Goal: Task Accomplishment & Management: Manage account settings

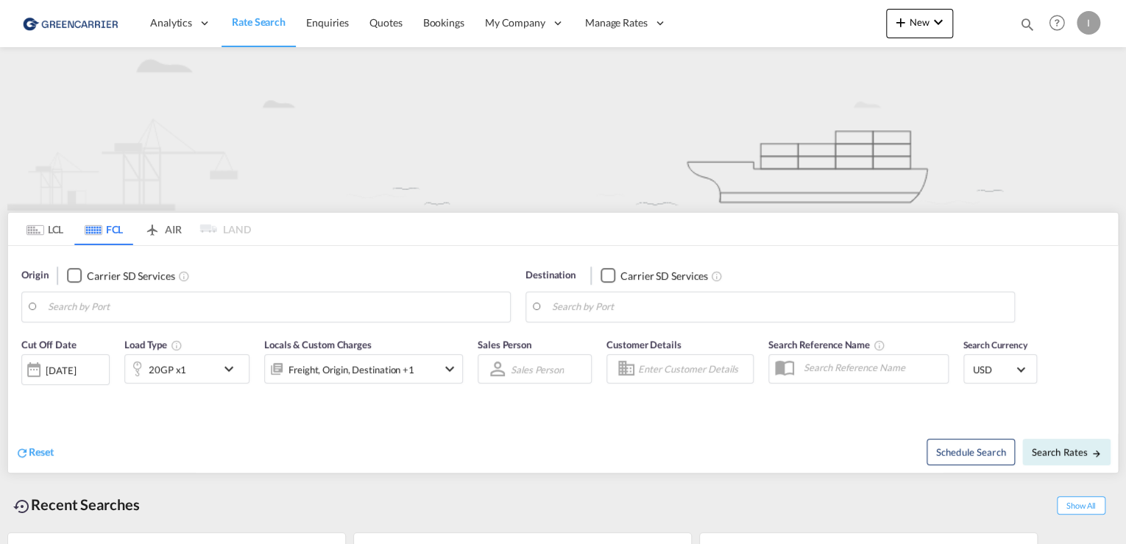
type input "Hamburg, DEHAM"
type input "Altamira, MXATM"
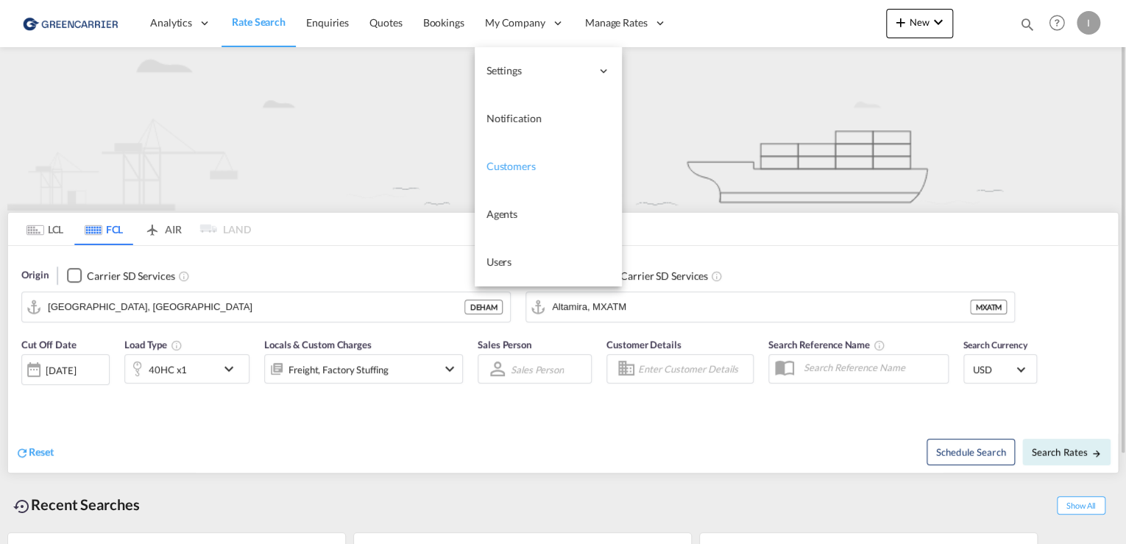
click at [520, 163] on span "Customers" at bounding box center [510, 166] width 49 height 13
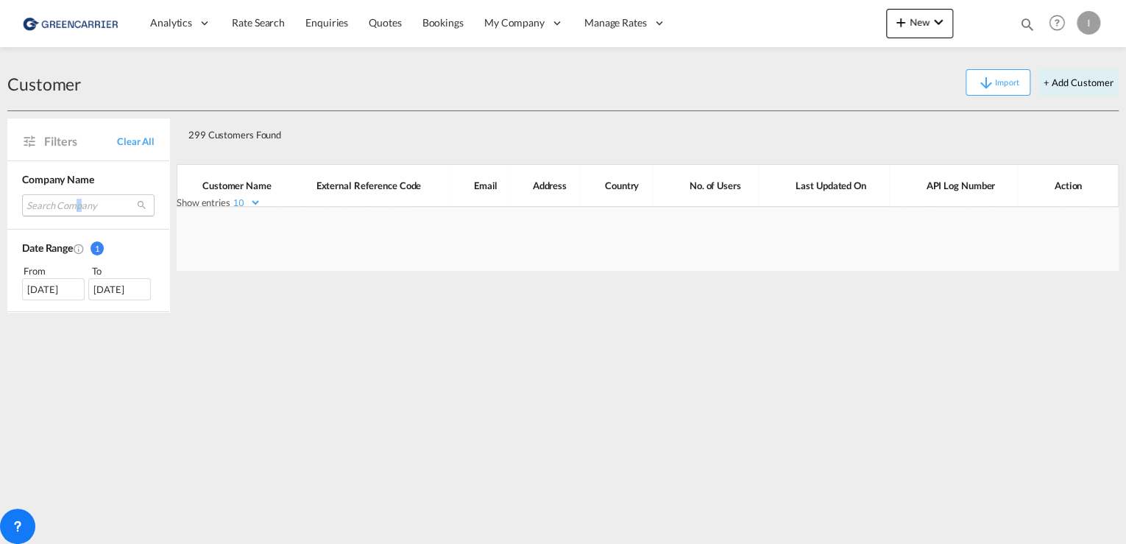
click at [78, 205] on md-select "Search Company geis air + sea hamburg seko logistics ods orient schiffahrts & s…" at bounding box center [88, 205] width 132 height 22
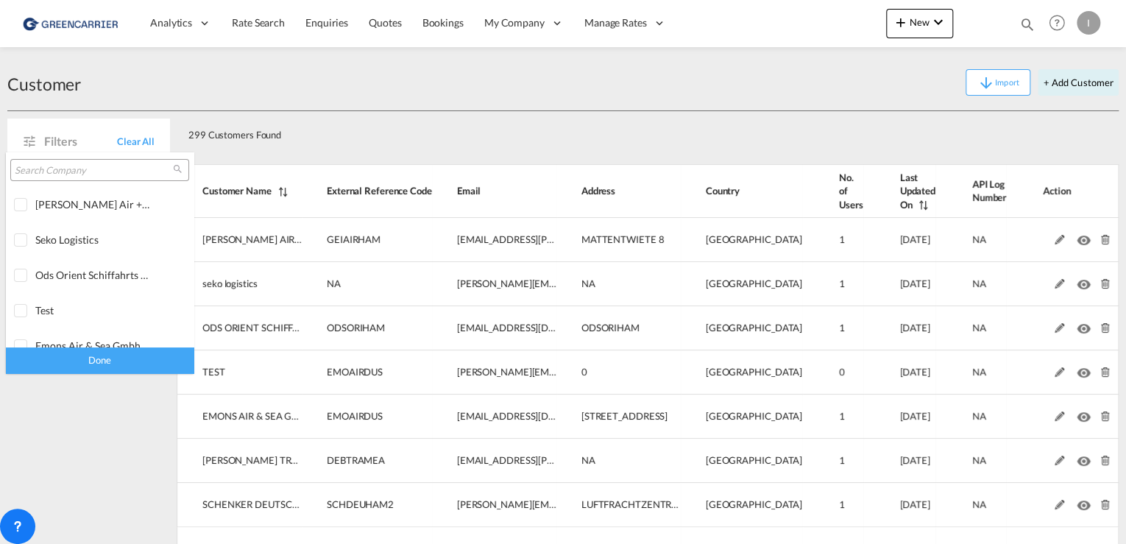
drag, startPoint x: 78, startPoint y: 205, endPoint x: 52, endPoint y: 165, distance: 48.4
click at [49, 165] on input "search" at bounding box center [94, 170] width 158 height 13
type input "nosta"
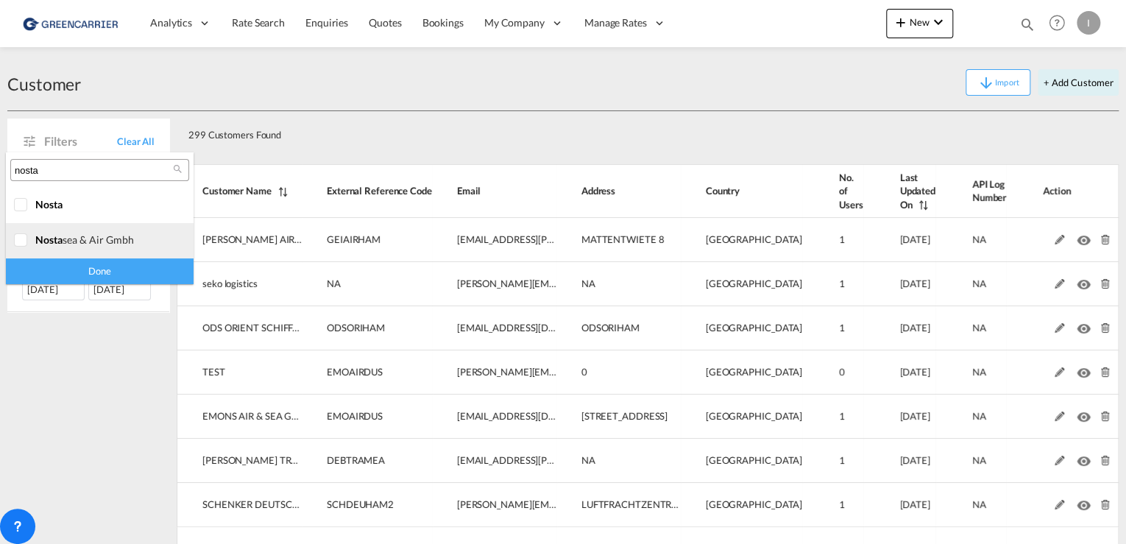
click at [19, 241] on div at bounding box center [21, 240] width 15 height 15
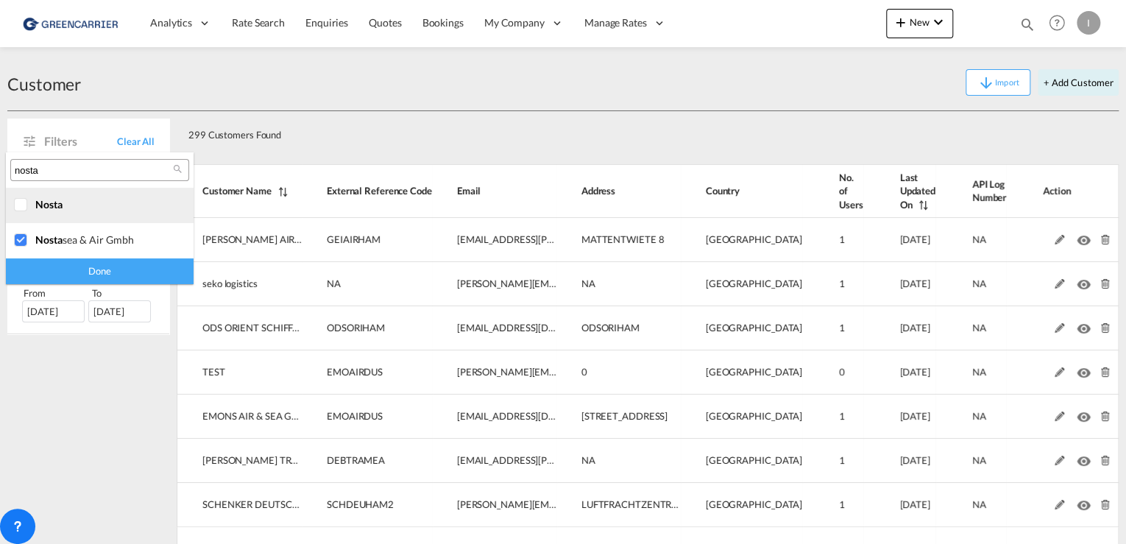
click at [15, 206] on div at bounding box center [21, 205] width 15 height 15
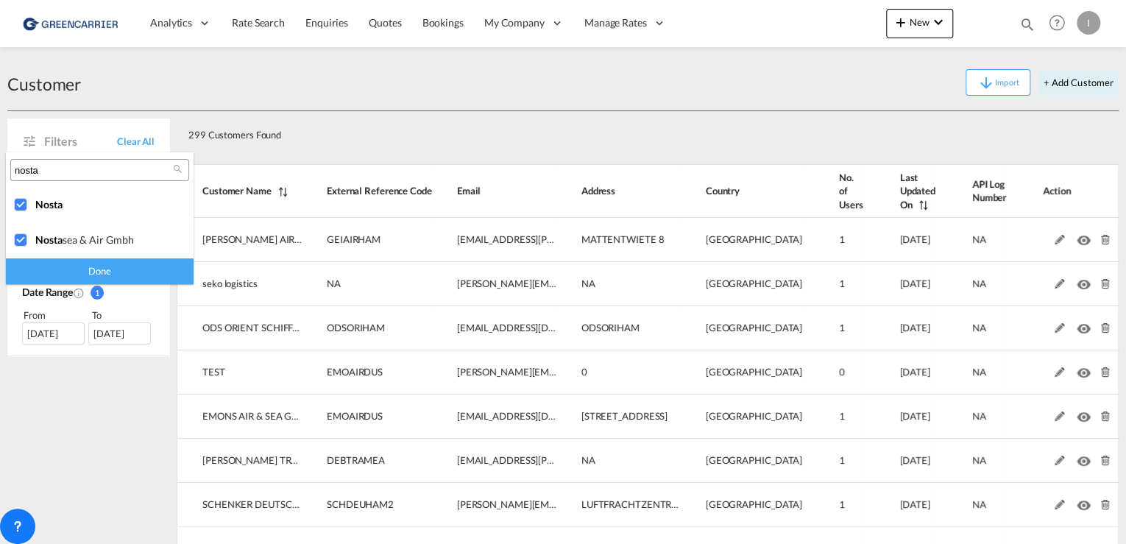
click at [74, 269] on div "Done" at bounding box center [100, 271] width 188 height 26
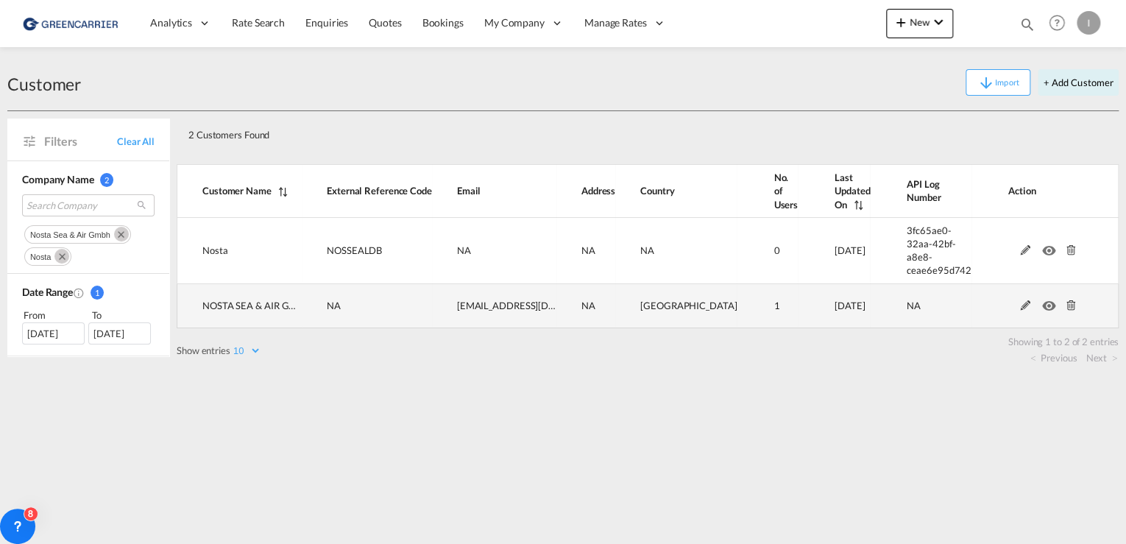
click at [1022, 300] on md-icon at bounding box center [1025, 305] width 19 height 10
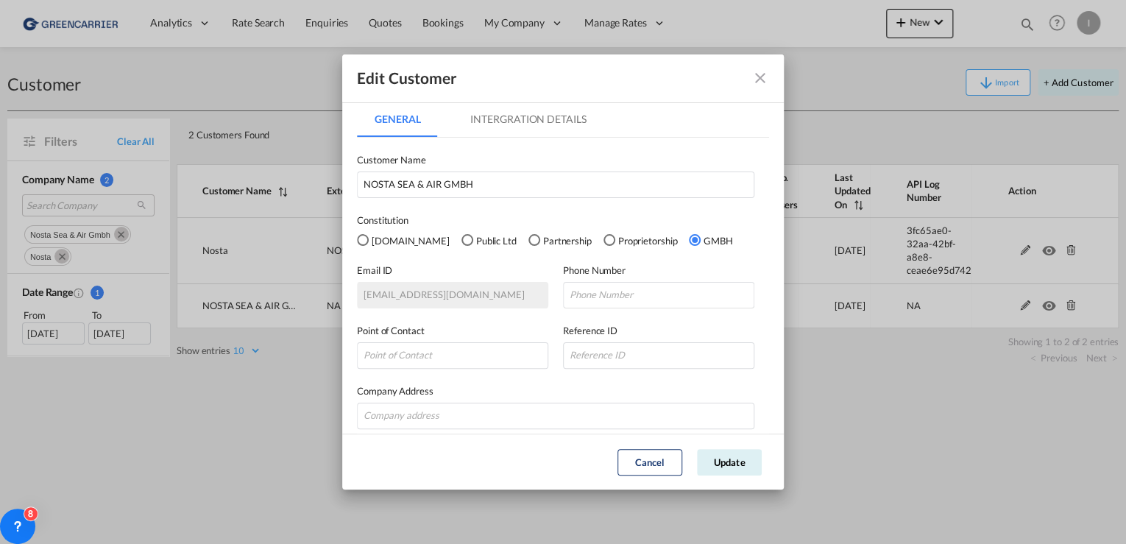
click at [516, 107] on md-tab-item "Intergration Details" at bounding box center [528, 119] width 151 height 35
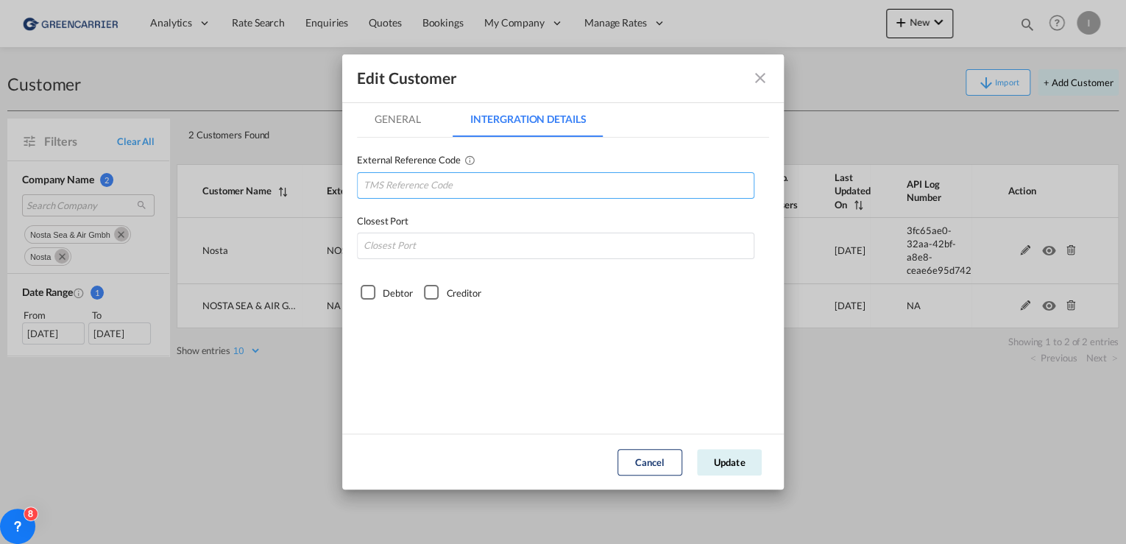
click at [431, 183] on input "GeneralIntergration Details ..." at bounding box center [555, 185] width 397 height 26
paste input "NOSSEAHAM"
type input "NOSSEAHAM"
click at [424, 249] on input "GeneralIntergration Details ..." at bounding box center [555, 246] width 397 height 26
type input "DEHAM"
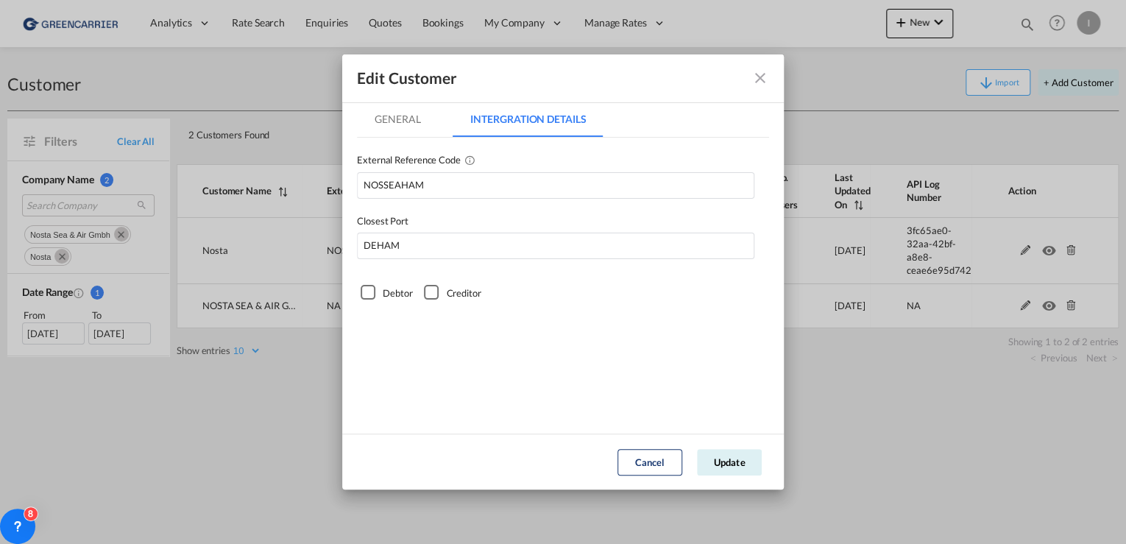
drag, startPoint x: 355, startPoint y: 297, endPoint x: 367, endPoint y: 297, distance: 11.8
click at [355, 297] on md-dialog-content "General Intergration Details General Intergration Details Customer Name NOSTA S…" at bounding box center [563, 268] width 442 height 332
click at [368, 293] on div "Debtor" at bounding box center [368, 292] width 15 height 15
click at [754, 459] on button "Update" at bounding box center [729, 462] width 65 height 26
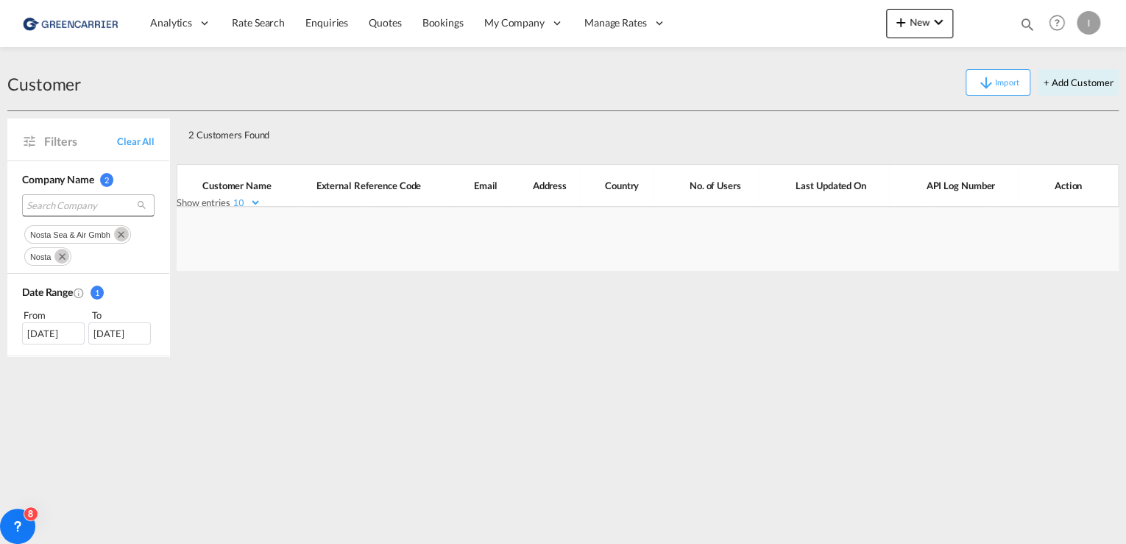
click at [53, 203] on span "Search Company" at bounding box center [76, 205] width 100 height 13
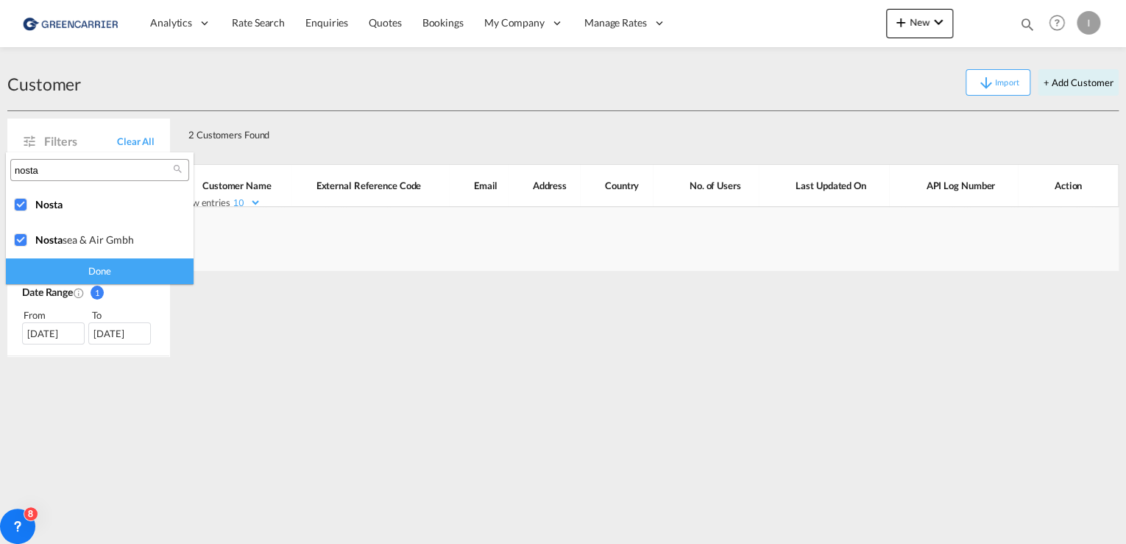
click at [67, 275] on div "Done" at bounding box center [100, 271] width 188 height 26
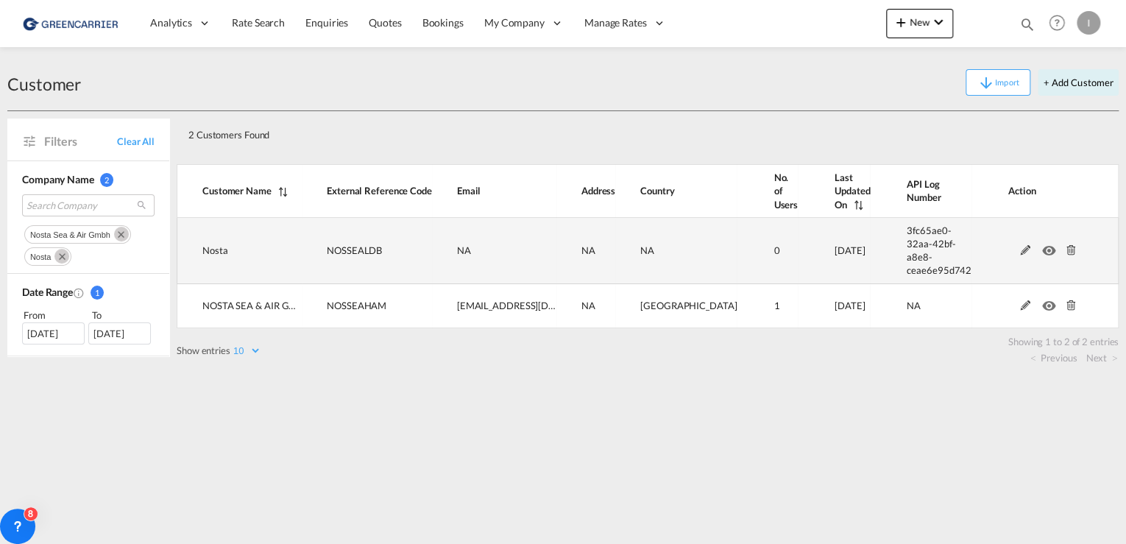
click at [1024, 245] on md-icon at bounding box center [1025, 250] width 19 height 10
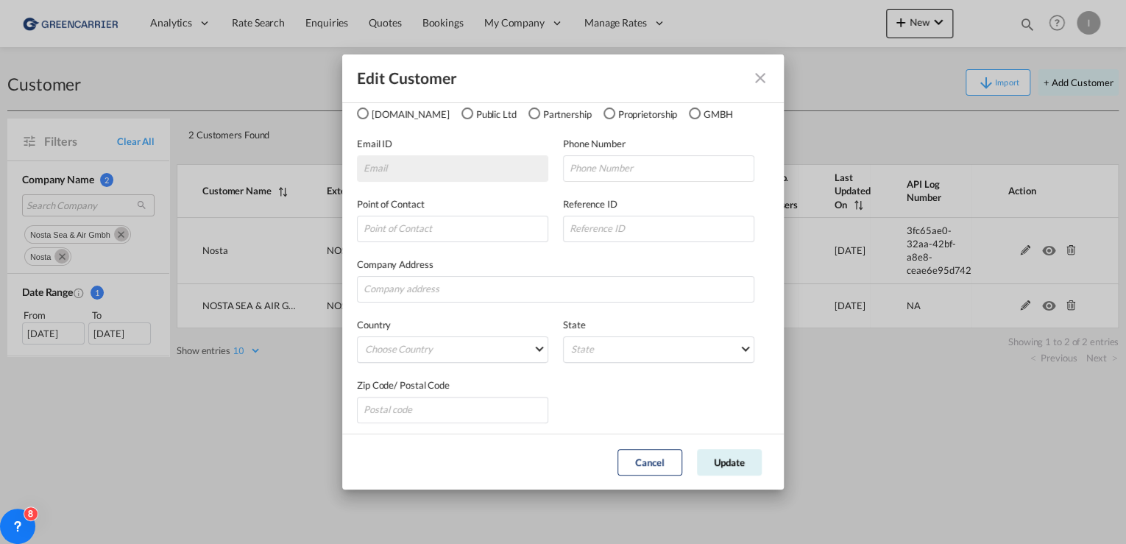
scroll to position [130, 0]
click at [439, 346] on md-select "Choose Country Afghanistan Albania Algeria American Samoa Andorra Angola Anguil…" at bounding box center [452, 346] width 191 height 26
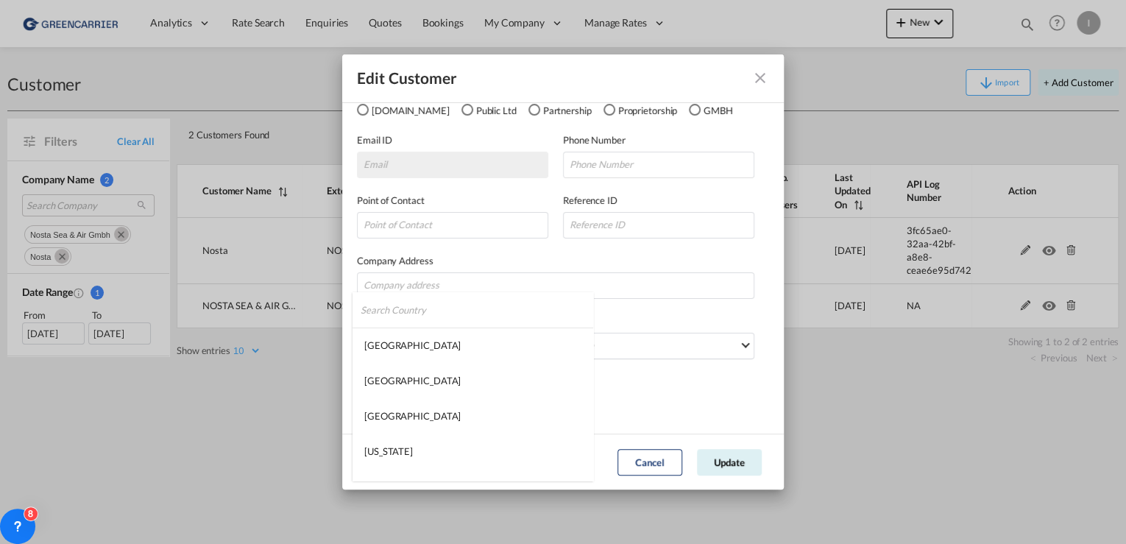
type md-option "Afghanistan"
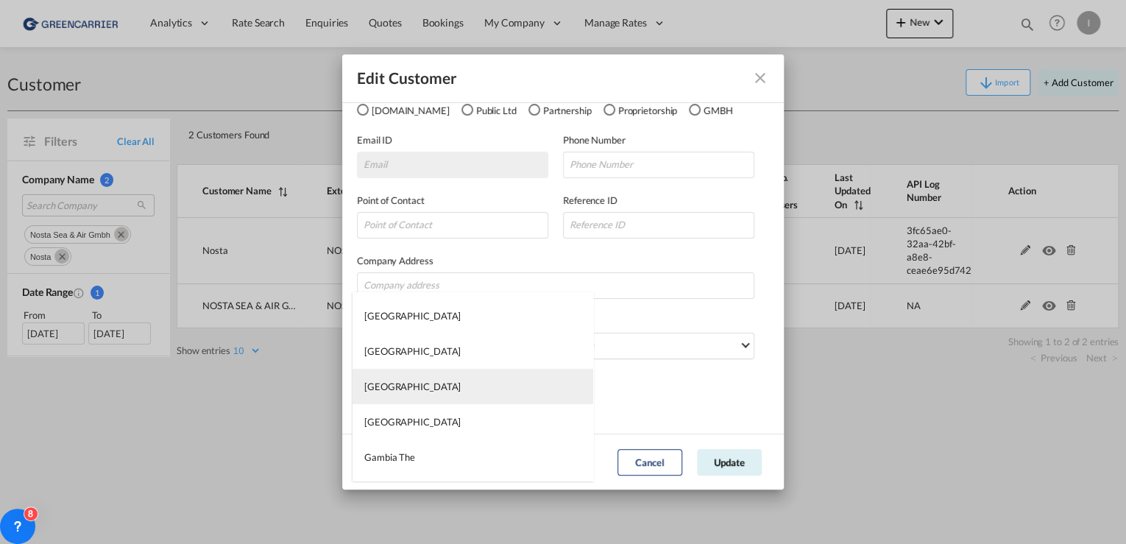
type md-option "Gabon"
type md-option "Georgia"
type md-option "Germany"
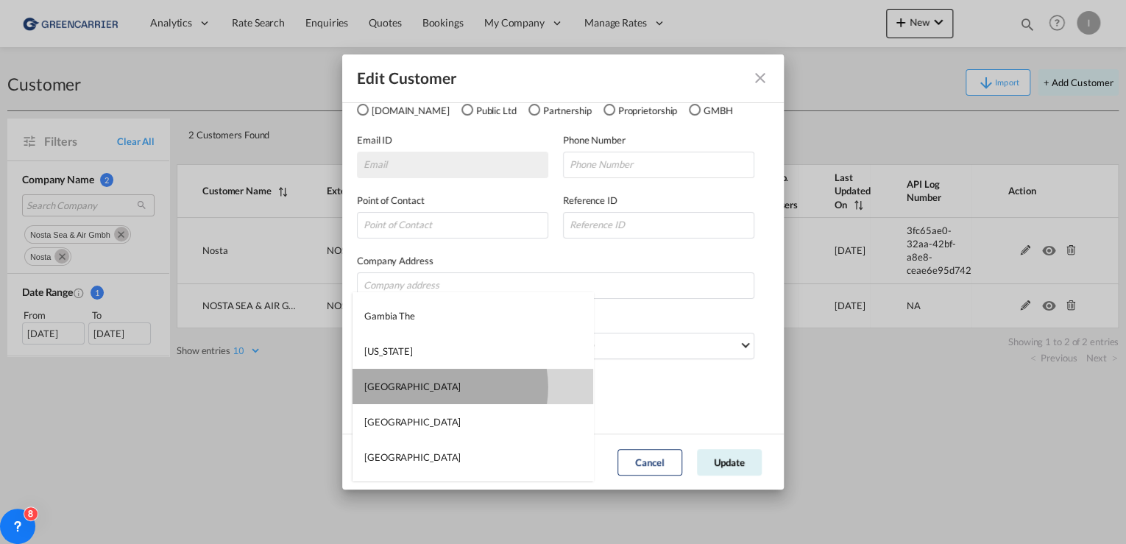
click at [439, 387] on md-option "Germany" at bounding box center [473, 386] width 241 height 35
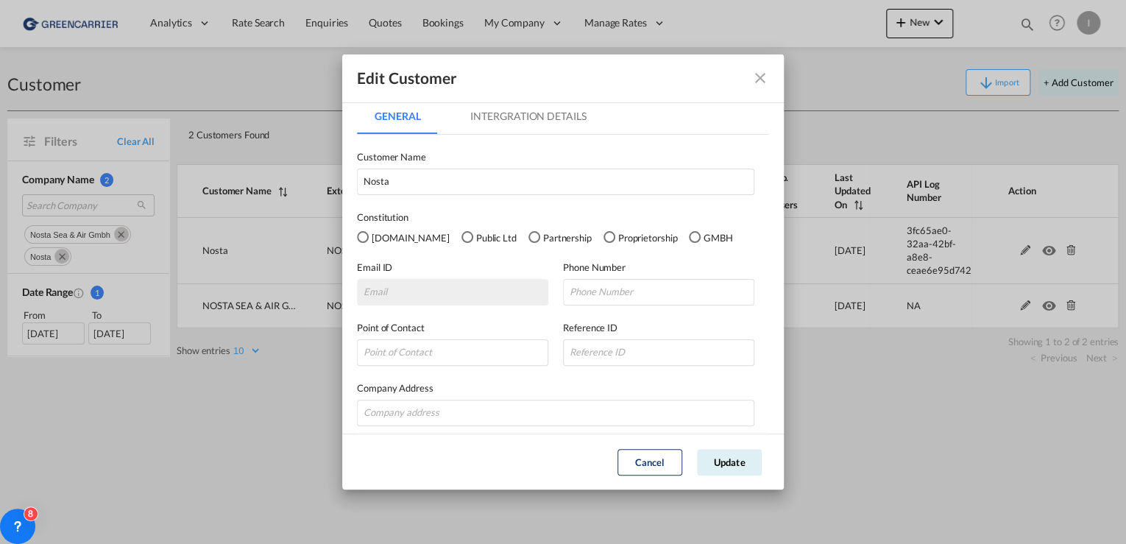
scroll to position [0, 0]
click at [458, 182] on input "Nosta" at bounding box center [555, 184] width 397 height 26
drag, startPoint x: 451, startPoint y: 182, endPoint x: 415, endPoint y: 180, distance: 36.1
click at [420, 177] on input "Nosta" at bounding box center [555, 184] width 397 height 26
drag, startPoint x: 399, startPoint y: 185, endPoint x: 288, endPoint y: 169, distance: 112.3
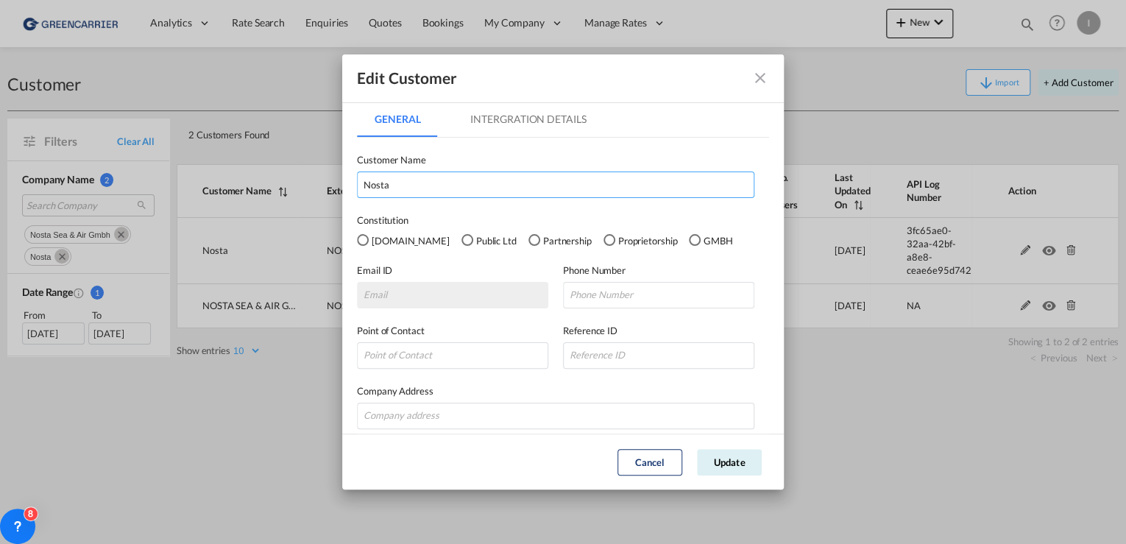
click at [275, 174] on div "Edit Customer General Intergration Details General Intergration Details Custome…" at bounding box center [563, 272] width 1126 height 544
click at [689, 241] on div "GMBH" at bounding box center [695, 240] width 12 height 12
click at [438, 183] on input "NOSTA SEA & AIT GMBH LADBERGEN" at bounding box center [555, 184] width 397 height 26
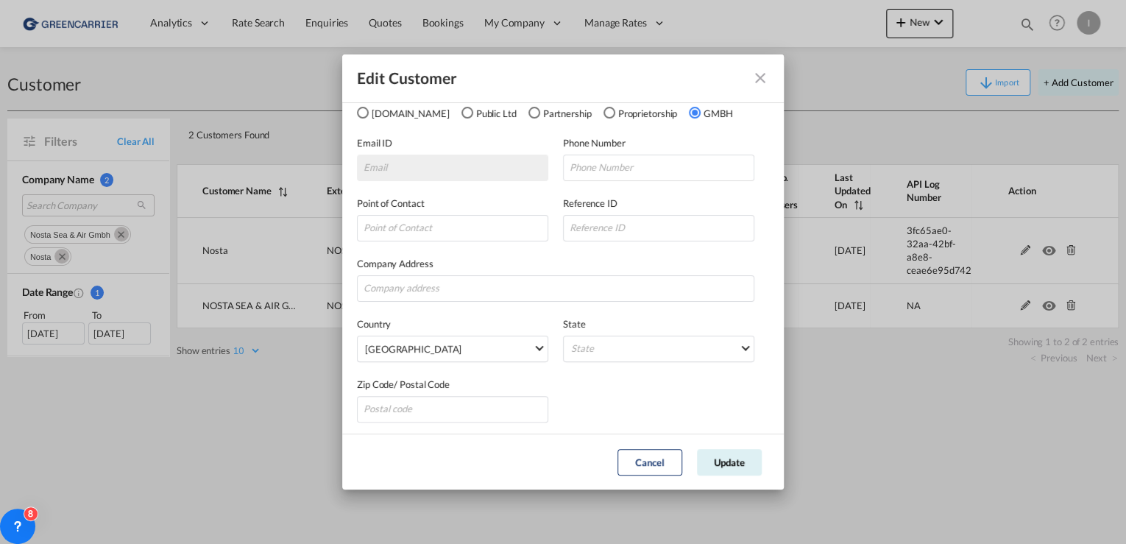
scroll to position [130, 0]
type input "NOSTA SEA & AIR GMBH LADBERGEN"
click at [439, 280] on input "GeneralIntergration Details ..." at bounding box center [555, 285] width 397 height 26
paste input "LENGERICHER STRASSE 31"
type input "LENGERICHER STRASSE 31"
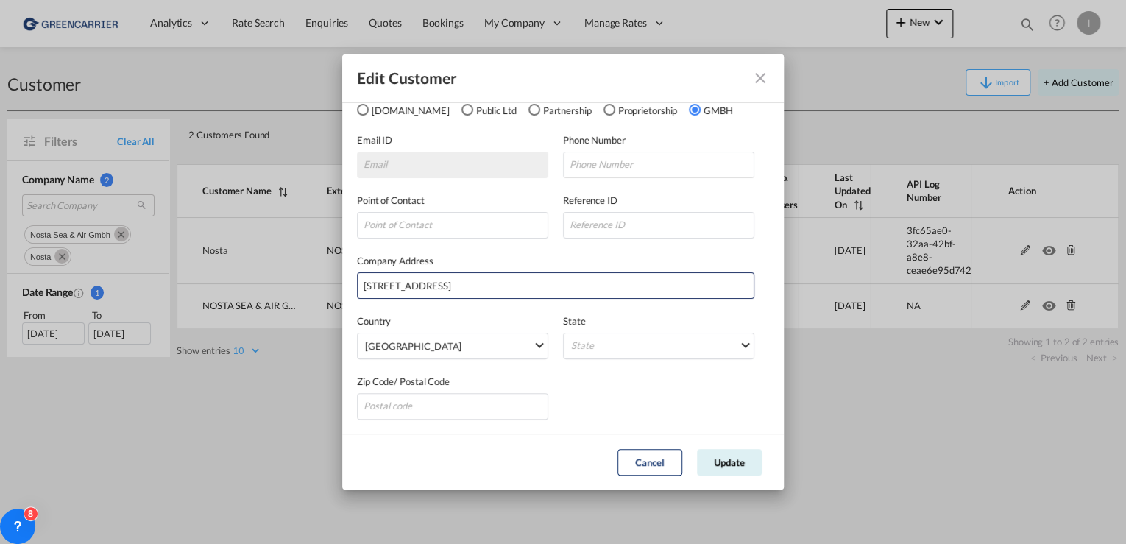
click at [631, 242] on div "Company Address LENGERICHER STRASSE 31" at bounding box center [563, 268] width 412 height 60
click at [658, 353] on md-select "State Auvergne Baden-Wurttemberg Bavaria Bayern Beilstein Wurtt Berlin Brandenb…" at bounding box center [658, 346] width 191 height 26
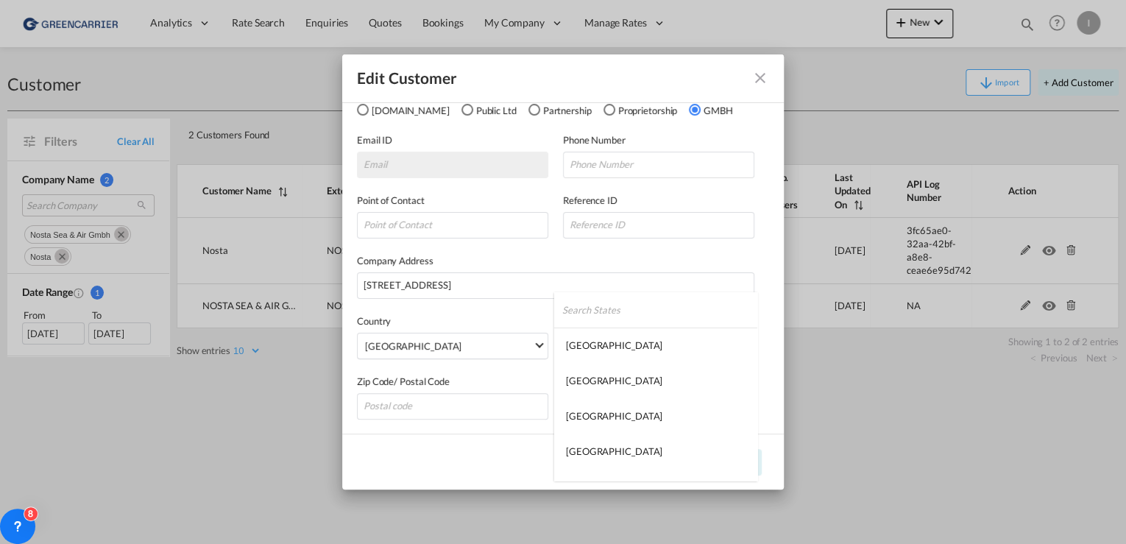
click at [761, 259] on md-backdrop at bounding box center [563, 272] width 1126 height 544
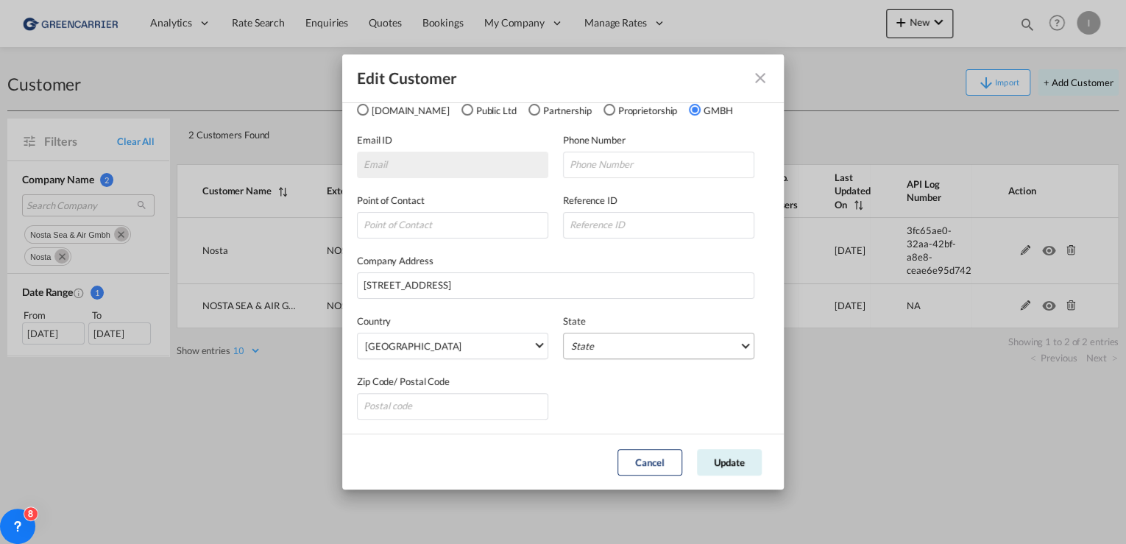
click at [603, 344] on md-select "State" at bounding box center [658, 346] width 191 height 26
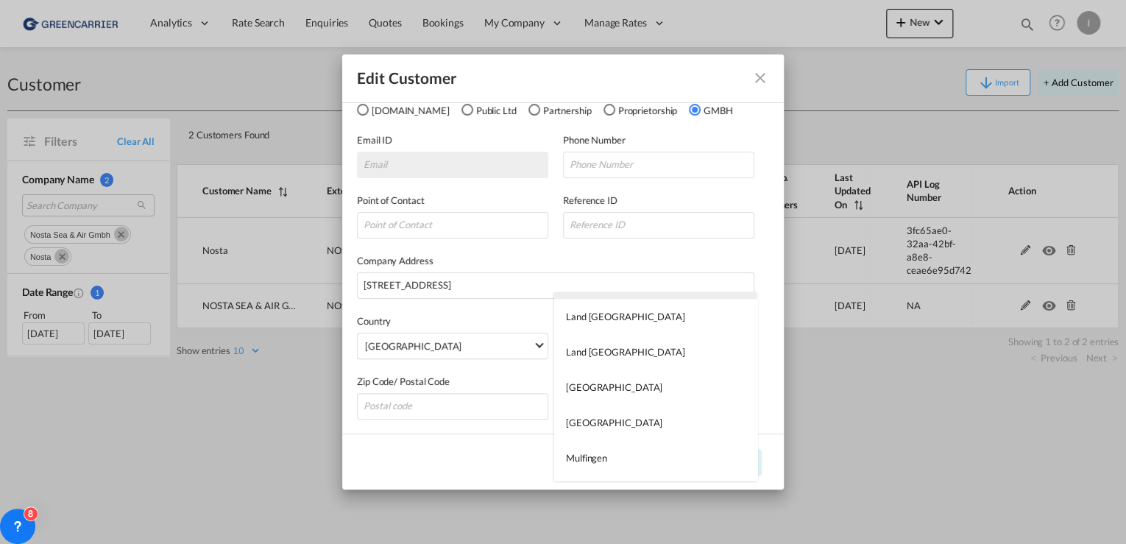
scroll to position [1060, 0]
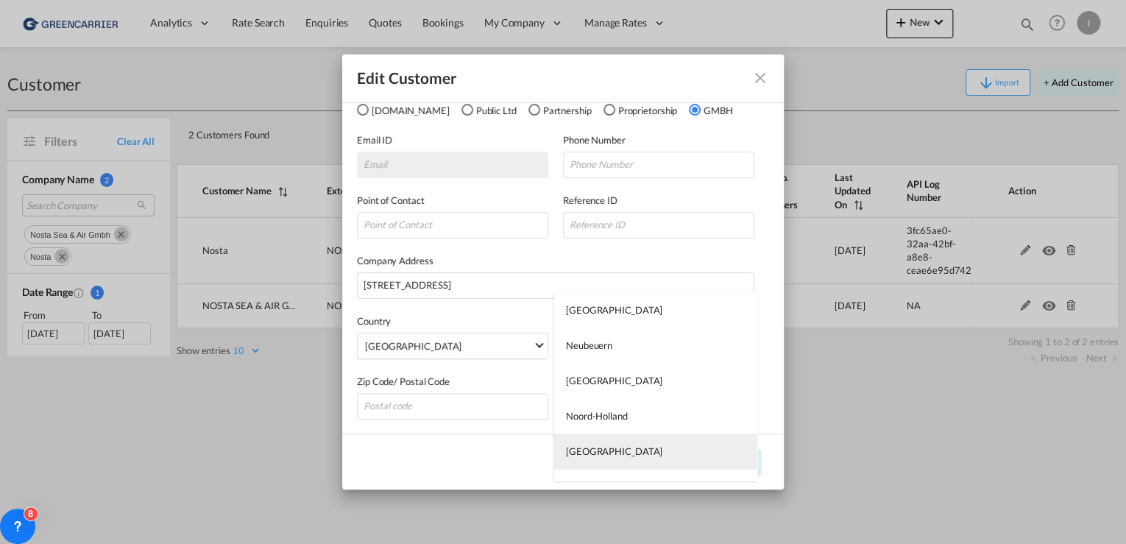
click at [632, 458] on md-option "Nordrhein-Westfalen" at bounding box center [655, 450] width 203 height 35
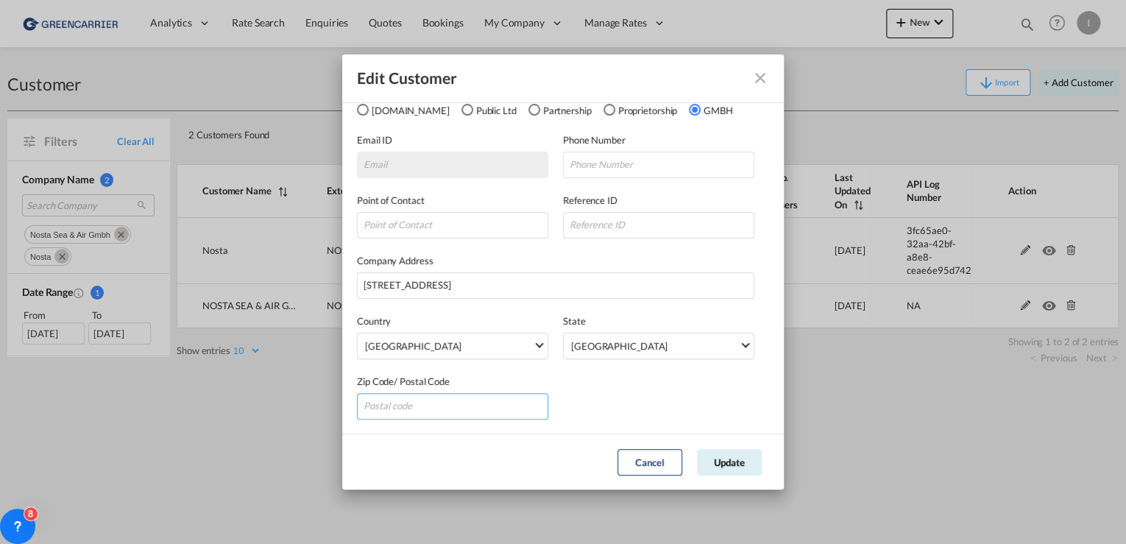
drag, startPoint x: 458, startPoint y: 406, endPoint x: 457, endPoint y: 416, distance: 9.6
click at [458, 406] on input "GeneralIntergration Details ..." at bounding box center [452, 406] width 191 height 26
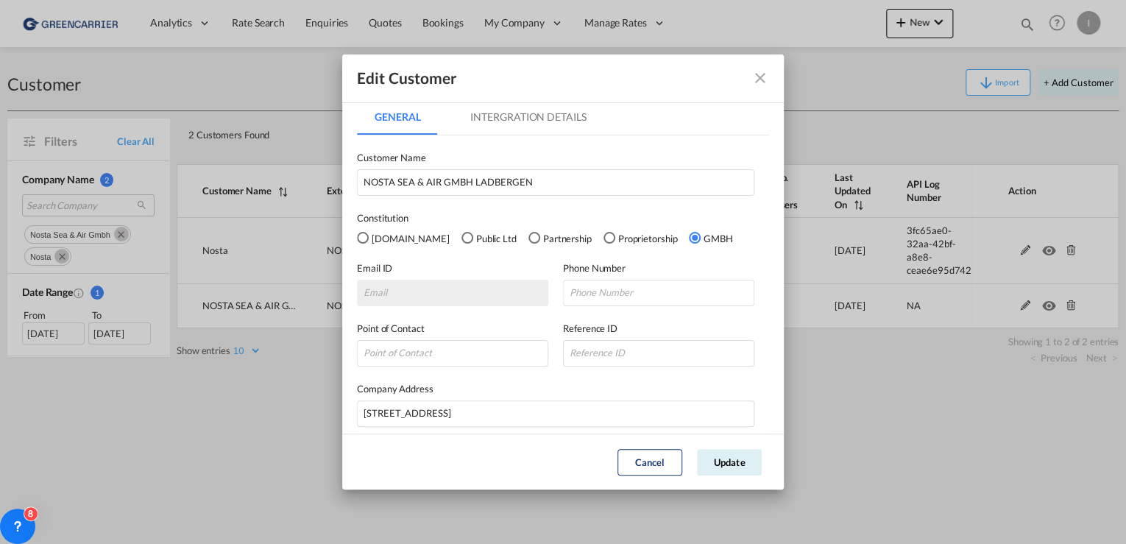
scroll to position [0, 0]
type input "49549"
click at [503, 113] on md-tab-item "Intergration Details" at bounding box center [528, 119] width 151 height 35
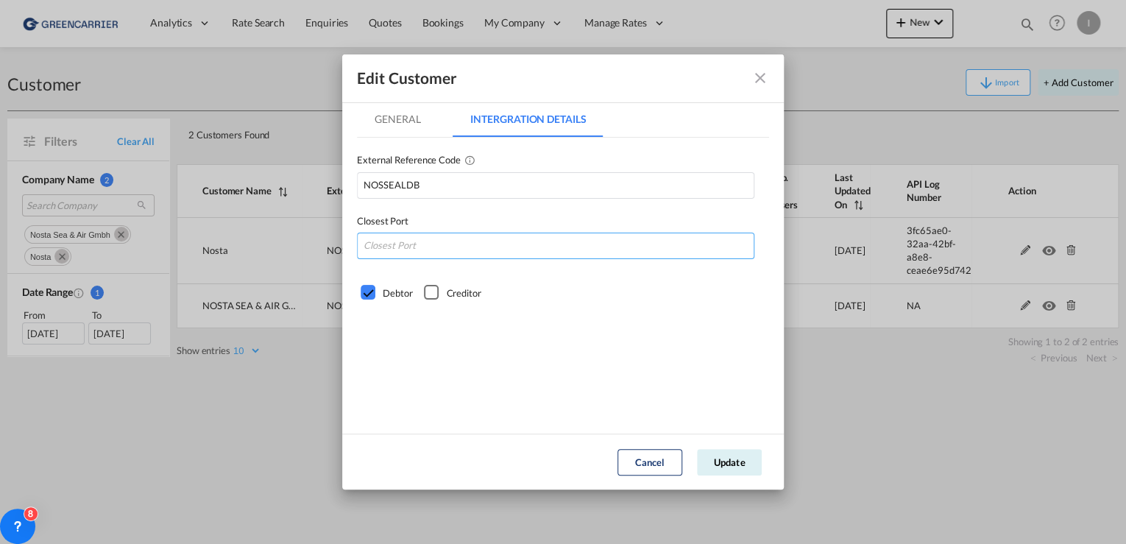
click at [448, 252] on input "GeneralIntergration Details ..." at bounding box center [555, 246] width 397 height 26
type input "DEHAM"
click at [739, 463] on button "Update" at bounding box center [729, 462] width 65 height 26
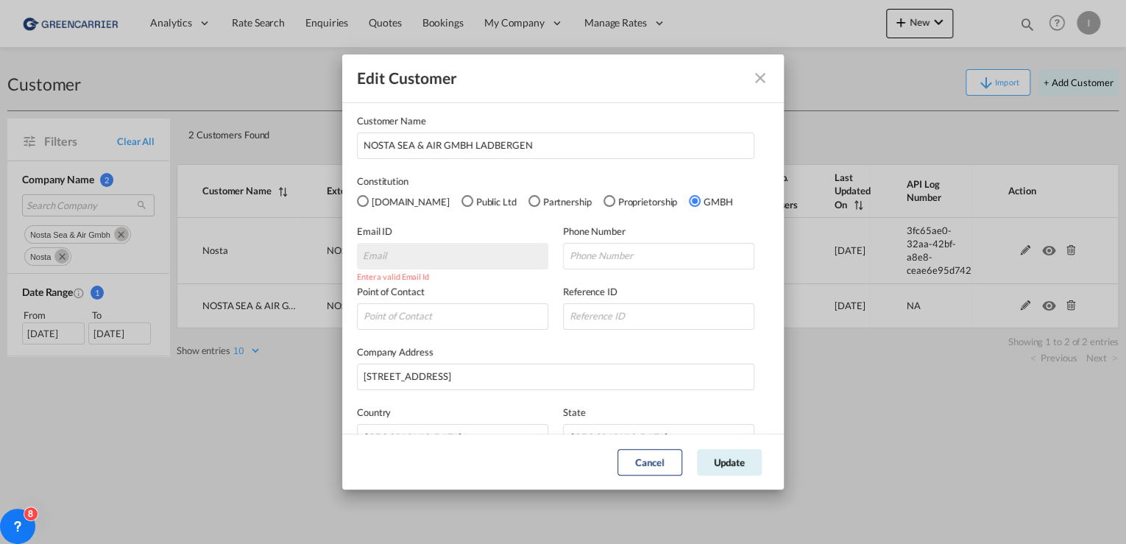
scroll to position [59, 0]
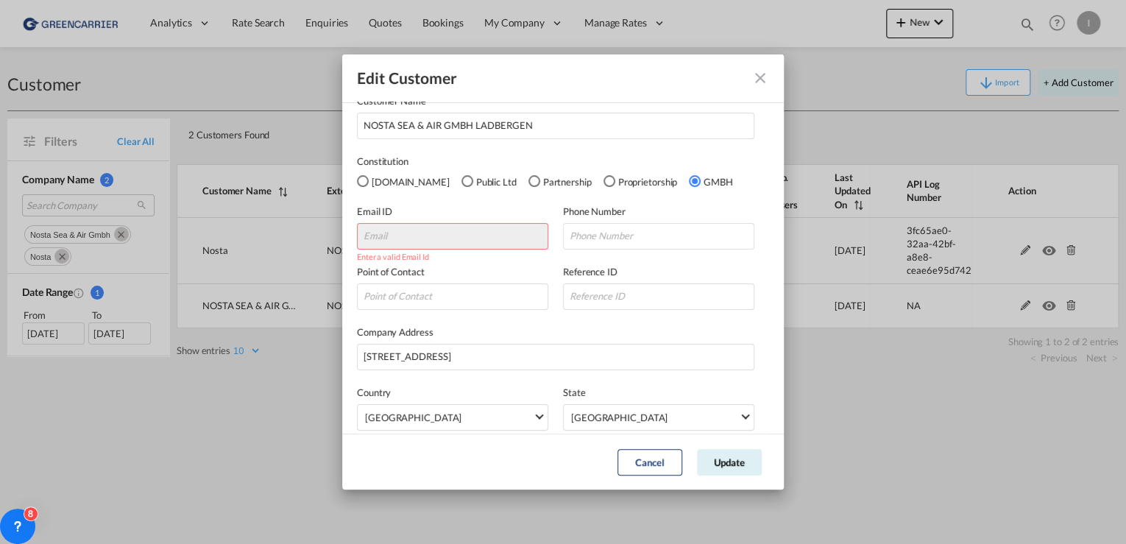
click at [616, 261] on div "Point of Contact Reference ID" at bounding box center [563, 279] width 412 height 60
click at [623, 237] on input "GeneralIntergration Details ..." at bounding box center [658, 236] width 191 height 26
click at [472, 296] on input "GeneralIntergration Details ..." at bounding box center [452, 296] width 191 height 26
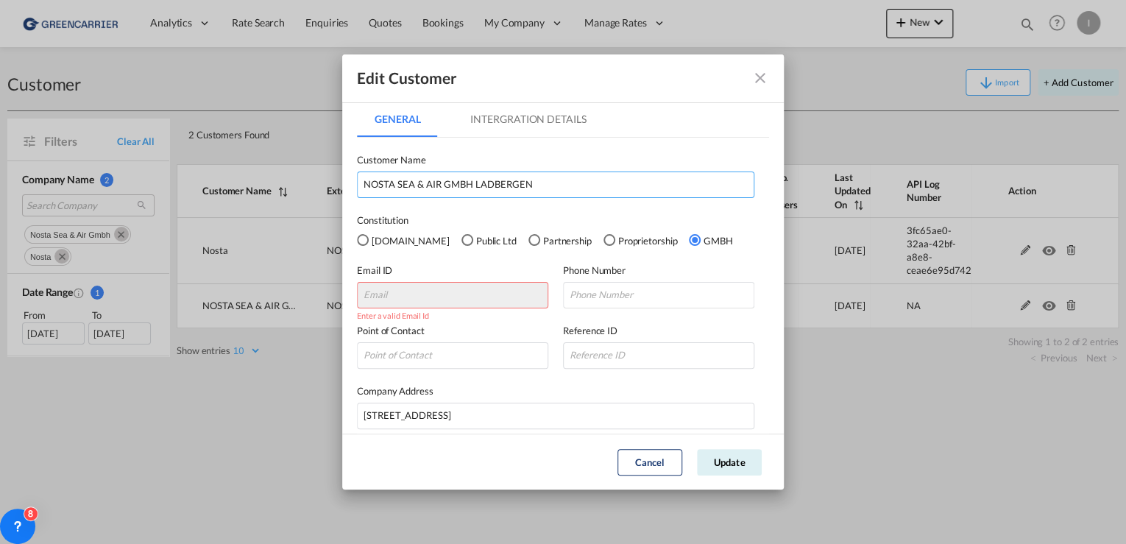
click at [565, 188] on input "NOSTA SEA & AIR GMBH LADBERGEN" at bounding box center [555, 184] width 397 height 26
click at [528, 127] on md-tab-item "Intergration Details" at bounding box center [528, 119] width 151 height 35
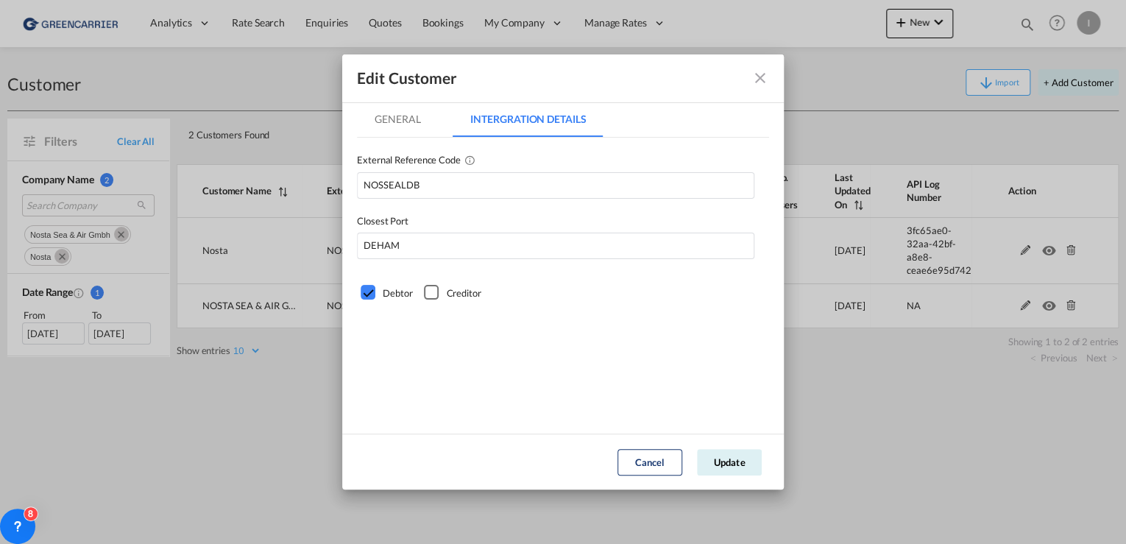
click at [414, 124] on md-tab-item "General" at bounding box center [397, 119] width 81 height 35
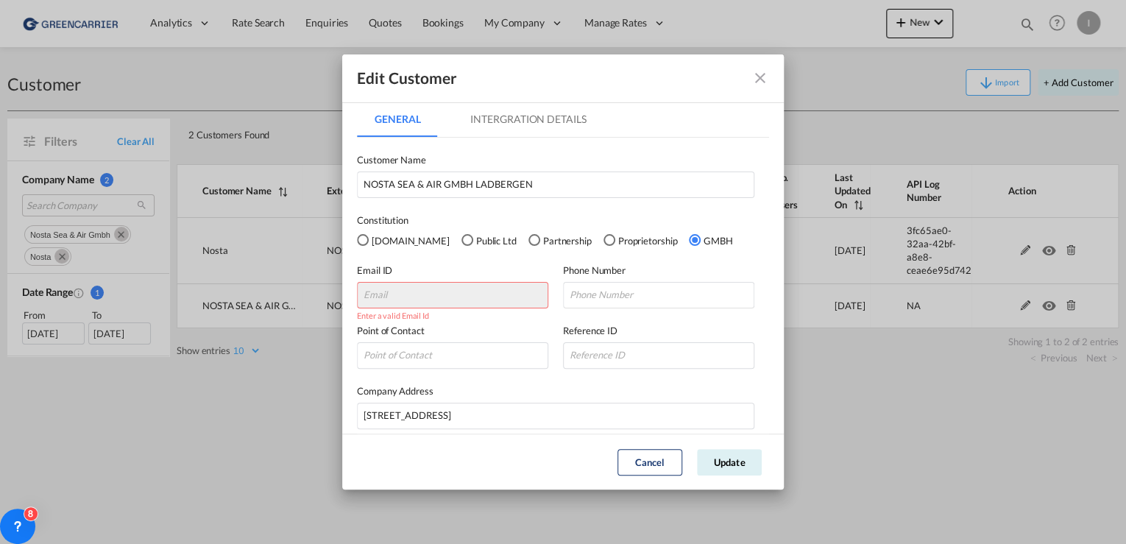
click at [406, 335] on label "Point of Contact" at bounding box center [452, 330] width 191 height 15
click at [404, 280] on div "Email ID Enter a valid Email Id" at bounding box center [460, 286] width 206 height 46
click at [647, 324] on label "Reference ID" at bounding box center [658, 330] width 191 height 15
click at [656, 300] on input "GeneralIntergration Details ..." at bounding box center [658, 295] width 191 height 26
click at [500, 160] on label "Customer Name" at bounding box center [555, 159] width 397 height 15
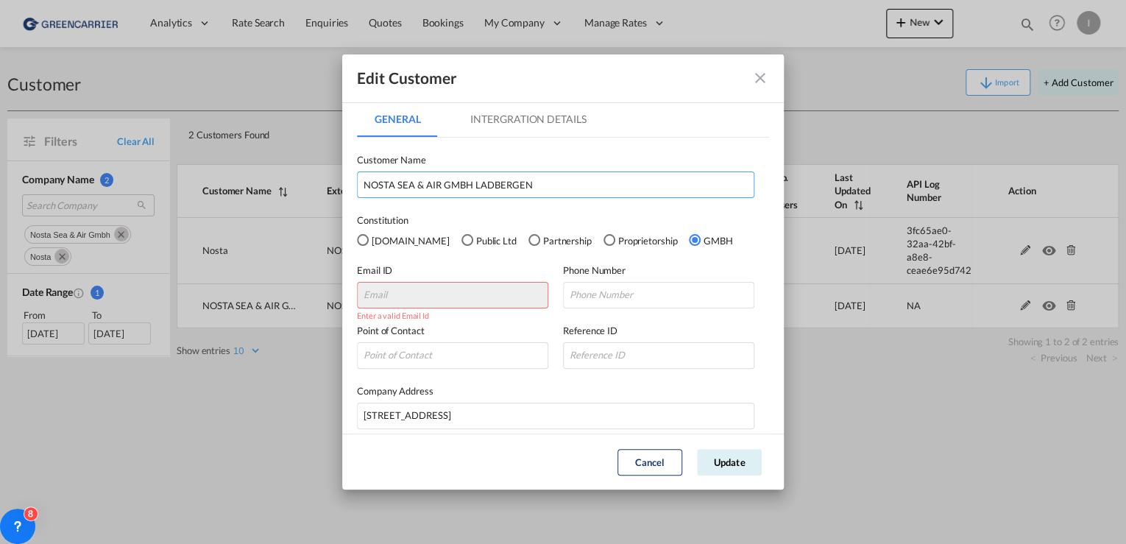
click at [507, 181] on input "NOSTA SEA & AIR GMBH LADBERGEN" at bounding box center [555, 184] width 397 height 26
click at [662, 461] on button "Cancel" at bounding box center [649, 462] width 65 height 26
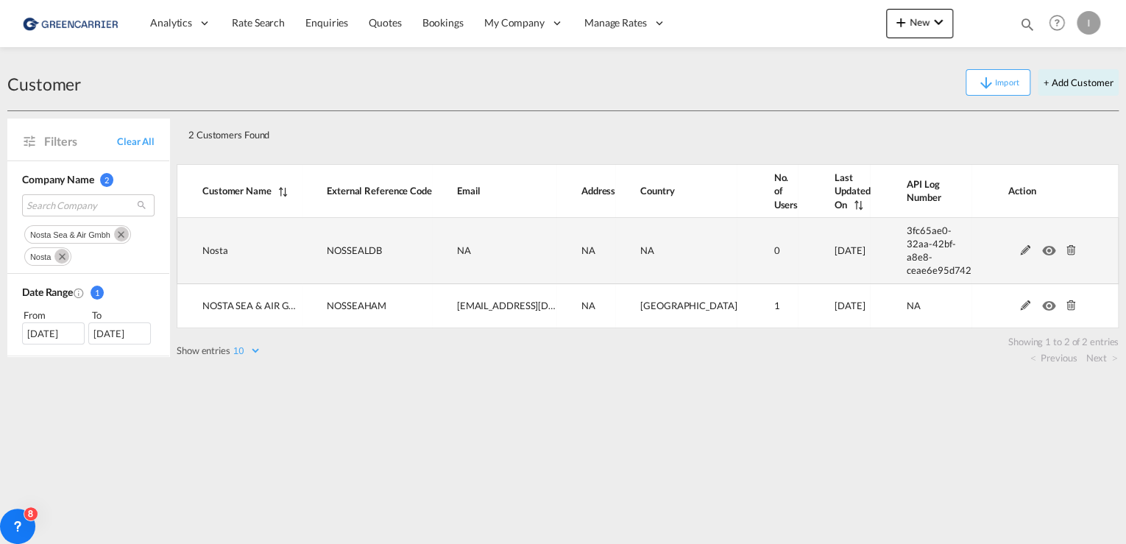
click at [1024, 245] on md-icon at bounding box center [1025, 250] width 19 height 10
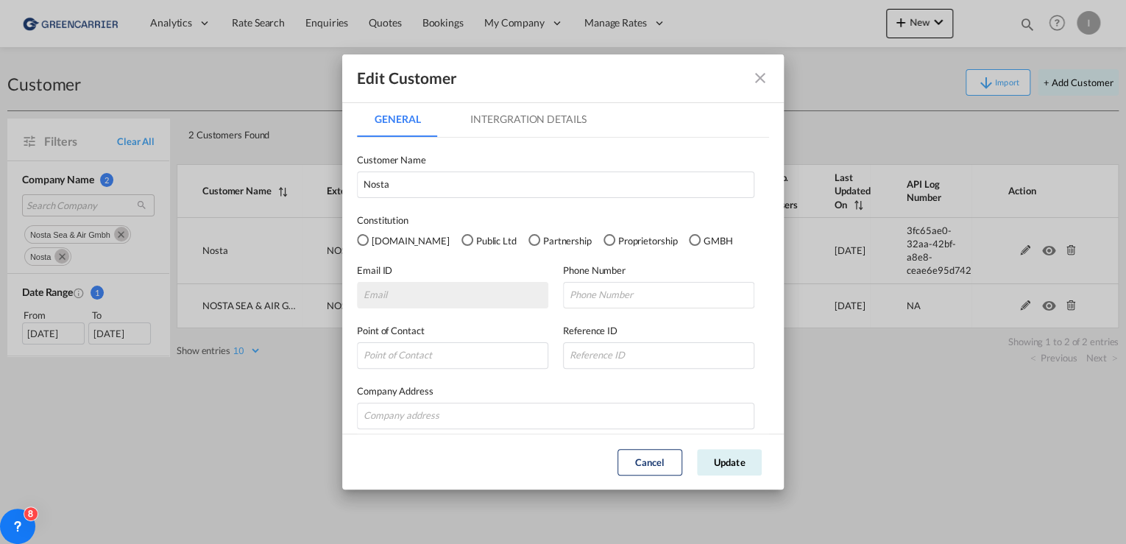
click at [762, 77] on md-icon "icon-close fg-AAA8AD" at bounding box center [760, 78] width 18 height 18
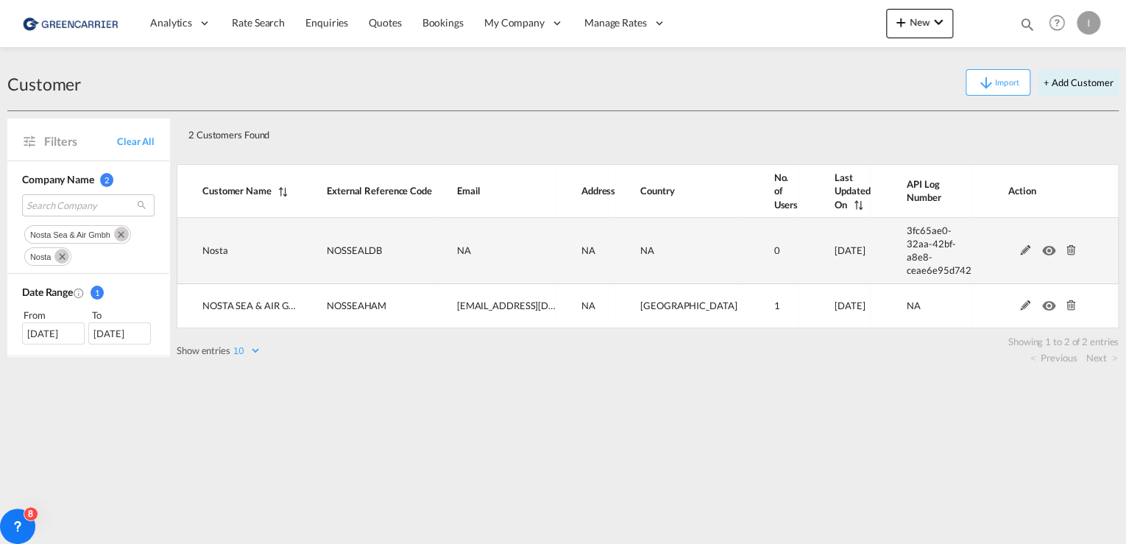
click at [1066, 245] on md-icon at bounding box center [1070, 250] width 19 height 10
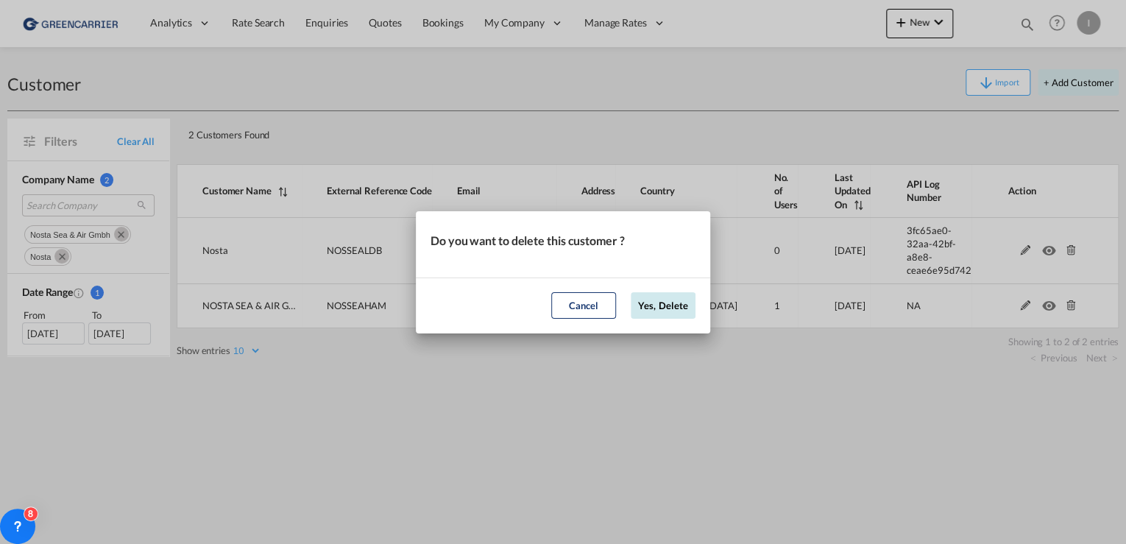
click at [654, 308] on button "Yes, Delete" at bounding box center [663, 305] width 65 height 26
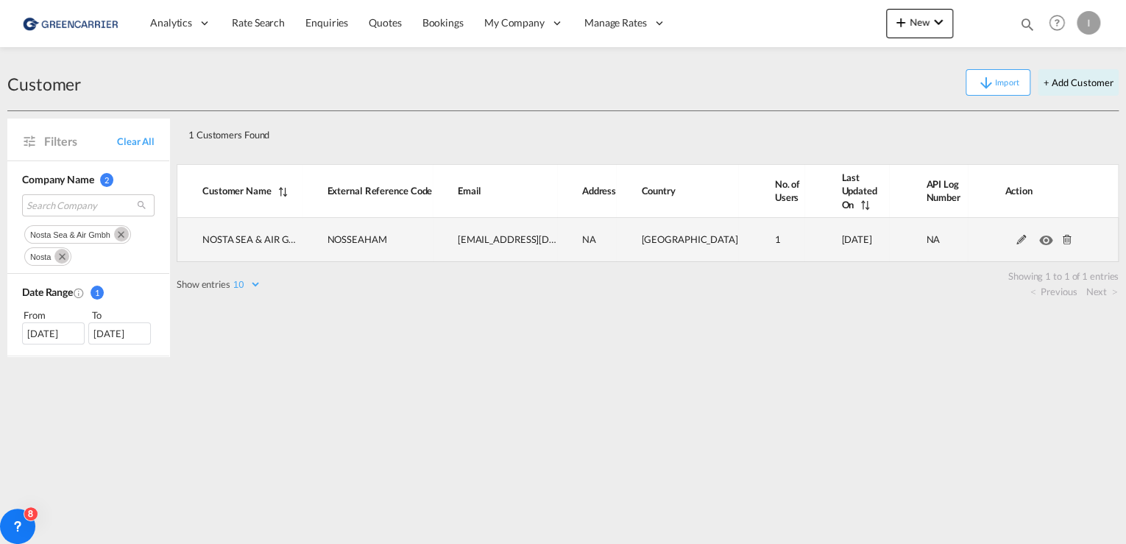
drag, startPoint x: 974, startPoint y: 224, endPoint x: 960, endPoint y: 214, distance: 16.3
click at [960, 218] on td "NA" at bounding box center [928, 240] width 79 height 44
click at [1016, 235] on md-icon at bounding box center [1021, 240] width 19 height 10
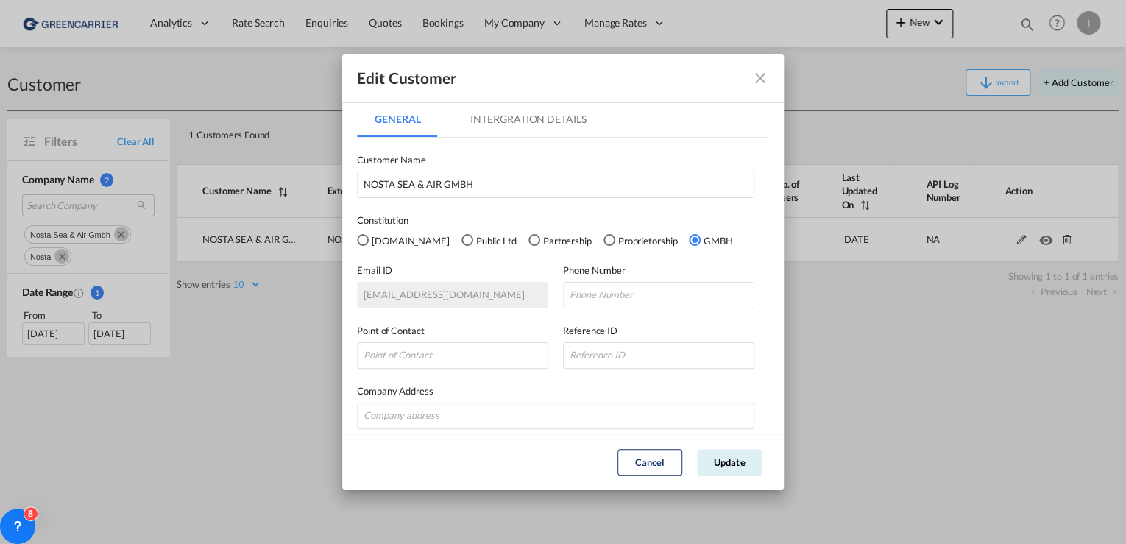
click at [765, 77] on md-icon "icon-close fg-AAA8AD" at bounding box center [760, 78] width 18 height 18
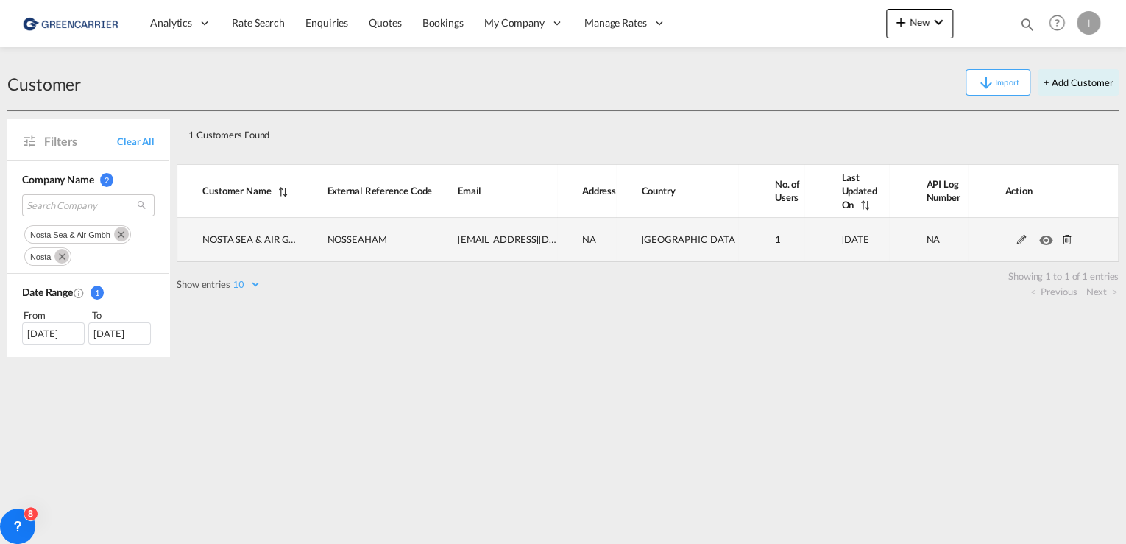
click at [1020, 235] on md-icon at bounding box center [1021, 240] width 19 height 10
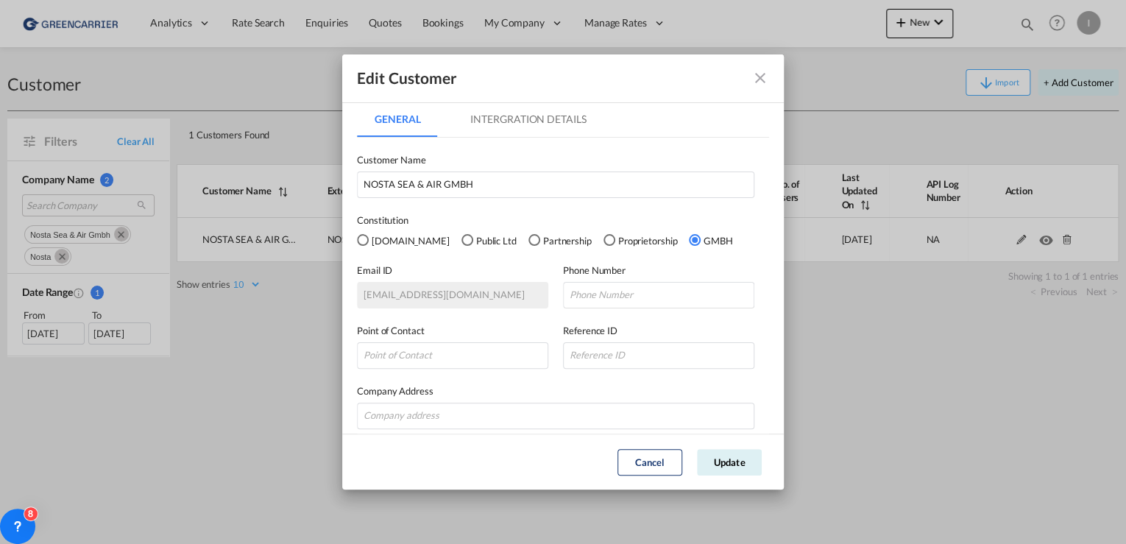
click at [754, 82] on md-icon "icon-close fg-AAA8AD" at bounding box center [760, 78] width 18 height 18
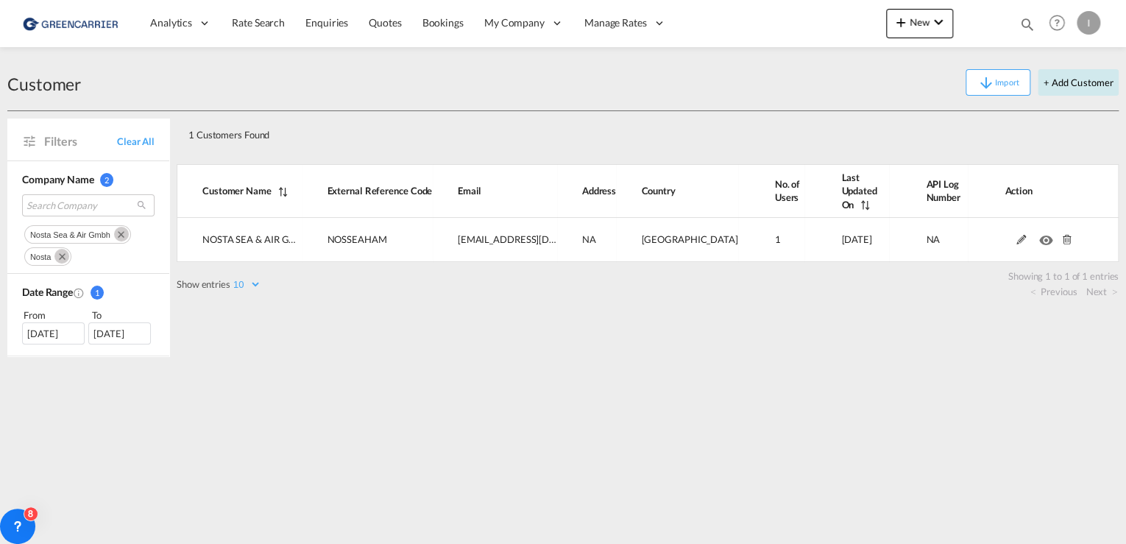
click at [1067, 83] on button "+ Add Customer" at bounding box center [1078, 82] width 81 height 26
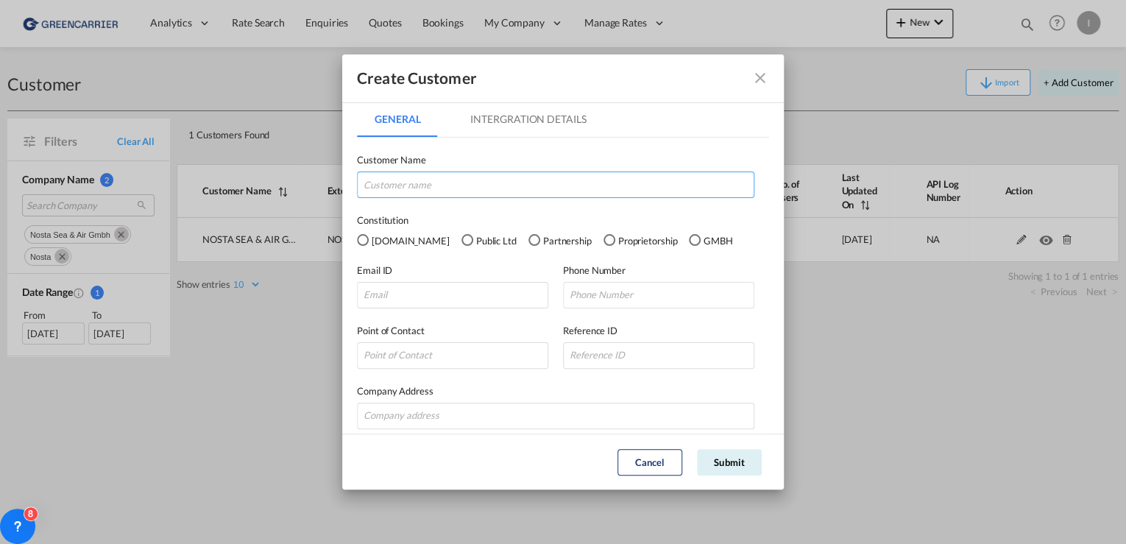
click at [531, 191] on input "GeneralIntergration Details ..." at bounding box center [555, 184] width 397 height 26
type input "NOSTA SEA & AIR GMBH LADBERGEN"
click at [689, 242] on div "GMBH" at bounding box center [696, 241] width 15 height 15
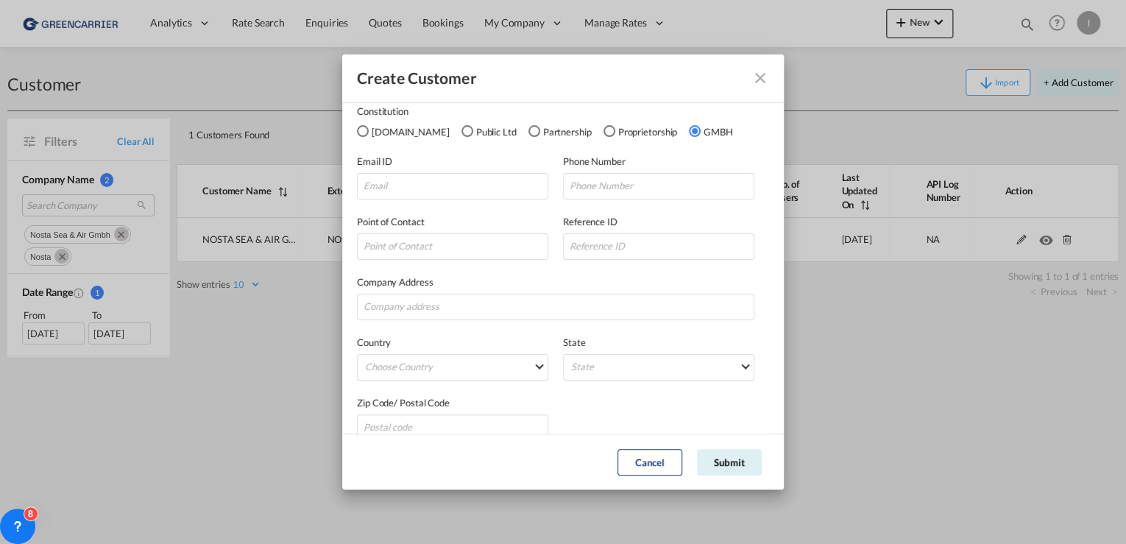
scroll to position [130, 0]
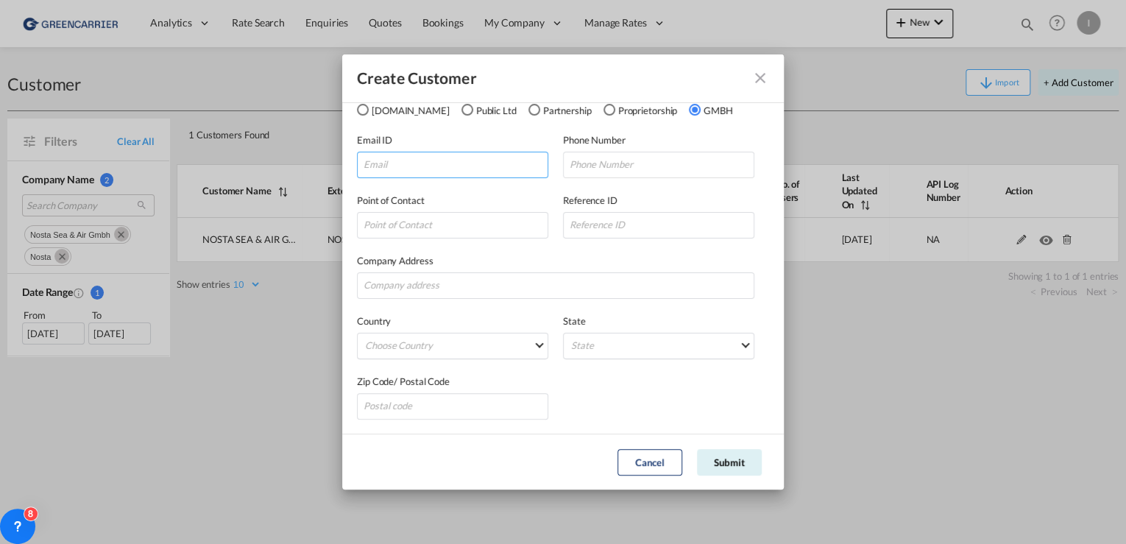
click at [409, 170] on input "GeneralIntergration Details ..." at bounding box center [452, 165] width 191 height 26
paste input "nsaggau@NOSTA.DE"
type input "nsaggau@NOSTA.DE"
click at [470, 280] on input "GeneralIntergration Details ..." at bounding box center [555, 285] width 397 height 26
paste input "LENGERICHER STRASSE 31"
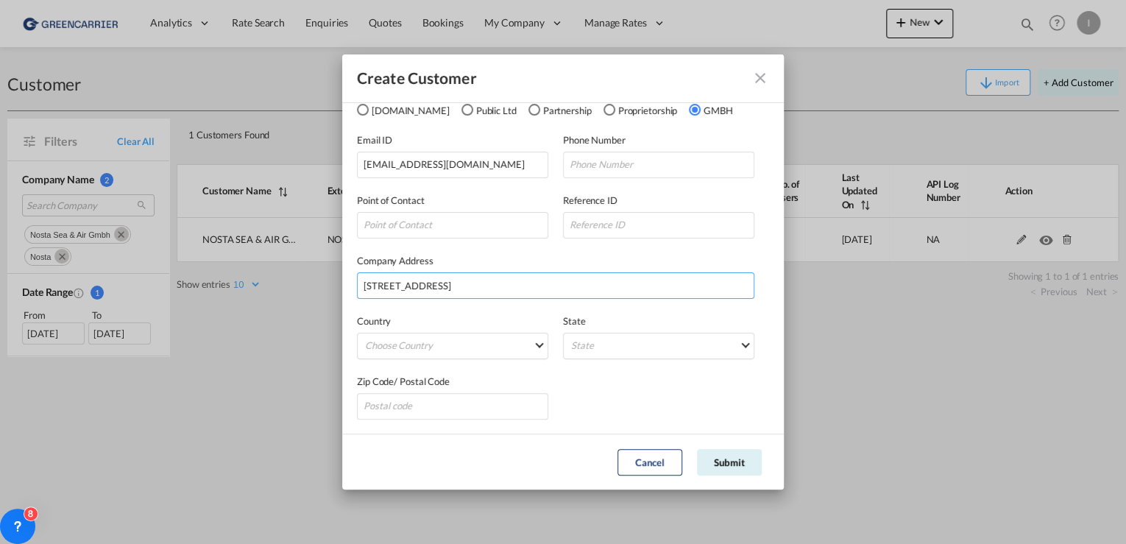
type input "LENGERICHER STRASSE 31"
click at [427, 355] on md-select "Choose Country Afghanistan Albania Algeria American Samoa Andorra Angola Anguil…" at bounding box center [452, 346] width 191 height 26
type md-option "Afghanistan"
type md-option "Gabon"
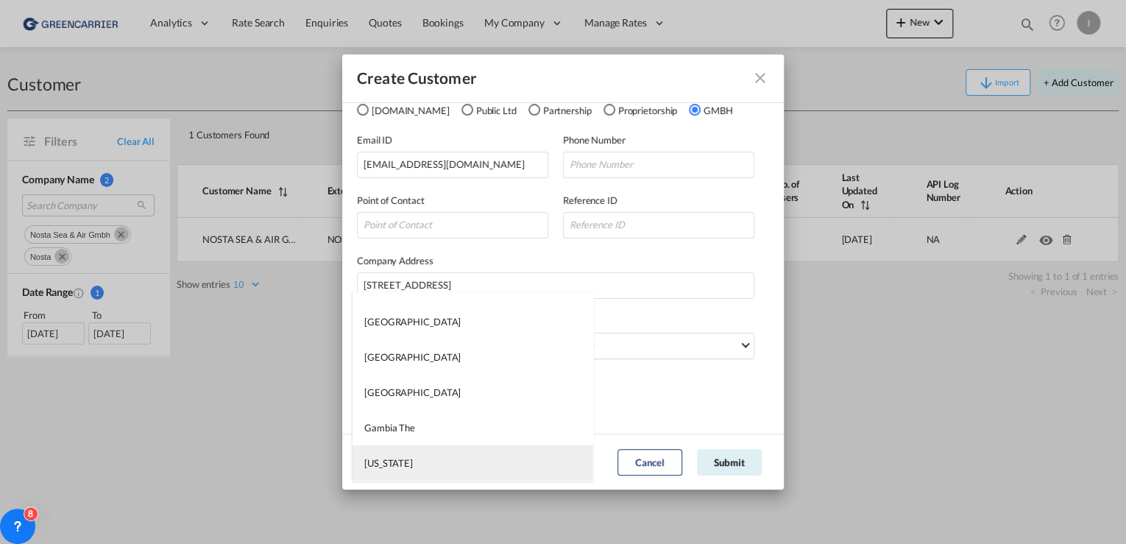
type md-option "Georgia"
type md-option "Germany"
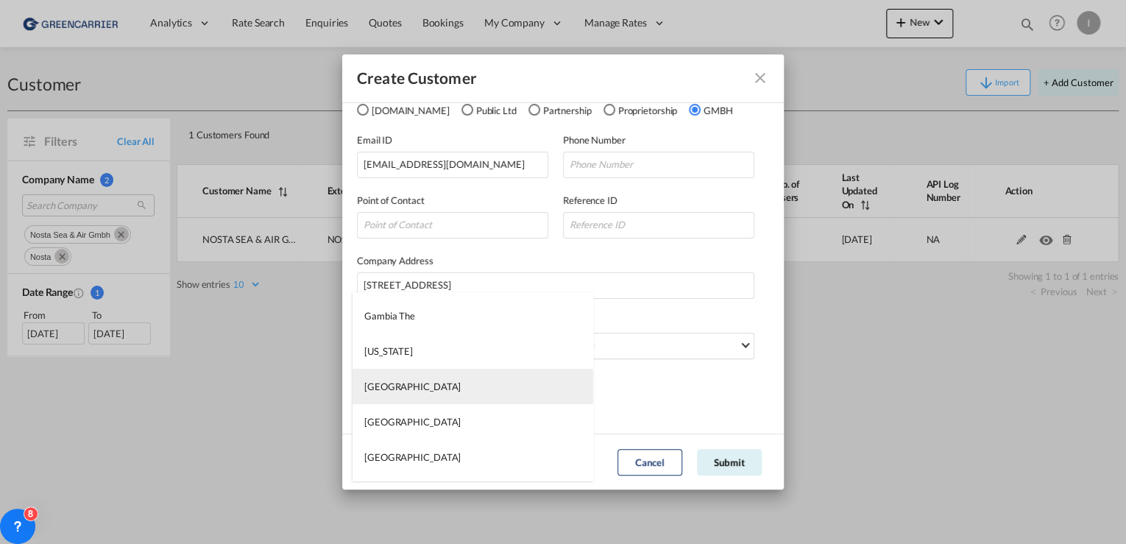
click at [448, 397] on md-option "Germany" at bounding box center [473, 386] width 241 height 35
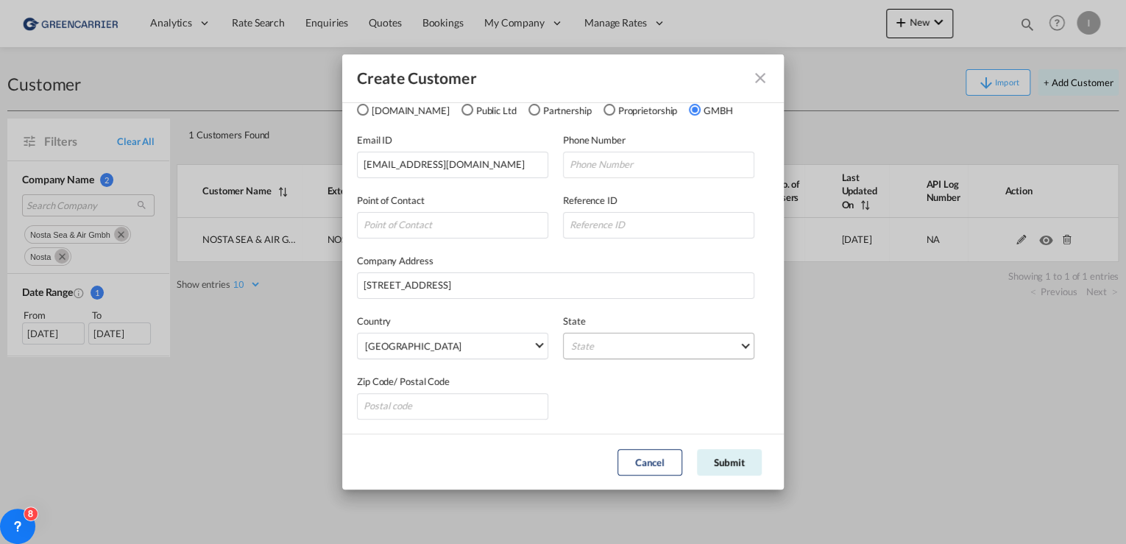
click at [639, 347] on md-select "State Auvergne Baden-Wurttemberg Bavaria Bayern Beilstein Wurtt Berlin Brandenb…" at bounding box center [658, 346] width 191 height 26
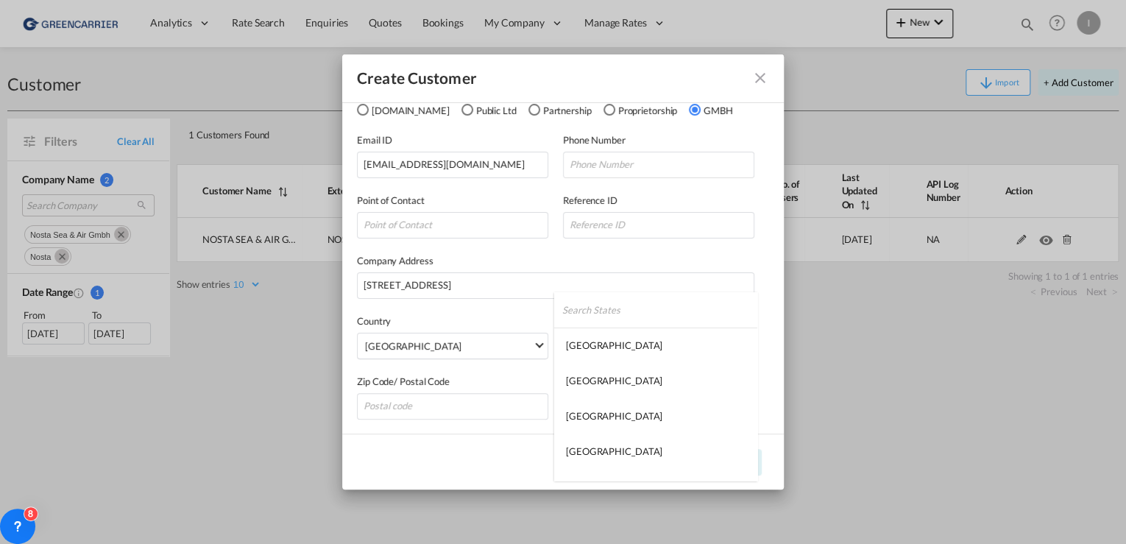
click at [631, 306] on input "search" at bounding box center [660, 309] width 196 height 35
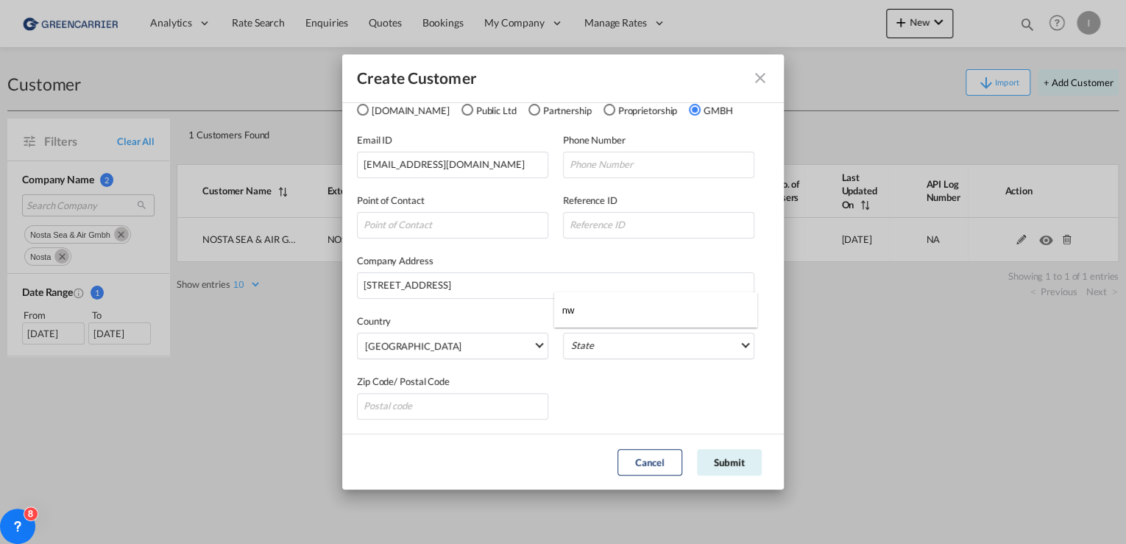
click at [621, 309] on input "nw" at bounding box center [660, 309] width 196 height 35
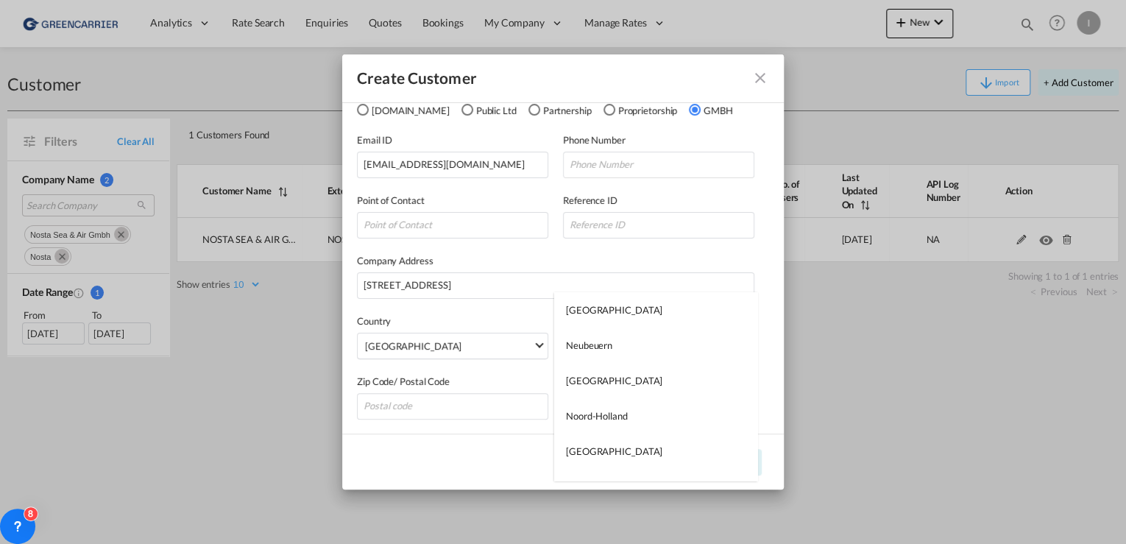
scroll to position [942, 0]
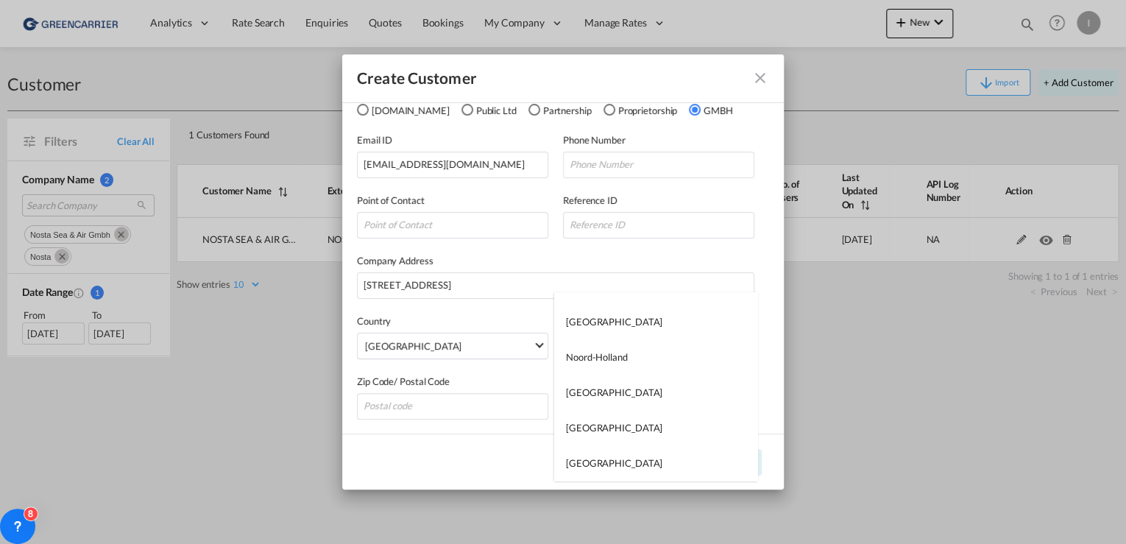
type input "n"
click at [642, 396] on div "Nordrhein-Westfalen" at bounding box center [614, 392] width 96 height 13
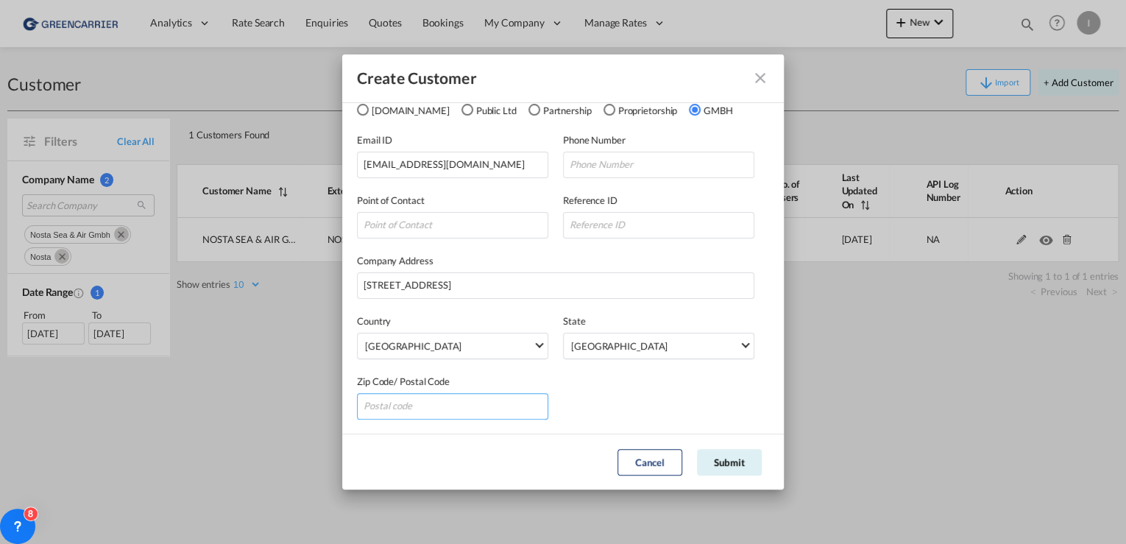
click at [492, 396] on input "GeneralIntergration Details ..." at bounding box center [452, 406] width 191 height 26
type input "49549"
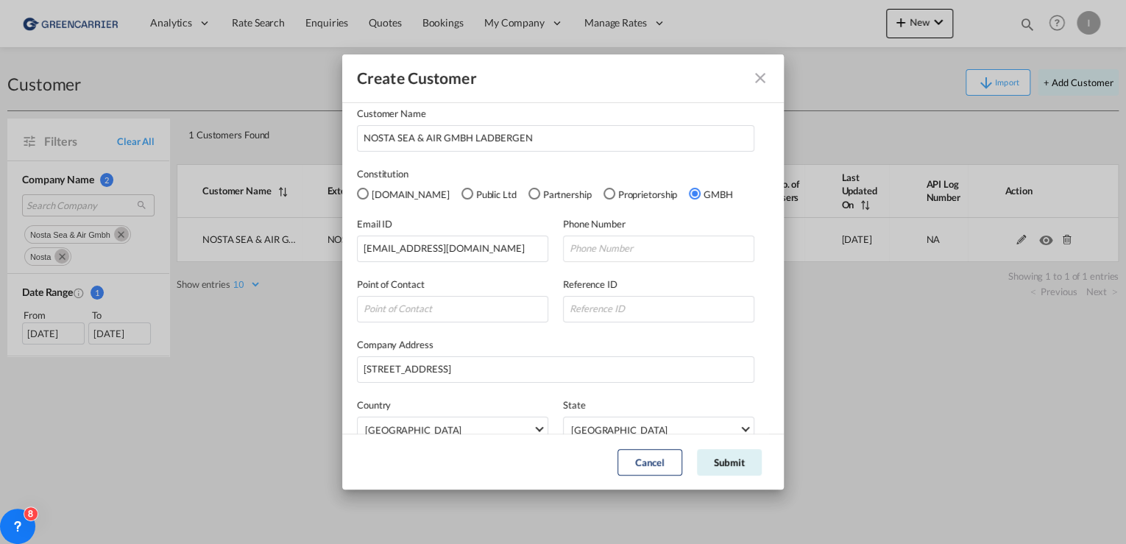
scroll to position [0, 0]
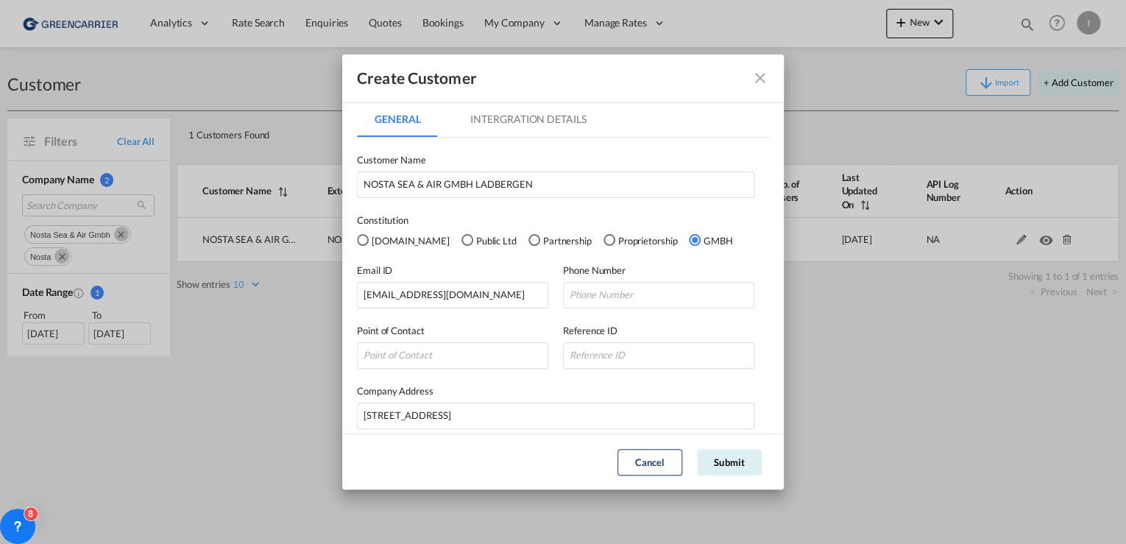
click at [489, 121] on md-tab-item "Intergration Details" at bounding box center [528, 119] width 151 height 35
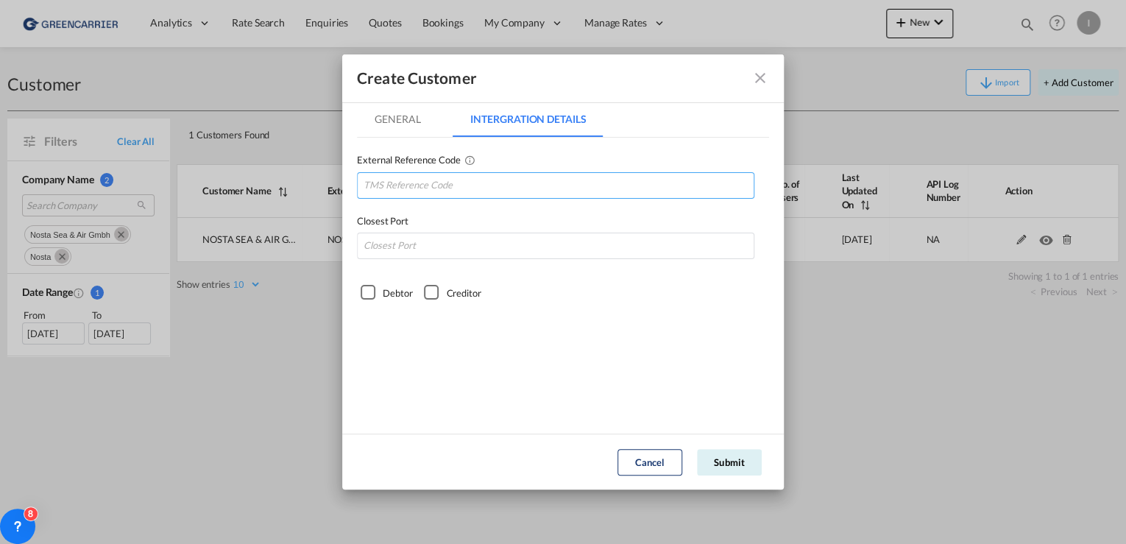
click at [417, 183] on input "GeneralIntergration Details ..." at bounding box center [555, 185] width 397 height 26
paste input "NOSSEALDB"
type input "NOSSEALDB"
click at [386, 238] on input "GeneralIntergration Details ..." at bounding box center [555, 246] width 397 height 26
type input "DEHAM"
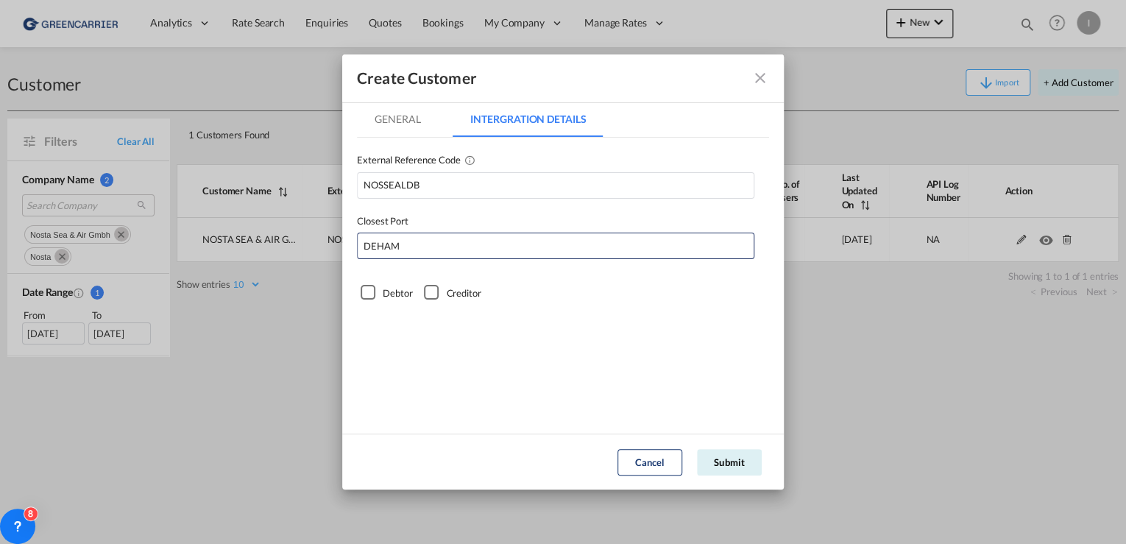
click at [370, 293] on div "Debtor" at bounding box center [368, 292] width 15 height 15
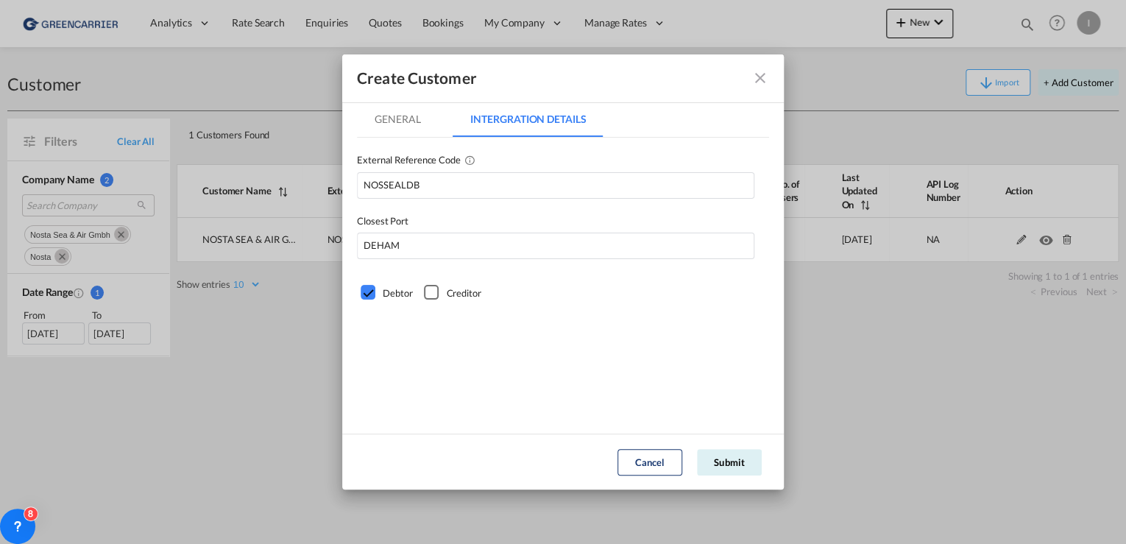
click at [378, 125] on md-tab-item "General" at bounding box center [397, 119] width 81 height 35
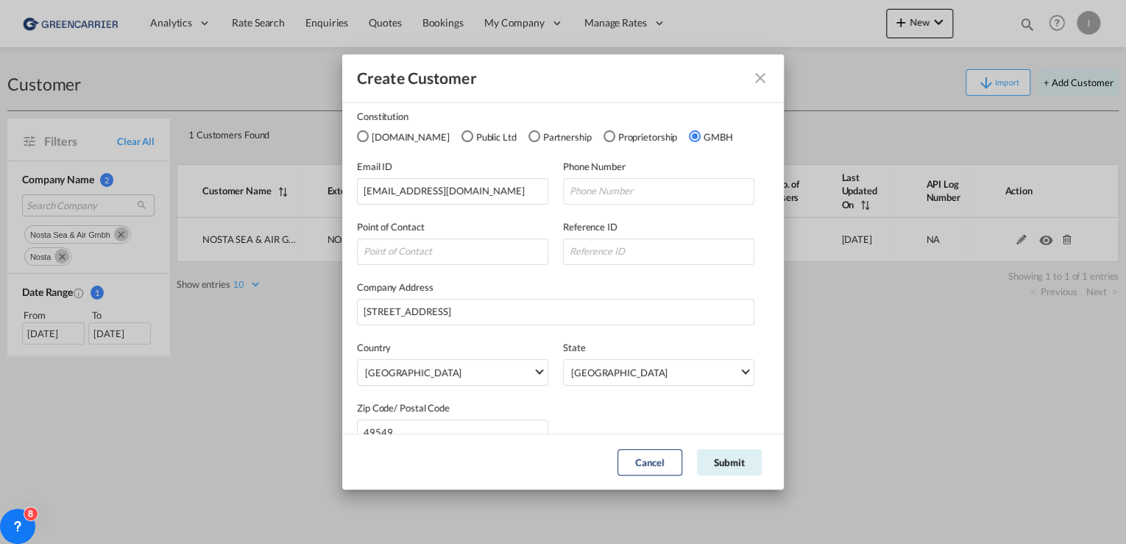
scroll to position [130, 0]
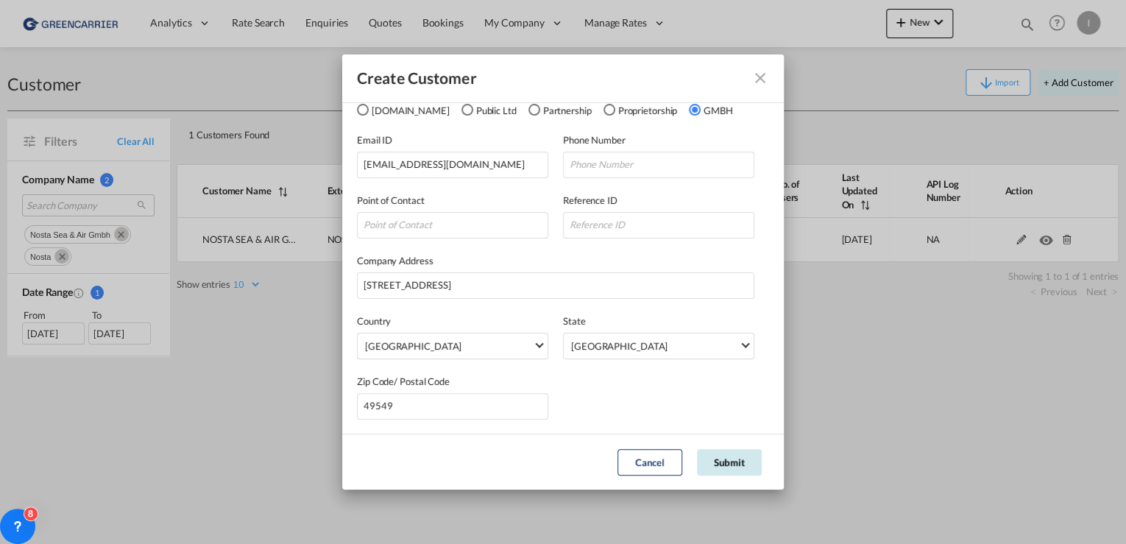
click at [737, 471] on button "Submit" at bounding box center [729, 462] width 65 height 26
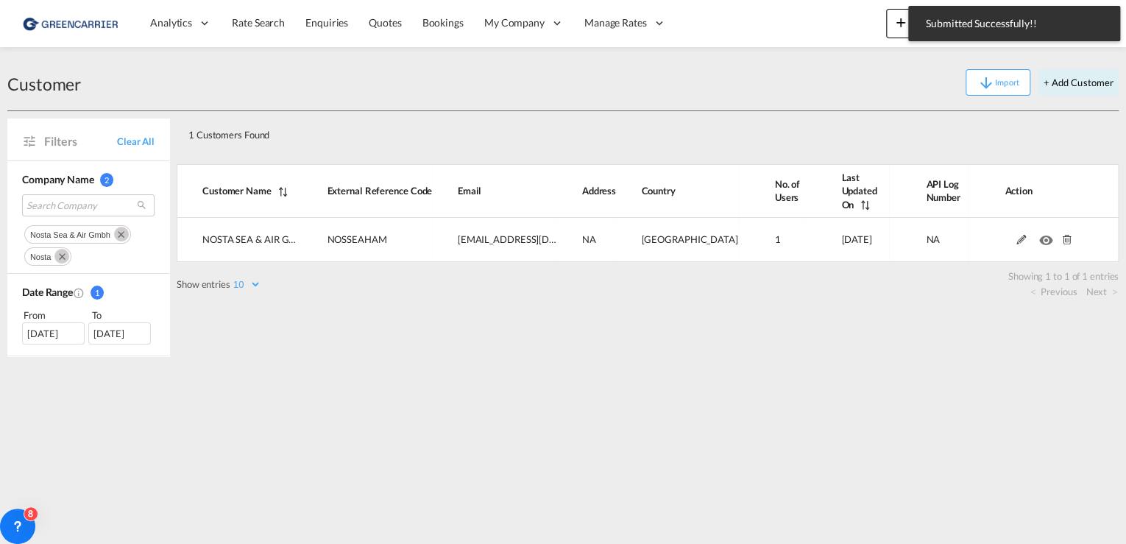
click at [41, 237] on span "nosta sea & air gmbh" at bounding box center [70, 234] width 80 height 9
click at [37, 261] on div "nosta" at bounding box center [42, 257] width 24 height 18
click at [53, 192] on div "Company Name 2 Search Company nosta sea & air gmbh nosta" at bounding box center [88, 217] width 162 height 113
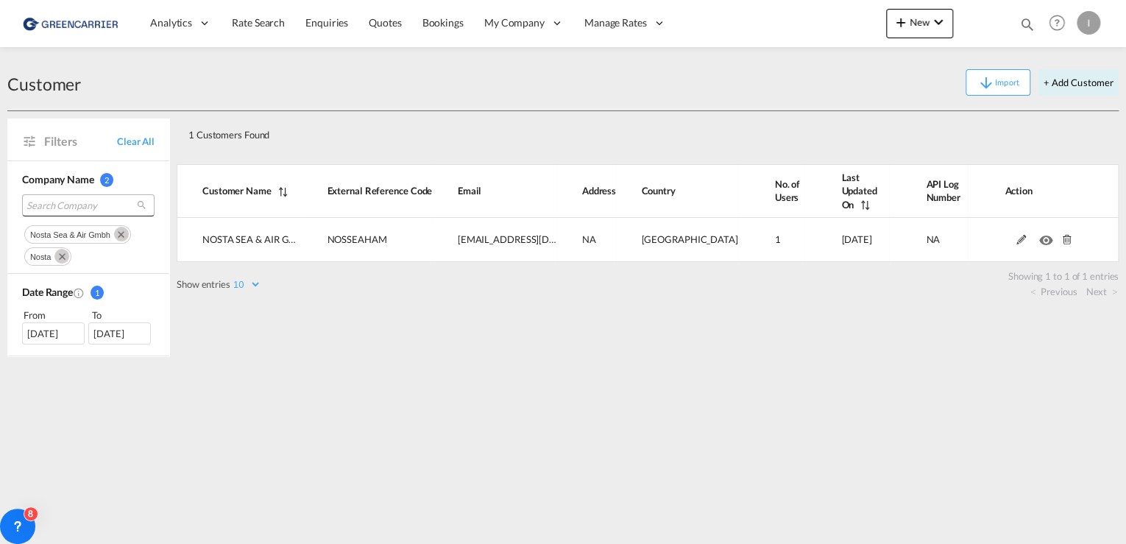
click at [59, 205] on span "Search Company" at bounding box center [76, 205] width 100 height 13
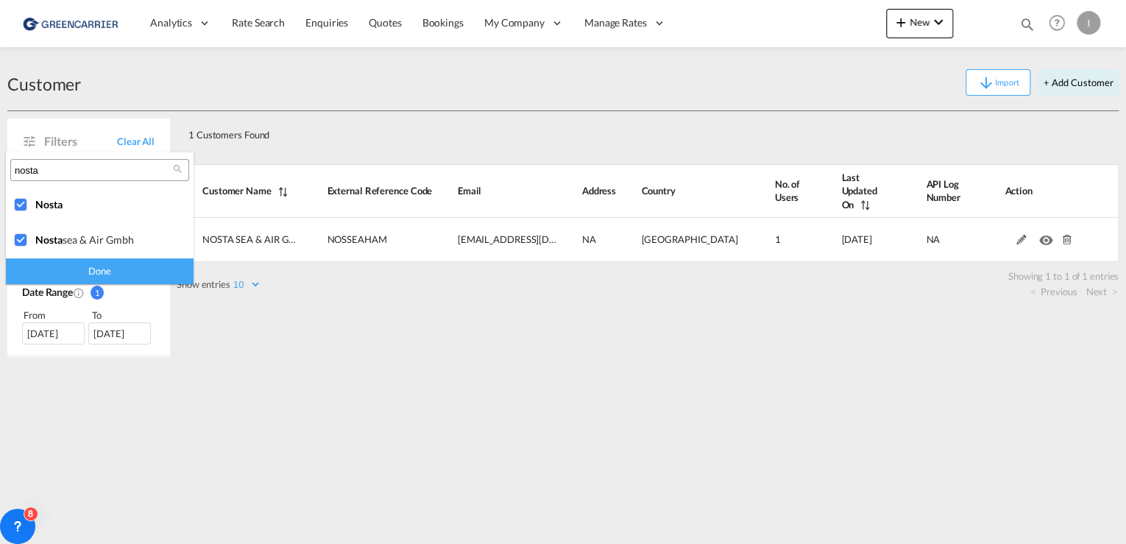
click at [102, 277] on div "Done" at bounding box center [100, 271] width 188 height 26
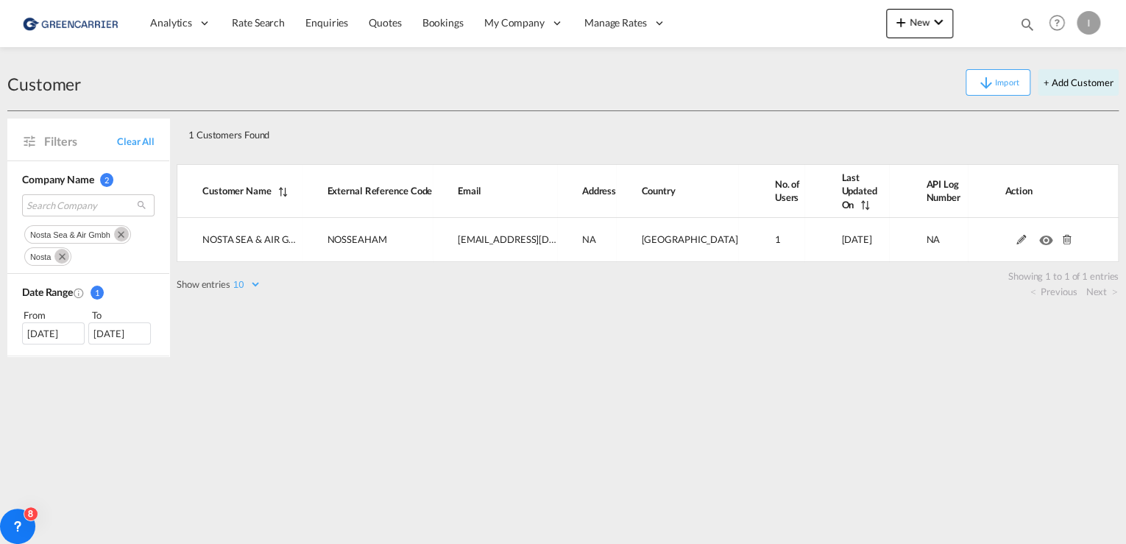
click at [65, 234] on span "nosta sea & air gmbh" at bounding box center [70, 234] width 80 height 9
click at [48, 209] on span "Search Company" at bounding box center [76, 205] width 100 height 13
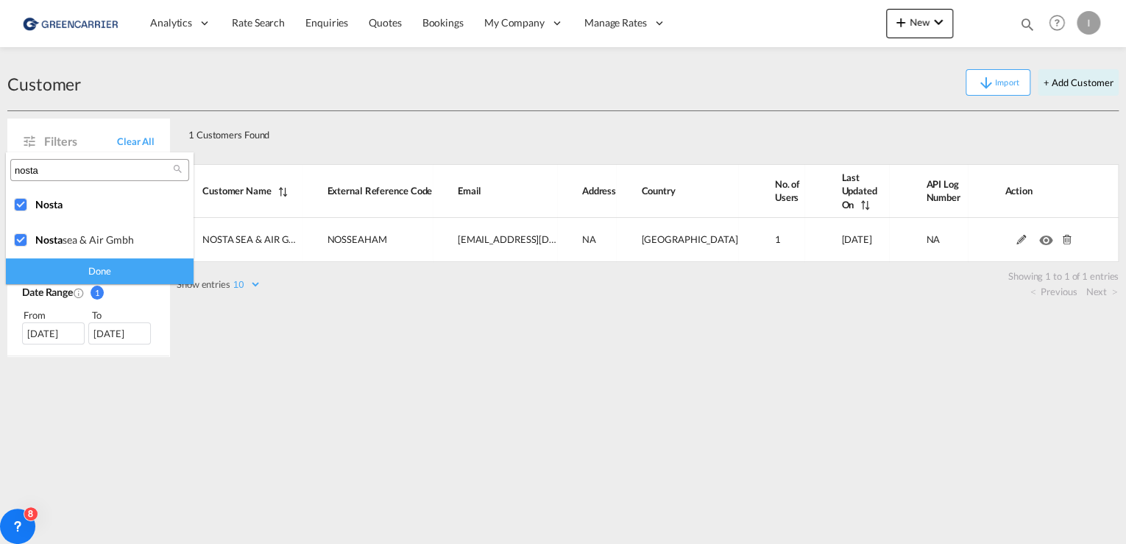
click at [88, 174] on input "nosta" at bounding box center [94, 170] width 158 height 13
click at [88, 268] on div "Done" at bounding box center [100, 271] width 188 height 26
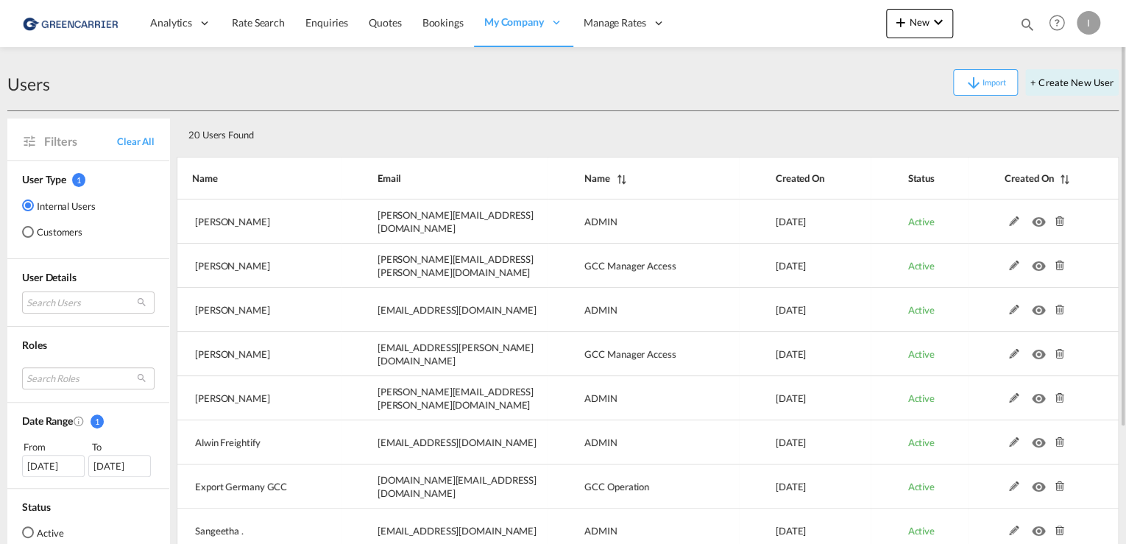
click at [50, 237] on md-radio-button "Customers" at bounding box center [59, 231] width 74 height 15
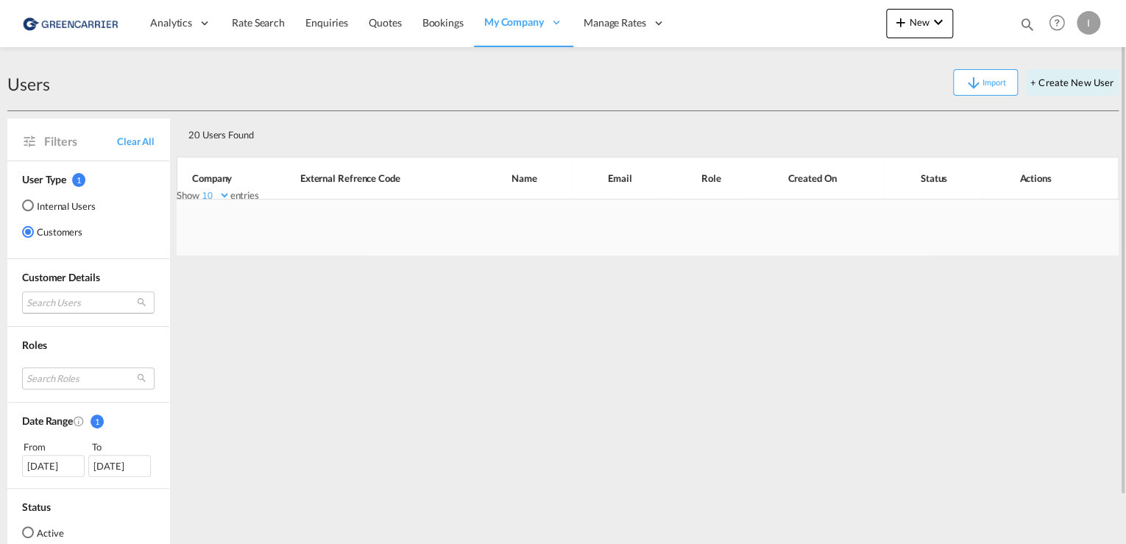
click at [77, 304] on md-select "Search Users" at bounding box center [88, 302] width 132 height 22
click at [64, 308] on div at bounding box center [113, 302] width 179 height 22
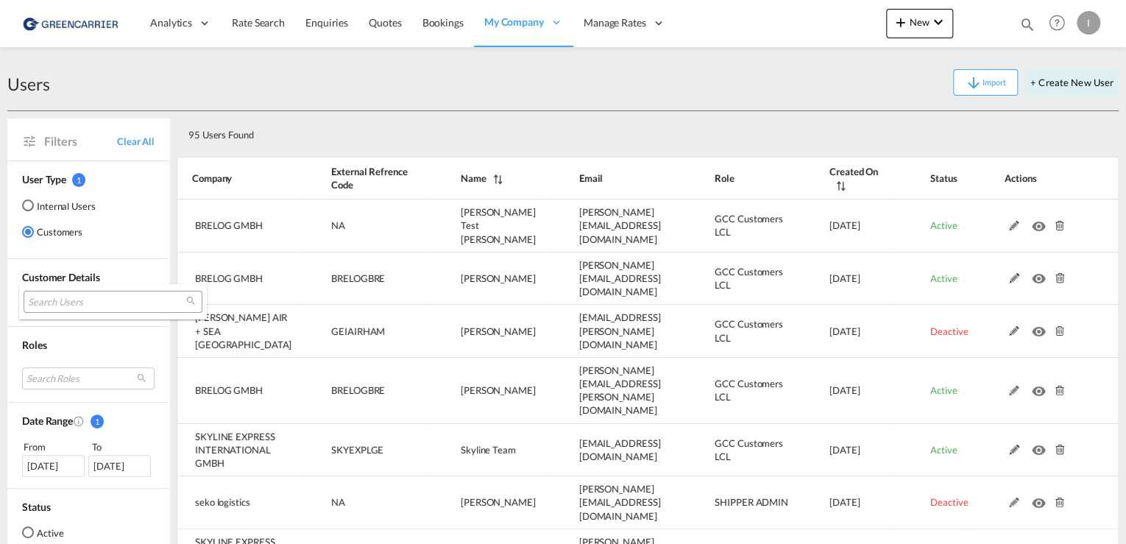
click at [62, 302] on input "search" at bounding box center [107, 302] width 158 height 13
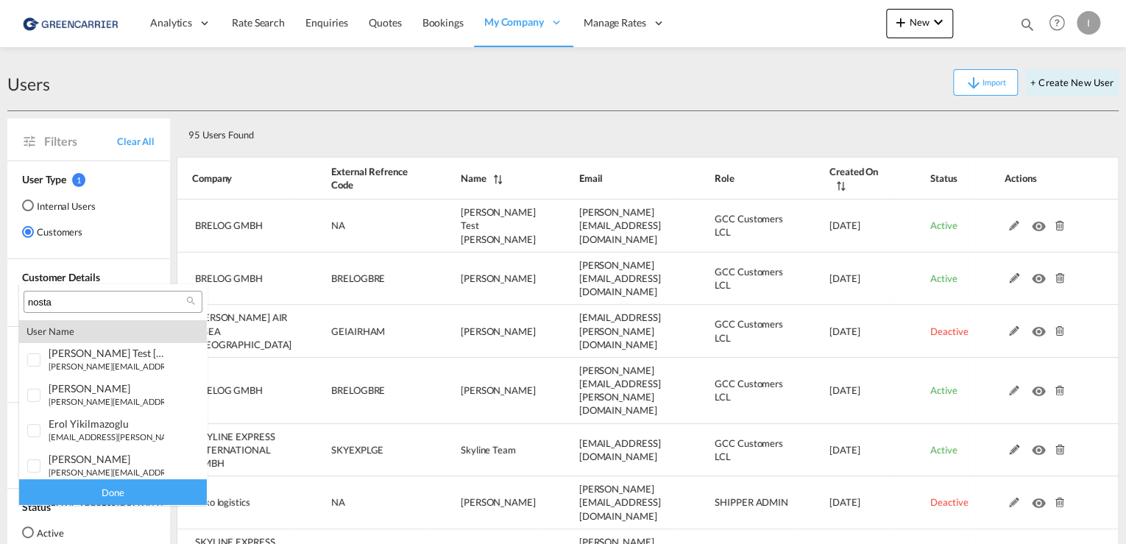
type input "nosta"
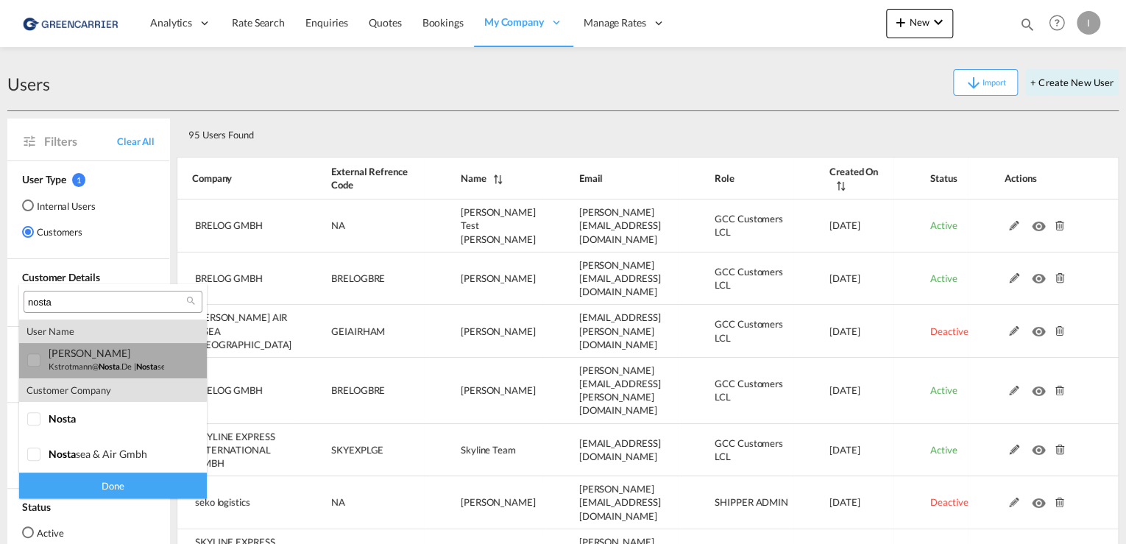
click at [34, 353] on div at bounding box center [34, 360] width 15 height 15
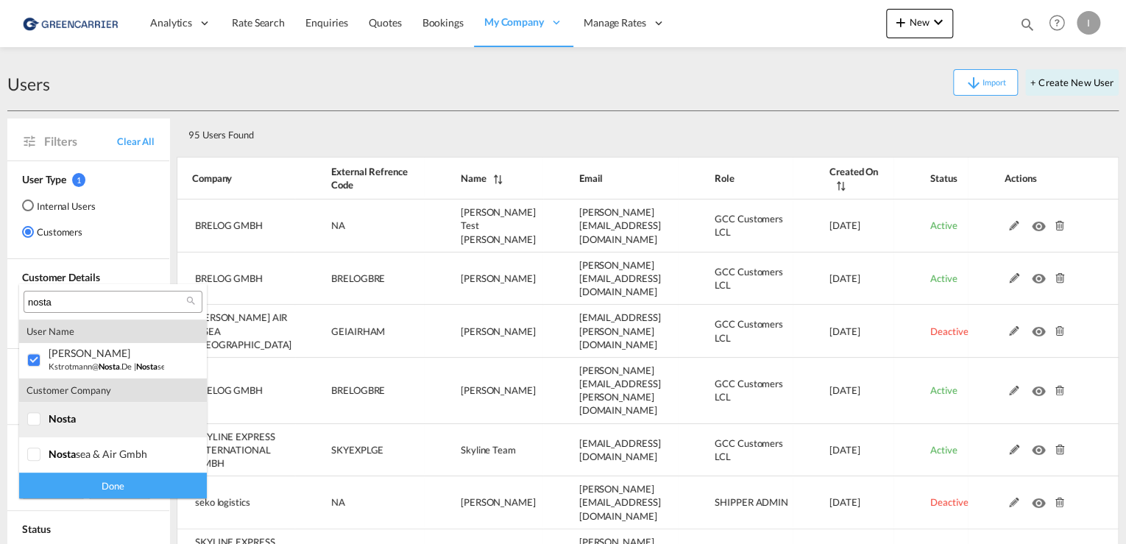
click at [32, 424] on div at bounding box center [34, 419] width 15 height 15
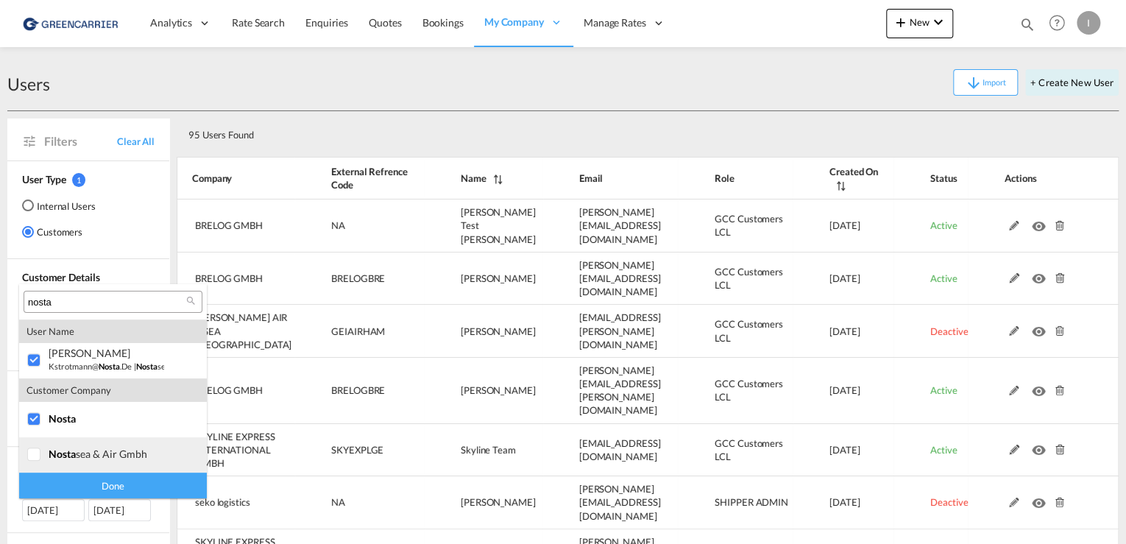
click at [32, 447] on div at bounding box center [34, 454] width 15 height 15
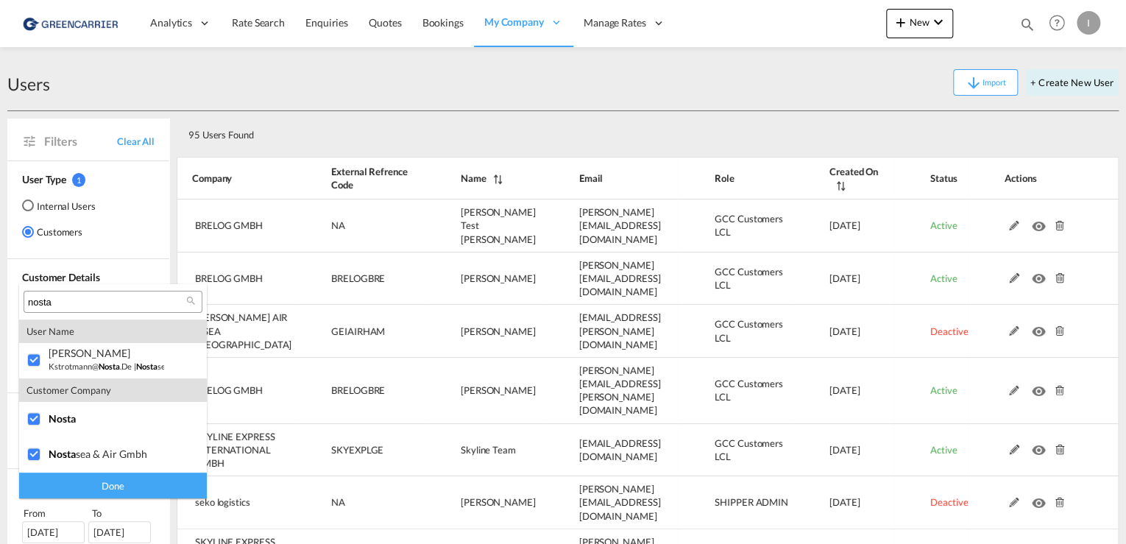
click at [138, 494] on div "Done" at bounding box center [113, 485] width 188 height 26
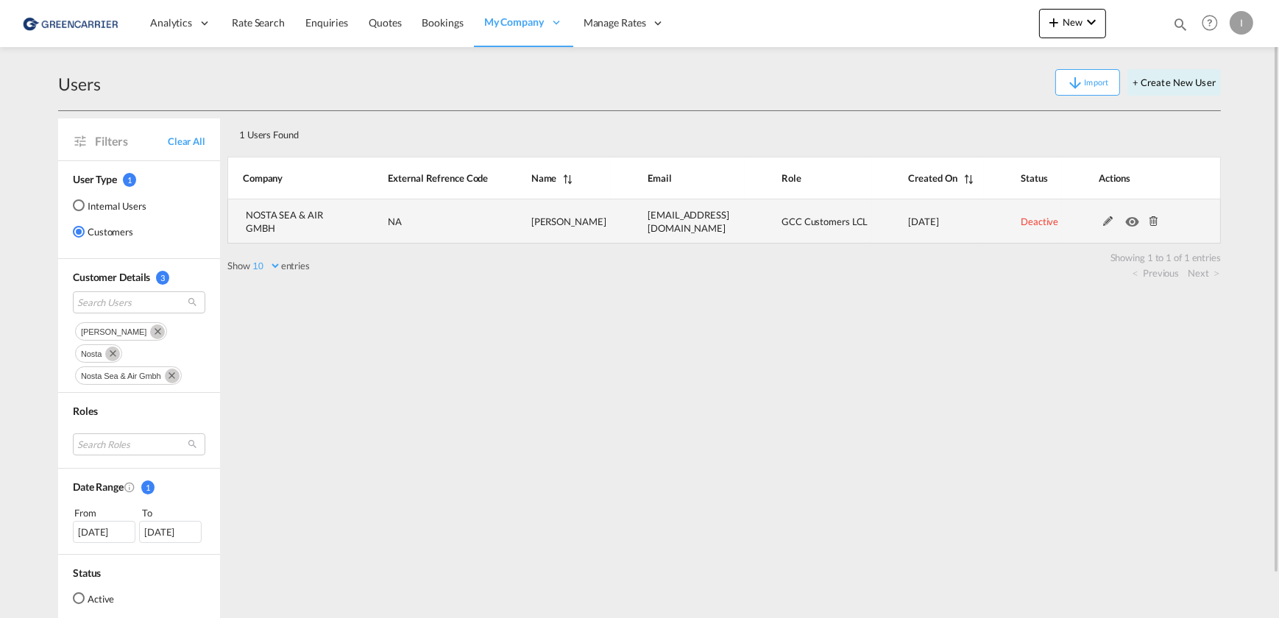
click at [1108, 223] on md-icon at bounding box center [1108, 221] width 19 height 10
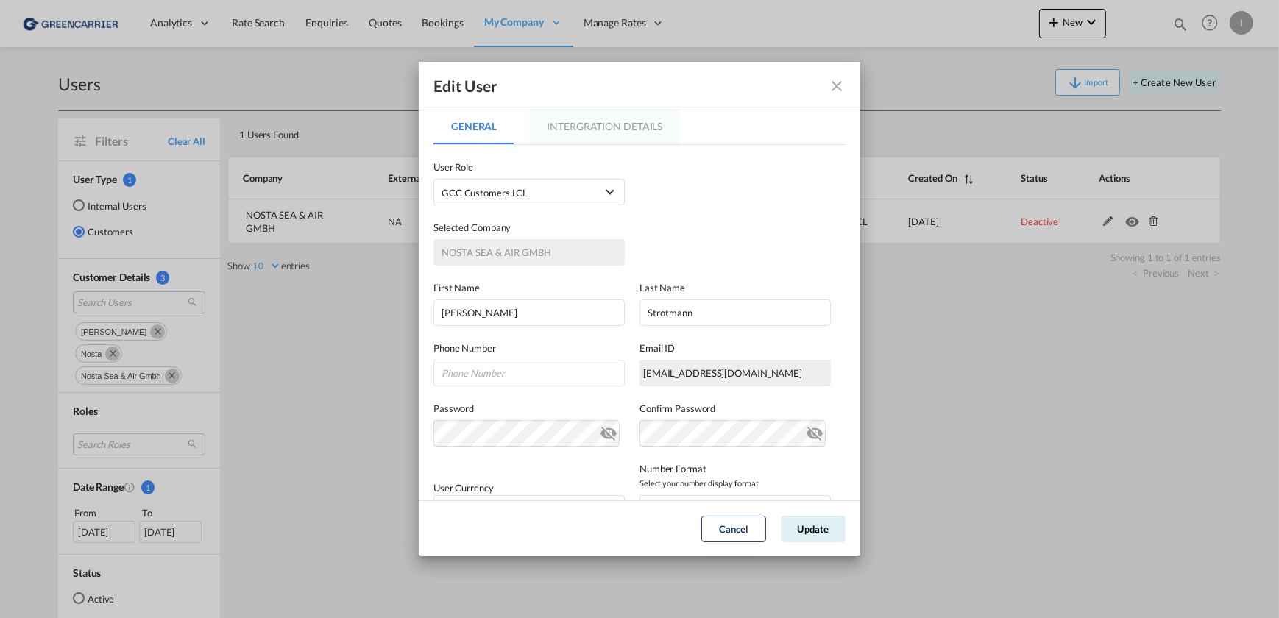
click at [627, 127] on md-tab-item "Intergration Details" at bounding box center [604, 126] width 151 height 35
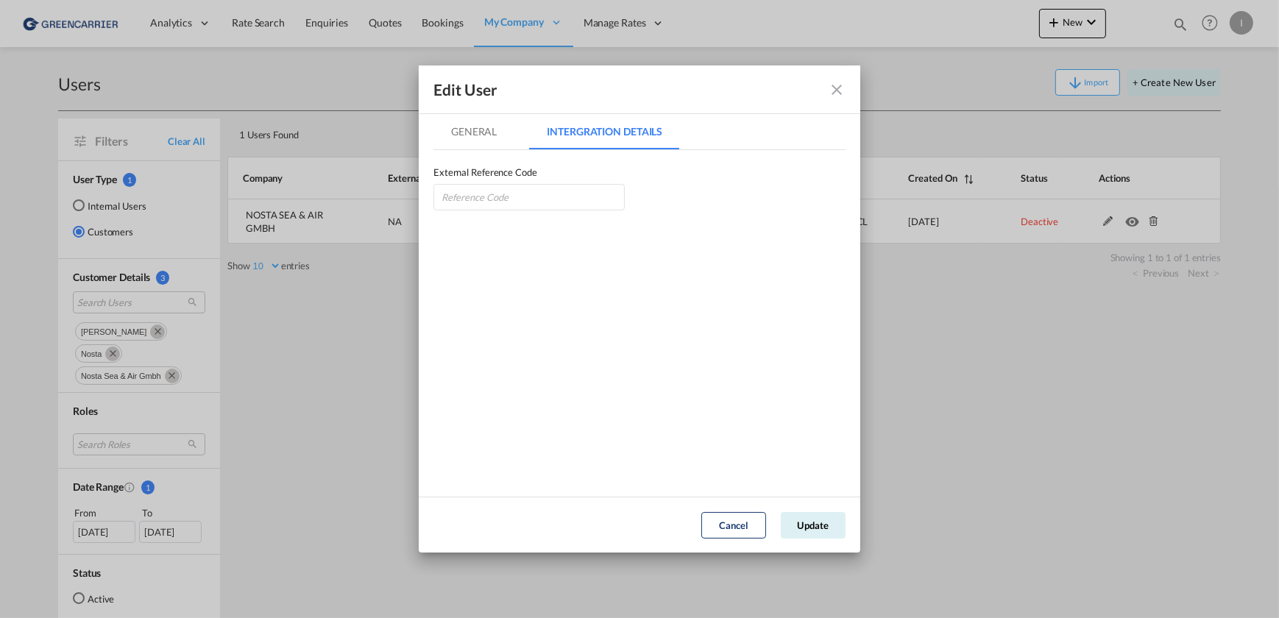
click at [841, 91] on md-icon "icon-close fg-AAA8AD" at bounding box center [837, 90] width 18 height 18
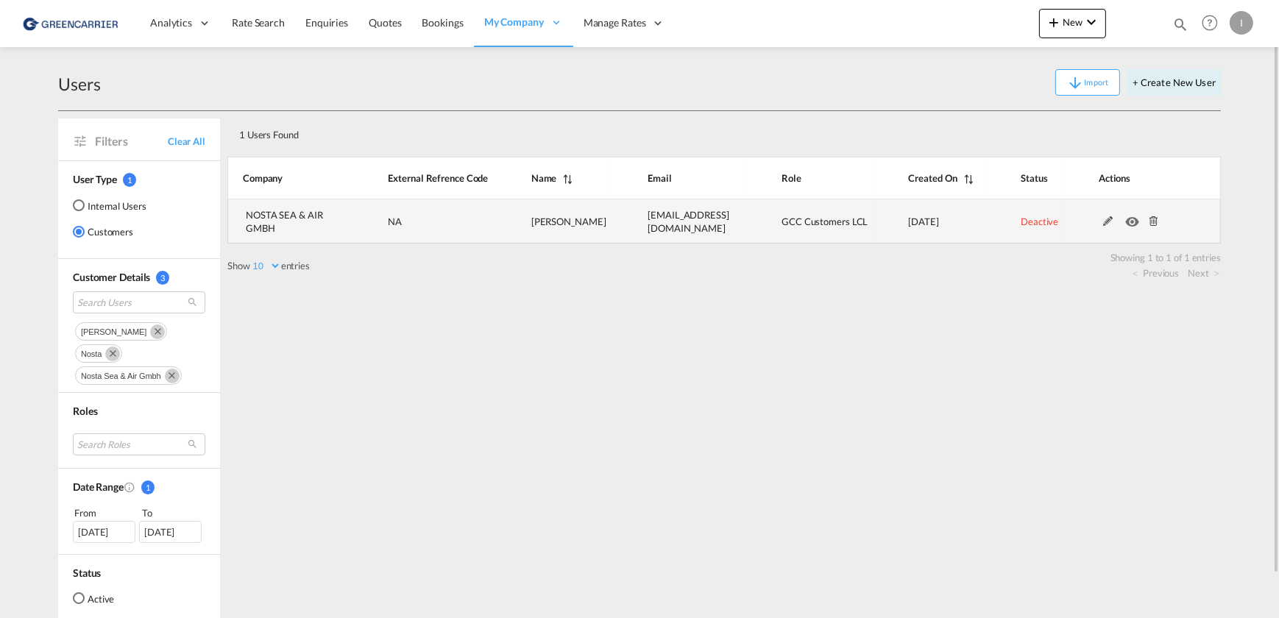
click at [1125, 221] on md-icon at bounding box center [1153, 221] width 19 height 10
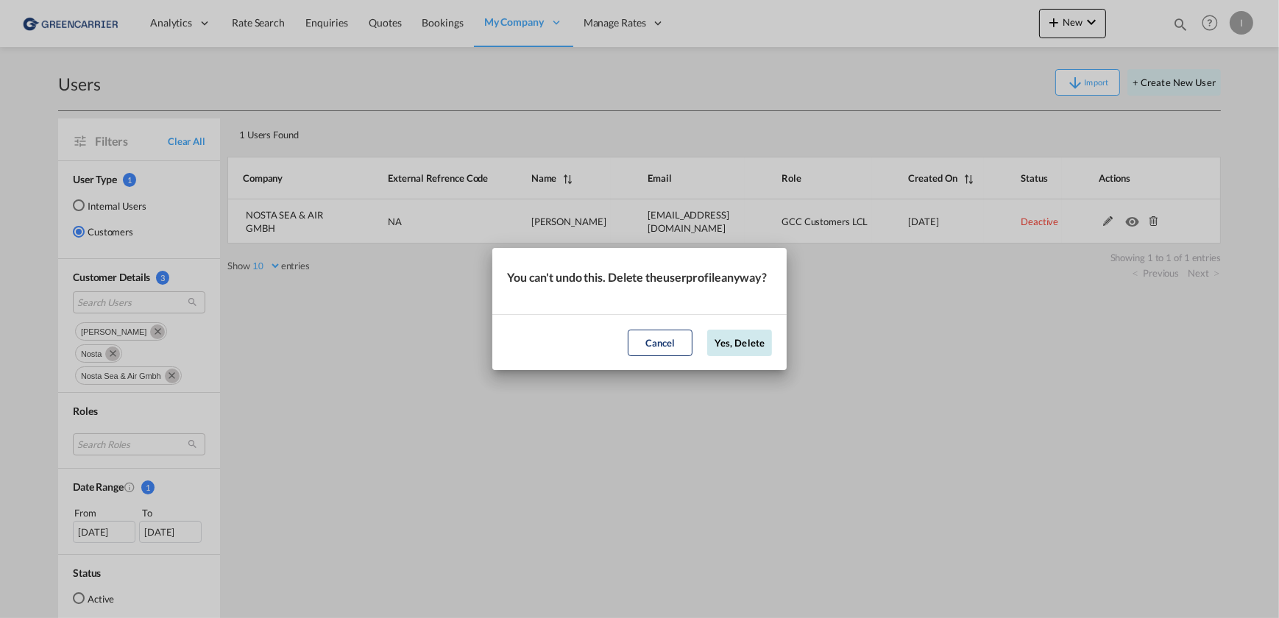
click at [740, 350] on button "Yes, Delete" at bounding box center [739, 343] width 65 height 26
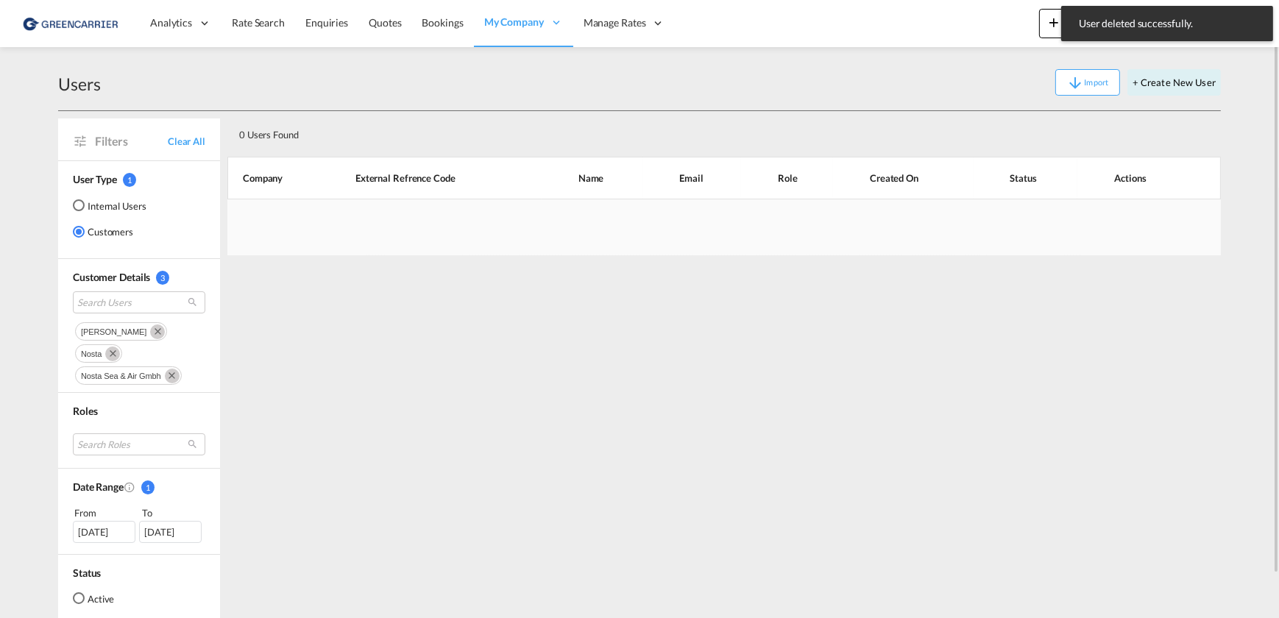
click at [753, 347] on div "0 Users Found Search: Company External Refrence Code Name Email Role Created On…" at bounding box center [724, 381] width 994 height 541
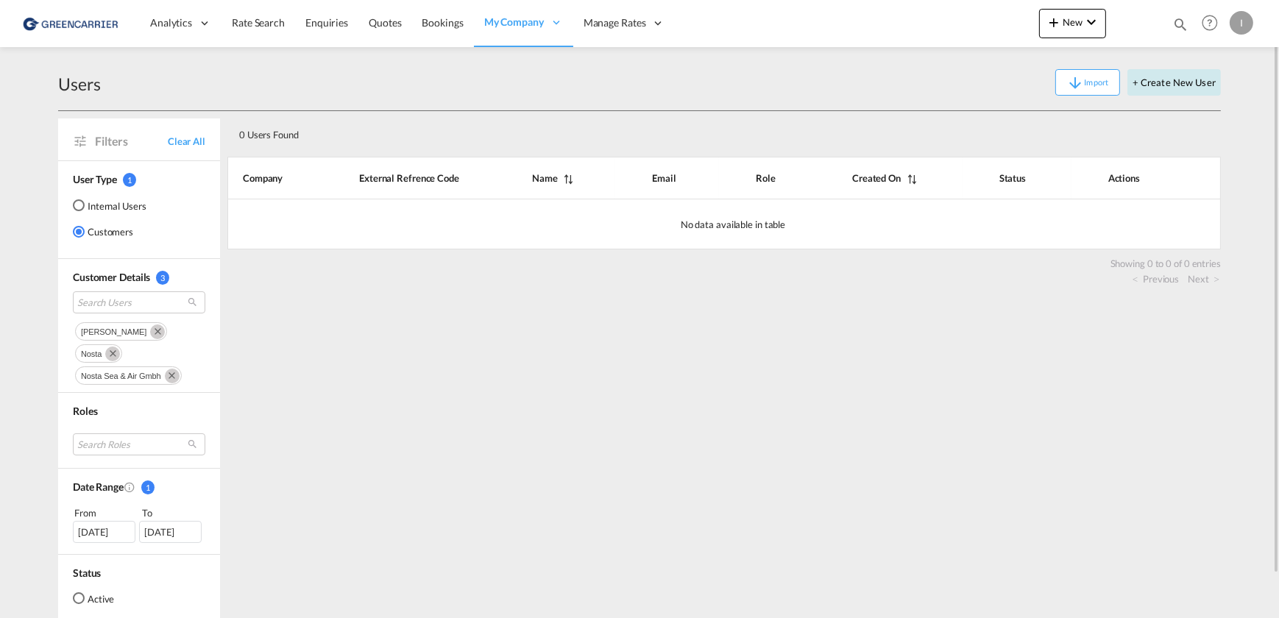
click at [1125, 88] on button "+ Create New User" at bounding box center [1173, 82] width 93 height 26
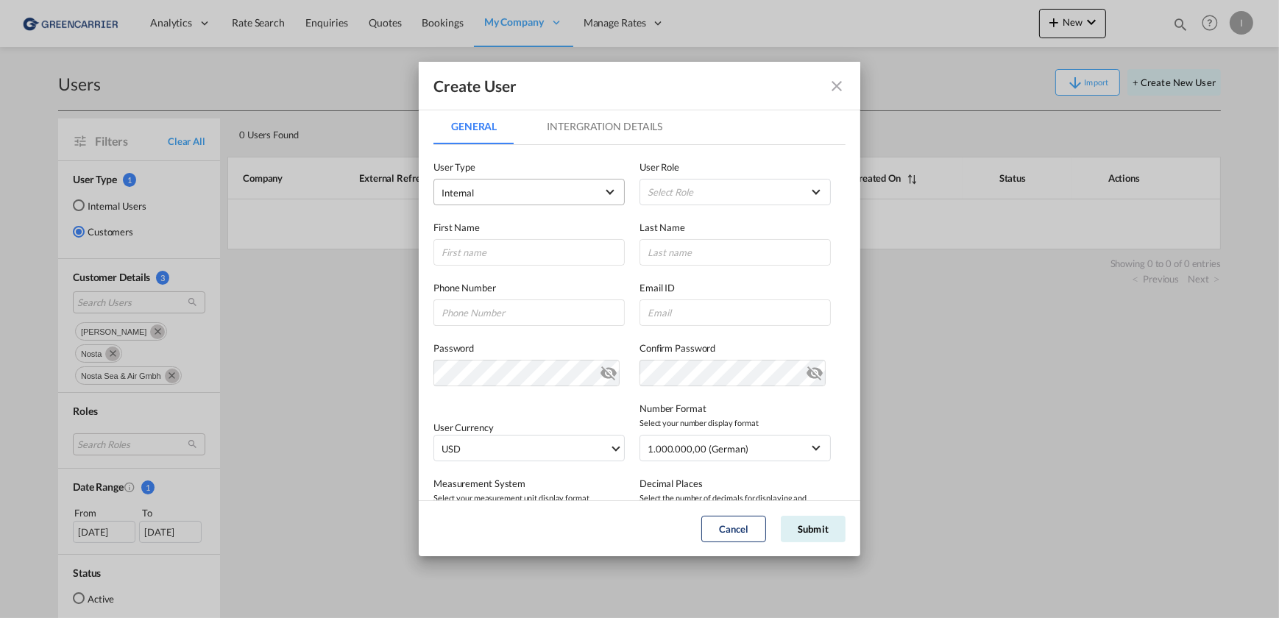
click at [584, 188] on span "Internal" at bounding box center [519, 192] width 155 height 15
click at [536, 235] on md-option "Customer" at bounding box center [528, 227] width 194 height 35
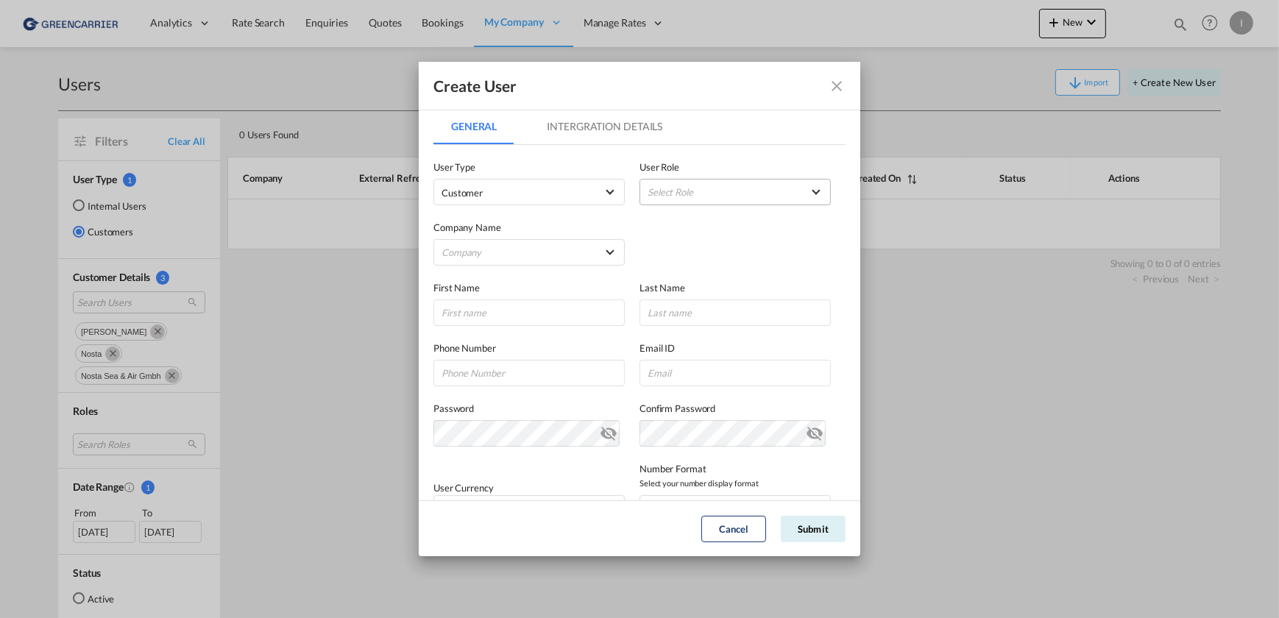
click at [684, 191] on md-select "Select Role" at bounding box center [735, 192] width 191 height 26
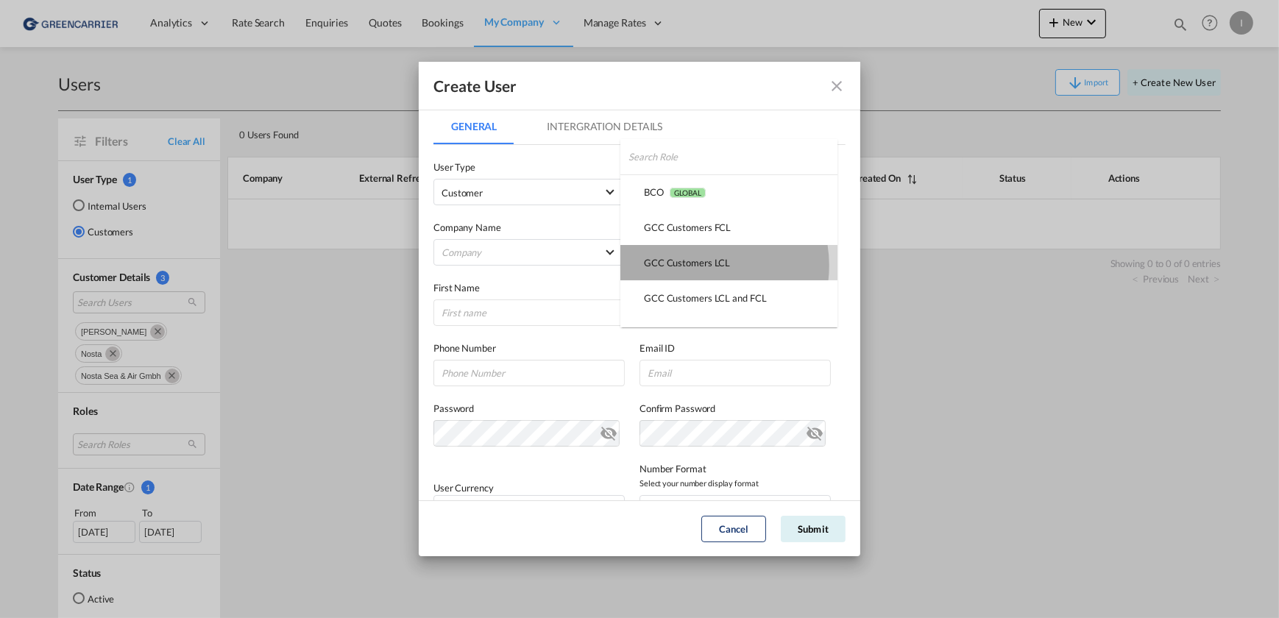
click at [699, 266] on div "GCC Customers LCL USER_DEFINED" at bounding box center [687, 262] width 86 height 13
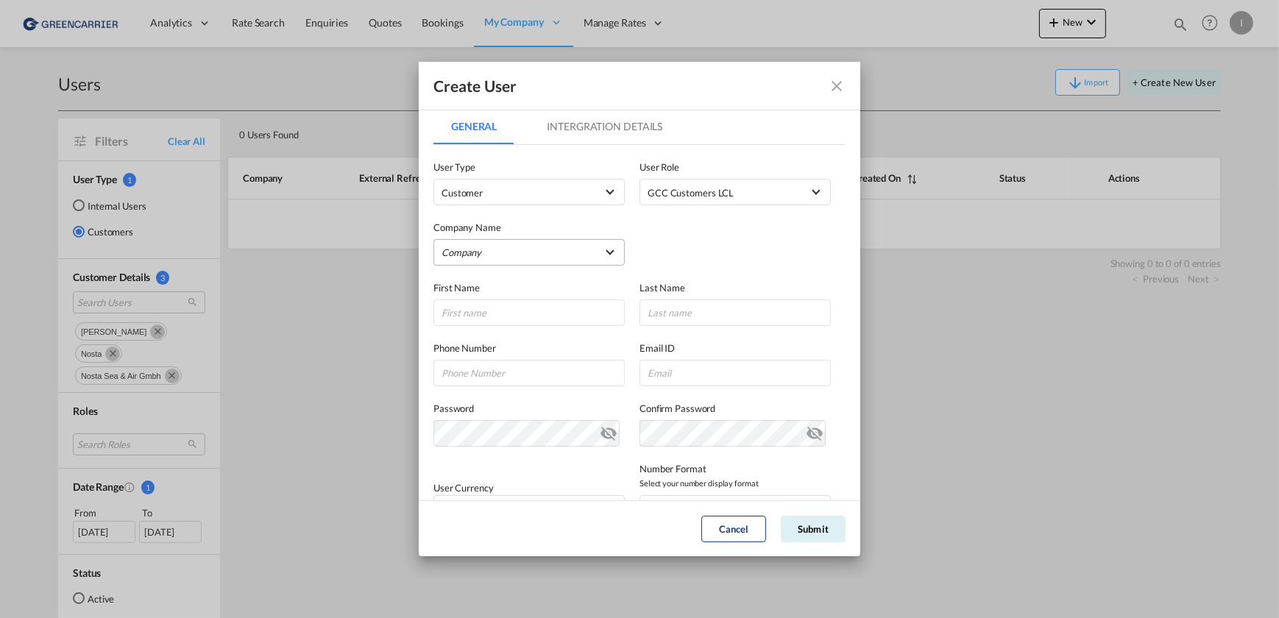
click at [550, 251] on md-select "Company [PERSON_NAME] & Co. GmbH BENDIX TRANSPORT DANMARK BTG INTERNATIONALE SP…" at bounding box center [528, 252] width 191 height 26
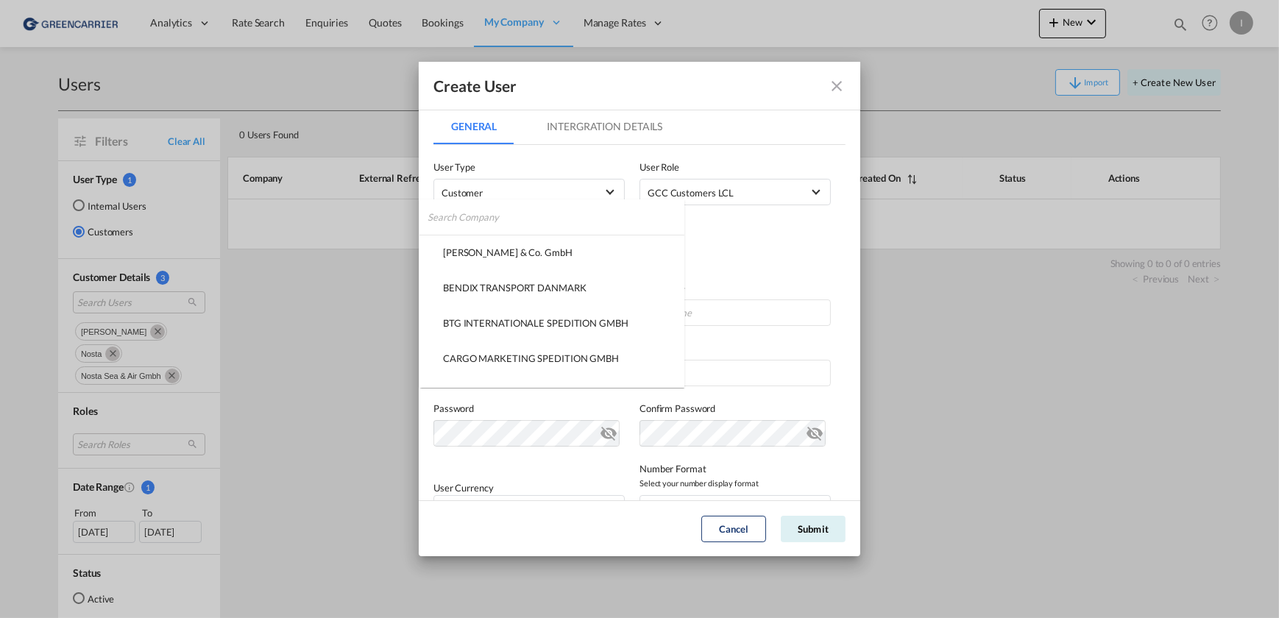
click at [536, 212] on input "search" at bounding box center [556, 216] width 257 height 35
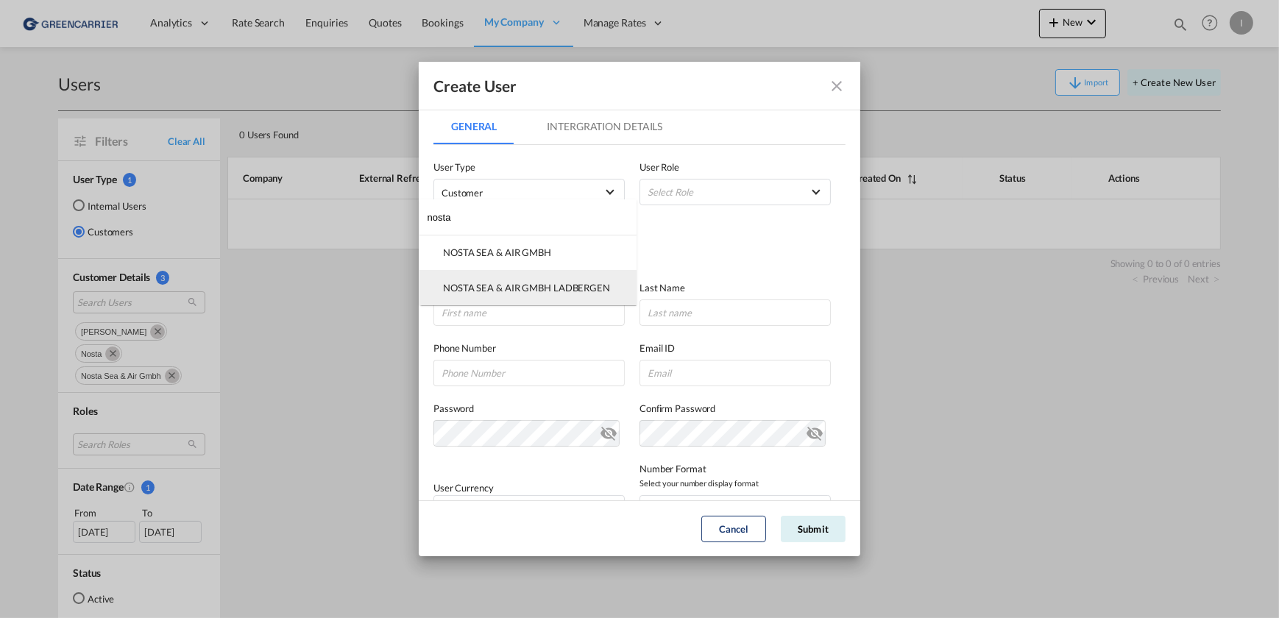
type input "nosta"
click at [566, 281] on div "NOSTA SEA & AIR GMBH LADBERGEN" at bounding box center [526, 287] width 167 height 13
click at [676, 188] on md-select "Select Role" at bounding box center [735, 192] width 191 height 26
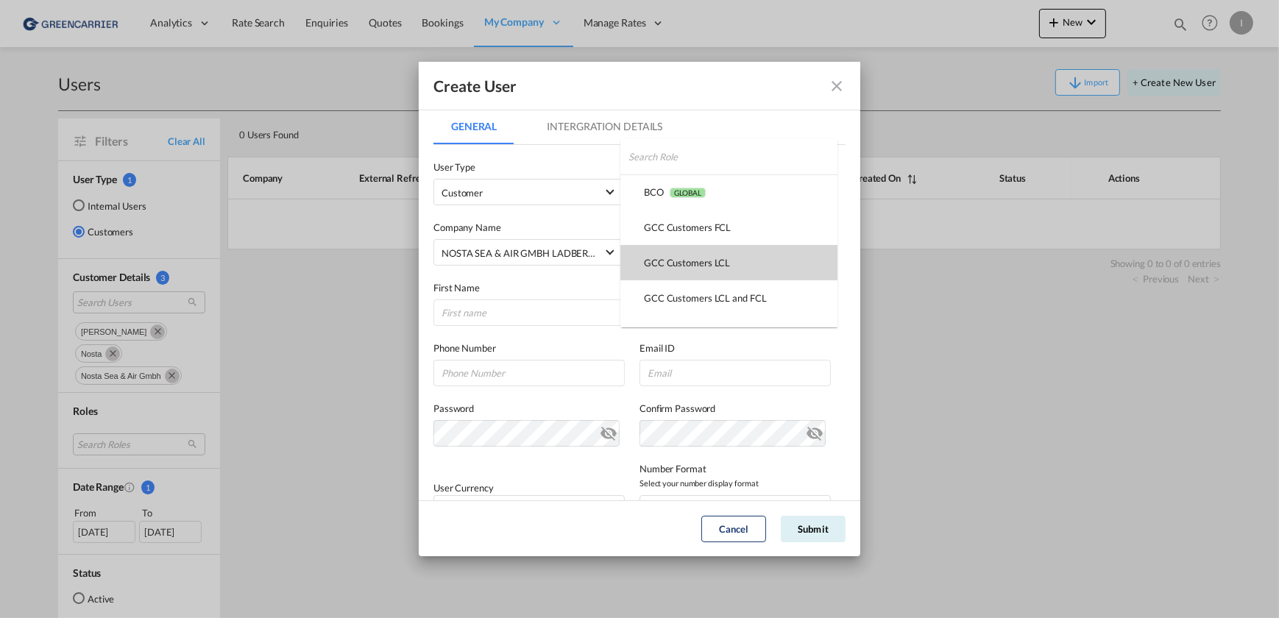
click at [702, 261] on div "GCC Customers LCL USER_DEFINED" at bounding box center [687, 262] width 86 height 13
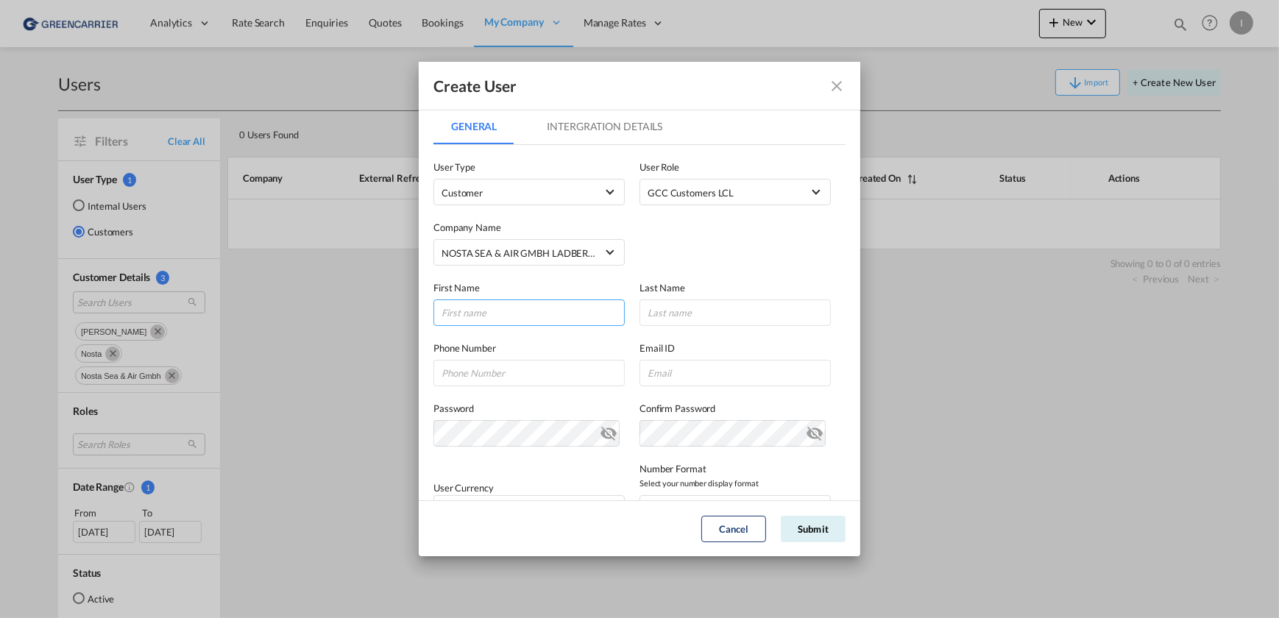
click at [522, 319] on input "GeneralIntergration Details ..." at bounding box center [528, 313] width 191 height 26
type input "[PERSON_NAME]"
type input "A"
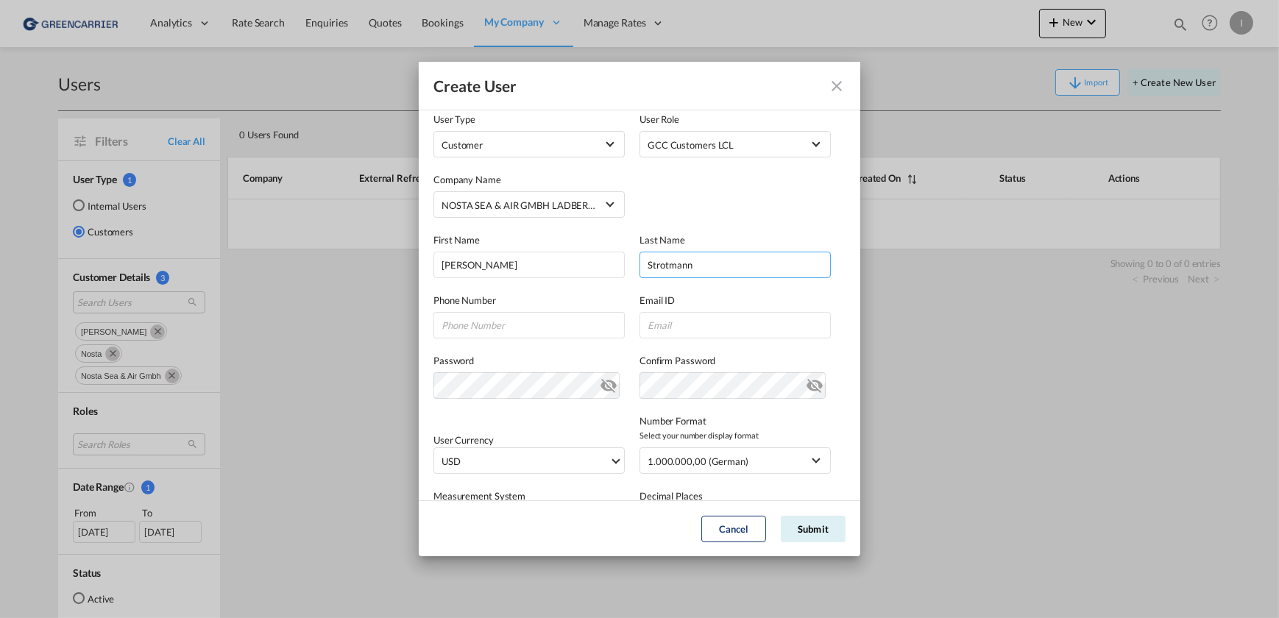
scroll to position [66, 0]
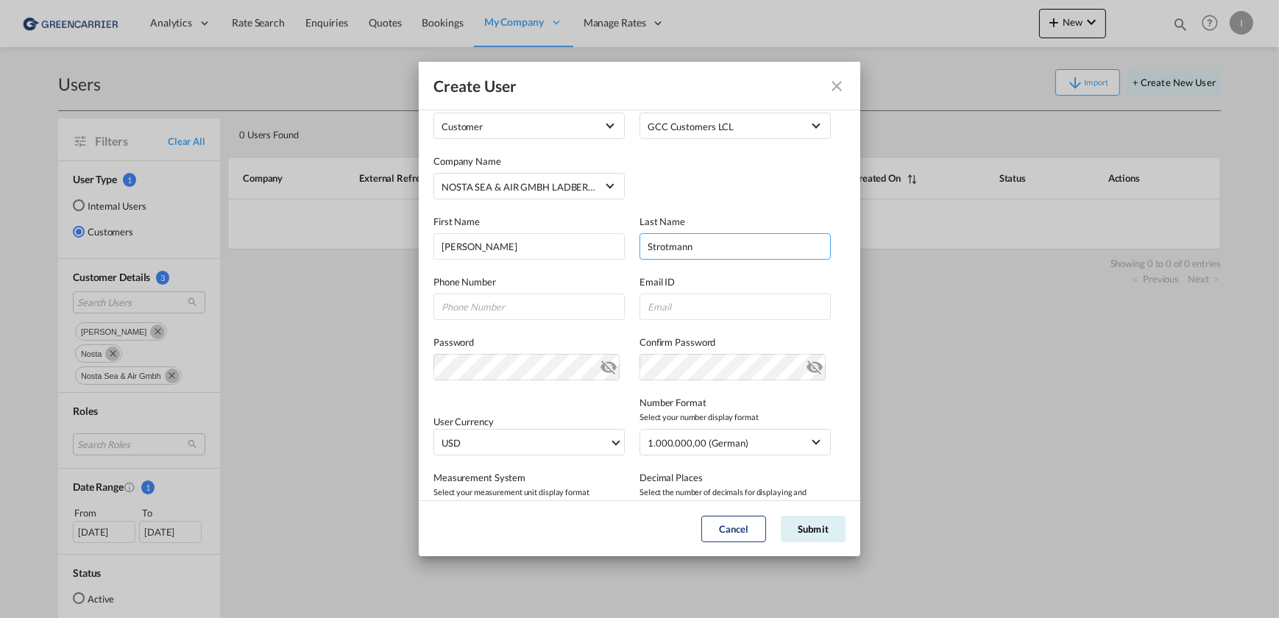
type input "Strotmann"
click at [669, 302] on input "GeneralIntergration Details ..." at bounding box center [735, 307] width 191 height 26
paste input "NOSSEALDB"
type input "NOSSEALDB"
drag, startPoint x: 727, startPoint y: 309, endPoint x: 534, endPoint y: 308, distance: 193.6
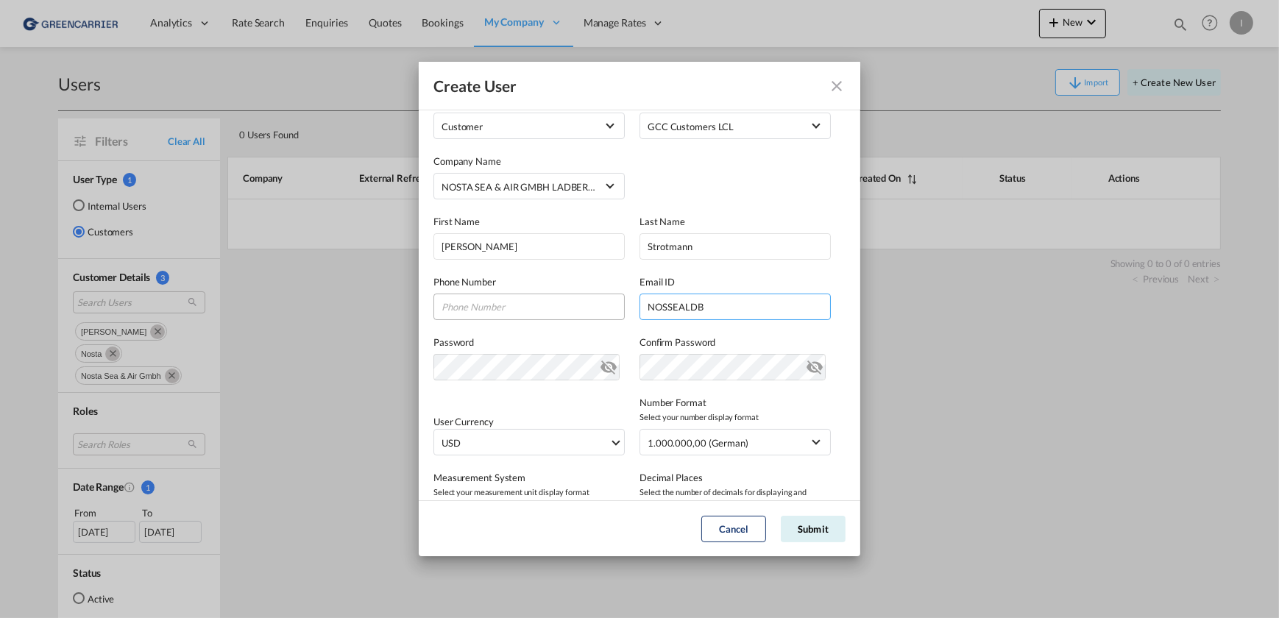
click at [514, 305] on div "Phone Number Email ID NOSSEALDB Email must be a valid e-mail address" at bounding box center [639, 290] width 412 height 60
click at [694, 328] on div "Password Password must contain the following: A special character A number Mini…" at bounding box center [639, 350] width 412 height 60
click at [676, 308] on input "GeneralIntergration Details ..." at bounding box center [735, 307] width 191 height 26
paste input "[EMAIL_ADDRESS][DOMAIN_NAME]"
type input "[EMAIL_ADDRESS][DOMAIN_NAME]"
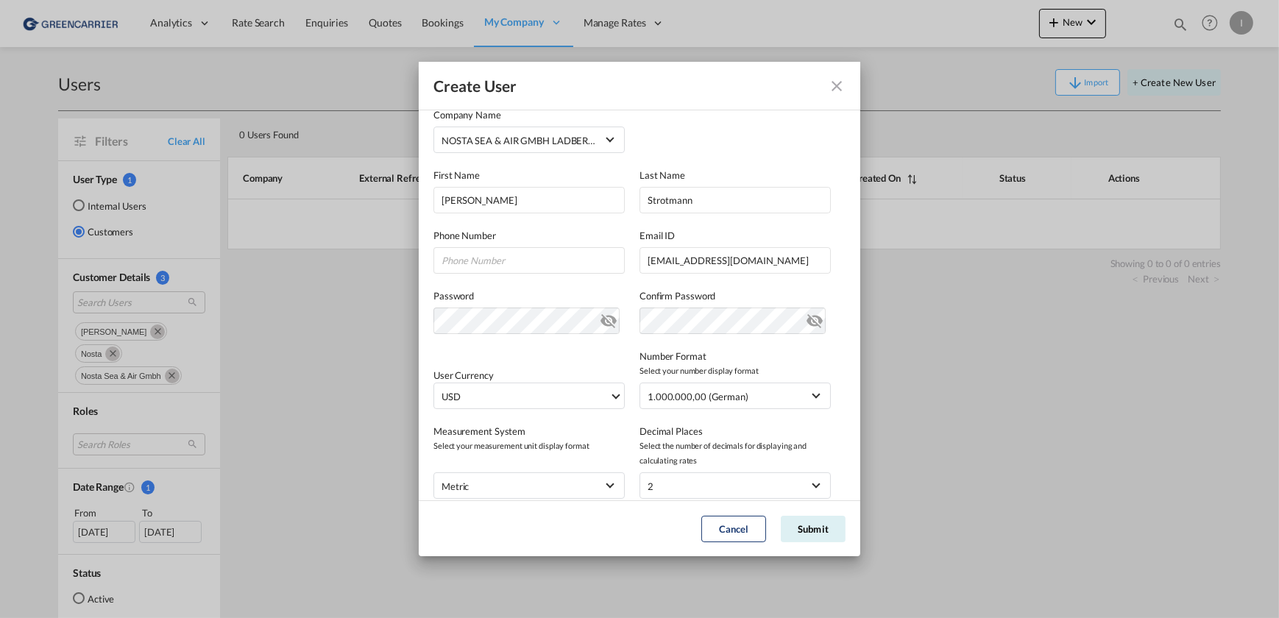
scroll to position [133, 0]
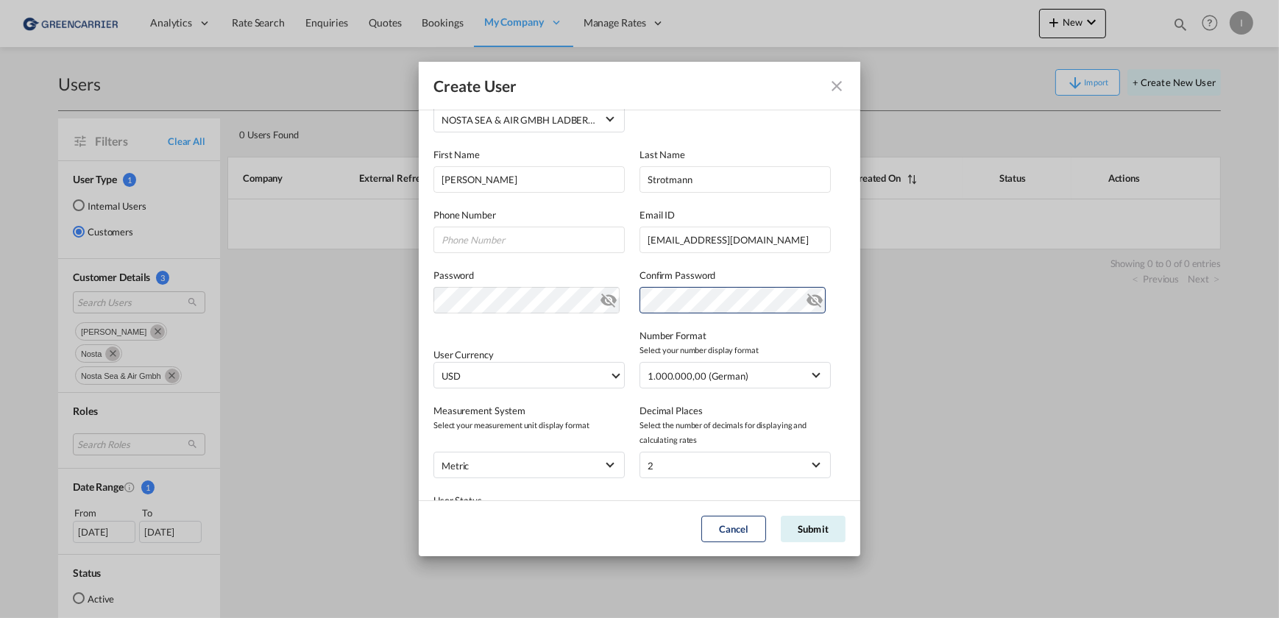
click at [603, 302] on md-icon "icon-eye-off" at bounding box center [609, 297] width 18 height 18
click at [806, 300] on md-icon "icon-eye-off" at bounding box center [815, 297] width 18 height 18
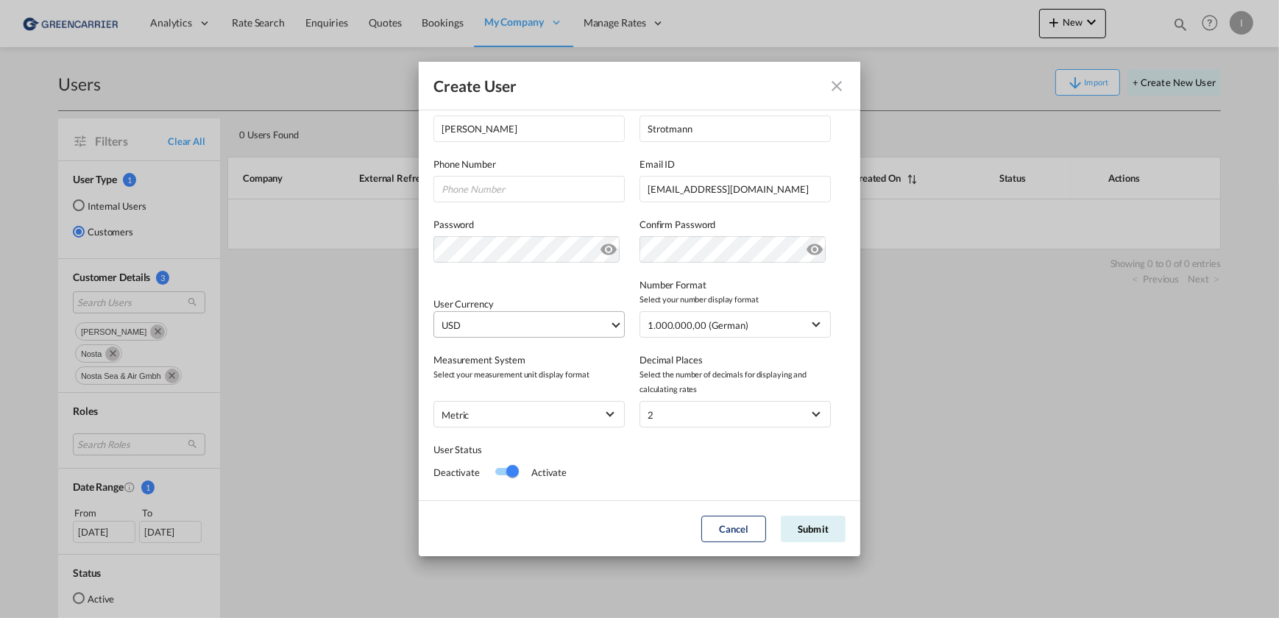
scroll to position [211, 0]
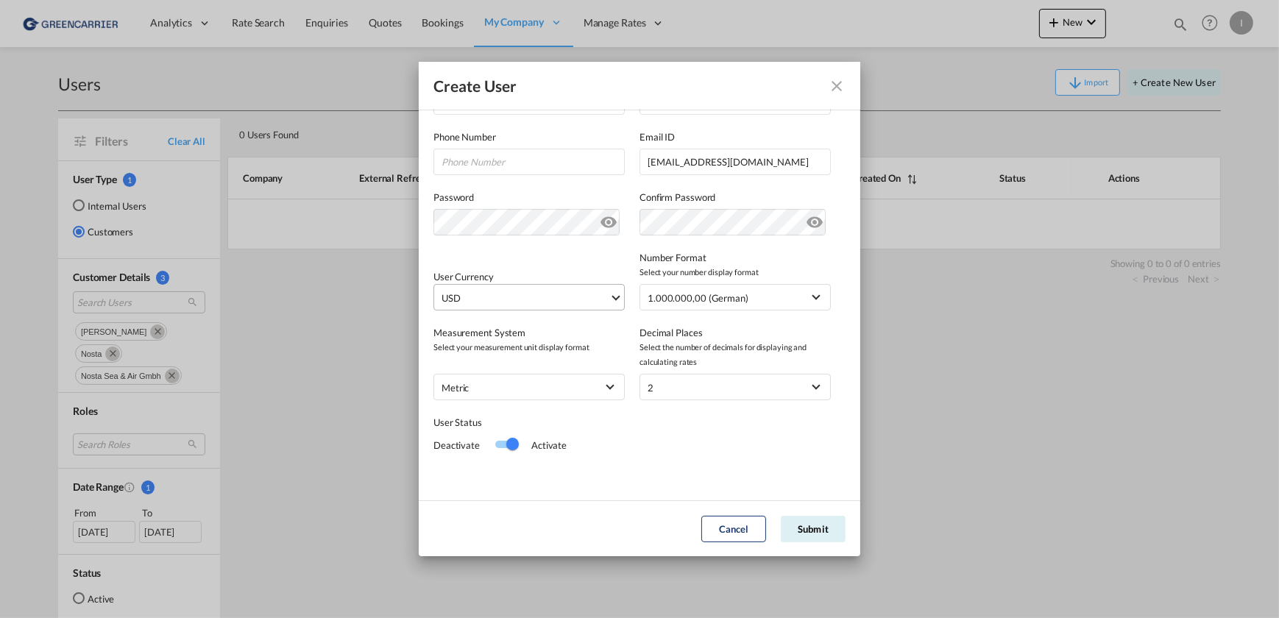
click at [615, 287] on md-select-value "USD" at bounding box center [532, 297] width 184 height 25
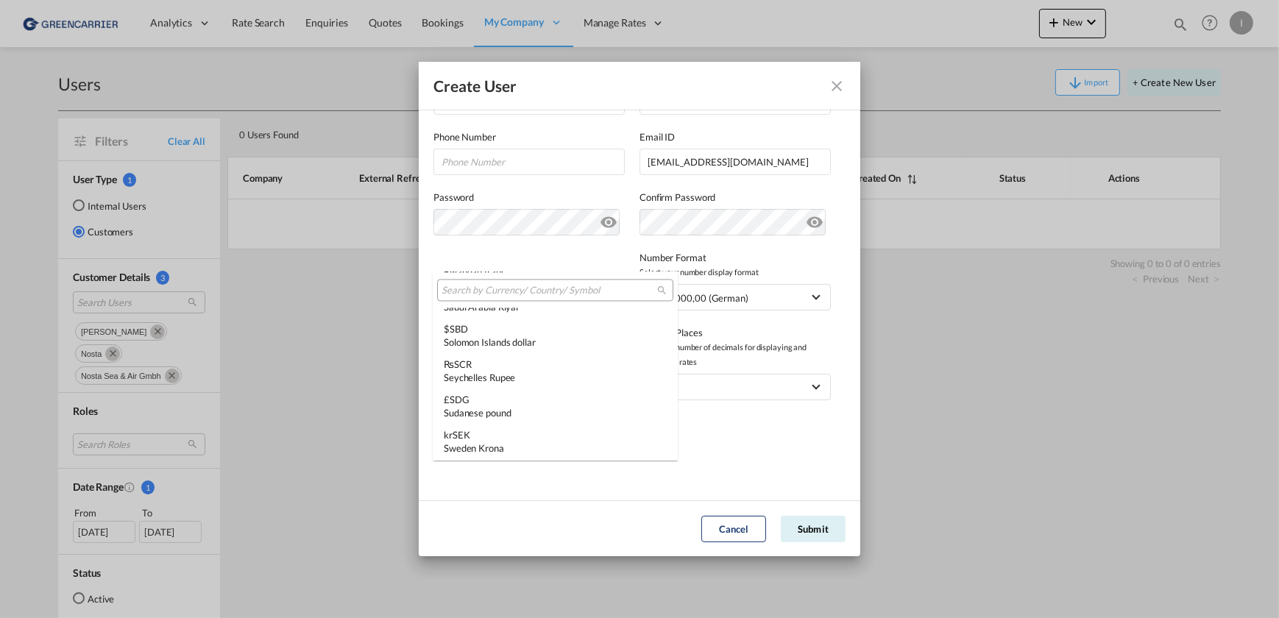
scroll to position [4143, 0]
click at [517, 287] on input "search" at bounding box center [550, 290] width 216 height 13
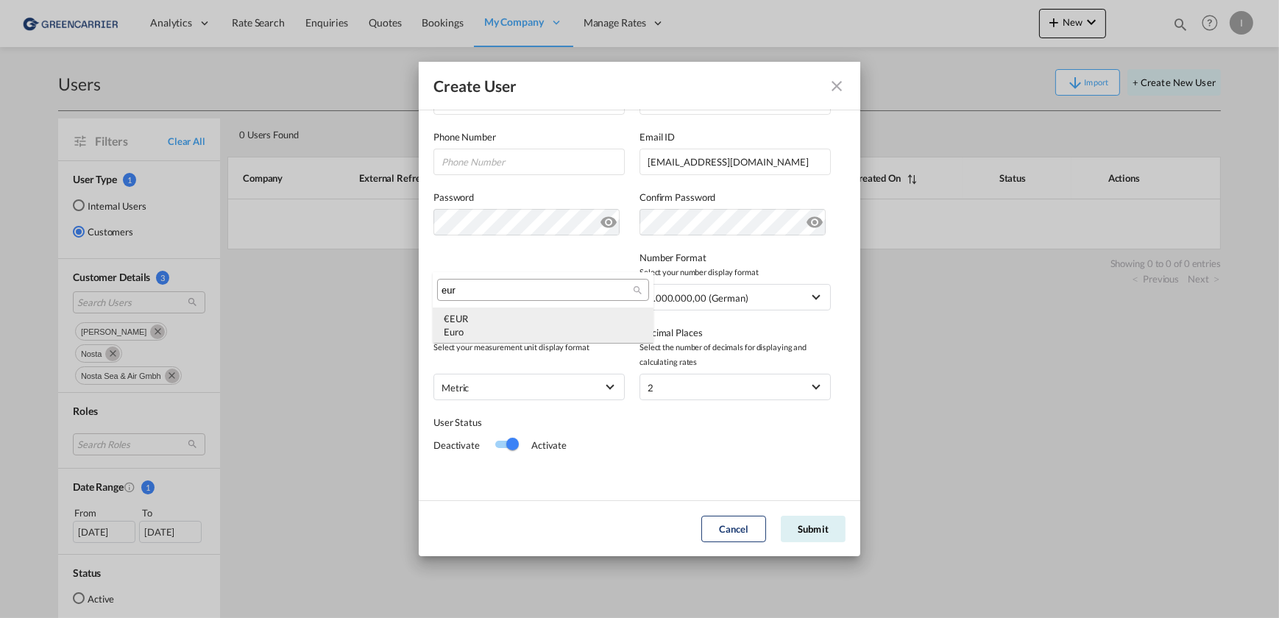
type input "eur"
click at [525, 330] on div "Euro" at bounding box center [543, 331] width 199 height 13
click at [498, 443] on div "Switch 1" at bounding box center [506, 444] width 22 height 7
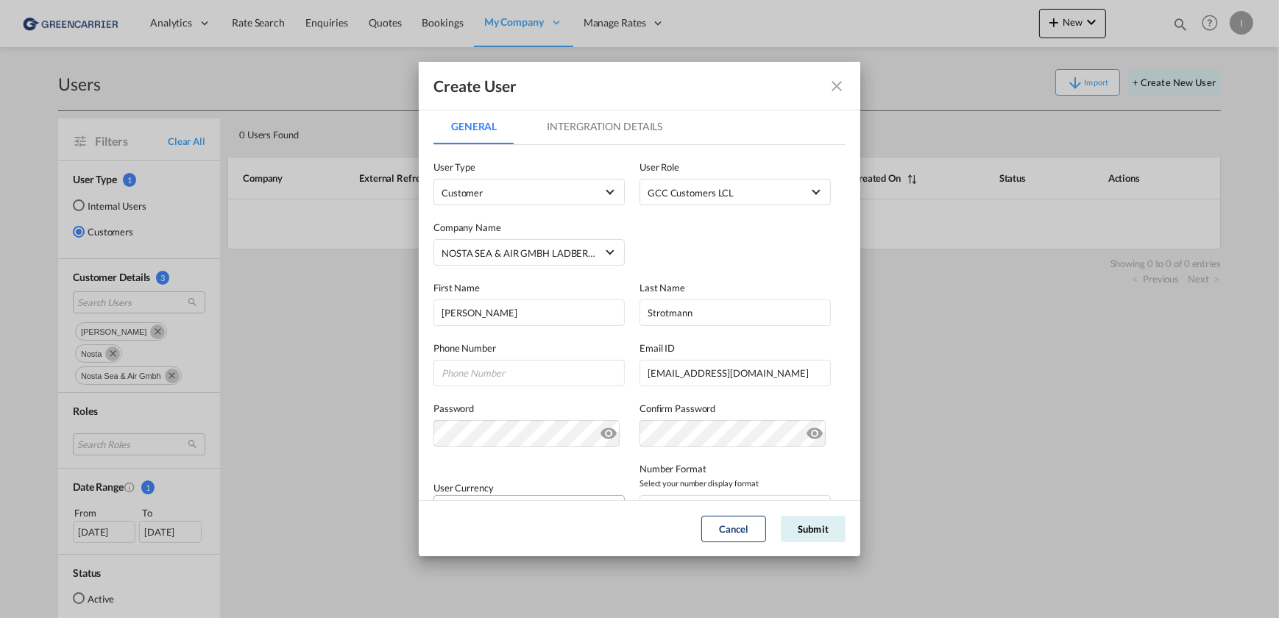
click at [598, 124] on md-tab-item "Intergration Details" at bounding box center [604, 126] width 151 height 35
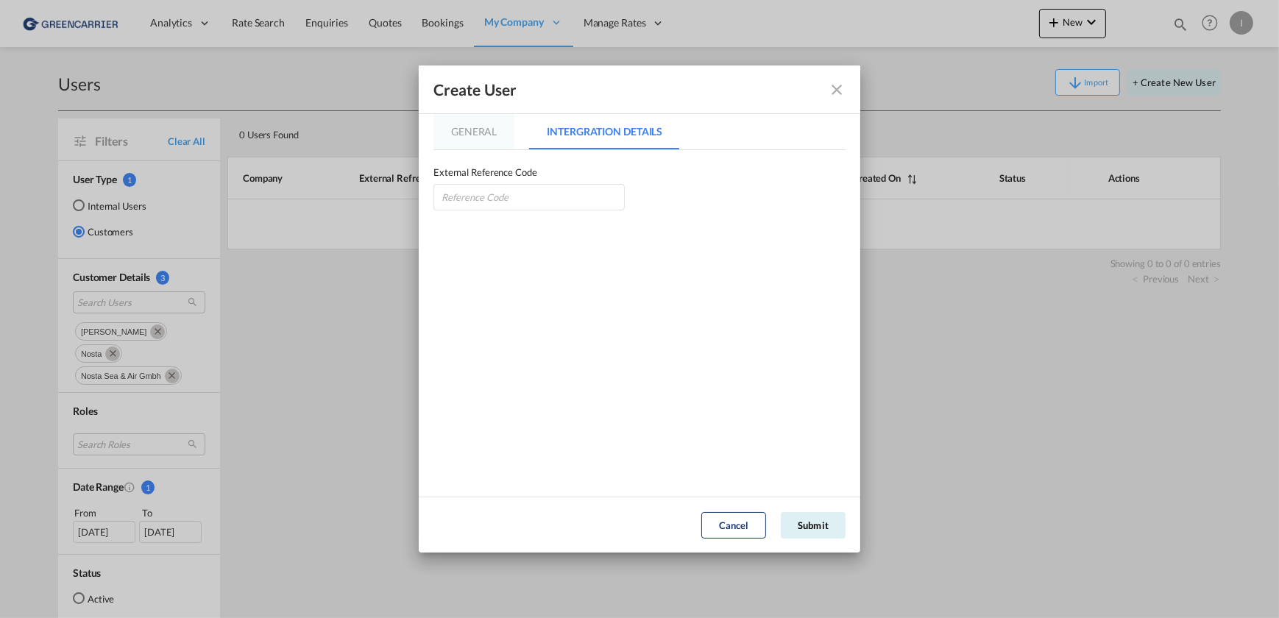
click at [475, 130] on md-tab-item "General" at bounding box center [473, 131] width 81 height 35
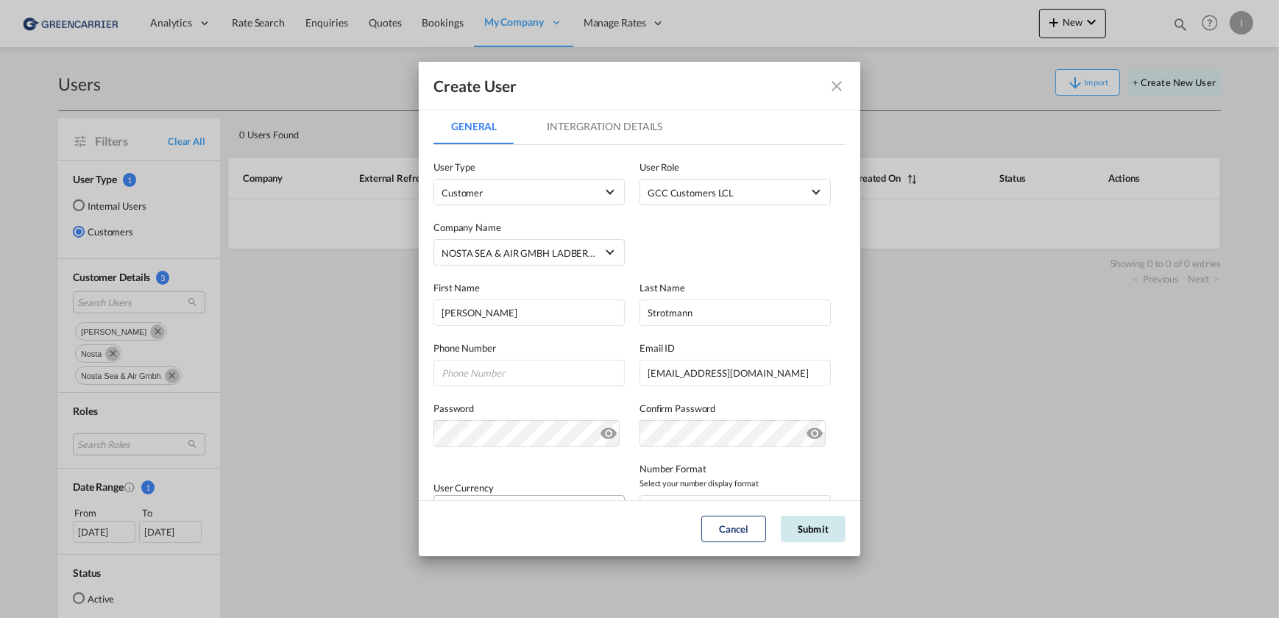
click at [829, 531] on button "Submit" at bounding box center [813, 529] width 65 height 26
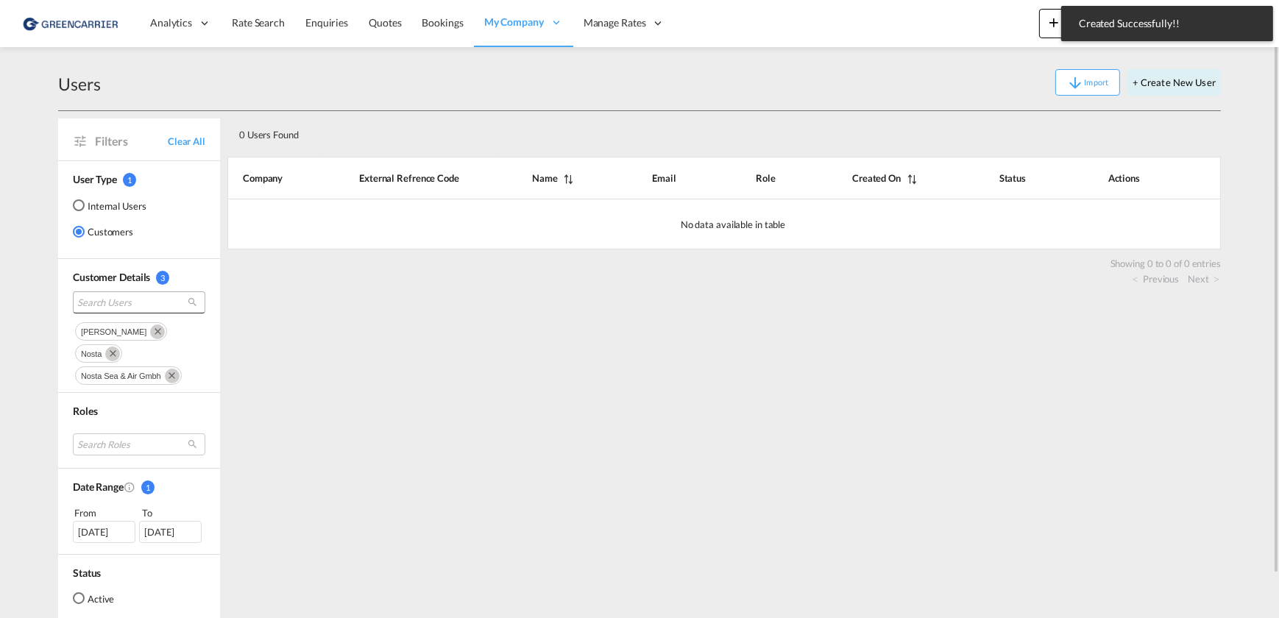
click at [142, 297] on span "Search Users" at bounding box center [127, 302] width 100 height 13
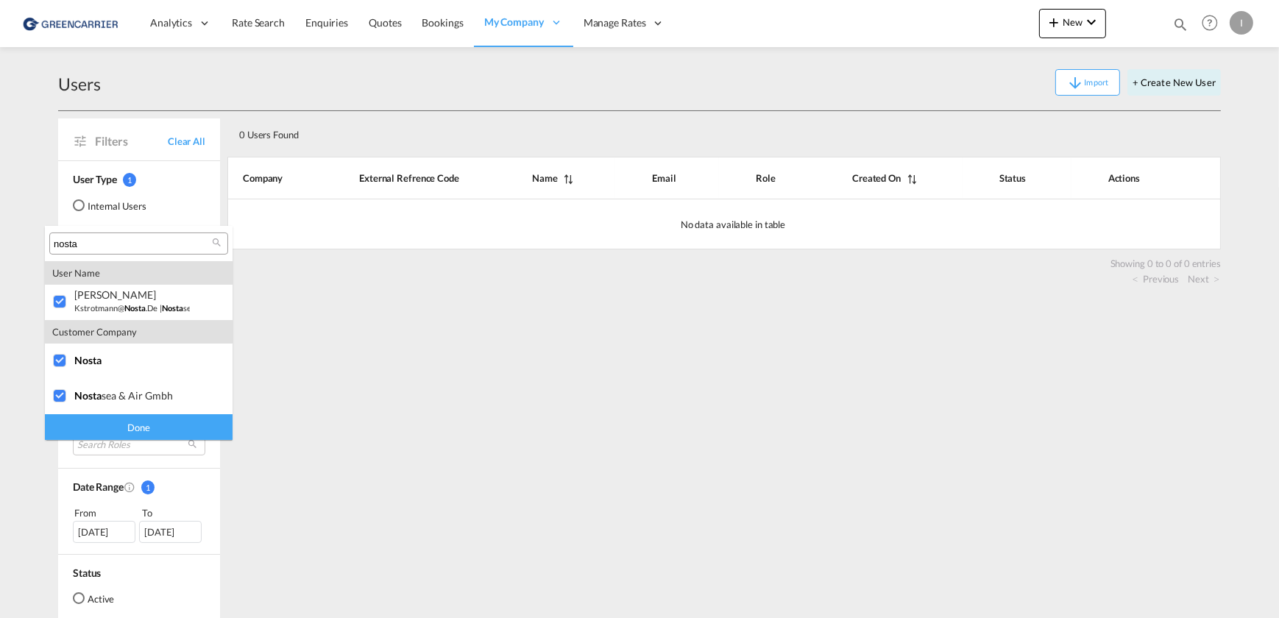
click at [127, 418] on div "Done" at bounding box center [139, 427] width 188 height 26
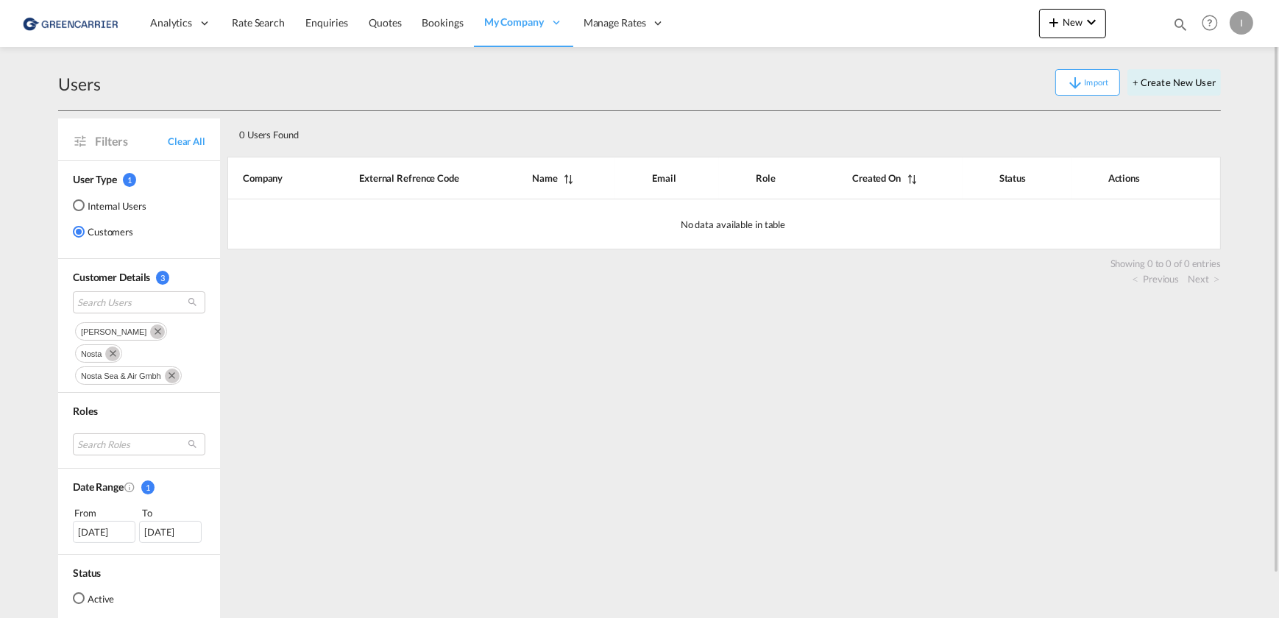
click at [96, 208] on md-radio-button "Internal Users" at bounding box center [110, 205] width 74 height 15
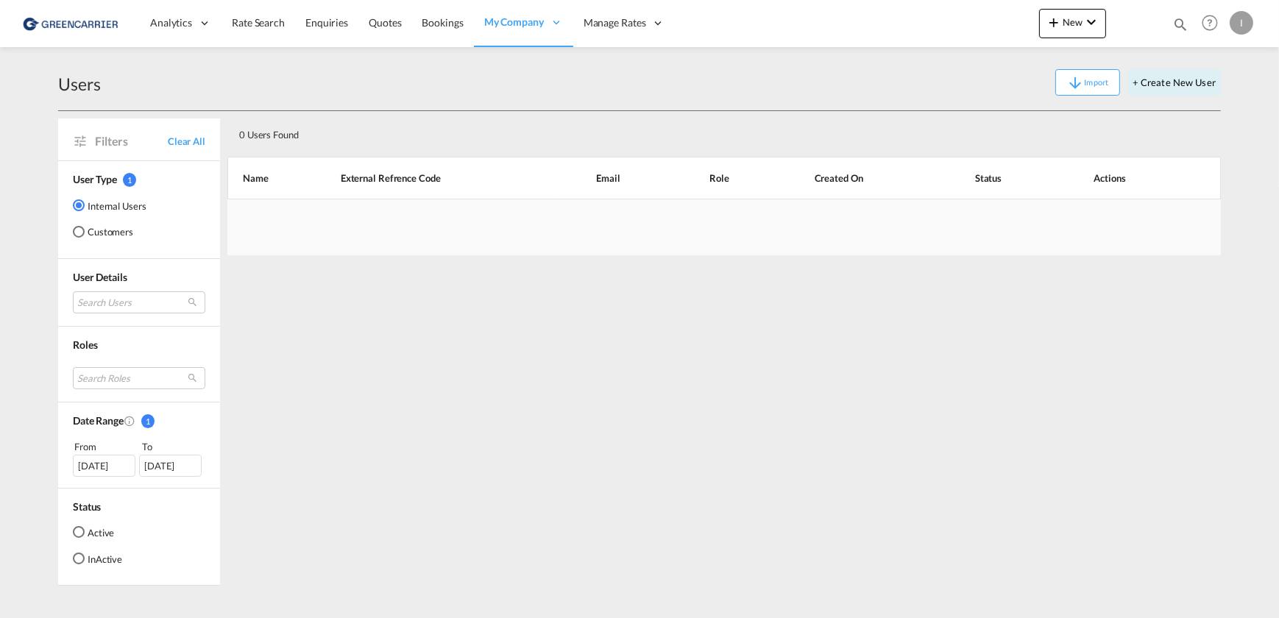
click at [99, 236] on md-radio-button "Customers" at bounding box center [110, 231] width 74 height 15
click at [129, 297] on md-select "Search Users user name user [PERSON_NAME] [EMAIL_ADDRESS][DOMAIN_NAME] | nosta …" at bounding box center [139, 302] width 132 height 22
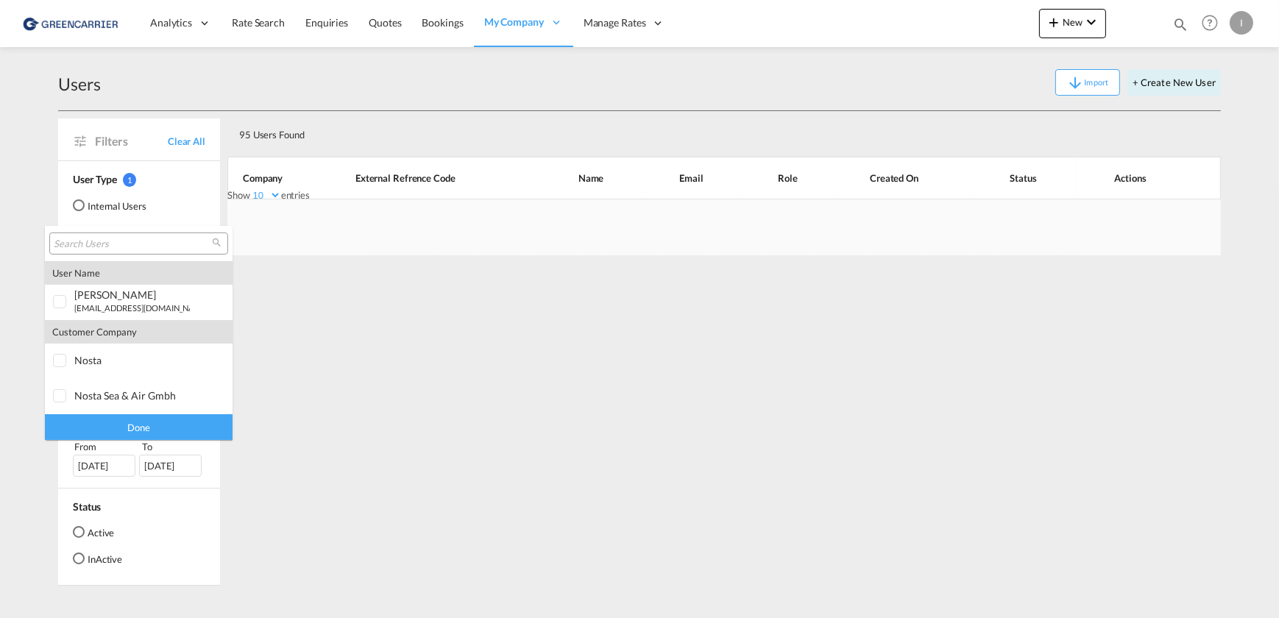
click at [125, 244] on input "search" at bounding box center [133, 244] width 158 height 13
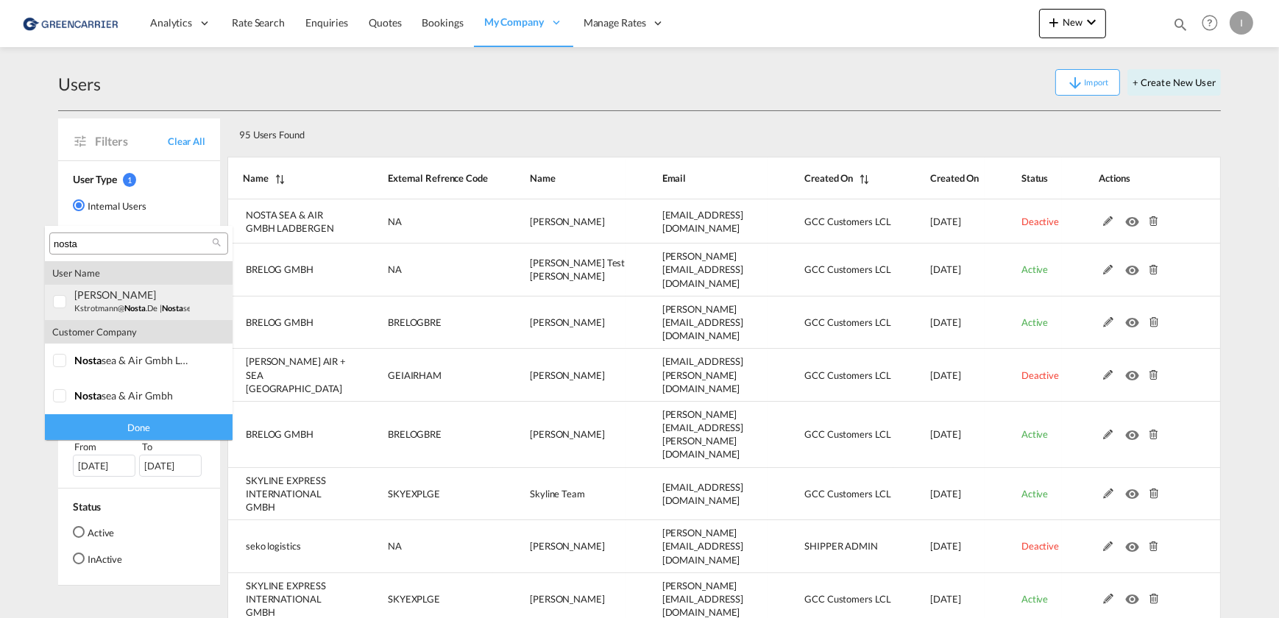
type input "nosta"
click at [59, 299] on div at bounding box center [60, 302] width 15 height 15
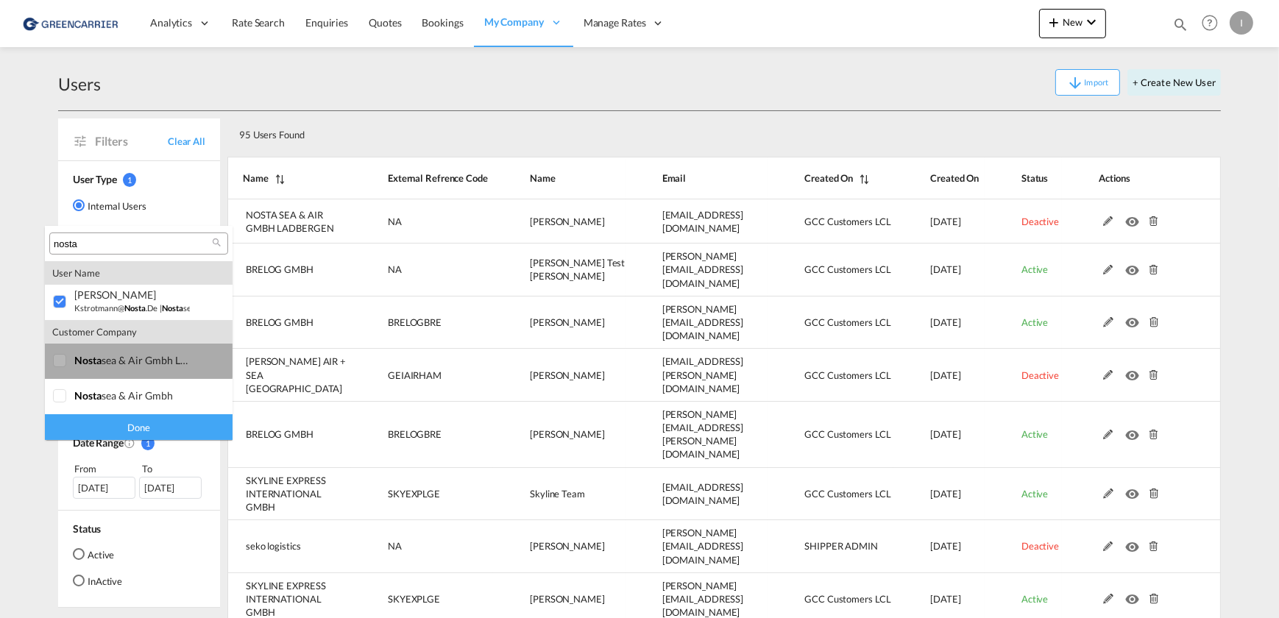
click at [57, 359] on div at bounding box center [60, 361] width 15 height 15
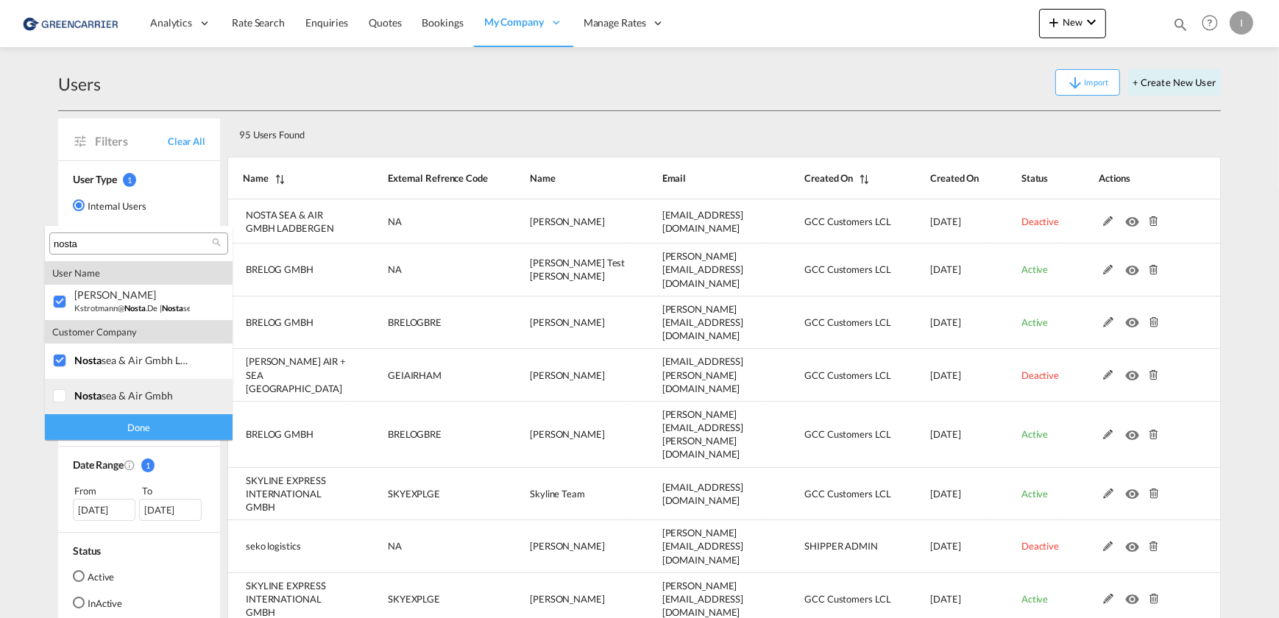
click at [58, 390] on div at bounding box center [60, 396] width 15 height 15
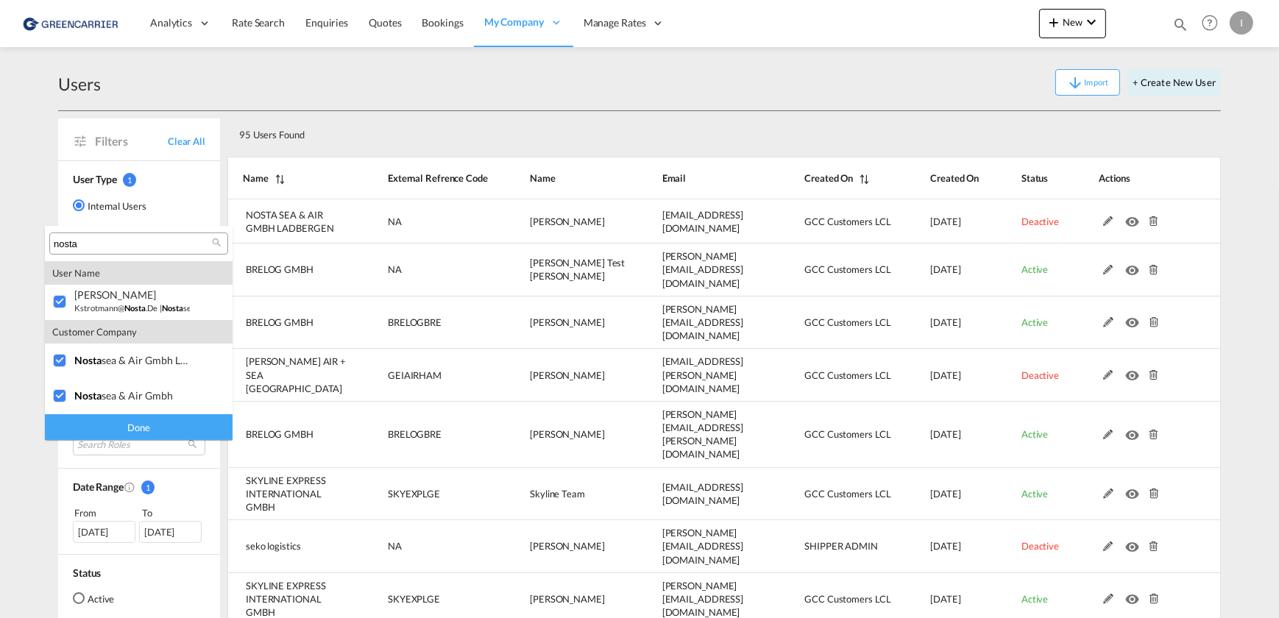
click at [133, 432] on div "Done" at bounding box center [139, 427] width 188 height 26
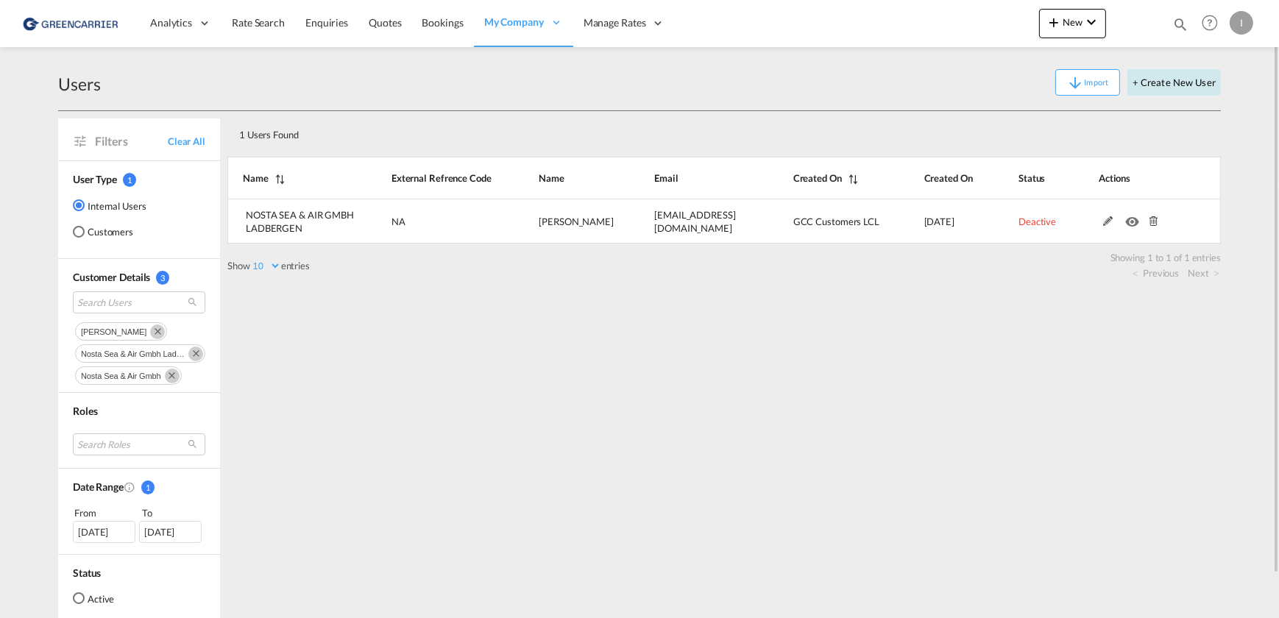
click at [1125, 75] on button "+ Create New User" at bounding box center [1173, 82] width 93 height 26
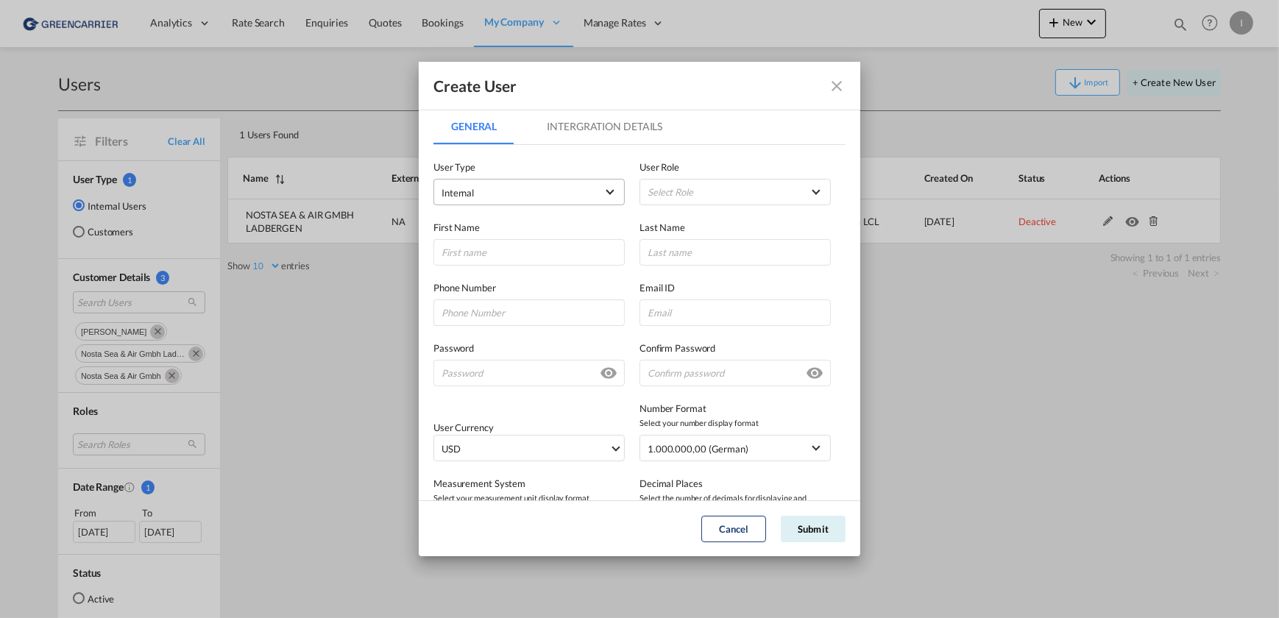
click at [561, 192] on span "Internal" at bounding box center [519, 192] width 155 height 15
click at [1083, 302] on md-backdrop at bounding box center [639, 309] width 1279 height 618
click at [1051, 281] on div "Create User General Intergration Details General Intergration Details User Type…" at bounding box center [639, 309] width 1279 height 618
click at [837, 71] on button "GeneralIntergration Details ..." at bounding box center [836, 85] width 29 height 29
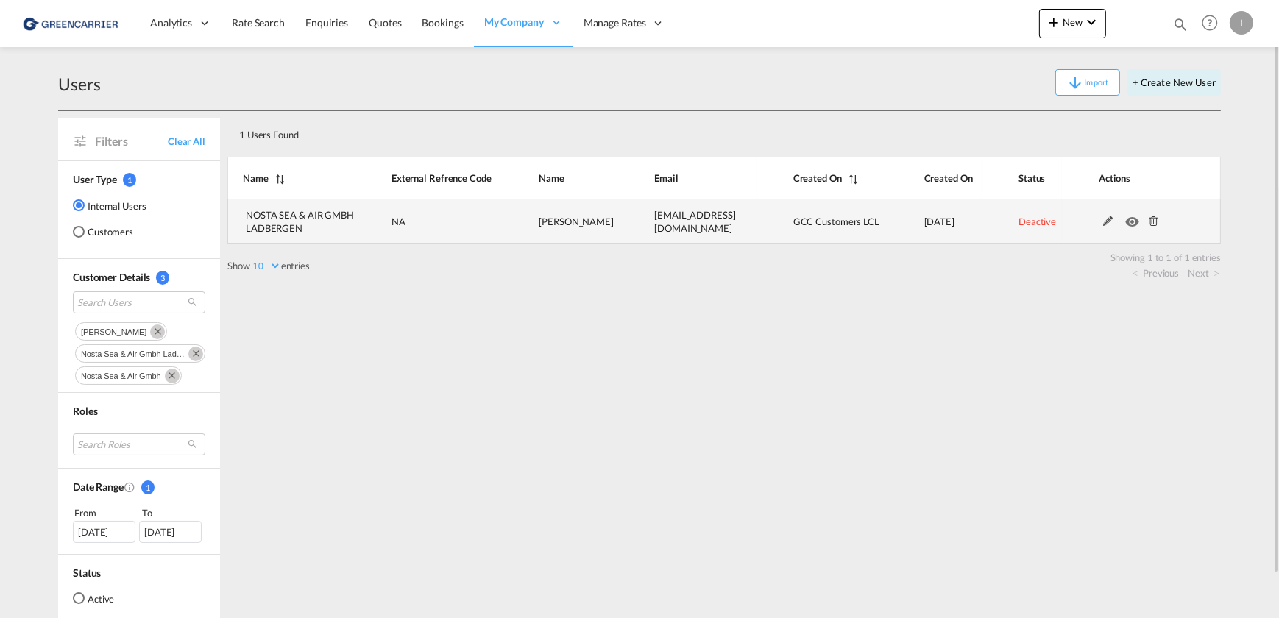
click at [1108, 220] on md-icon at bounding box center [1108, 221] width 19 height 10
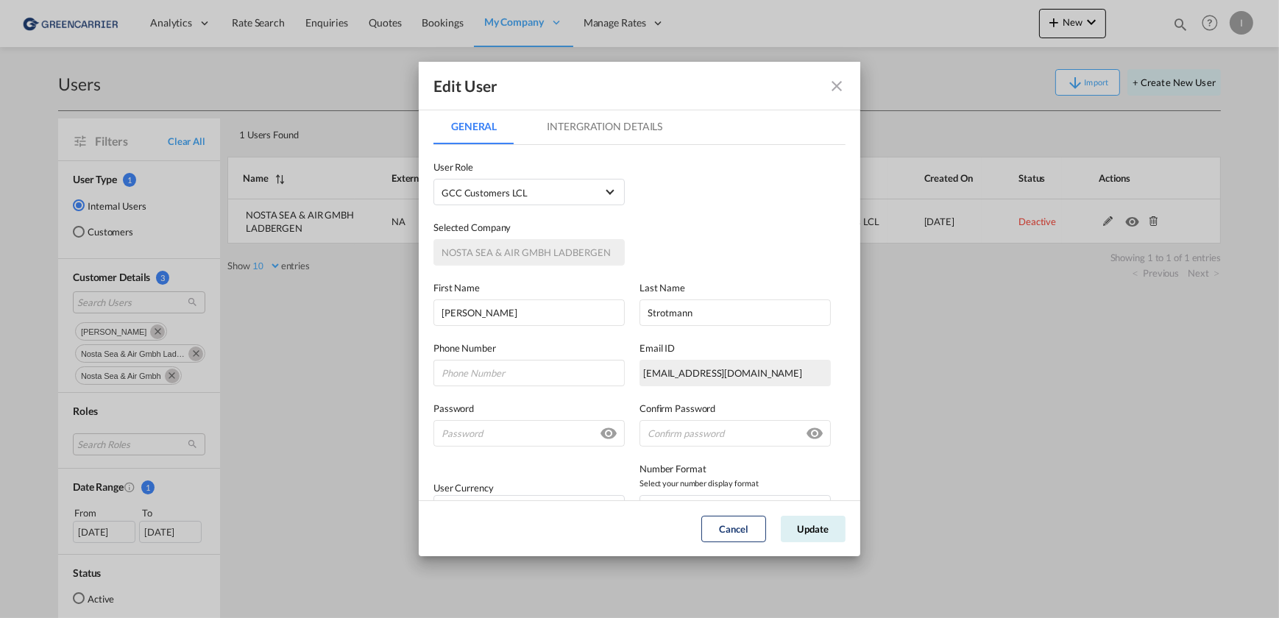
click at [836, 82] on md-icon "icon-close fg-AAA8AD" at bounding box center [837, 86] width 18 height 18
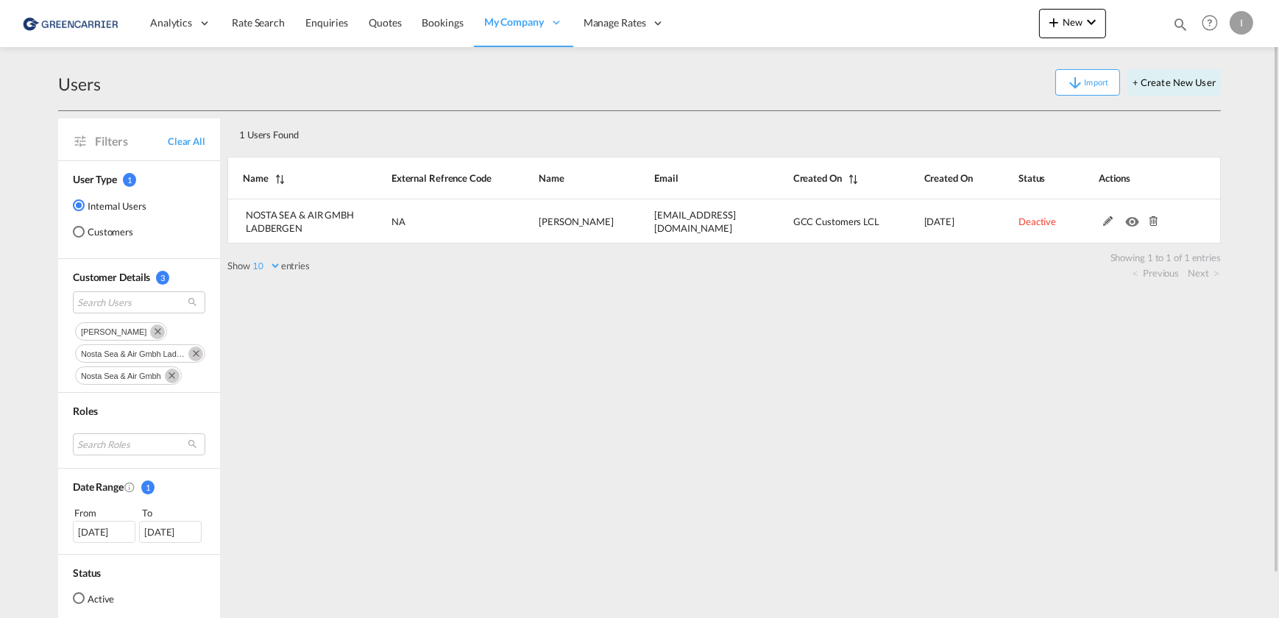
click at [77, 231] on div "Customers" at bounding box center [79, 232] width 12 height 12
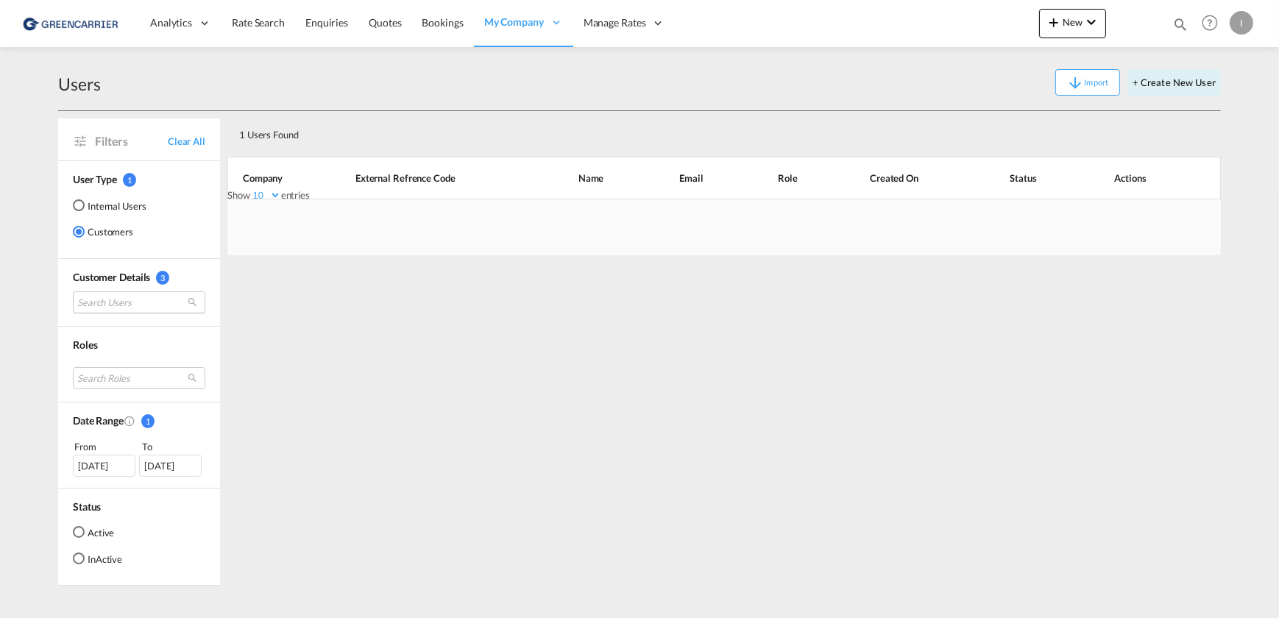
click at [110, 294] on md-select "Search Users" at bounding box center [139, 302] width 132 height 22
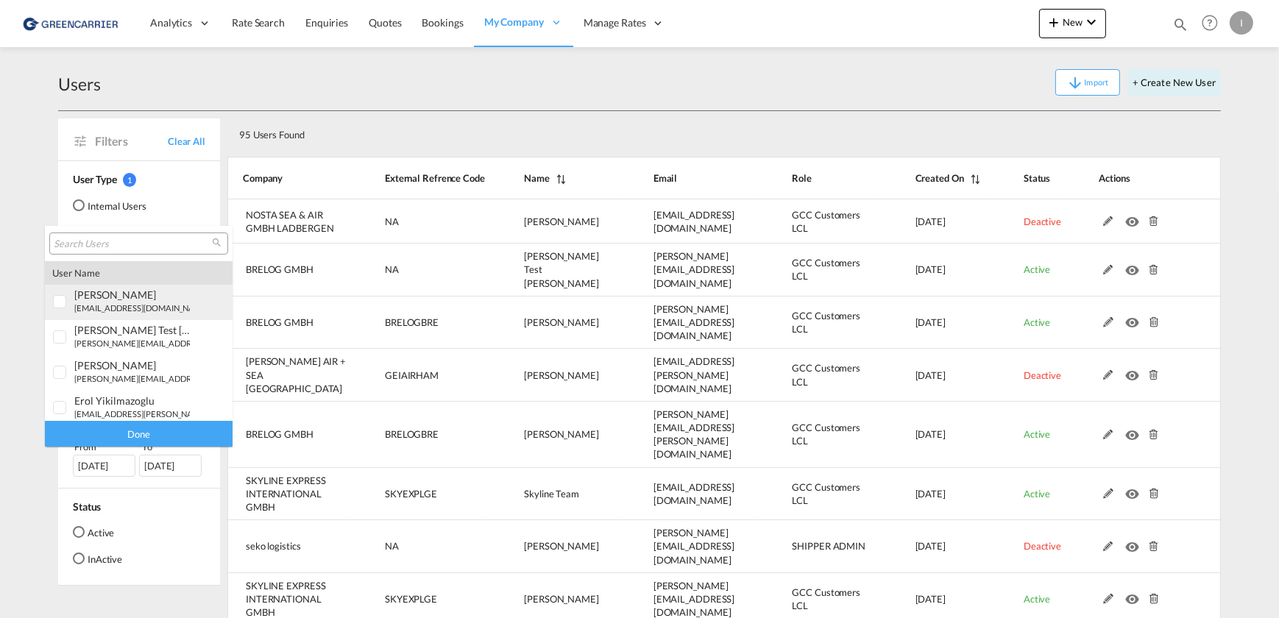
click at [66, 295] on div at bounding box center [60, 302] width 15 height 15
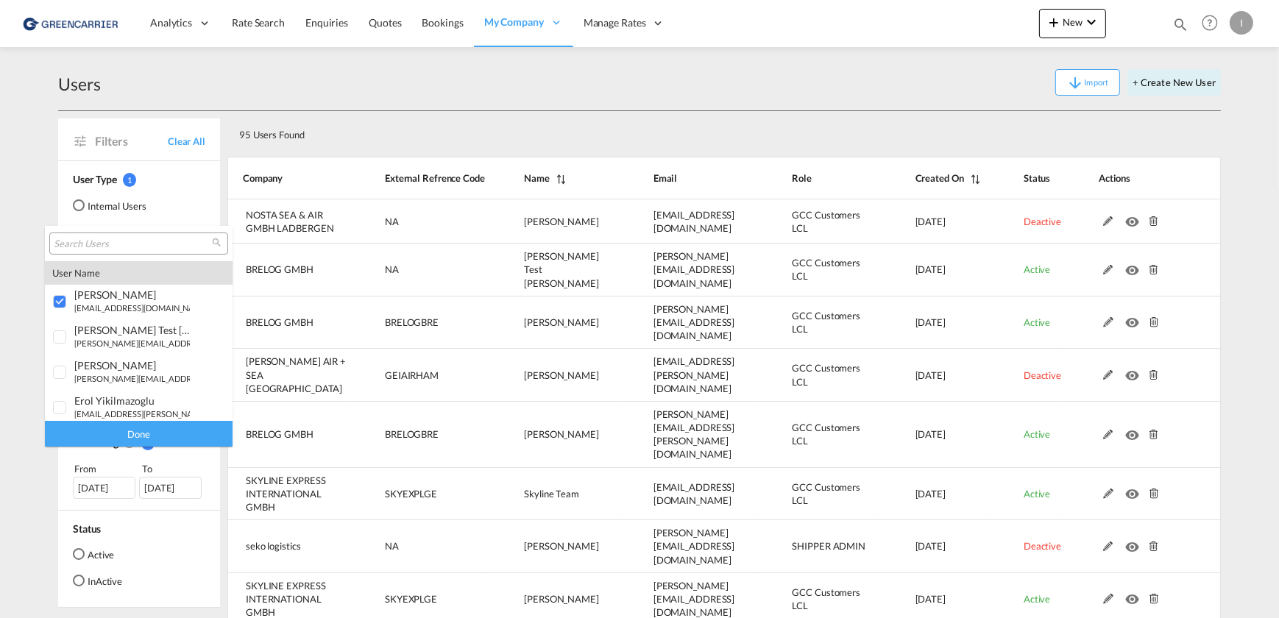
click at [165, 439] on div "Done" at bounding box center [139, 434] width 188 height 26
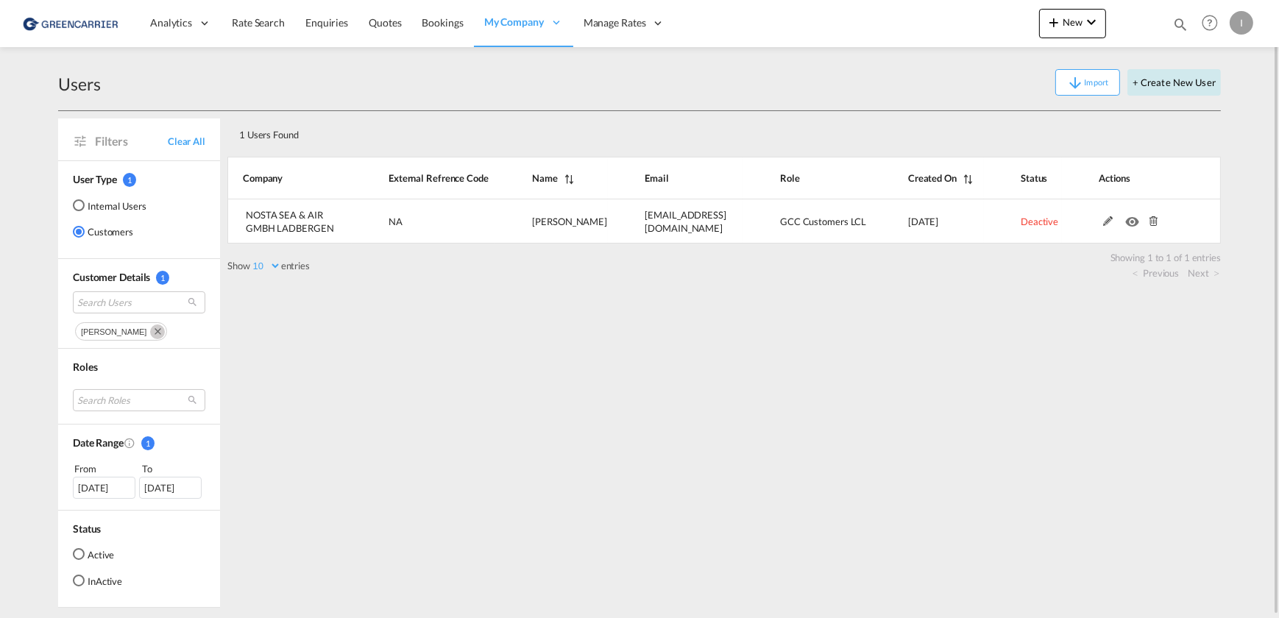
click at [1125, 86] on button "+ Create New User" at bounding box center [1173, 82] width 93 height 26
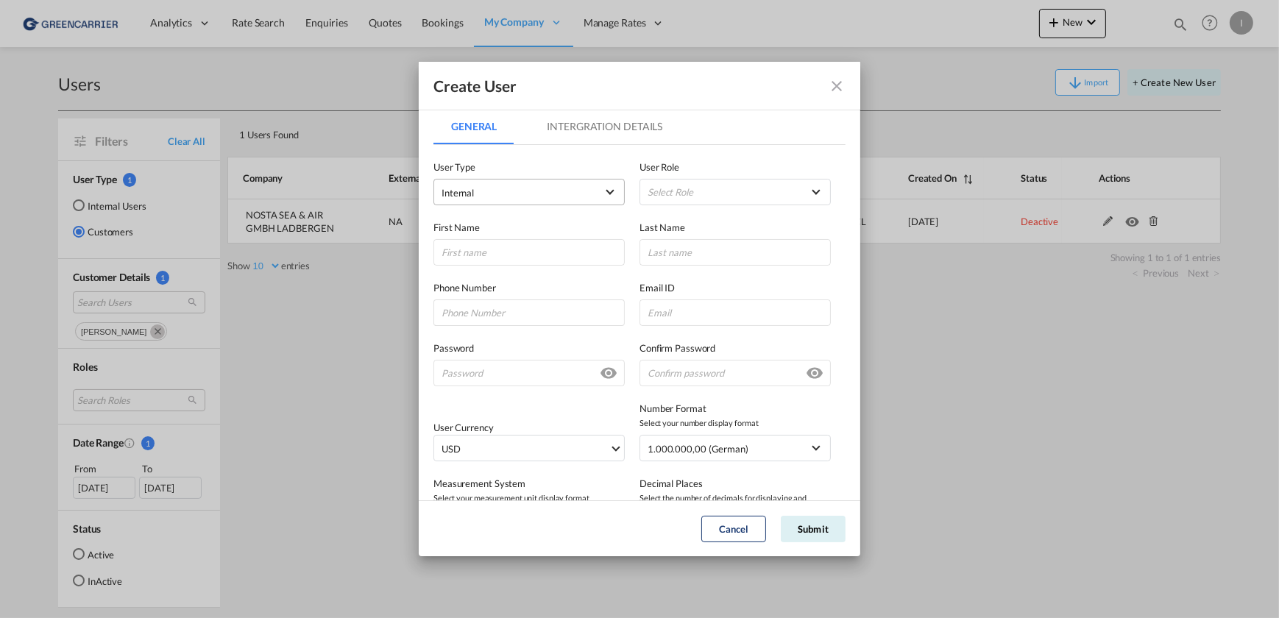
click at [478, 195] on span "Internal" at bounding box center [519, 192] width 155 height 15
click at [489, 231] on md-option "Customer" at bounding box center [528, 227] width 194 height 35
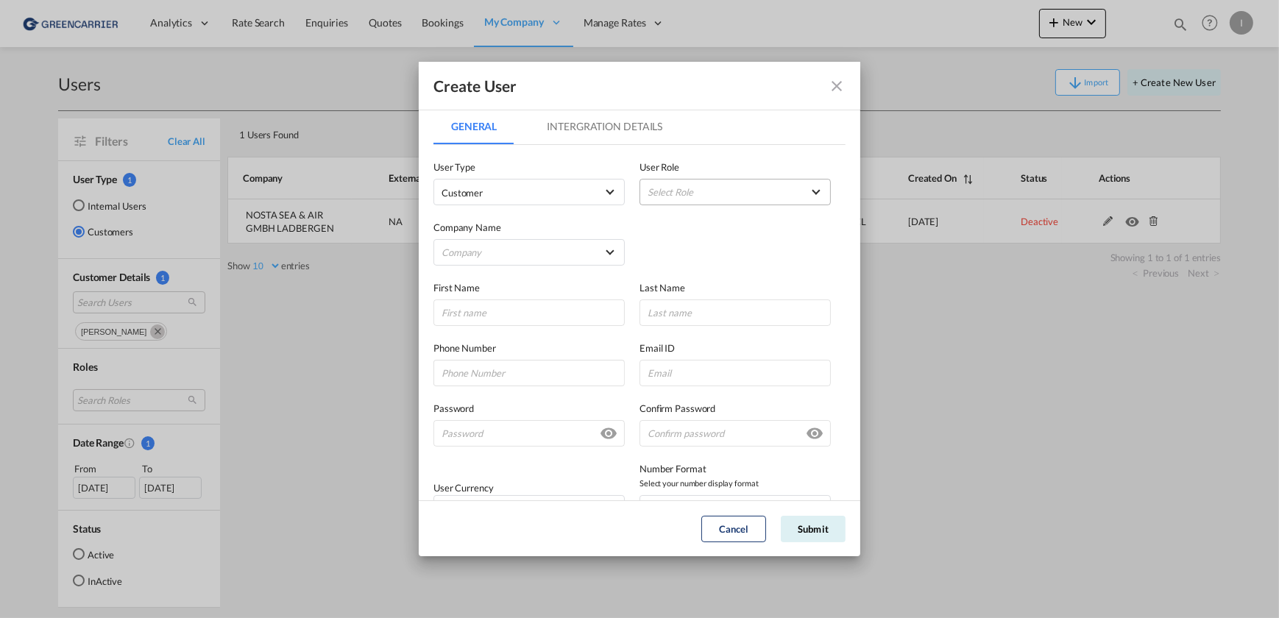
click at [733, 196] on md-select "Select Role" at bounding box center [735, 192] width 191 height 26
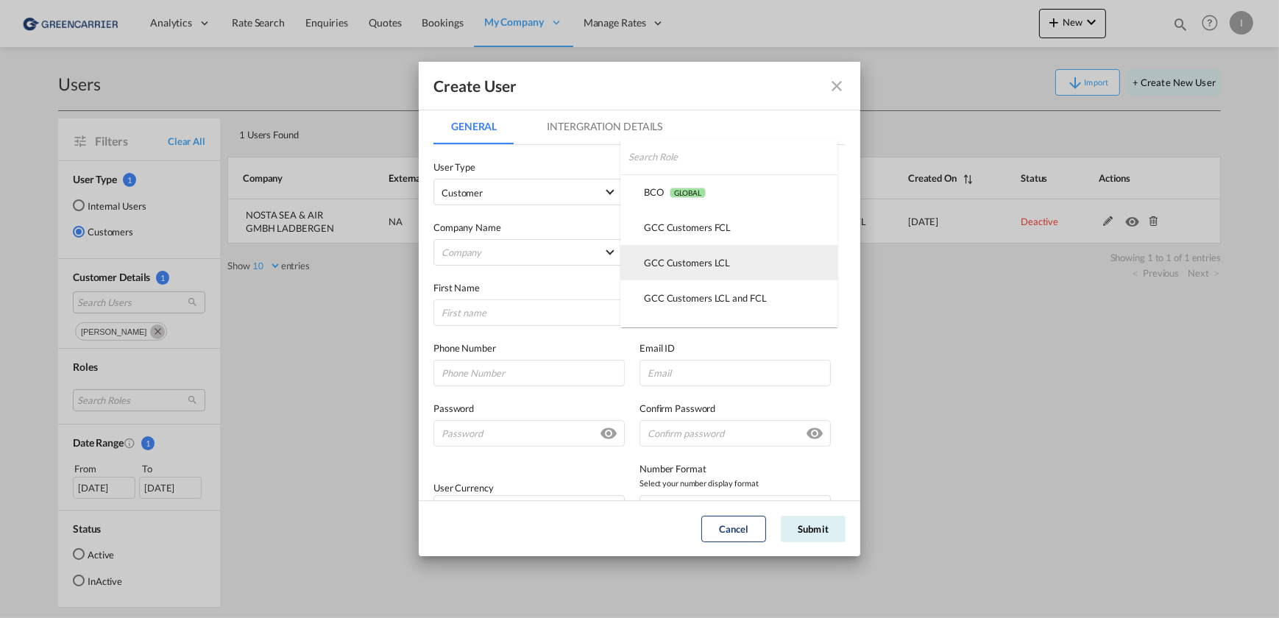
click at [715, 271] on md-option "GCC Customers LCL USER_DEFINED" at bounding box center [728, 262] width 217 height 35
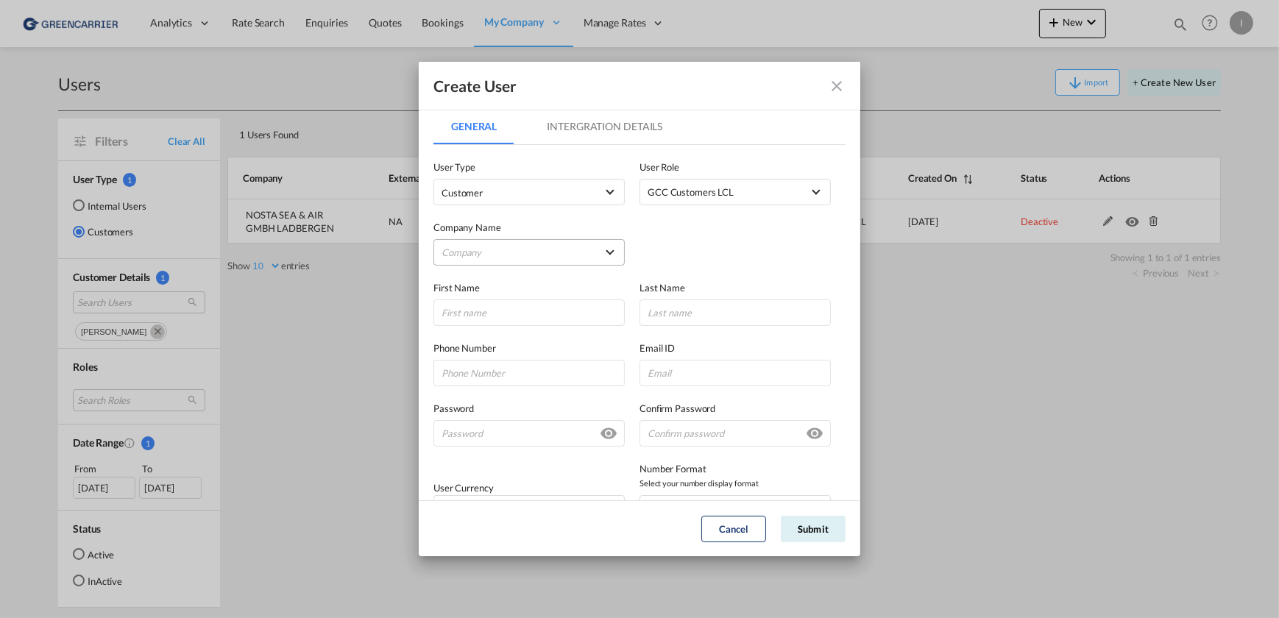
click at [504, 260] on md-select "Company NOSTA SEA & AIR GMBH NOSTA SEA & AIR GMBH LADBERGEN" at bounding box center [528, 252] width 191 height 26
click at [525, 251] on div "NOSTA SEA & AIR GMBH" at bounding box center [497, 252] width 108 height 13
click at [511, 314] on input "GeneralIntergration Details ..." at bounding box center [528, 313] width 191 height 26
click at [678, 377] on input "GeneralIntergration Details ..." at bounding box center [735, 373] width 191 height 26
paste input "[EMAIL_ADDRESS][DOMAIN_NAME]"
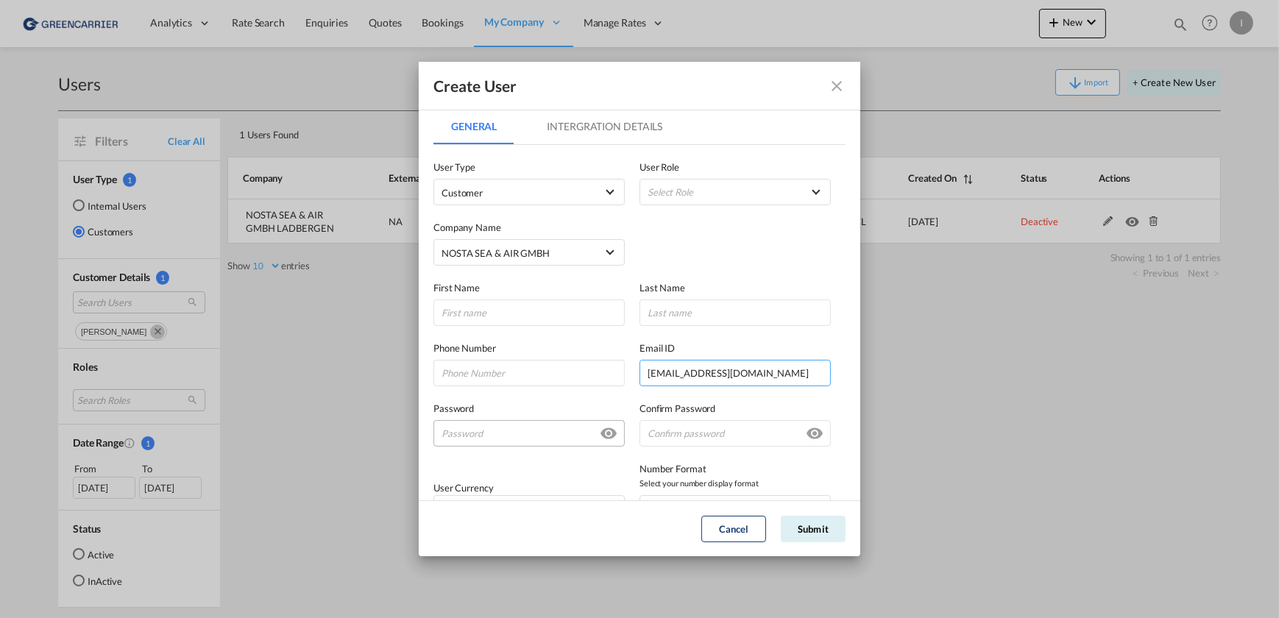
type input "[EMAIL_ADDRESS][DOMAIN_NAME]"
click at [528, 433] on input "GeneralIntergration Details ..." at bounding box center [528, 433] width 191 height 26
click at [475, 439] on input "GeneralIntergration Details ..." at bounding box center [528, 433] width 191 height 26
paste input "Nosta2025#"
type input "Nosta2025#"
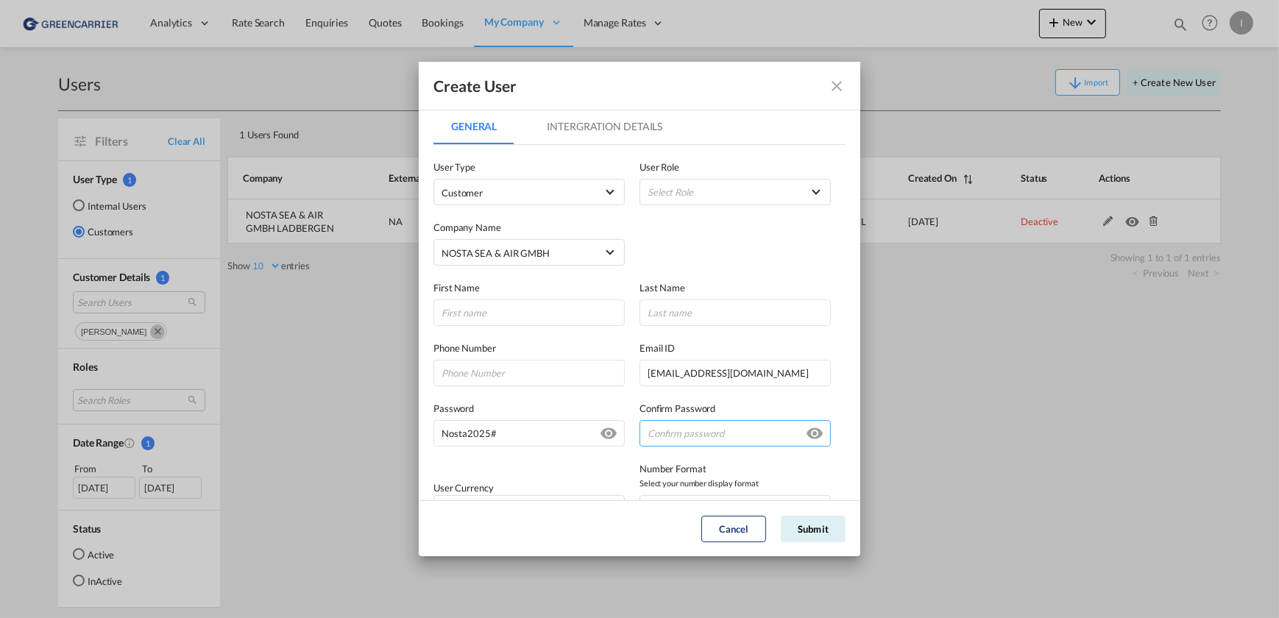
click at [790, 434] on input "GeneralIntergration Details ..." at bounding box center [735, 433] width 191 height 26
paste input "Nosta2025#"
type input "Nosta2025#"
click at [467, 309] on input "GeneralIntergration Details ..." at bounding box center [528, 313] width 191 height 26
type input "Katrin"
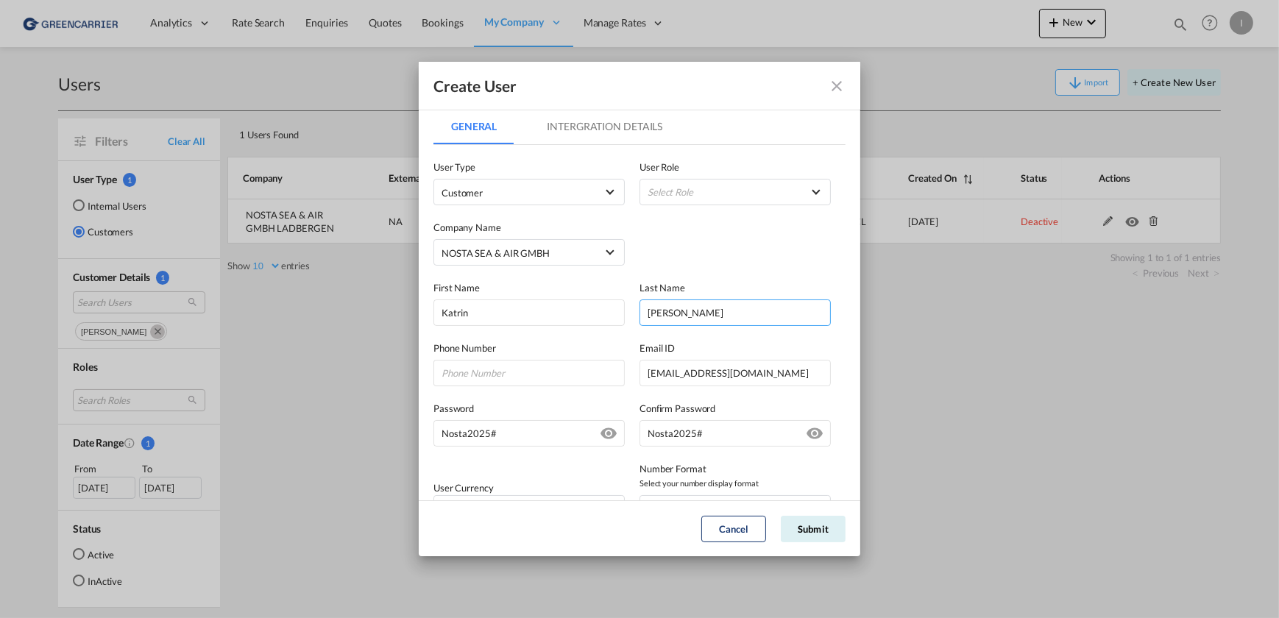
type input "[PERSON_NAME]"
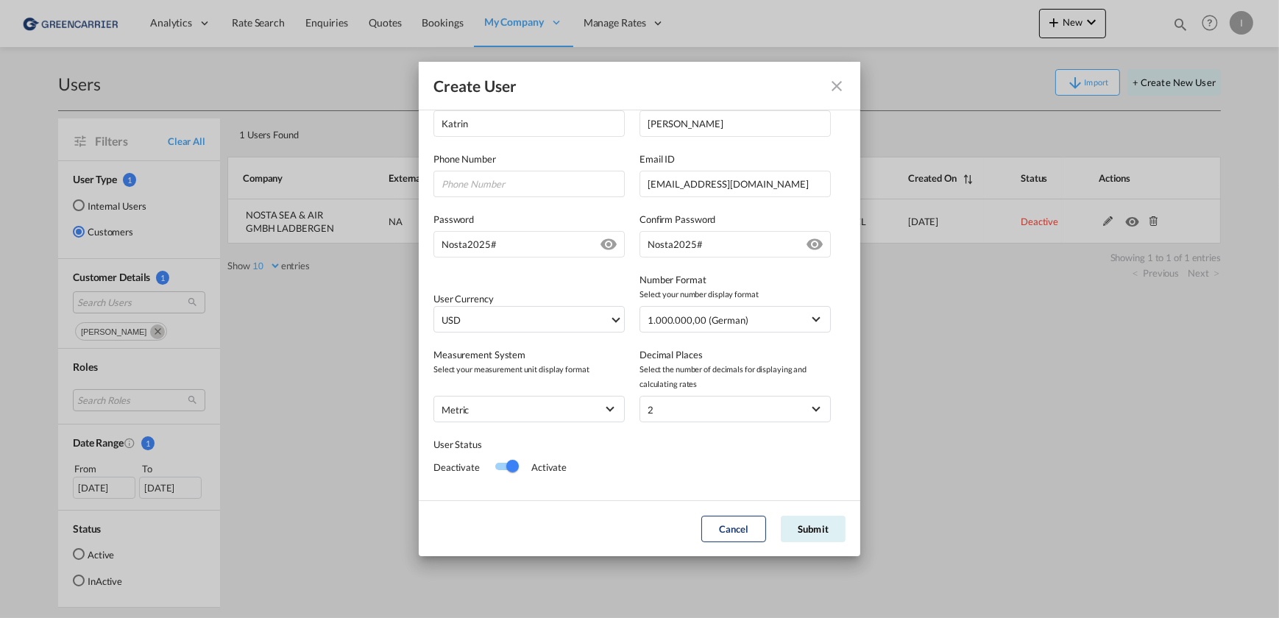
scroll to position [211, 0]
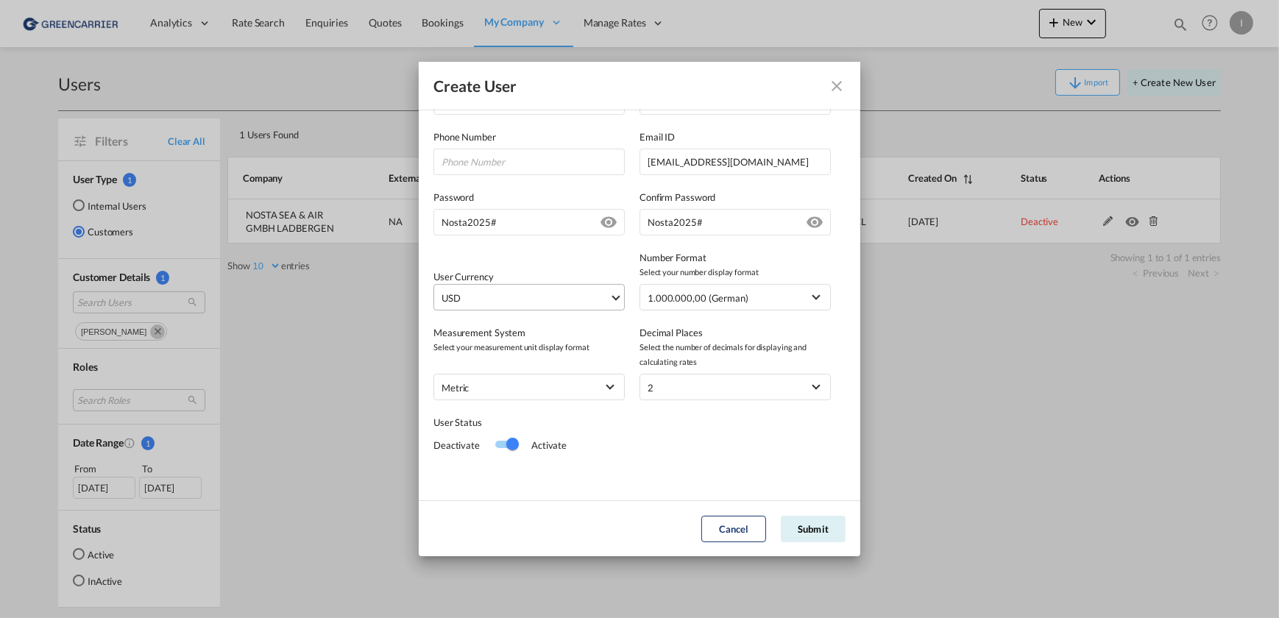
click at [532, 302] on span "USD" at bounding box center [526, 298] width 168 height 15
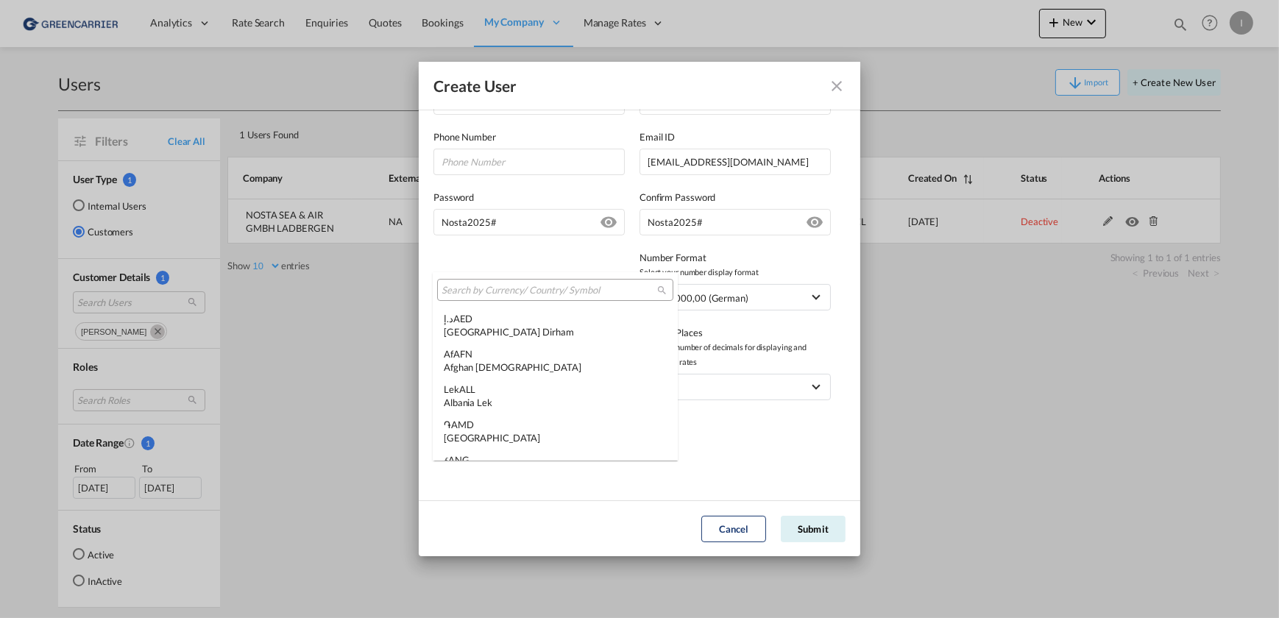
scroll to position [5080, 0]
click at [502, 288] on input "search" at bounding box center [550, 290] width 216 height 13
click at [503, 281] on div "e" at bounding box center [555, 290] width 236 height 22
click at [508, 291] on input "e" at bounding box center [550, 290] width 216 height 13
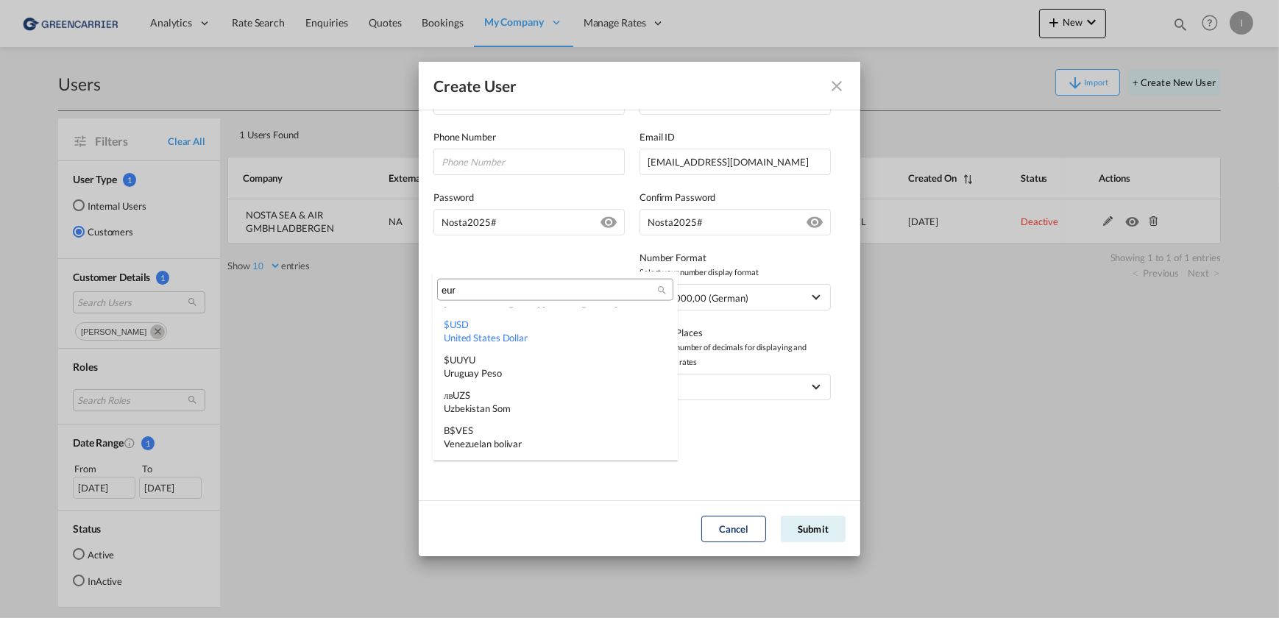
scroll to position [0, 0]
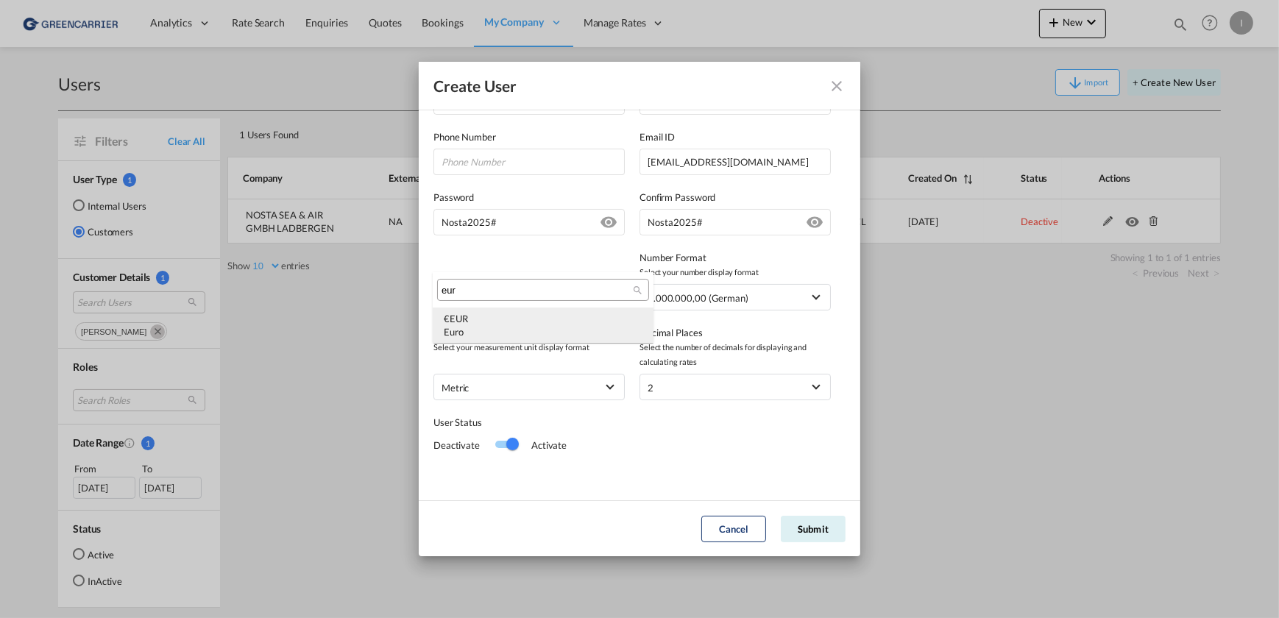
type input "eur"
click at [530, 319] on div "€ EUR Euro" at bounding box center [543, 325] width 199 height 26
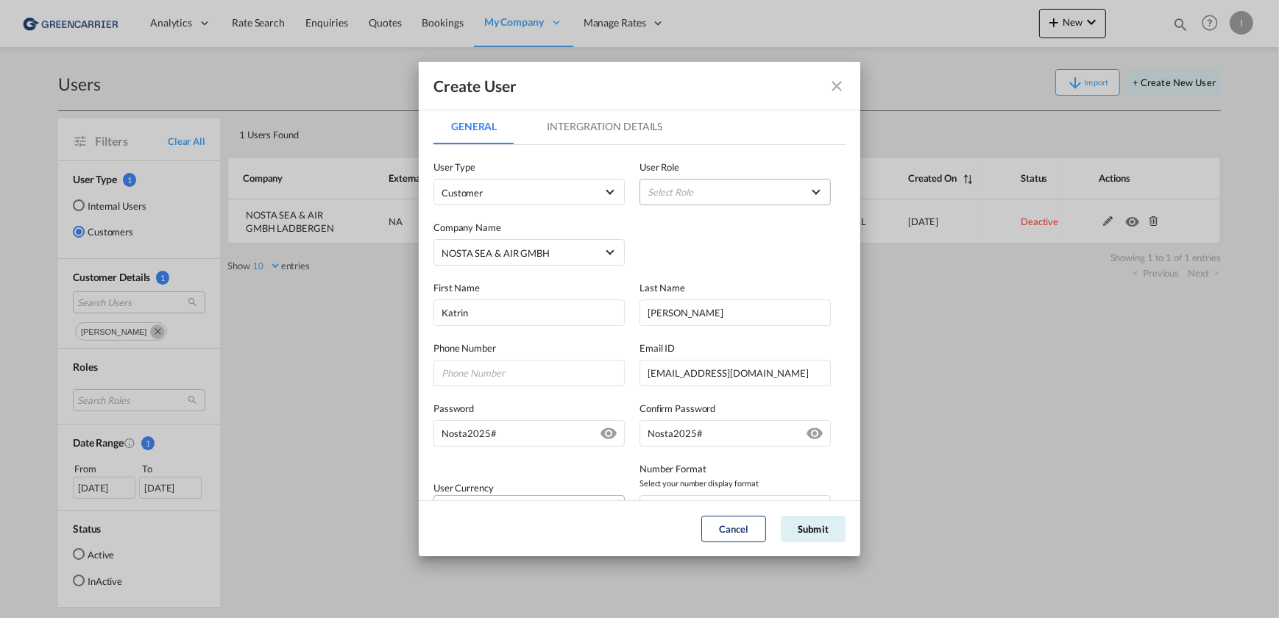
click at [726, 193] on md-select "Select Role" at bounding box center [735, 192] width 191 height 26
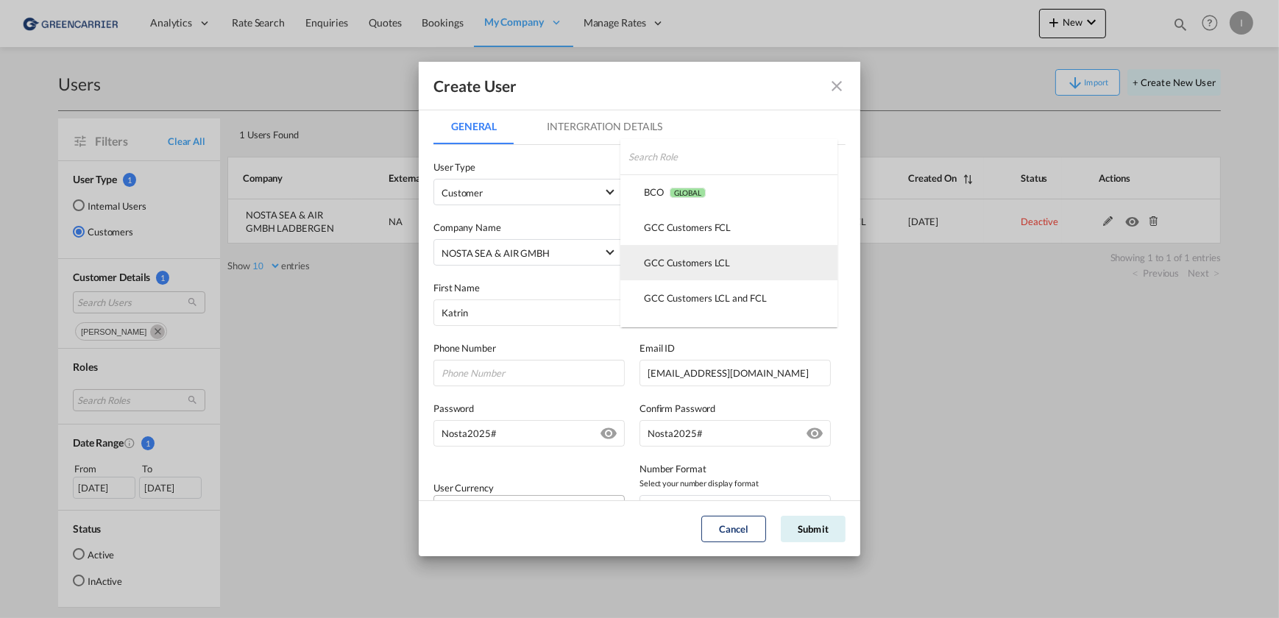
click at [721, 267] on div "GCC Customers LCL USER_DEFINED" at bounding box center [687, 262] width 86 height 13
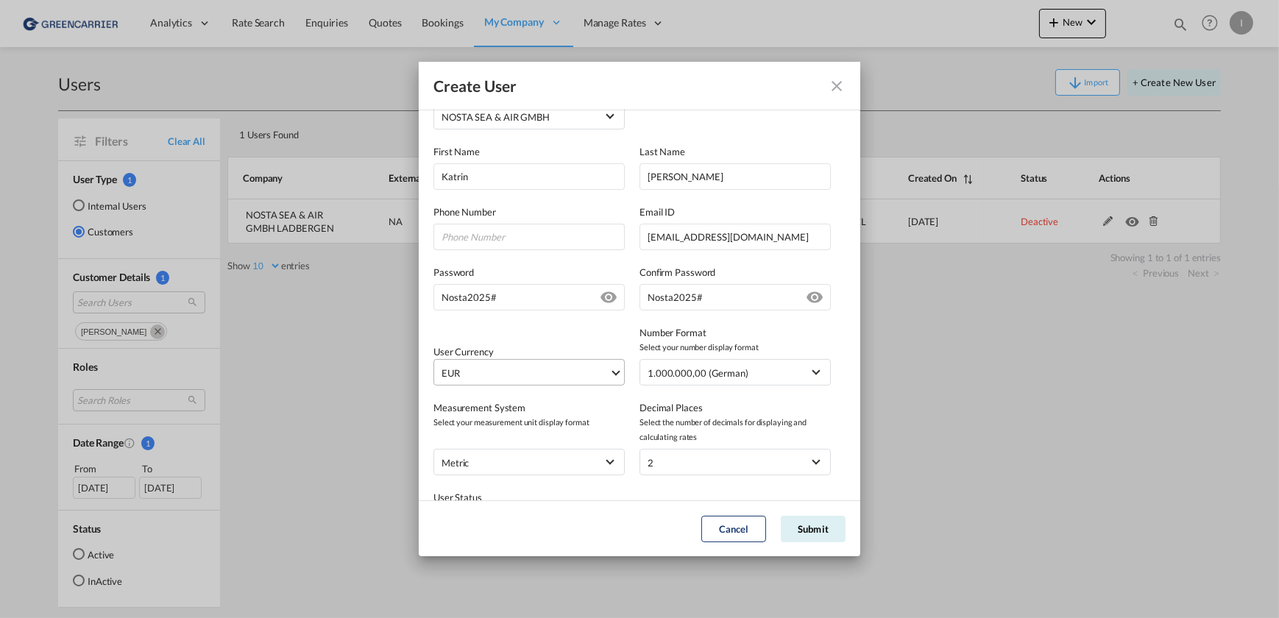
scroll to position [211, 0]
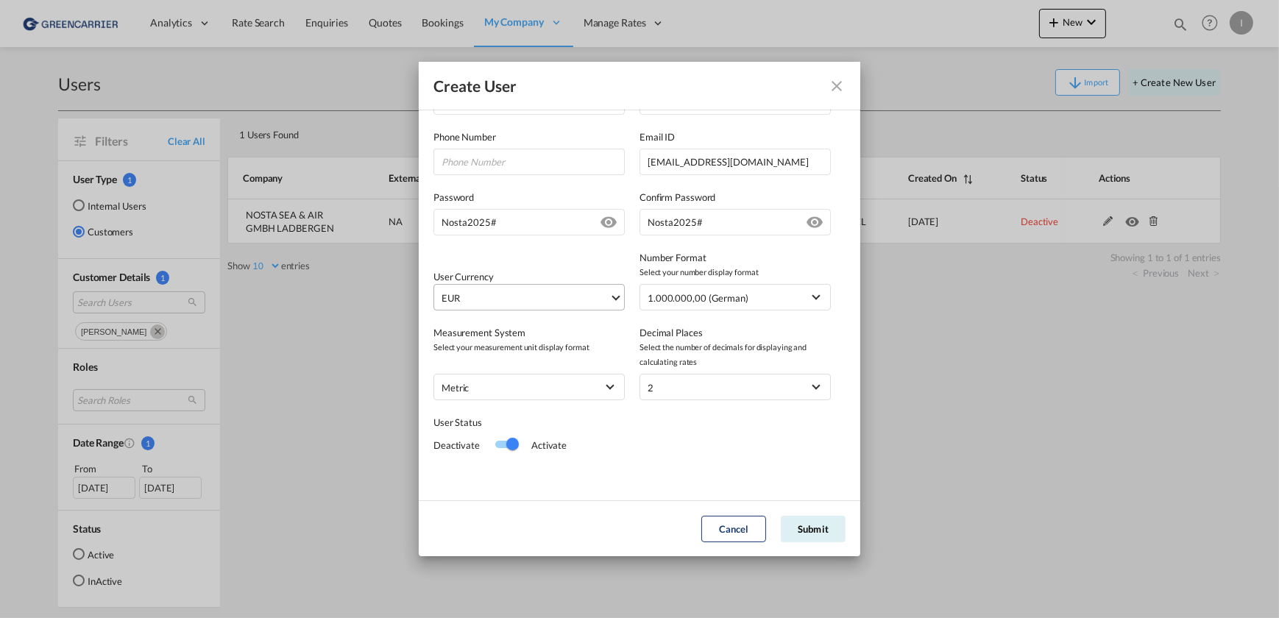
click at [510, 449] on div "Switch 1" at bounding box center [512, 444] width 13 height 13
click at [816, 531] on button "Submit" at bounding box center [813, 529] width 65 height 26
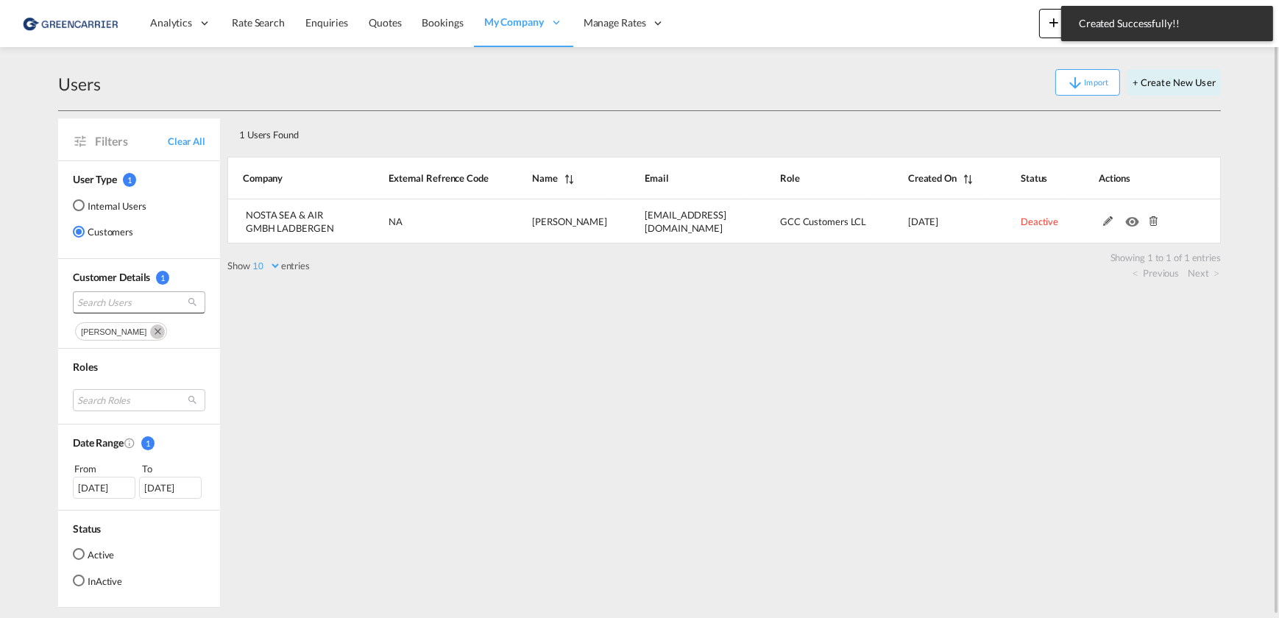
click at [118, 297] on span "Search Users" at bounding box center [127, 302] width 100 height 13
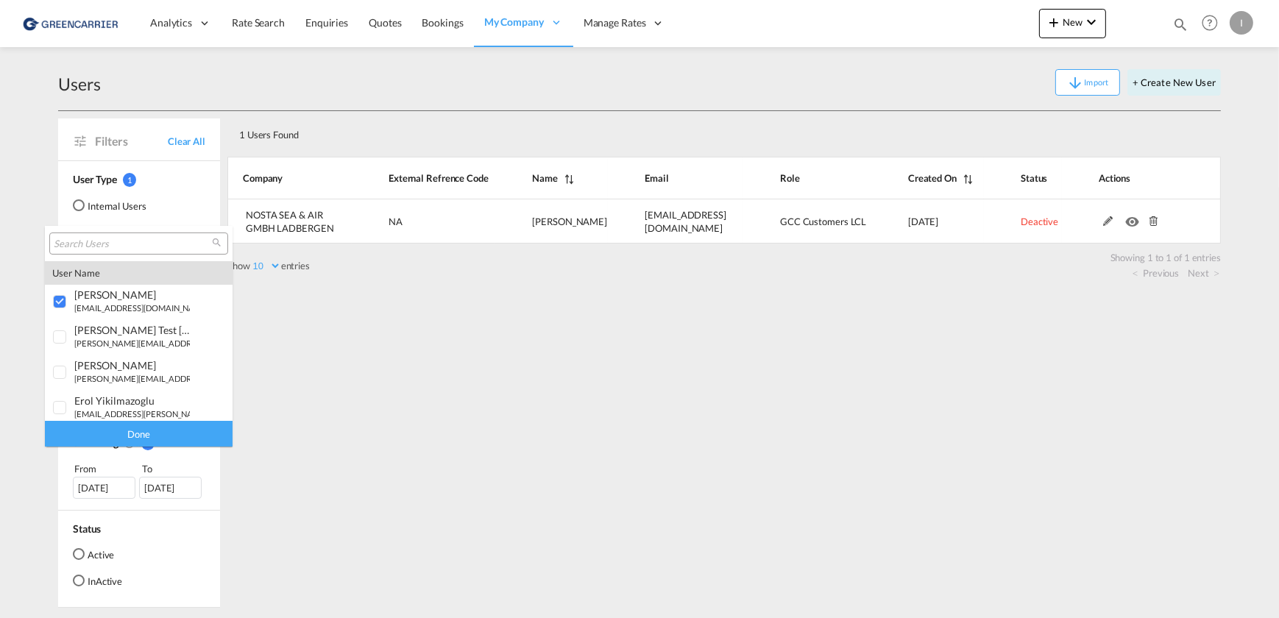
click at [105, 250] on input "search" at bounding box center [133, 244] width 158 height 13
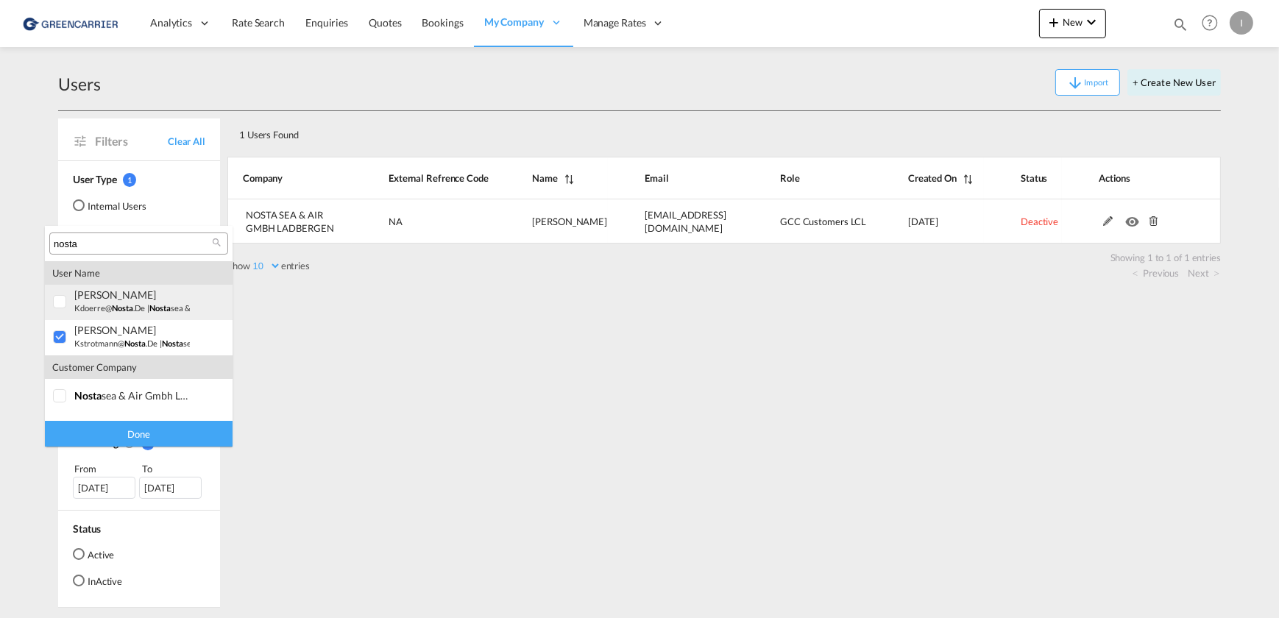
type input "nosta"
click at [53, 299] on div at bounding box center [60, 302] width 15 height 15
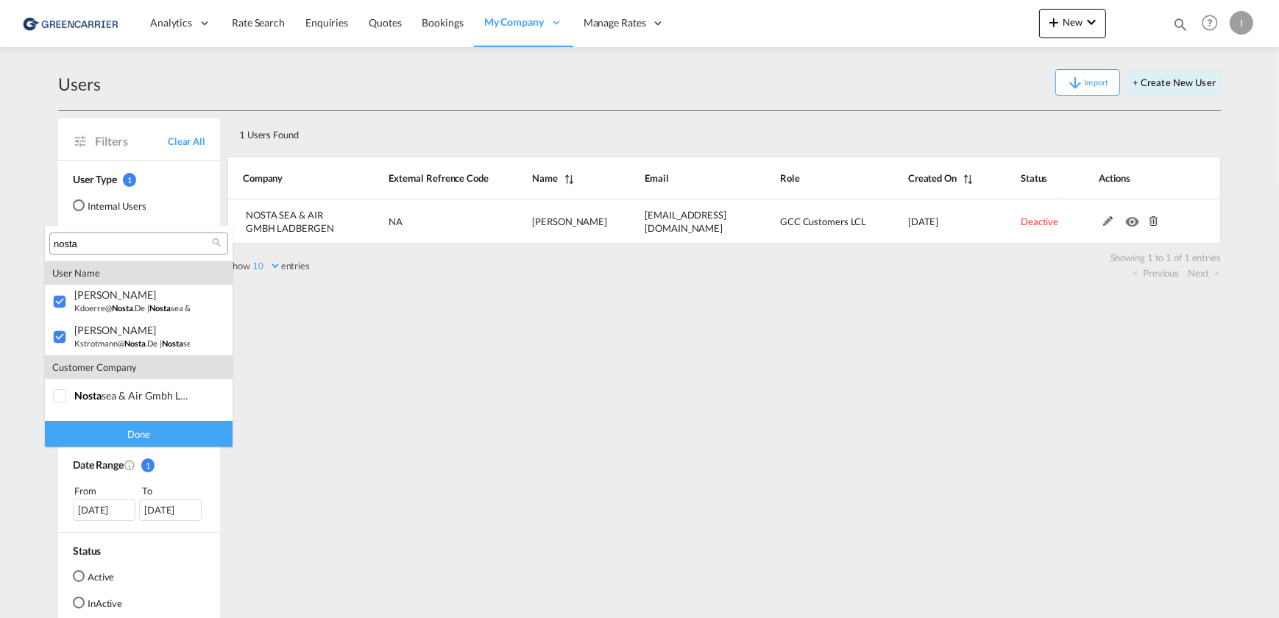
click at [118, 430] on div "Done" at bounding box center [139, 434] width 188 height 26
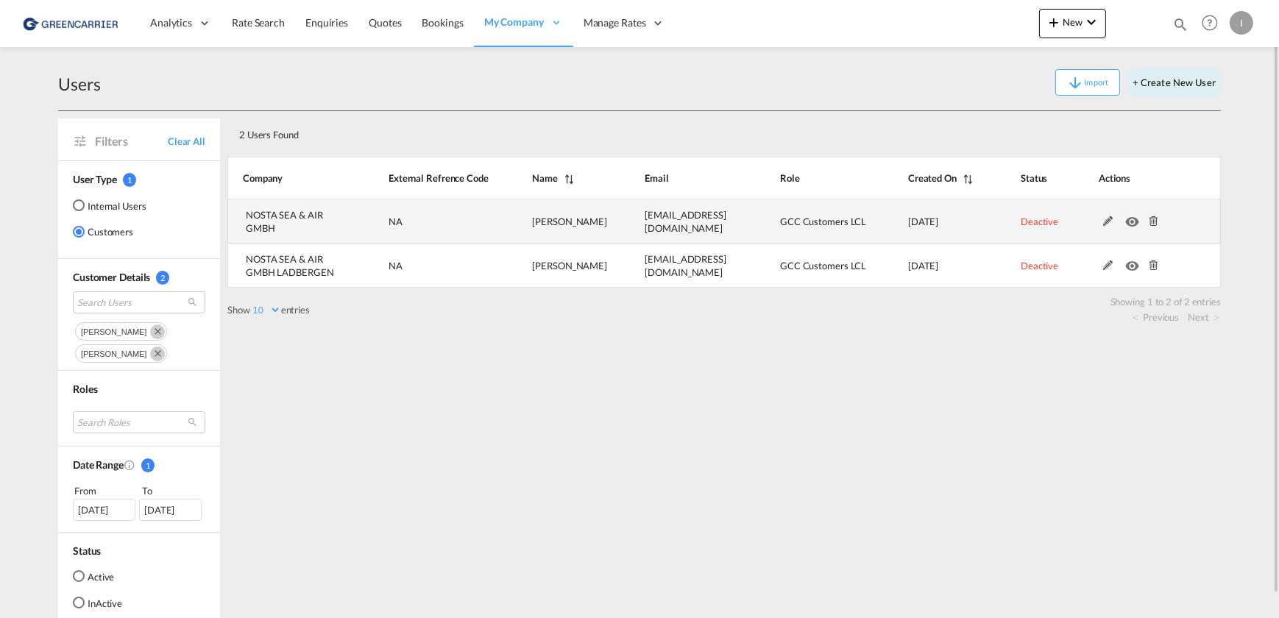
click at [1104, 218] on md-icon at bounding box center [1108, 221] width 19 height 10
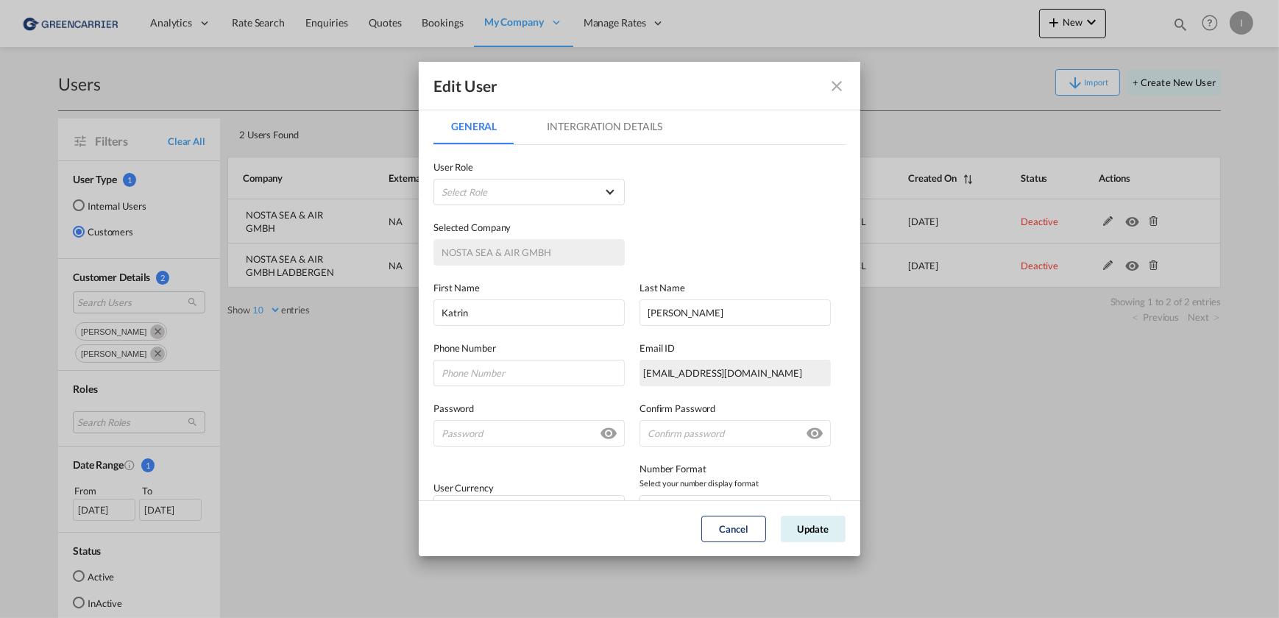
click at [601, 121] on md-tab-item "Intergration Details" at bounding box center [604, 126] width 151 height 35
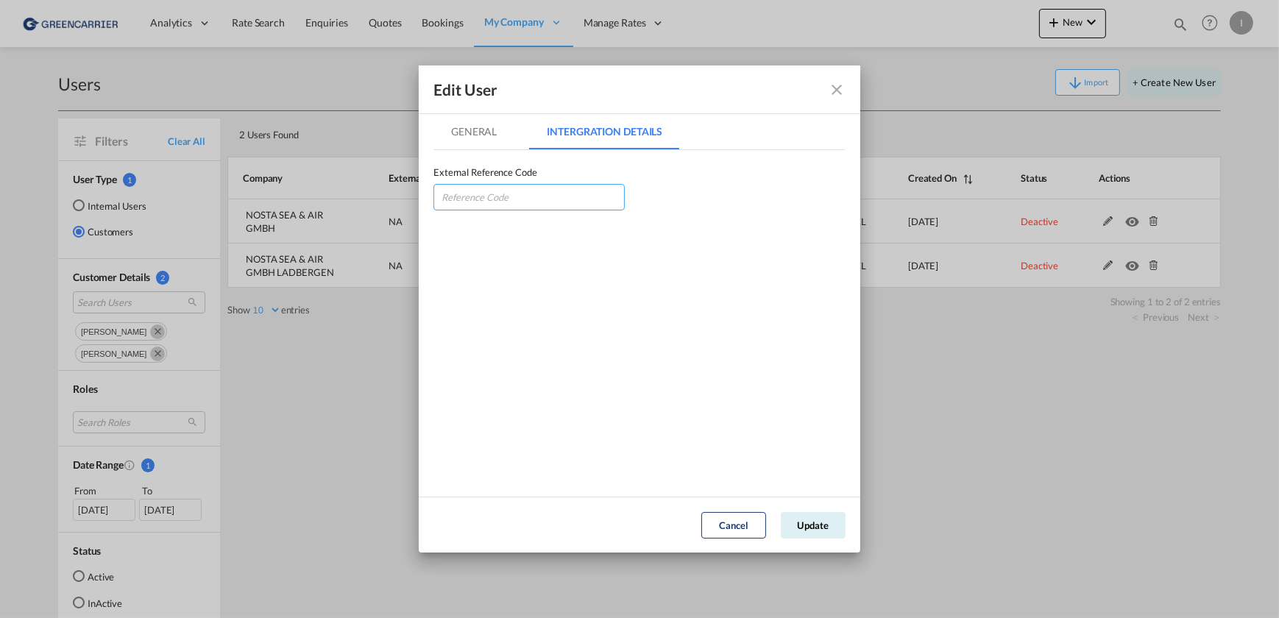
click at [545, 191] on input "GeneralIntergration Details ..." at bounding box center [528, 197] width 191 height 26
click at [839, 86] on md-icon "icon-close fg-AAA8AD" at bounding box center [837, 90] width 18 height 18
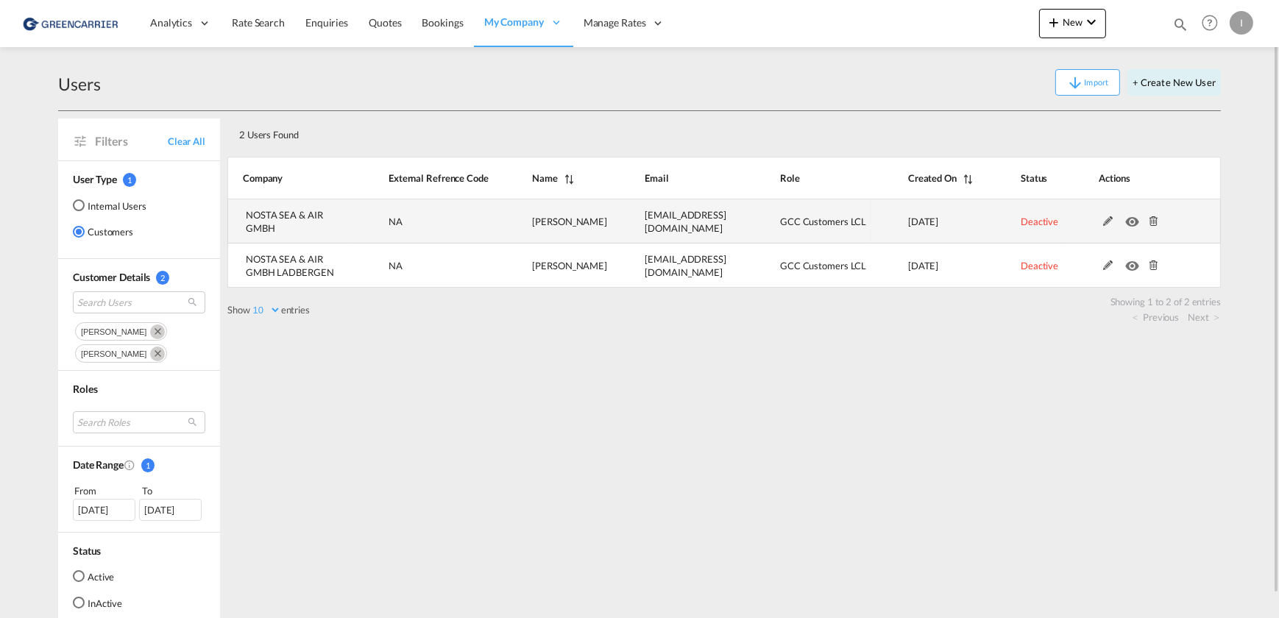
click at [1108, 222] on md-icon at bounding box center [1108, 221] width 19 height 10
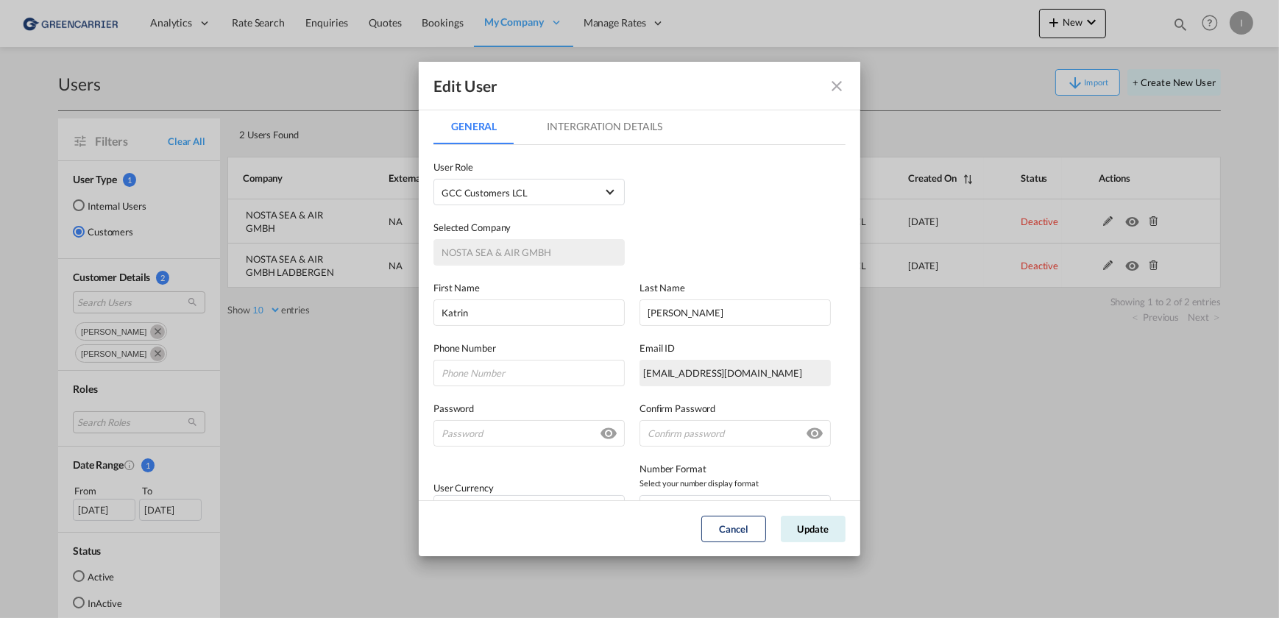
click at [576, 120] on md-tab-item "Intergration Details" at bounding box center [604, 126] width 151 height 35
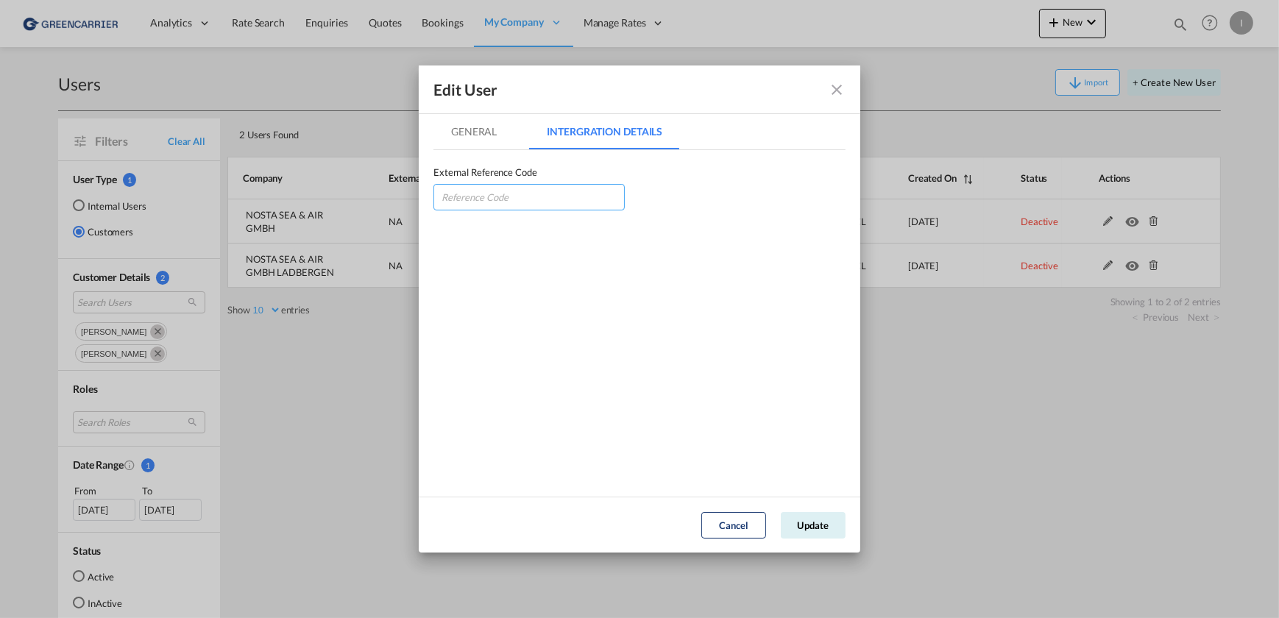
drag, startPoint x: 494, startPoint y: 194, endPoint x: 519, endPoint y: 205, distance: 27.1
click at [494, 194] on input "GeneralIntergration Details ..." at bounding box center [528, 197] width 191 height 26
type input "NOSSEAHAM"
click at [466, 122] on md-tab-item "General" at bounding box center [473, 131] width 81 height 35
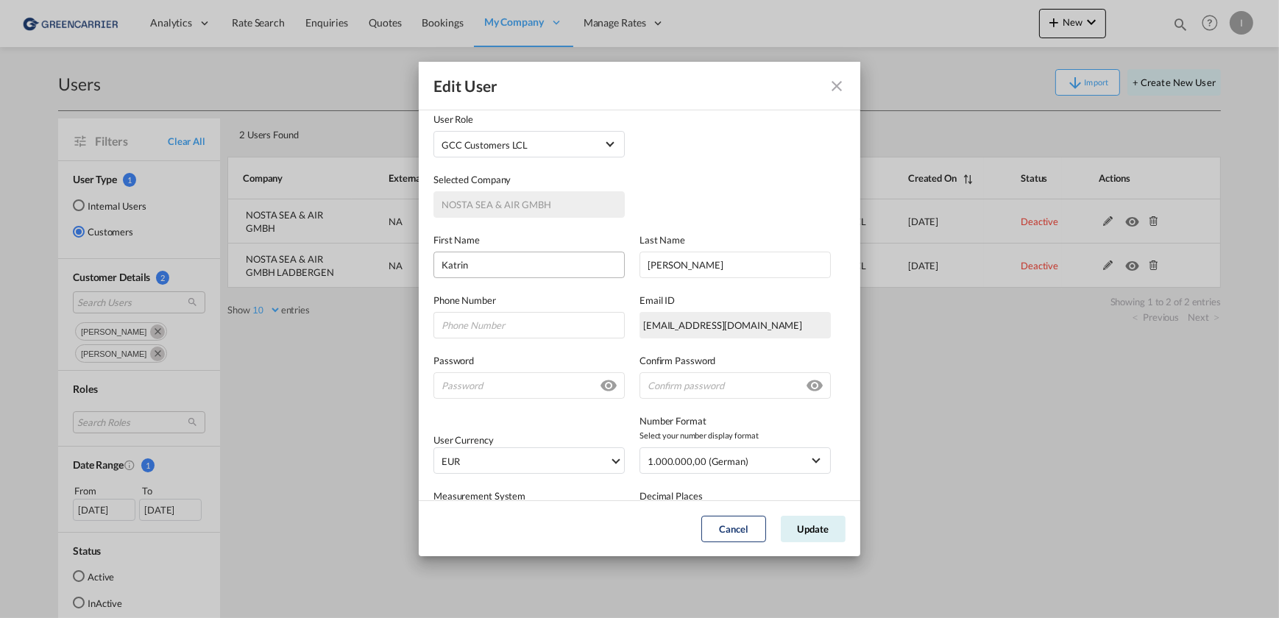
scroll to position [0, 0]
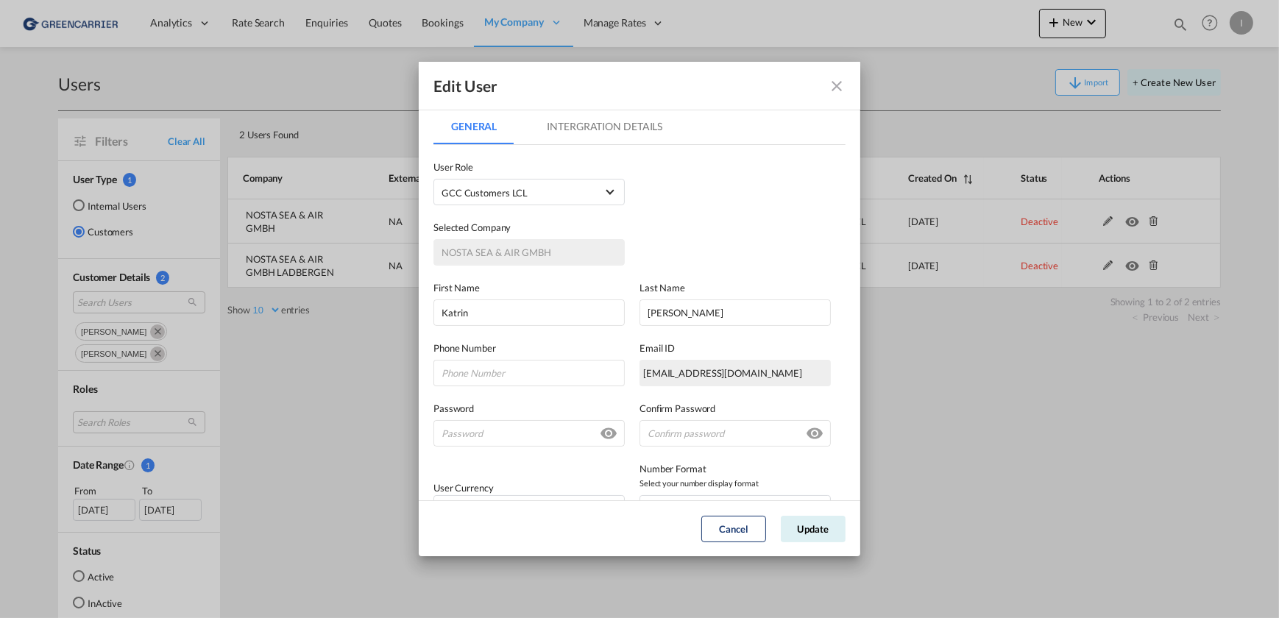
click at [587, 124] on md-tab-item "Intergration Details" at bounding box center [604, 126] width 151 height 35
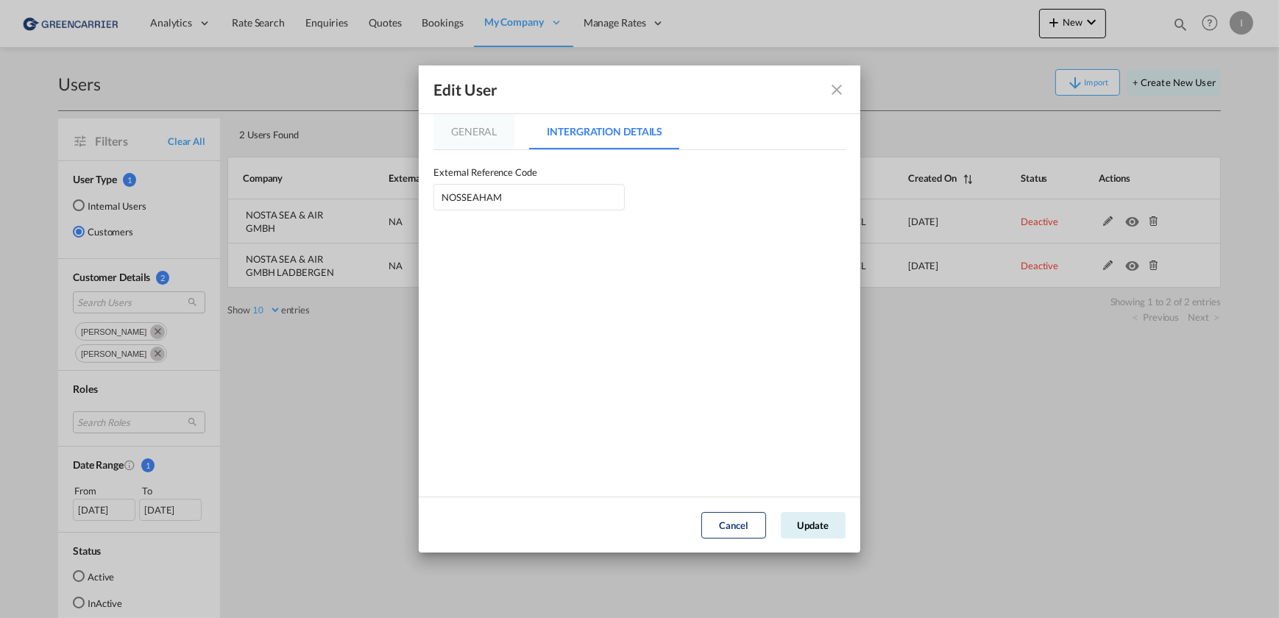
click at [498, 137] on md-tab-item "General" at bounding box center [473, 131] width 81 height 35
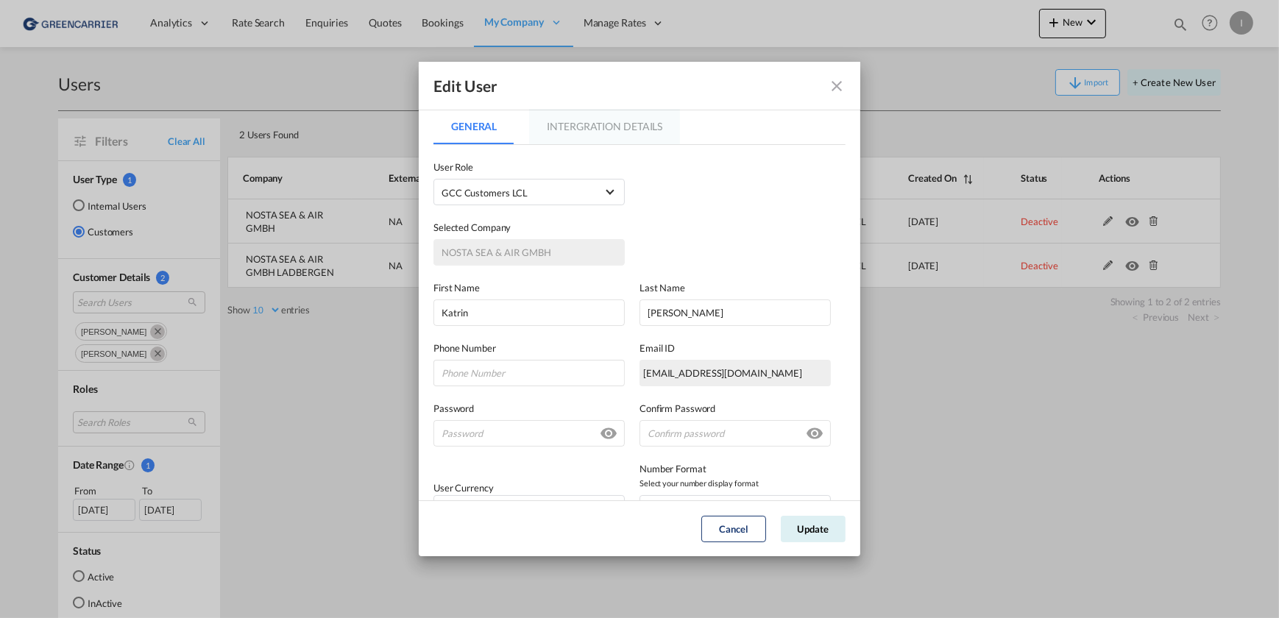
click at [607, 120] on md-tab-item "Intergration Details" at bounding box center [604, 126] width 151 height 35
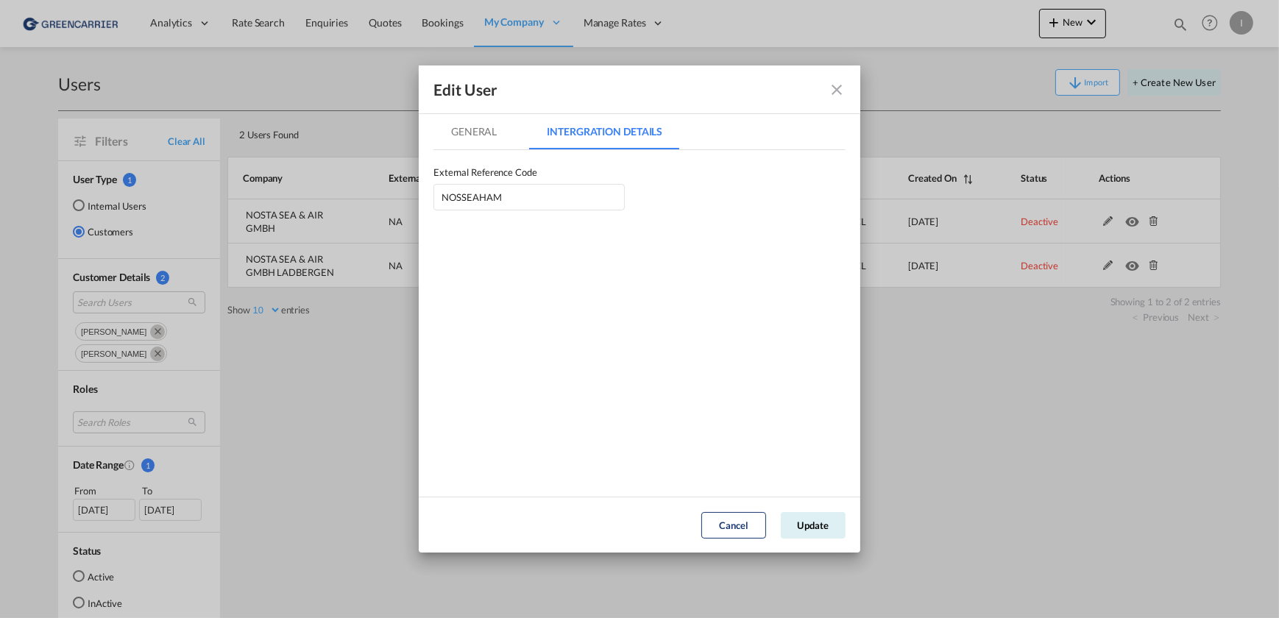
click at [481, 132] on md-tab-item "General" at bounding box center [473, 131] width 81 height 35
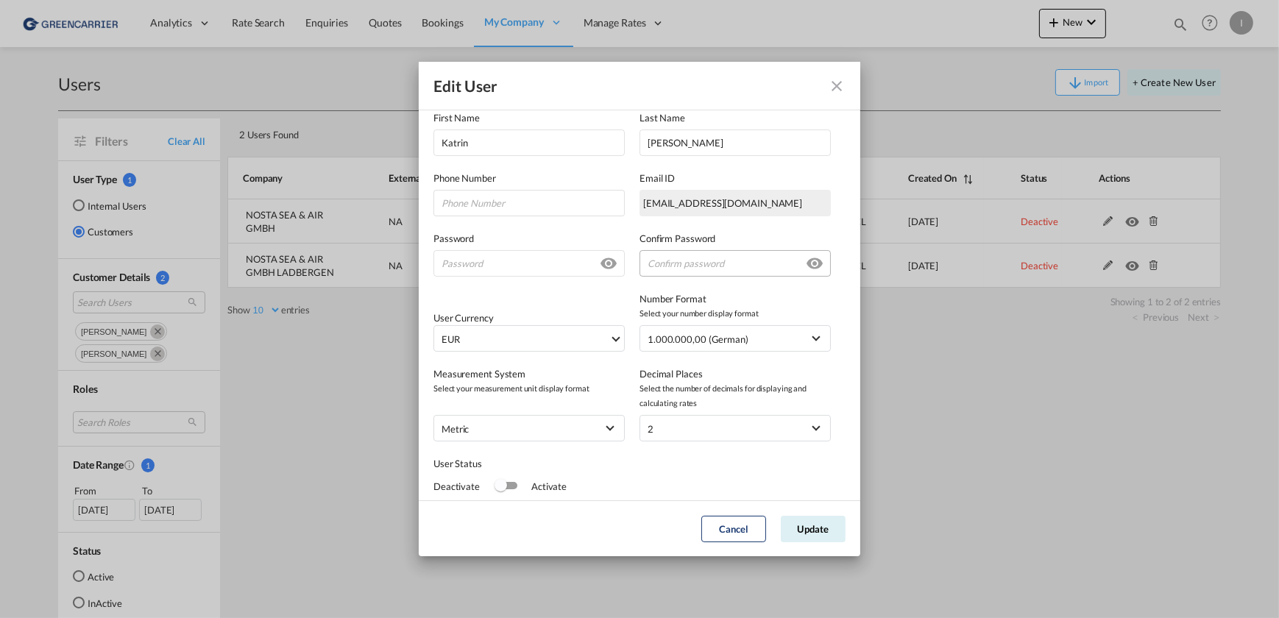
scroll to position [211, 0]
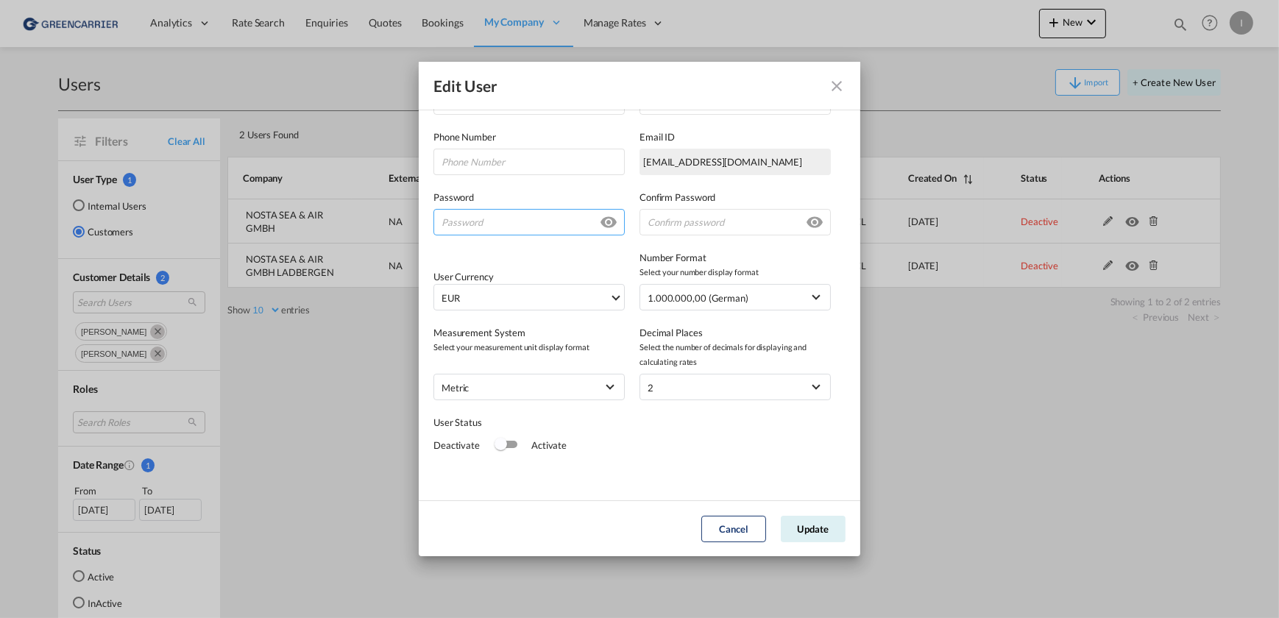
click at [497, 222] on input "GeneralIntergration Details ..." at bounding box center [528, 222] width 191 height 26
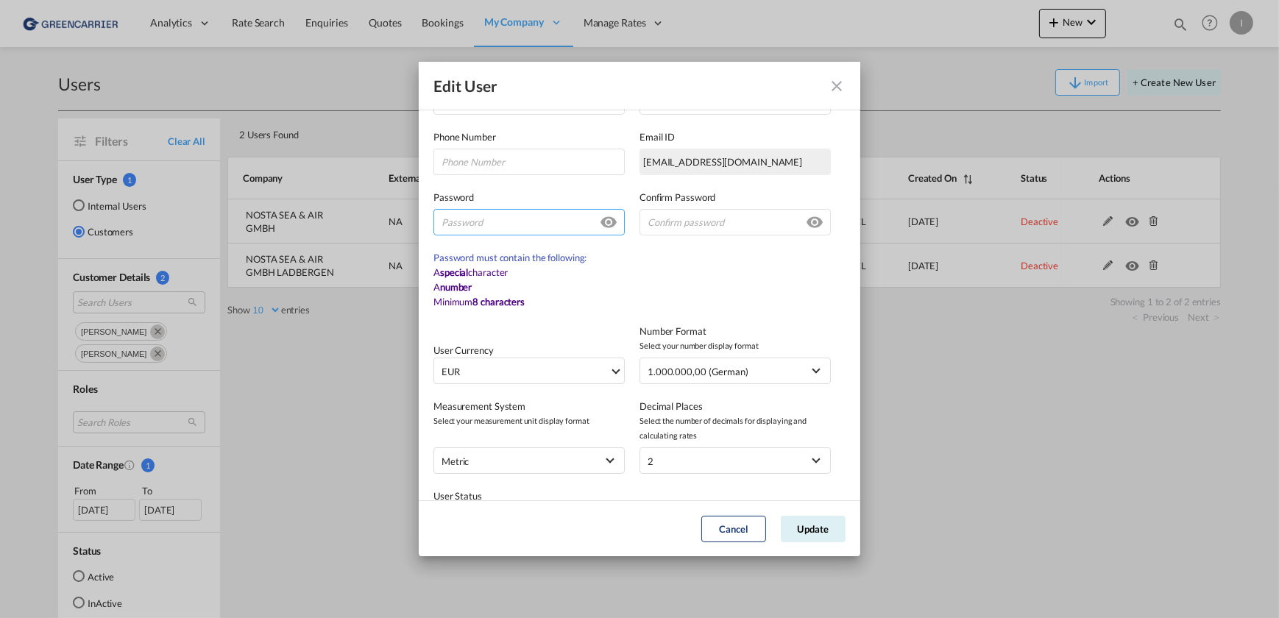
paste input "Nosta2025#"
type input "Nosta2025#"
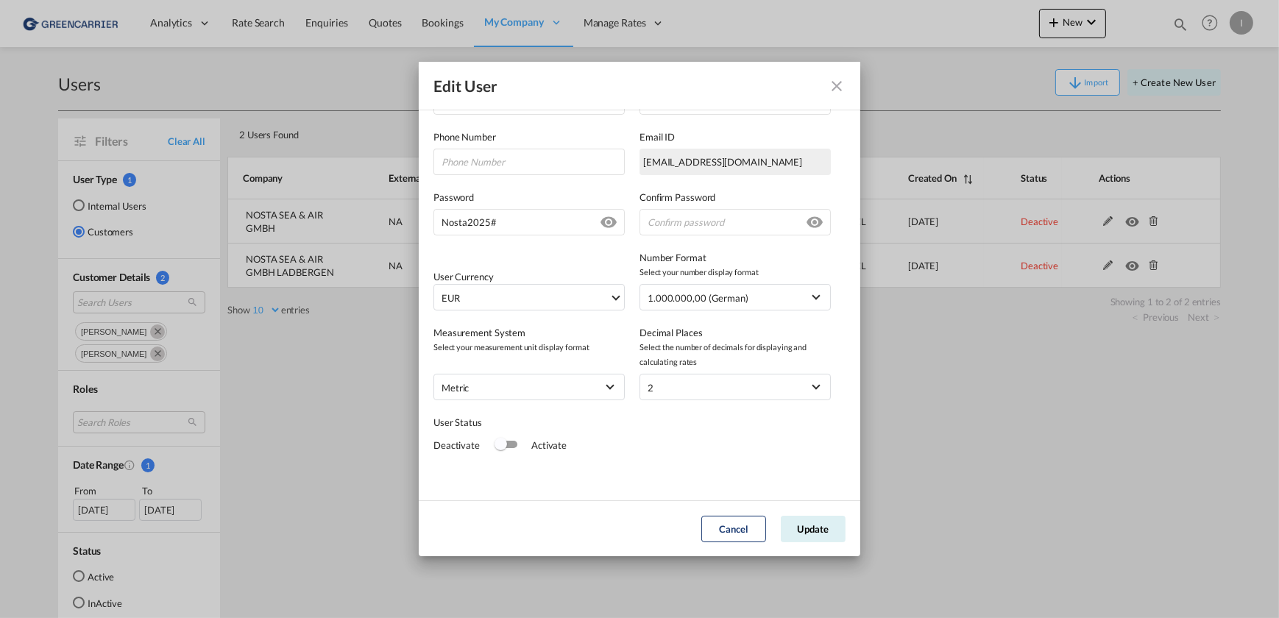
click at [732, 236] on md-content "User Type Internal Internal Customer User Role GCC Customers LCL USER_DEFINED B…" at bounding box center [639, 210] width 412 height 552
click at [704, 220] on input "GeneralIntergration Details ..." at bounding box center [735, 222] width 191 height 26
paste input "Nosta2025#"
type input "Nosta2025#"
click at [809, 520] on button "Update" at bounding box center [813, 529] width 65 height 26
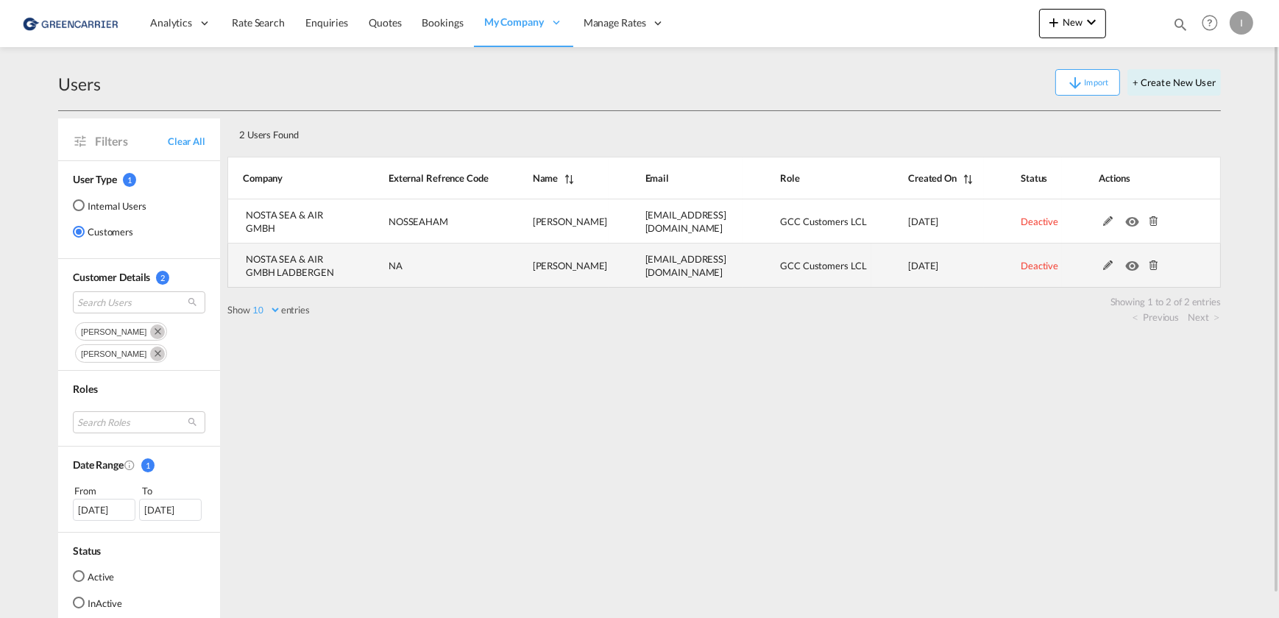
click at [1103, 264] on md-icon at bounding box center [1108, 266] width 19 height 10
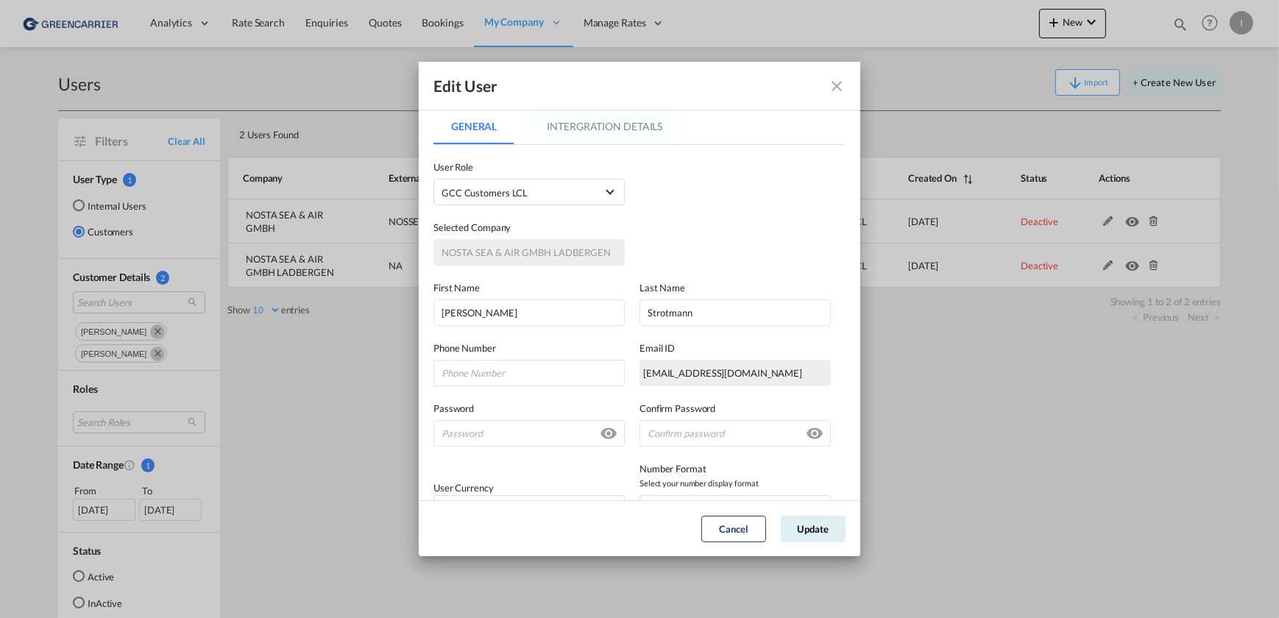
click at [572, 131] on md-tab-item "Intergration Details" at bounding box center [604, 126] width 151 height 35
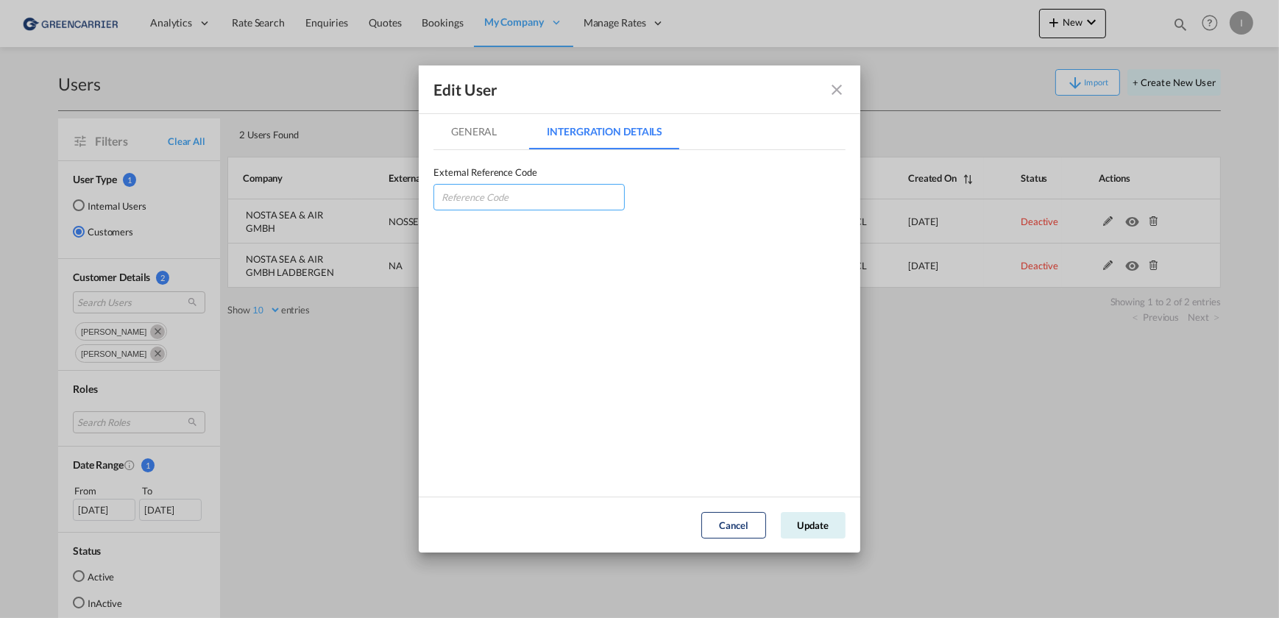
click at [527, 198] on input "GeneralIntergration Details ..." at bounding box center [528, 197] width 191 height 26
type input "NOSSEALDB"
click at [803, 521] on button "Update" at bounding box center [813, 525] width 65 height 26
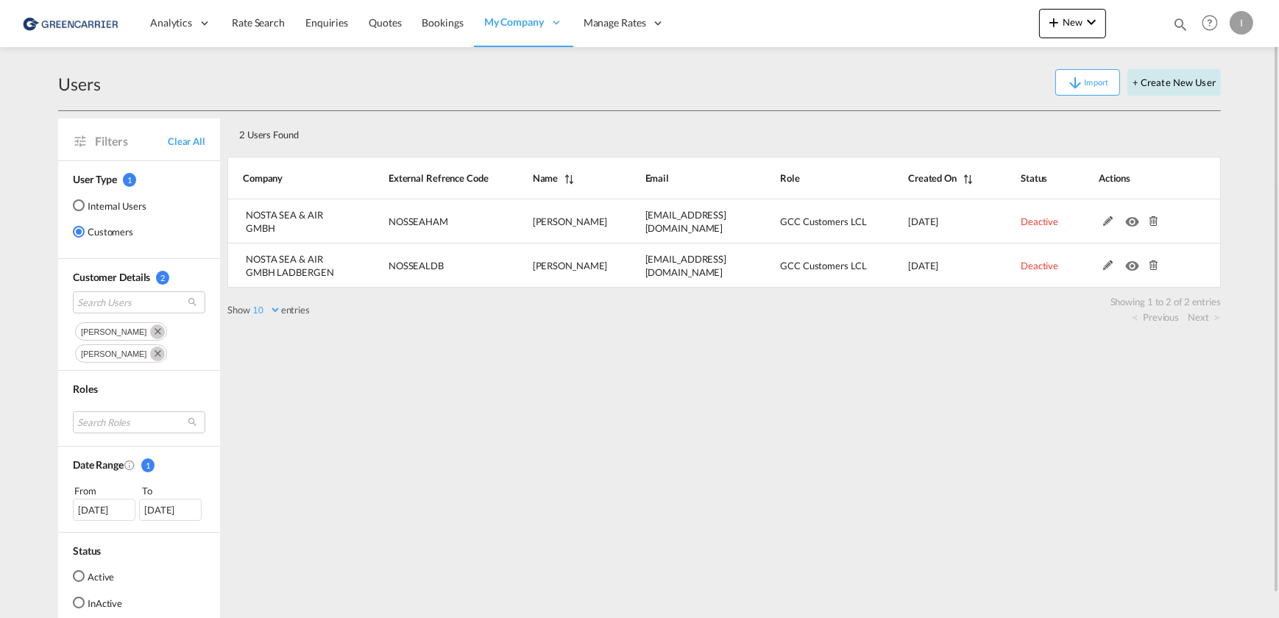
click at [1125, 82] on button "+ Create New User" at bounding box center [1173, 82] width 93 height 26
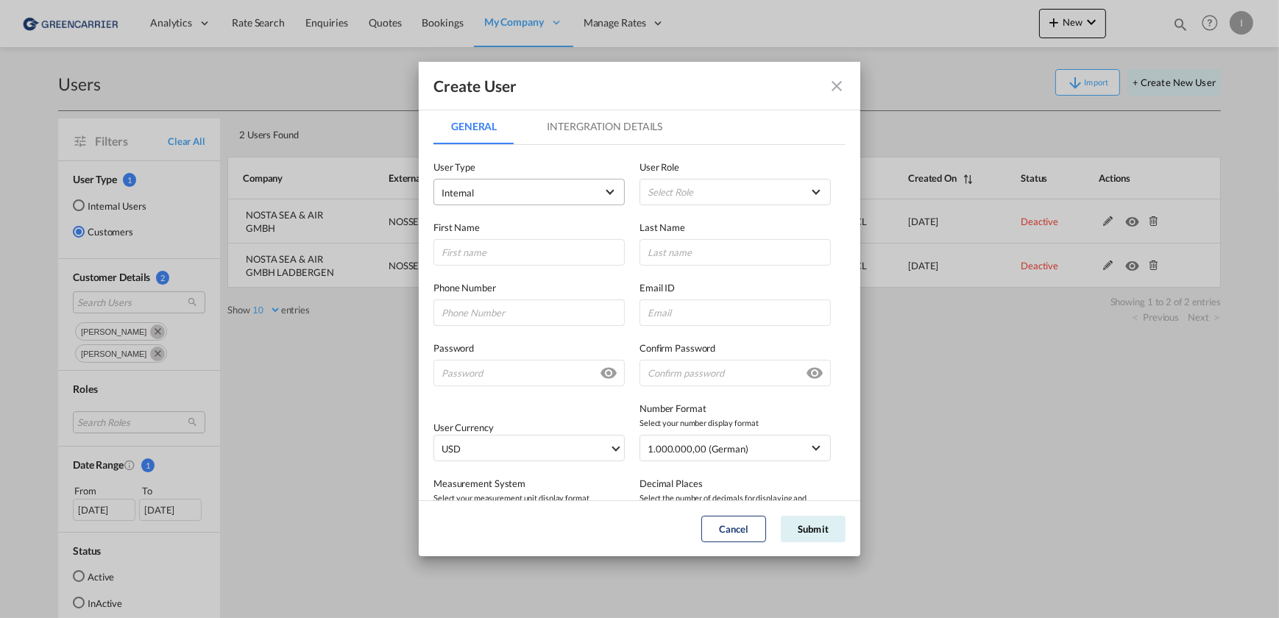
click at [556, 184] on md-select-value "Internal" at bounding box center [529, 192] width 175 height 19
click at [534, 223] on md-option "Customer" at bounding box center [528, 227] width 194 height 35
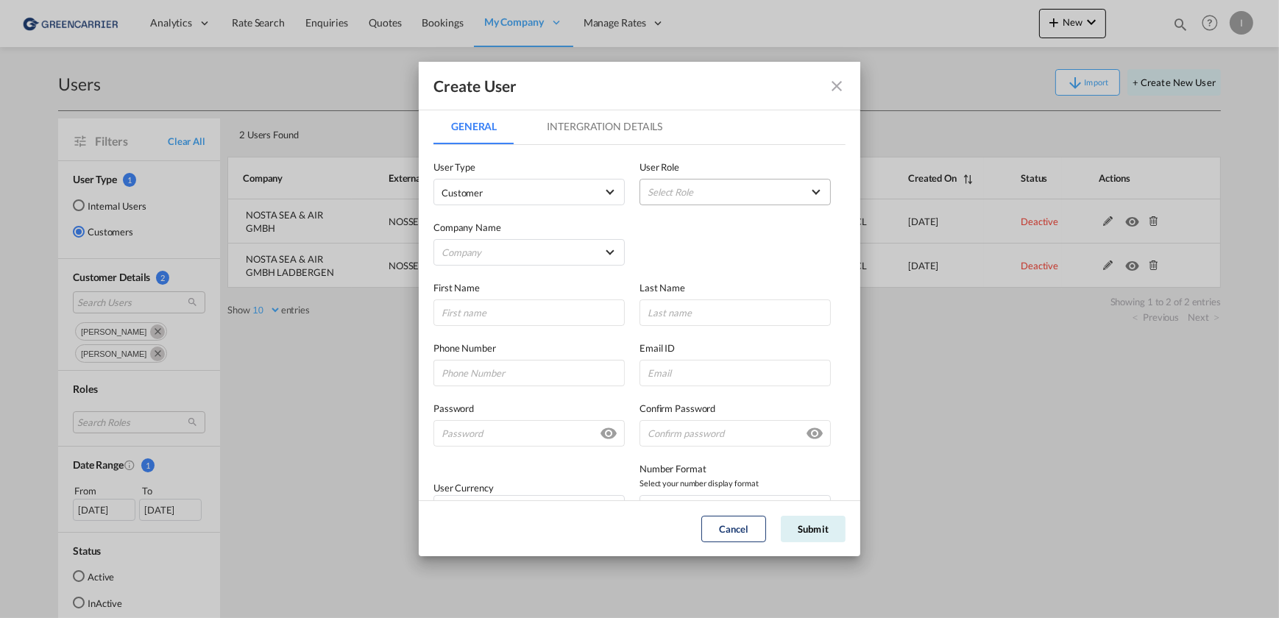
click at [690, 189] on md-select "Select Role ADMIN GLOBAL Essentials Admin GLOBAL Essentials Manager GLOBAL Esse…" at bounding box center [735, 192] width 191 height 26
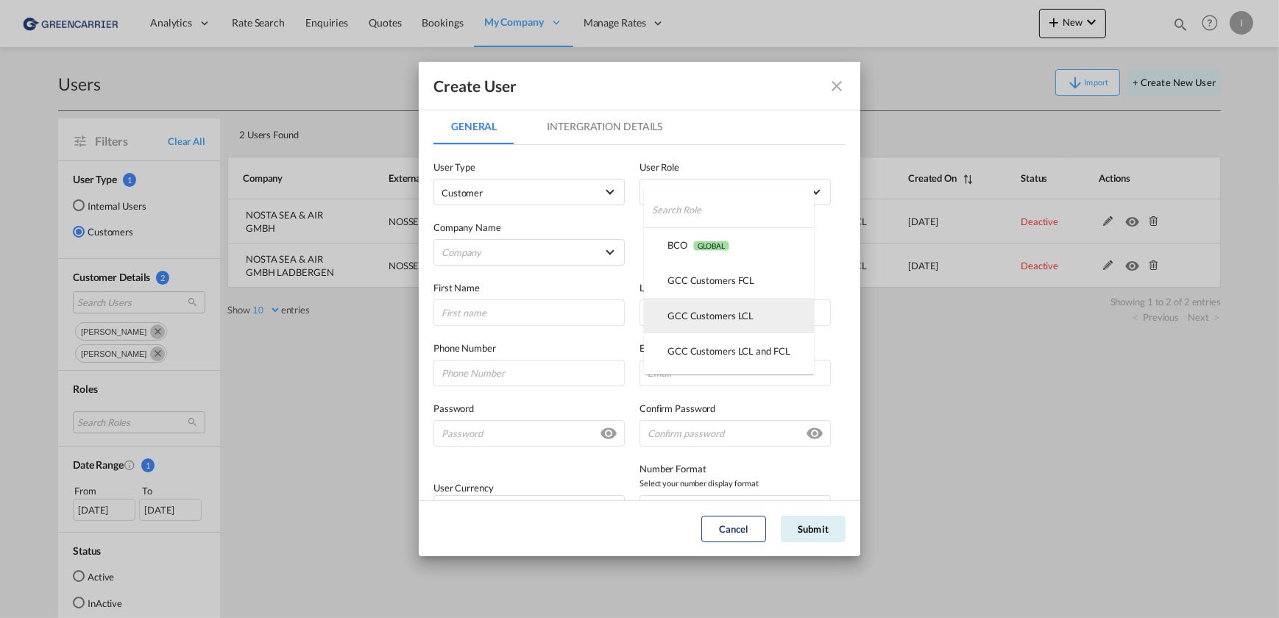
click at [720, 316] on div "GCC Customers LCL USER_DEFINED" at bounding box center [710, 315] width 86 height 13
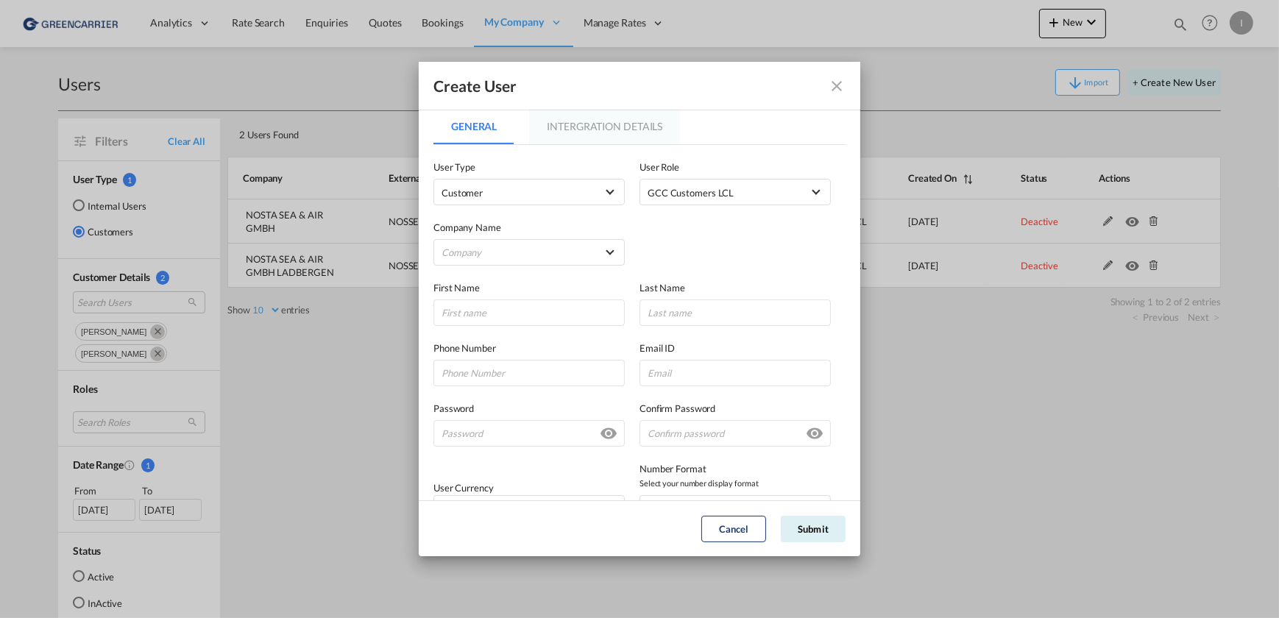
click at [607, 123] on md-tab-item "Intergration Details" at bounding box center [604, 126] width 151 height 35
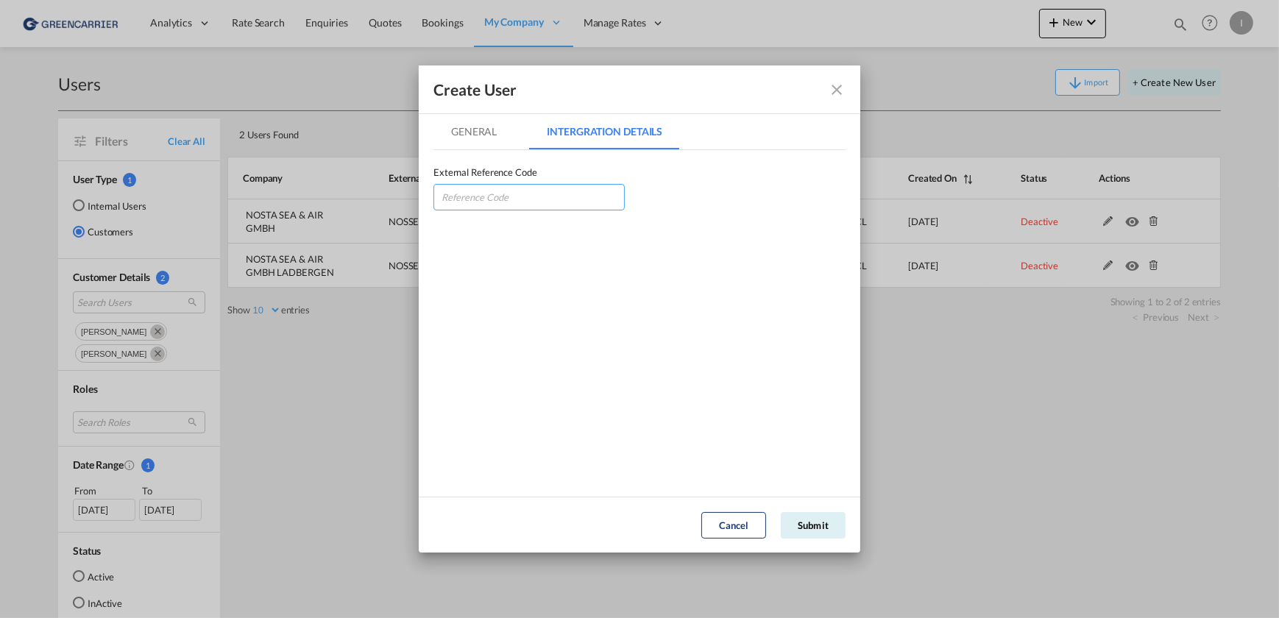
click at [497, 201] on input "GeneralIntergration Details ..." at bounding box center [528, 197] width 191 height 26
type input "NOSSEAHAM"
click at [829, 530] on button "Submit" at bounding box center [813, 525] width 65 height 26
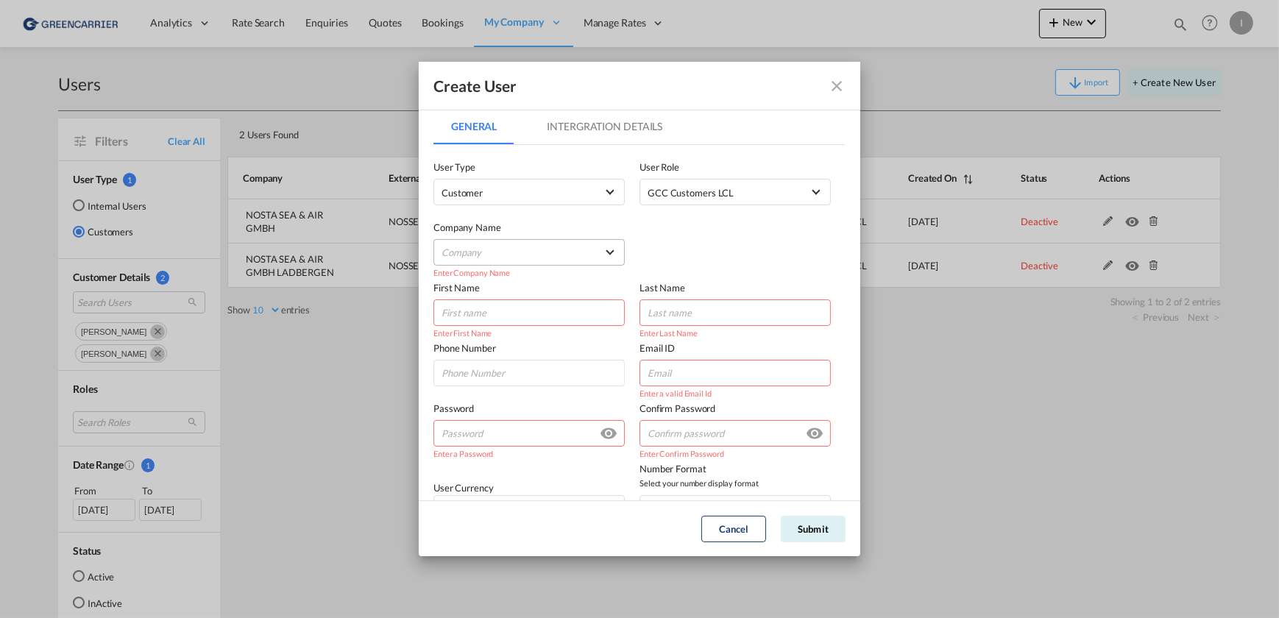
click at [544, 249] on md-select "Company NOSTA SEA & AIR GMBH NOSTA SEA & AIR GMBH LADBERGEN" at bounding box center [528, 252] width 191 height 26
click at [553, 245] on md-option "NOSTA SEA & AIR GMBH" at bounding box center [527, 252] width 217 height 35
click at [481, 315] on input "GeneralIntergration Details ..." at bounding box center [528, 313] width 191 height 26
paste input "[PERSON_NAME]"
click at [481, 315] on input "[PERSON_NAME]" at bounding box center [528, 313] width 191 height 26
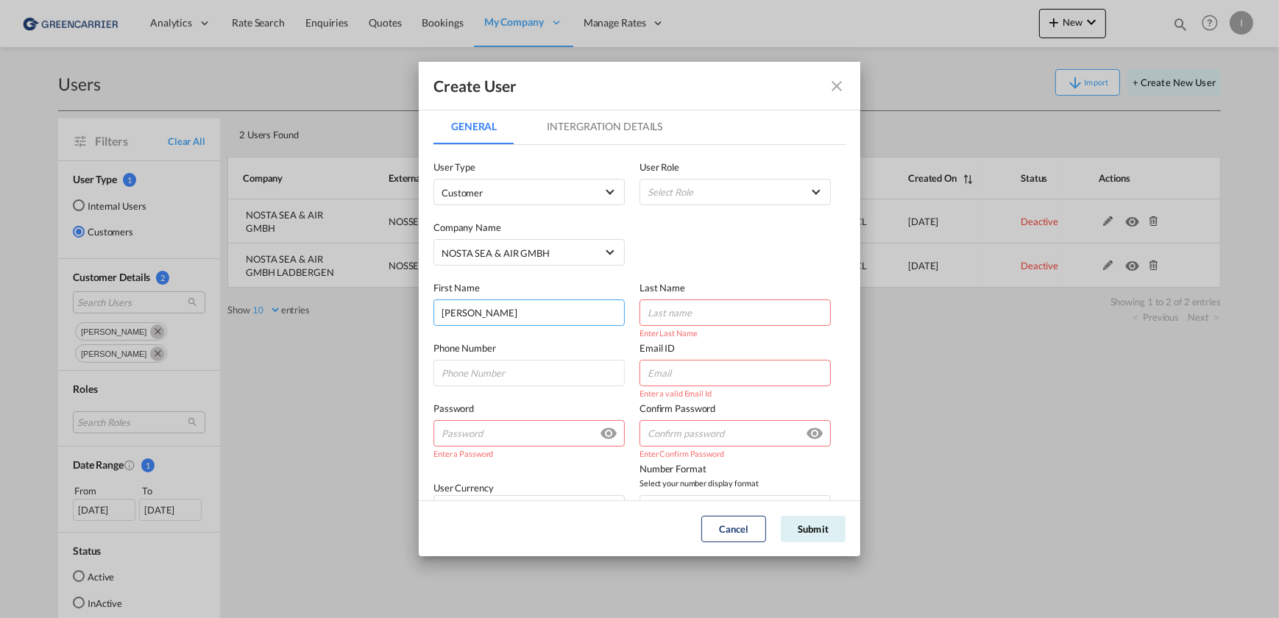
click at [481, 315] on input "[PERSON_NAME]" at bounding box center [528, 313] width 191 height 26
type input "[PERSON_NAME]"
paste input "[PERSON_NAME]"
type input "[PERSON_NAME]"
click at [721, 369] on input "GeneralIntergration Details ..." at bounding box center [735, 373] width 191 height 26
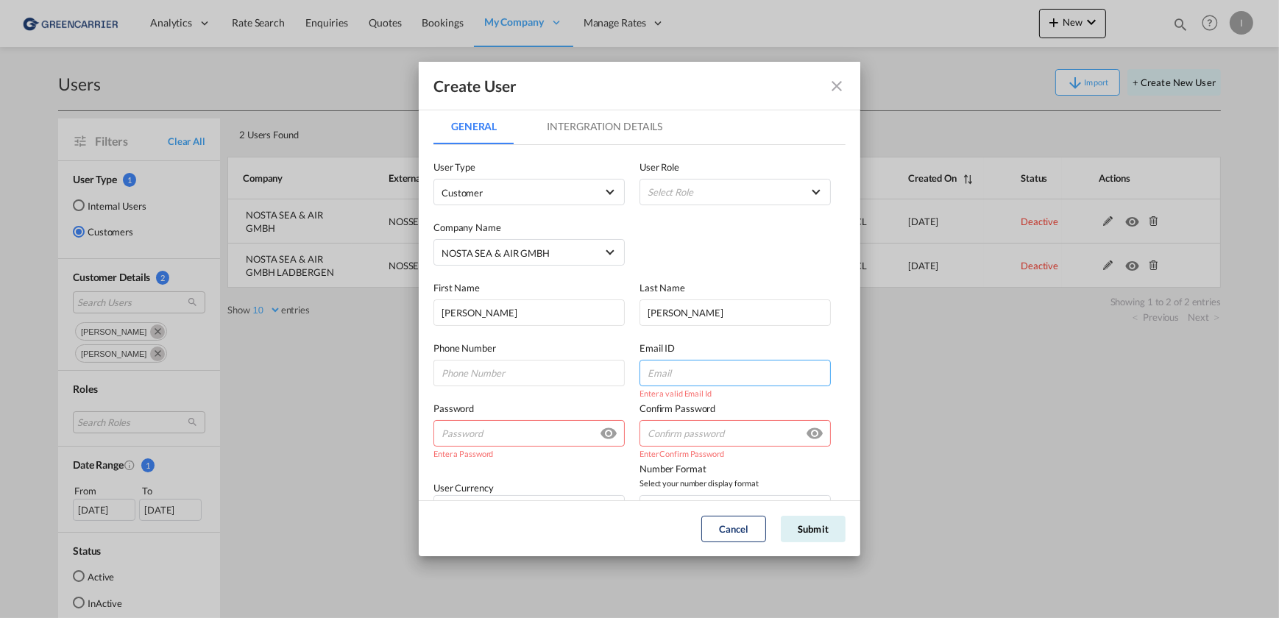
paste input "[EMAIL_ADDRESS][DOMAIN_NAME]"
type input "[EMAIL_ADDRESS][DOMAIN_NAME]"
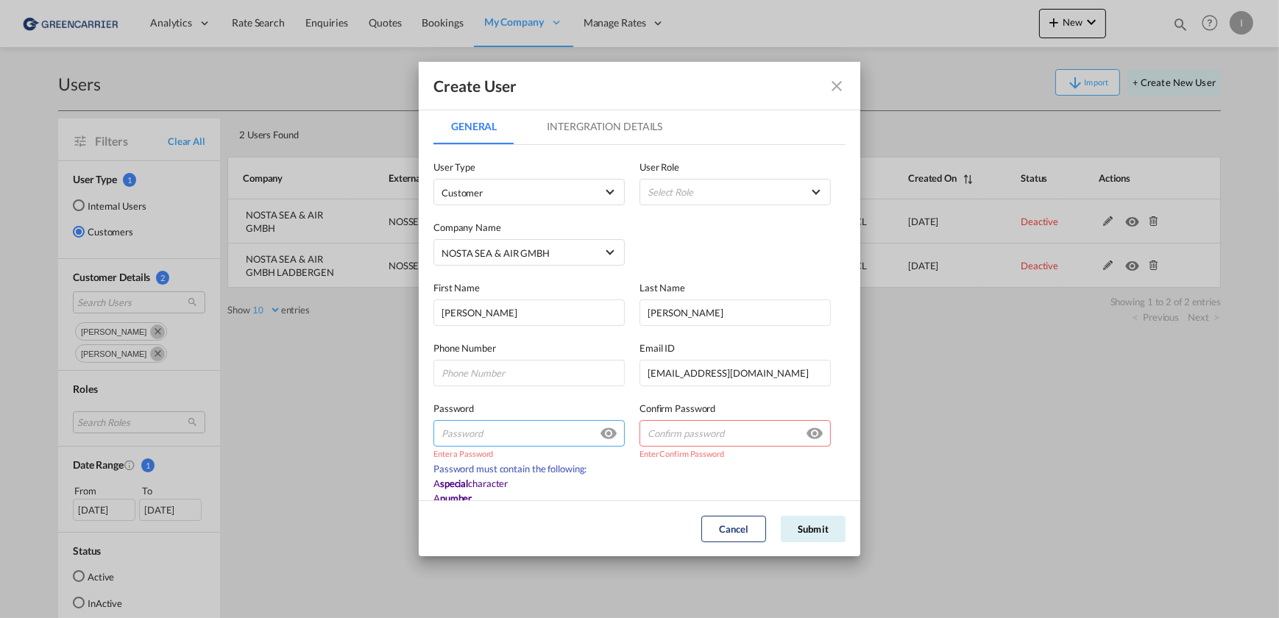
click at [500, 427] on input "GeneralIntergration Details ..." at bounding box center [528, 433] width 191 height 26
paste input "Nosta2025#"
type input "Nosta2025#"
click at [660, 433] on input "GeneralIntergration Details ..." at bounding box center [735, 433] width 191 height 26
paste input "Nosta2025#"
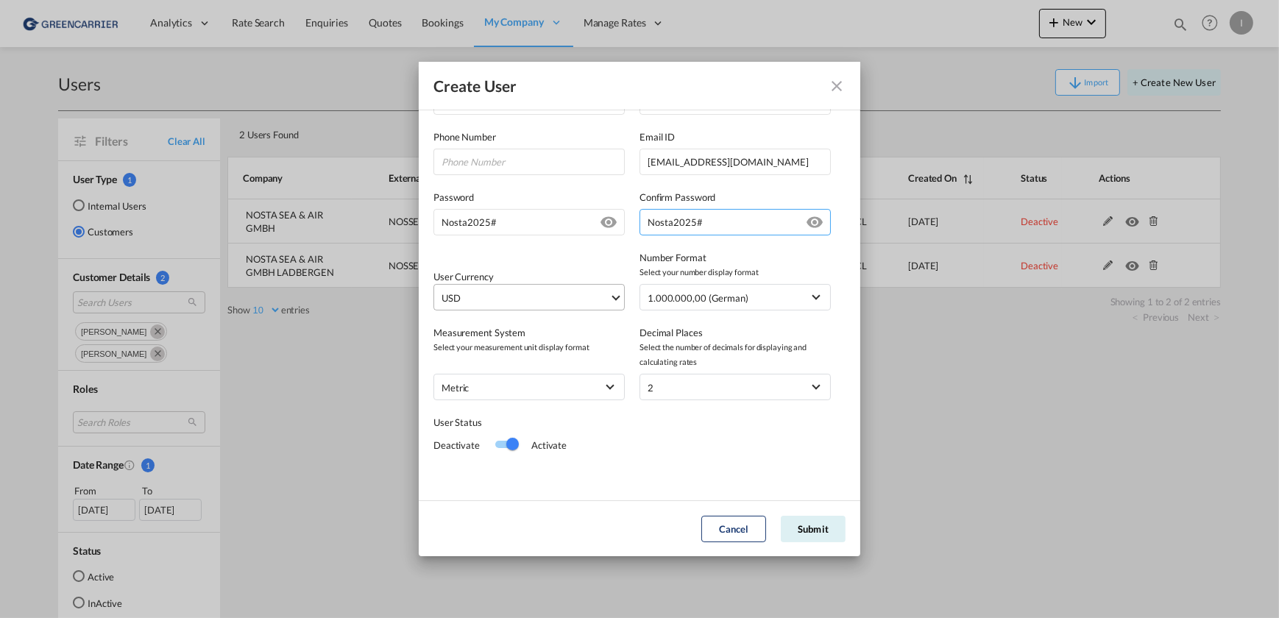
type input "Nosta2025#"
click at [570, 302] on span "USD" at bounding box center [526, 298] width 168 height 15
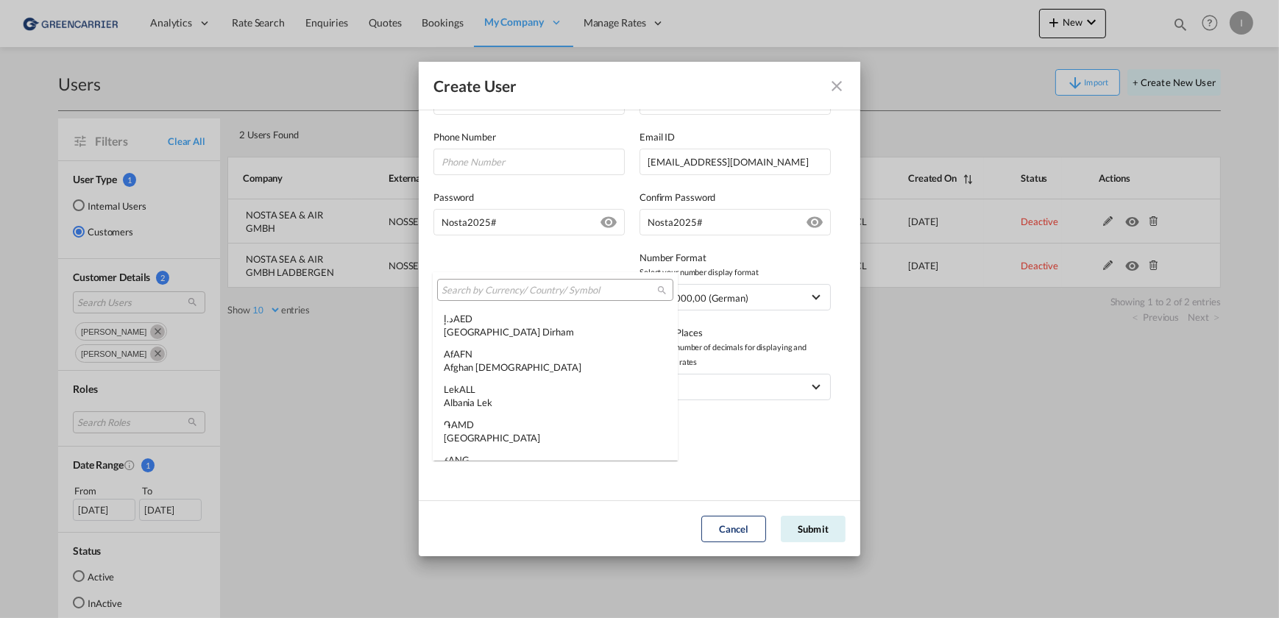
scroll to position [5080, 0]
click at [507, 294] on input "search" at bounding box center [550, 290] width 216 height 13
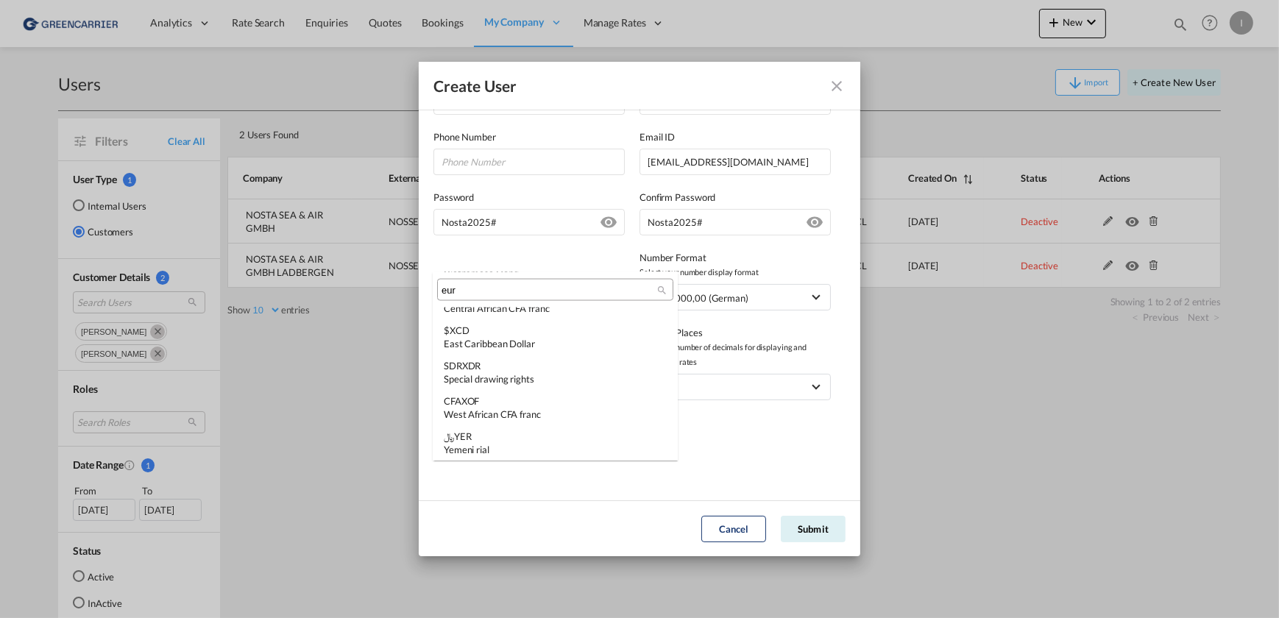
scroll to position [0, 0]
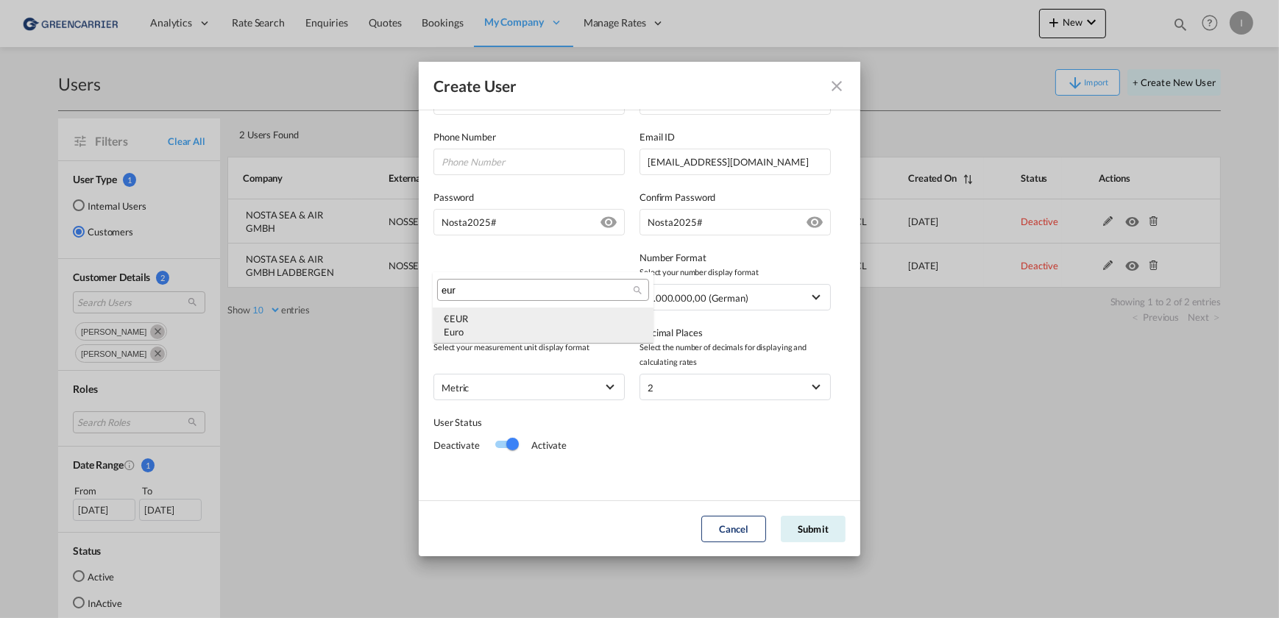
type input "eur"
click at [513, 325] on div "Euro" at bounding box center [543, 331] width 199 height 13
click at [503, 450] on div "Switch 1" at bounding box center [506, 445] width 22 height 18
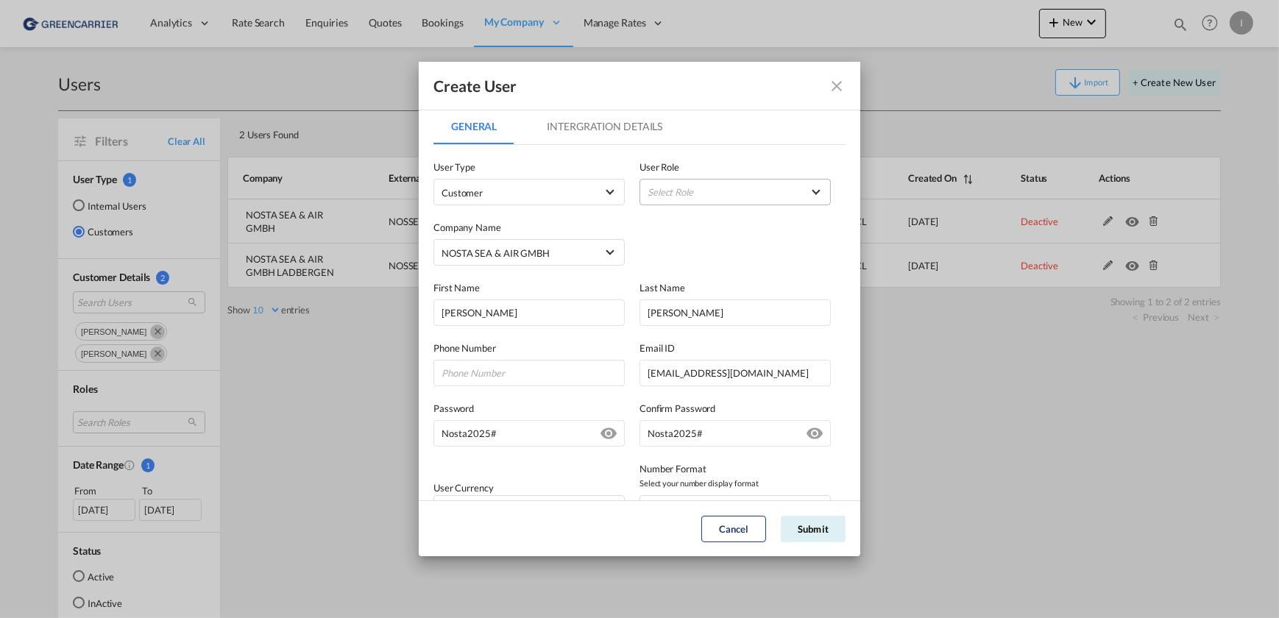
click at [703, 190] on md-select "Select Role" at bounding box center [735, 192] width 191 height 26
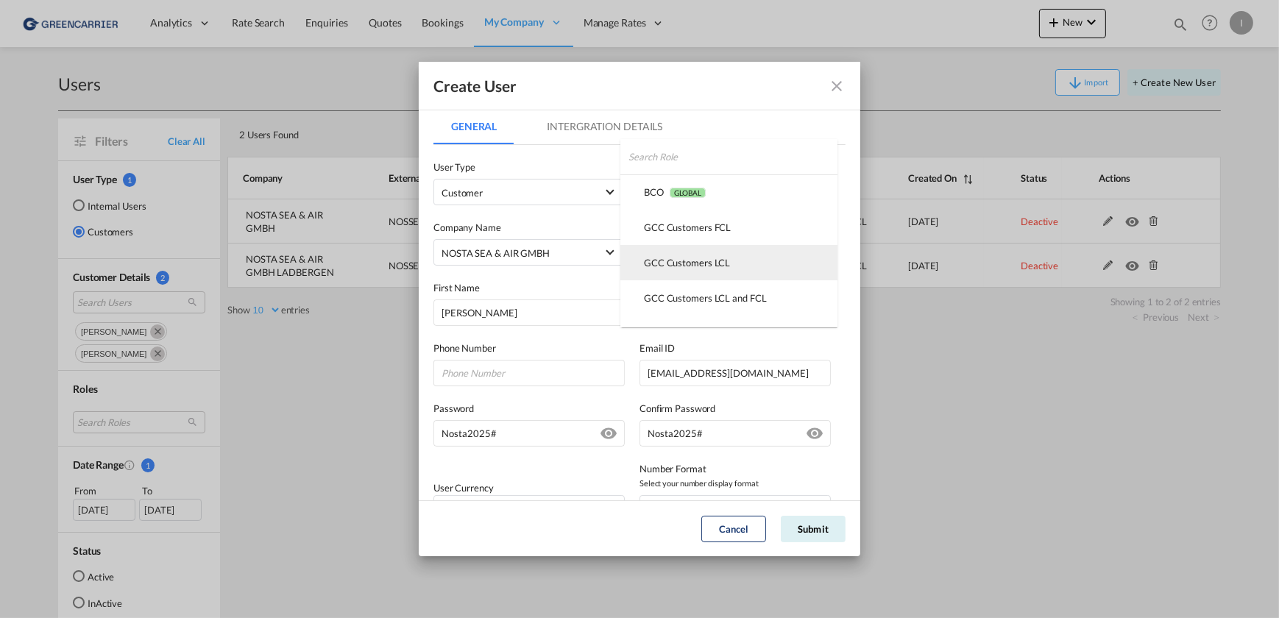
click at [734, 261] on md-option "GCC Customers LCL USER_DEFINED" at bounding box center [728, 262] width 217 height 35
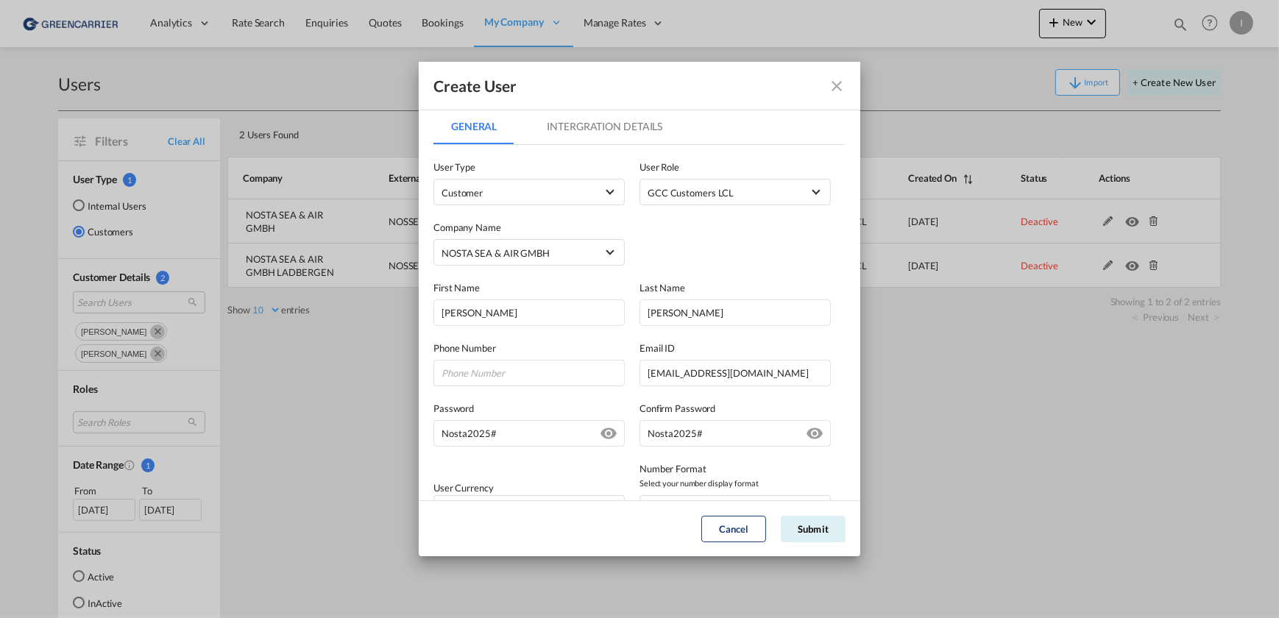
click at [619, 128] on md-tab-item "Intergration Details" at bounding box center [604, 126] width 151 height 35
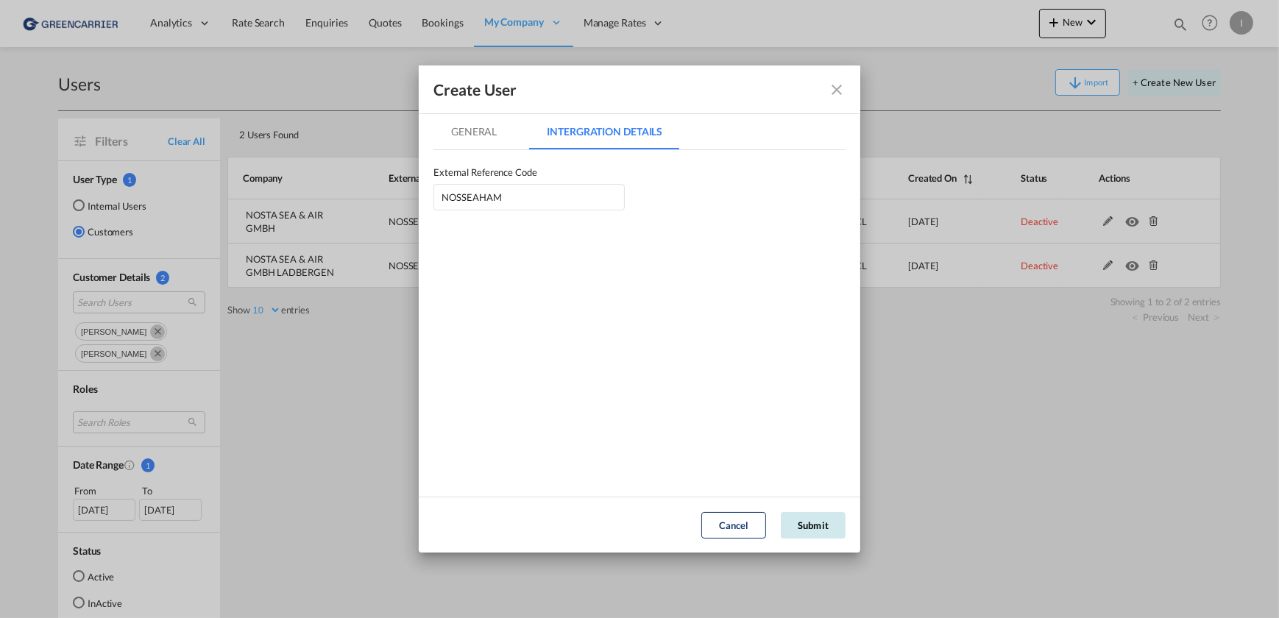
click at [830, 527] on button "Submit" at bounding box center [813, 525] width 65 height 26
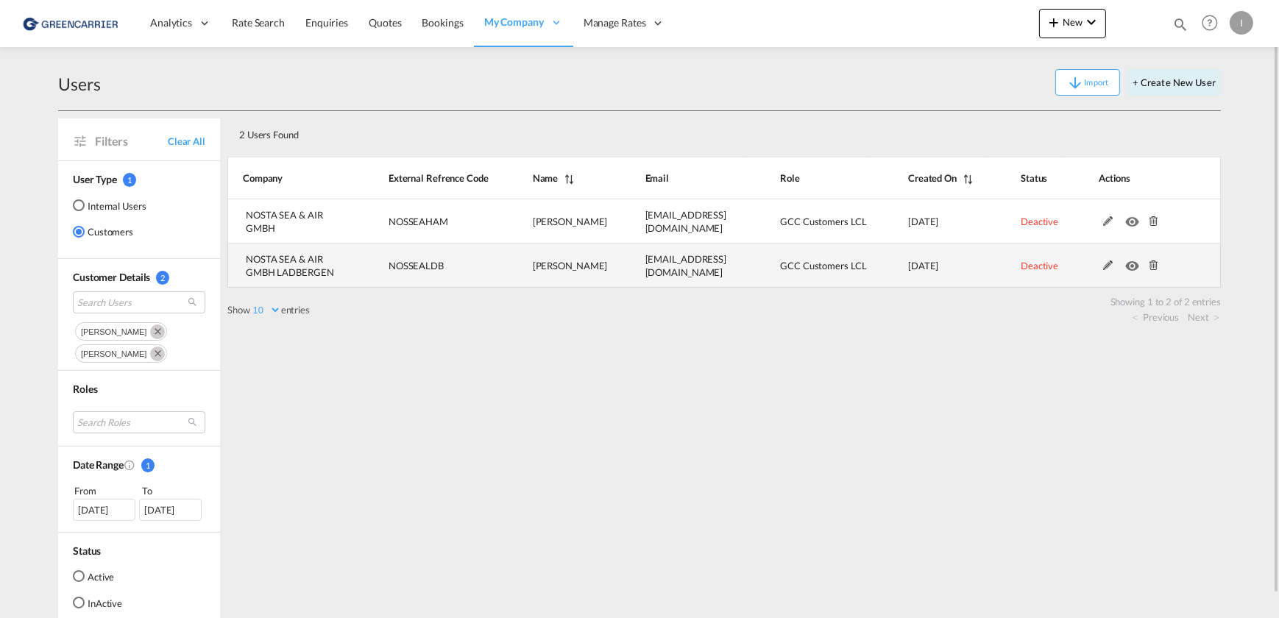
click at [1107, 265] on md-icon at bounding box center [1108, 266] width 19 height 10
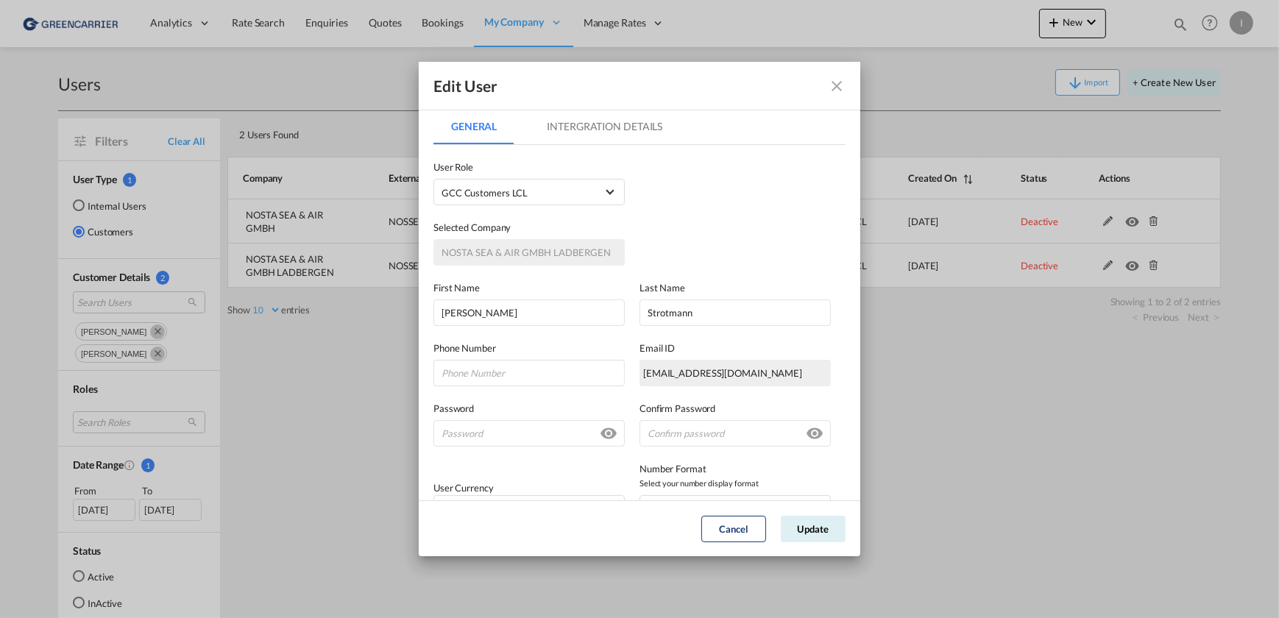
scroll to position [133, 0]
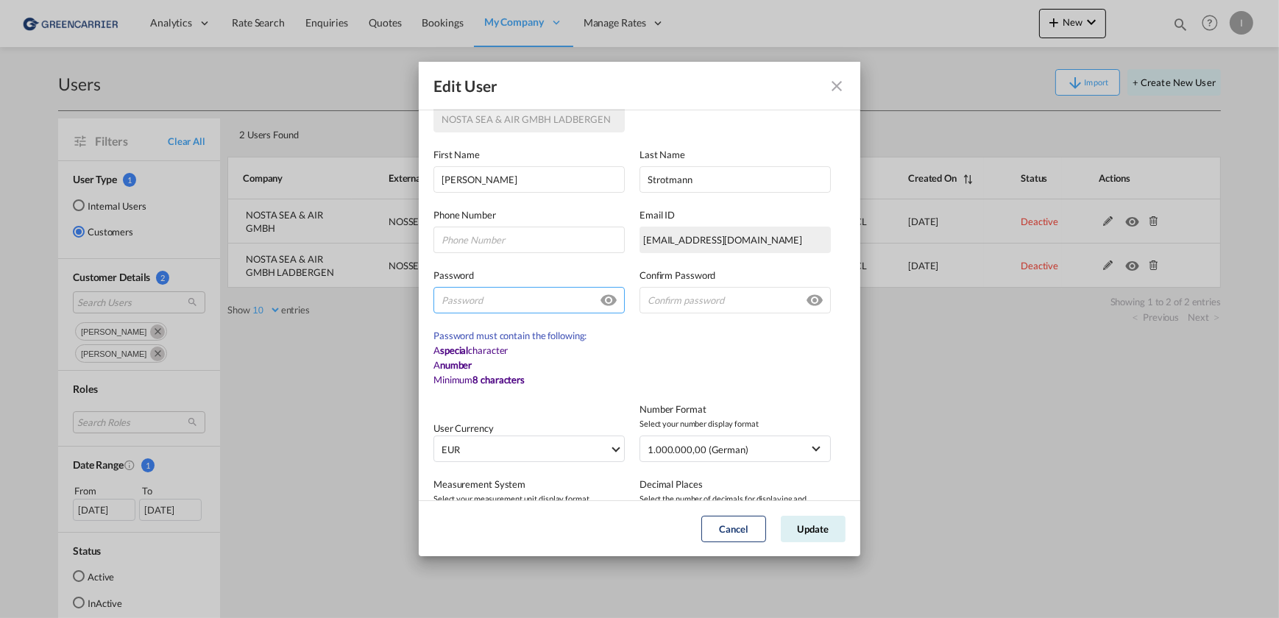
click at [493, 304] on input "GeneralIntergration Details ..." at bounding box center [528, 300] width 191 height 26
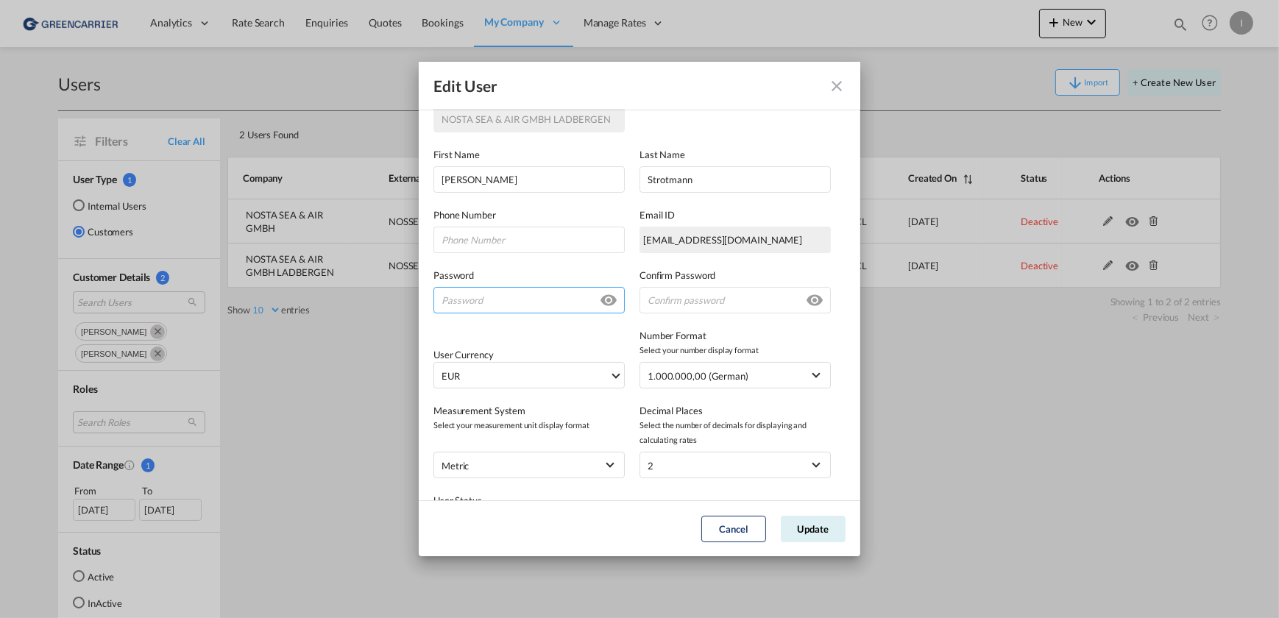
click at [470, 309] on input "GeneralIntergration Details ..." at bounding box center [528, 300] width 191 height 26
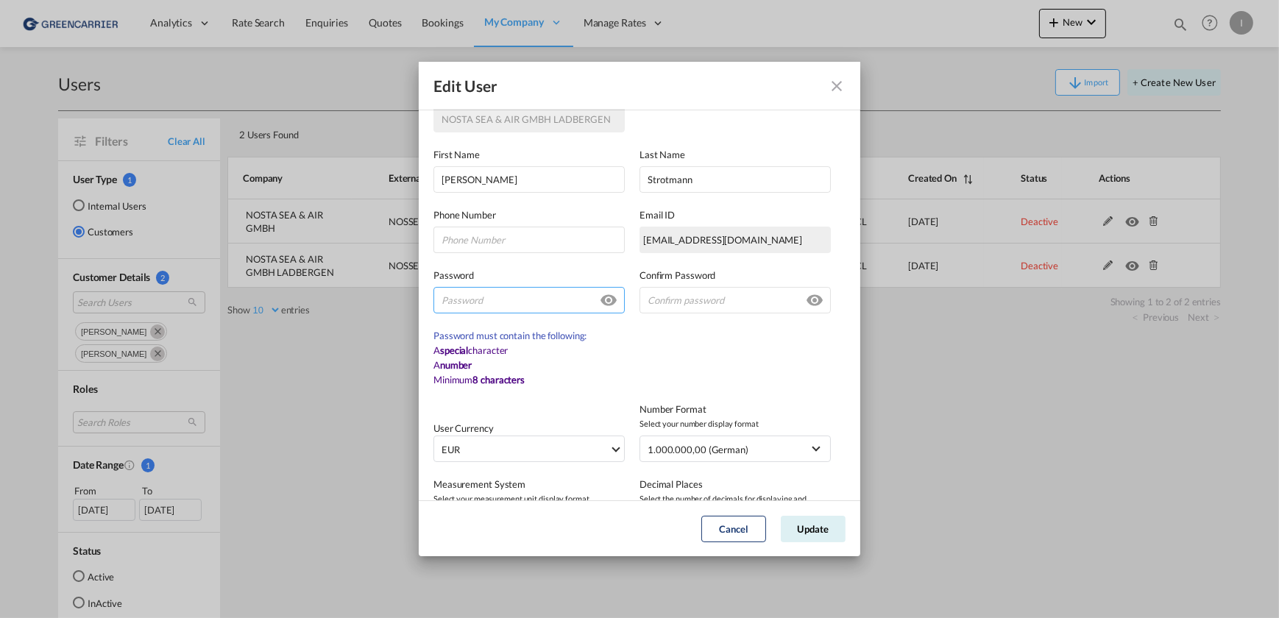
paste input "Nosta2025#"
type input "Nosta2025#"
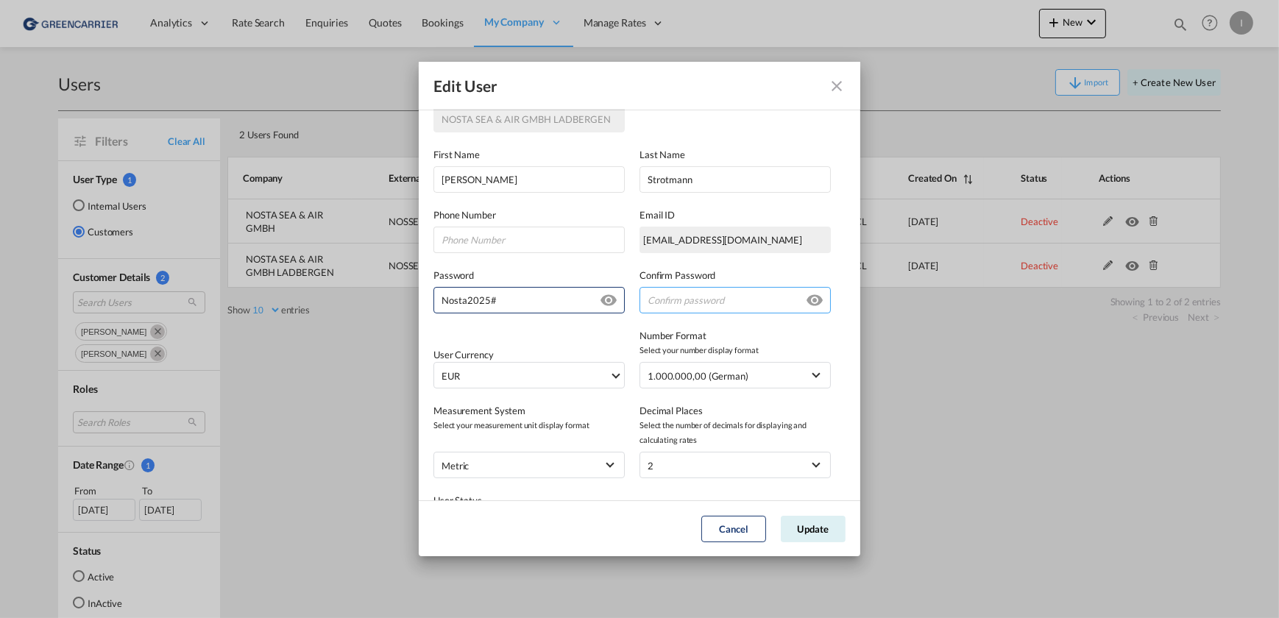
click at [722, 300] on input "GeneralIntergration Details ..." at bounding box center [735, 300] width 191 height 26
paste input "Nosta2025#"
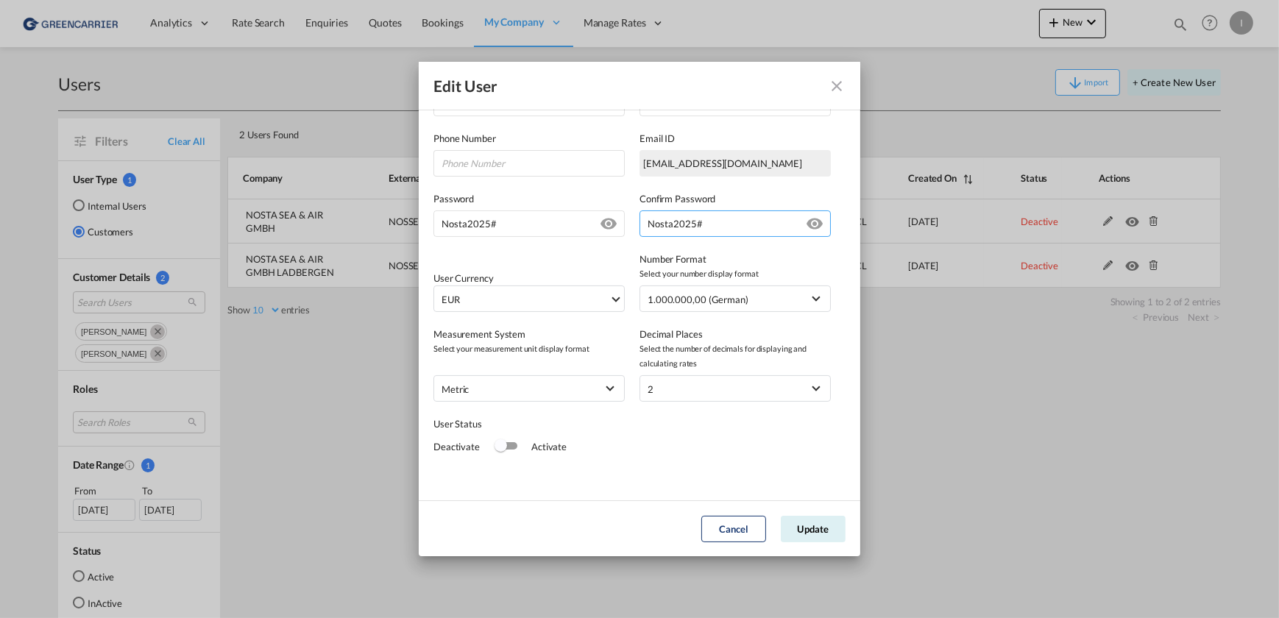
scroll to position [211, 0]
type input "Nosta2025#"
click at [517, 442] on div "Activate" at bounding box center [542, 445] width 50 height 15
click at [513, 443] on div "Switch 1" at bounding box center [506, 444] width 22 height 7
click at [824, 524] on button "Update" at bounding box center [813, 529] width 65 height 26
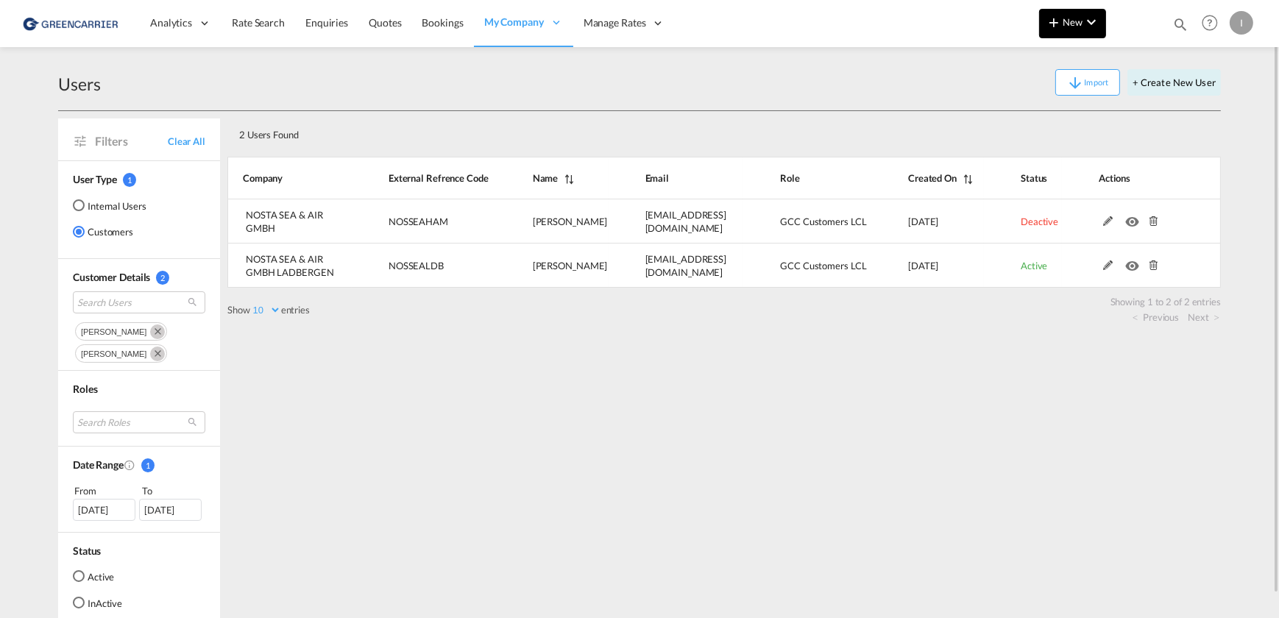
click at [1082, 12] on button "New" at bounding box center [1072, 23] width 67 height 29
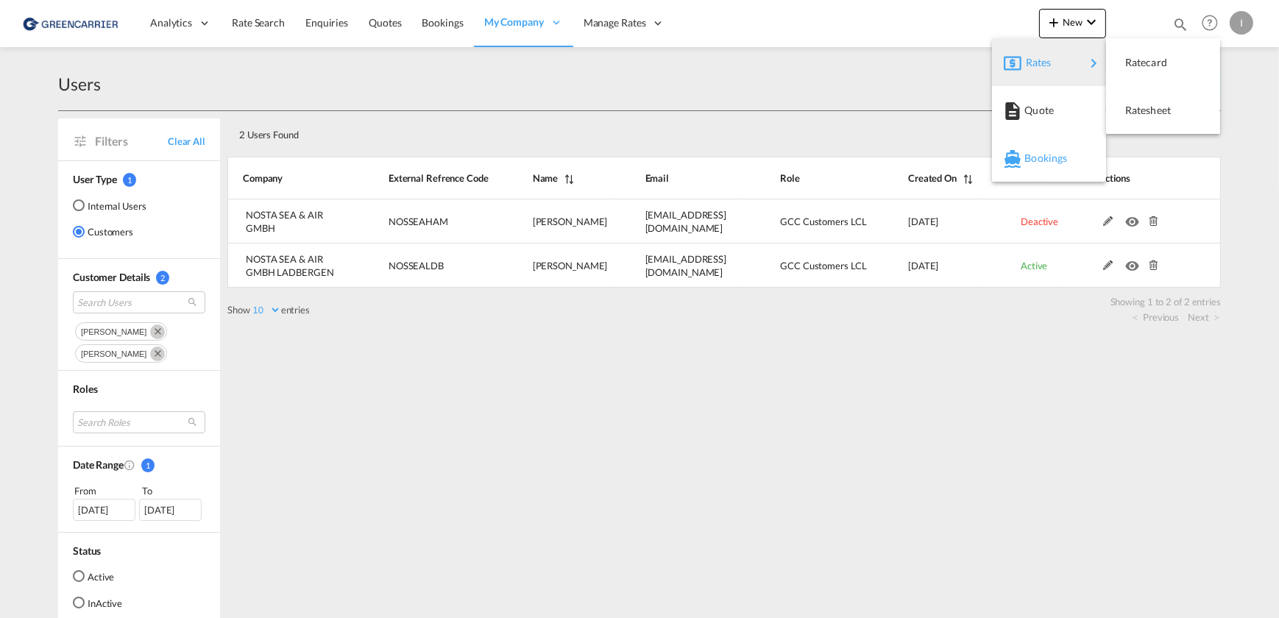
click at [1041, 159] on span "Bookings" at bounding box center [1032, 158] width 16 height 29
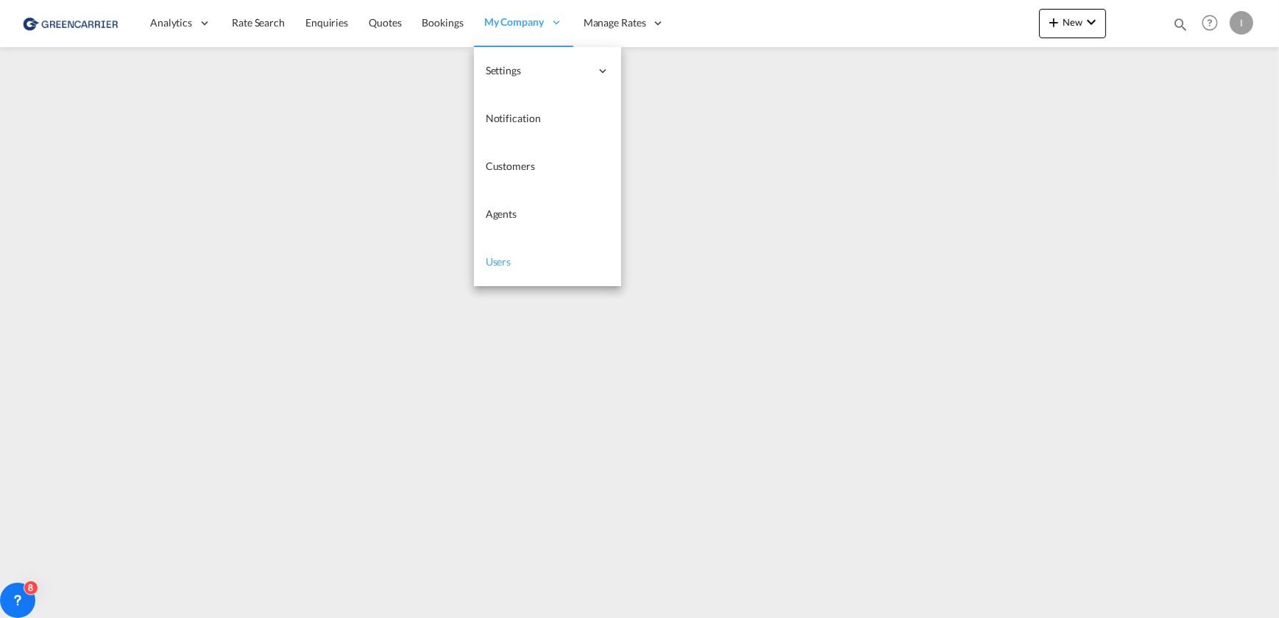
click at [499, 258] on span "Users" at bounding box center [499, 261] width 26 height 13
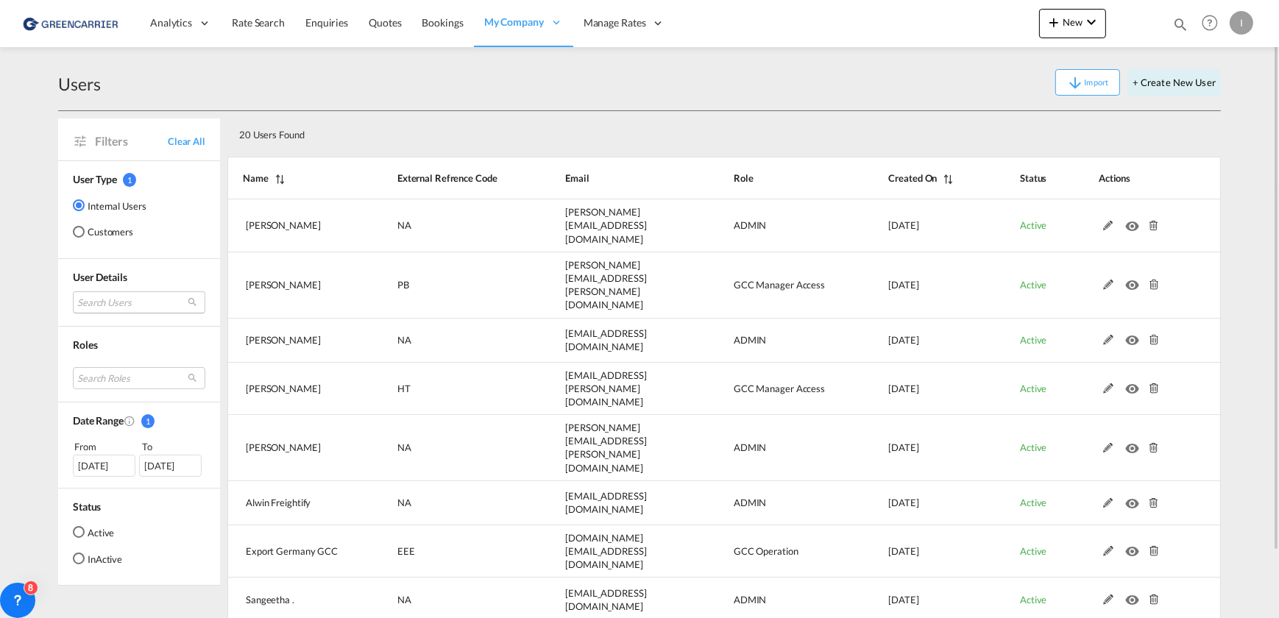
click at [137, 299] on md-select "Search Users tamizh Selvi [EMAIL_ADDRESS][DOMAIN_NAME] [PERSON_NAME] [PERSON_NA…" at bounding box center [139, 302] width 132 height 22
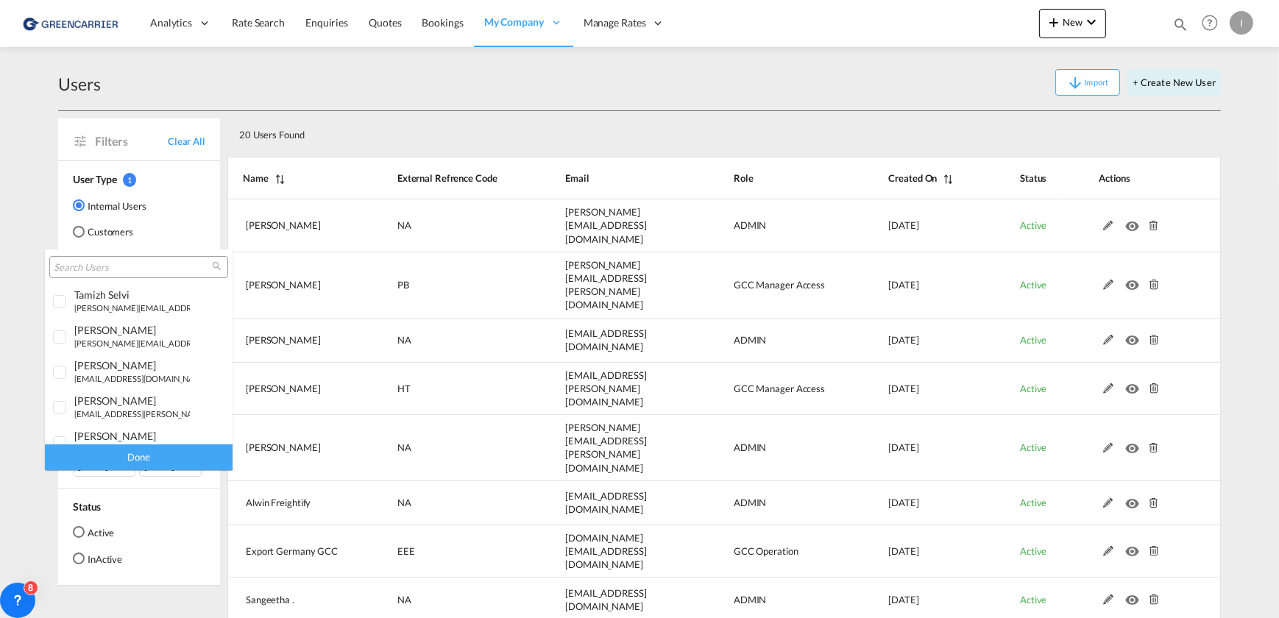
click at [123, 266] on input "search" at bounding box center [133, 267] width 158 height 13
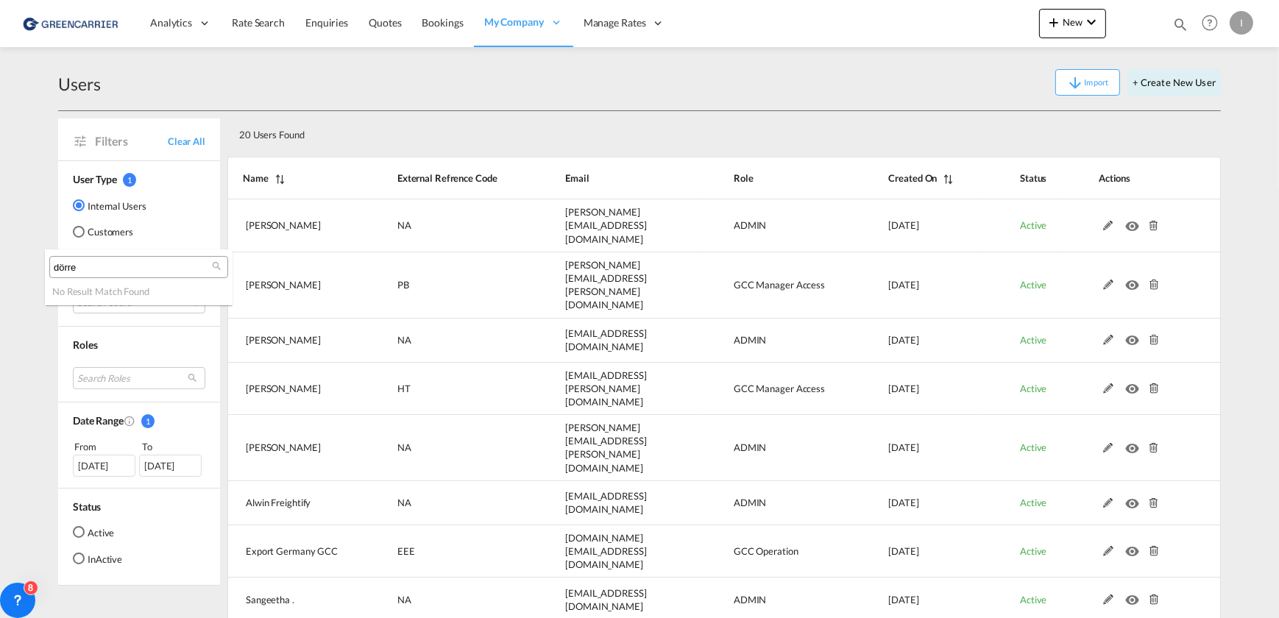
drag, startPoint x: 82, startPoint y: 272, endPoint x: 13, endPoint y: 263, distance: 69.7
click at [13, 263] on body "Analytics Reports Dashboard Rate Search Enquiries Quotes Bookings" at bounding box center [639, 309] width 1279 height 618
drag, startPoint x: 87, startPoint y: 271, endPoint x: 21, endPoint y: 256, distance: 67.9
click at [21, 256] on body "Analytics Reports Dashboard Rate Search Enquiries Quotes Bookings" at bounding box center [639, 309] width 1279 height 618
type input "nosta"
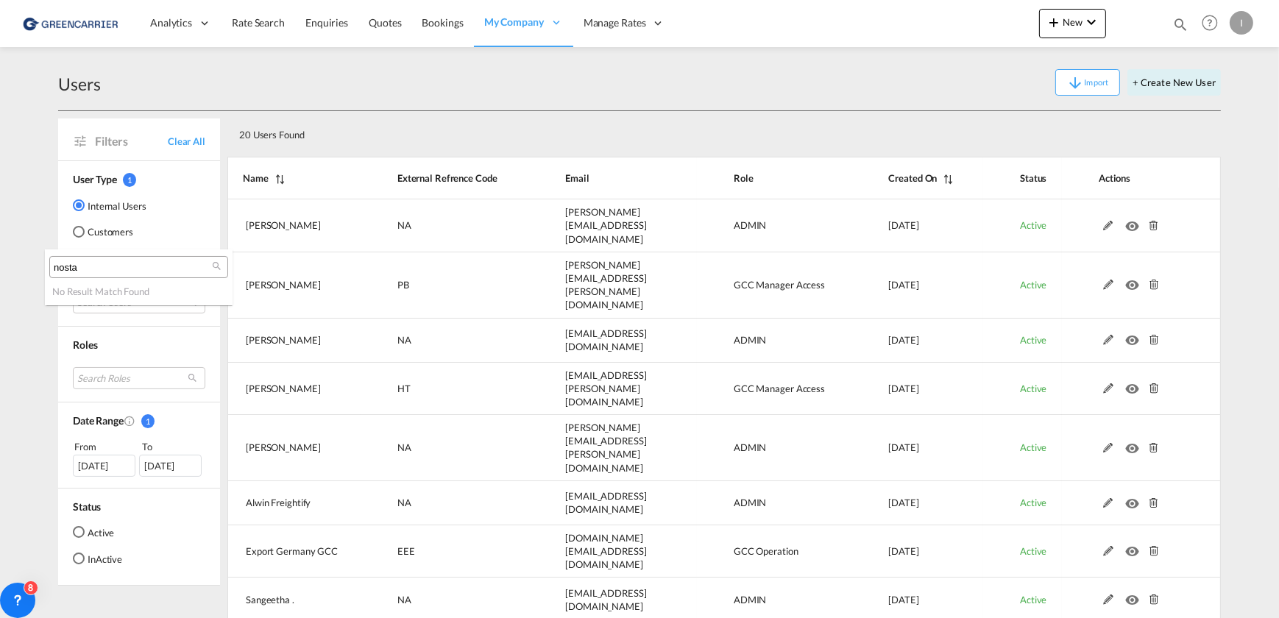
click at [79, 234] on md-backdrop at bounding box center [639, 309] width 1279 height 618
click at [80, 234] on div "Customers" at bounding box center [79, 232] width 12 height 12
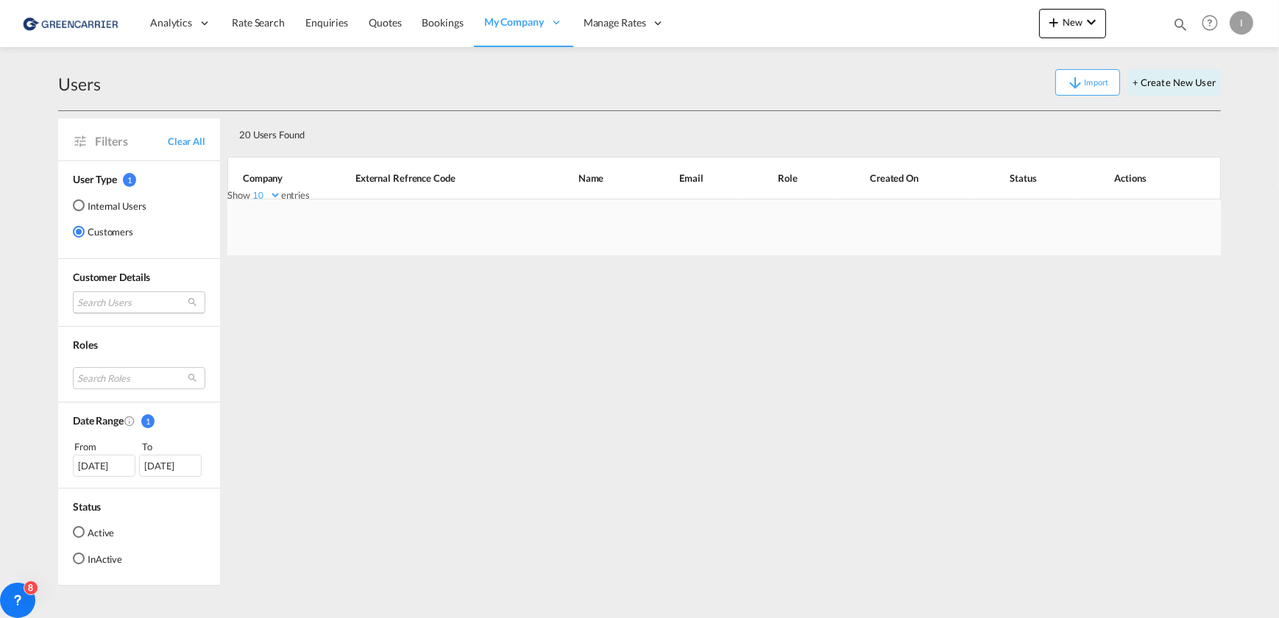
click at [140, 301] on md-select "Search Users" at bounding box center [139, 302] width 132 height 22
click at [136, 302] on input "search" at bounding box center [158, 303] width 158 height 13
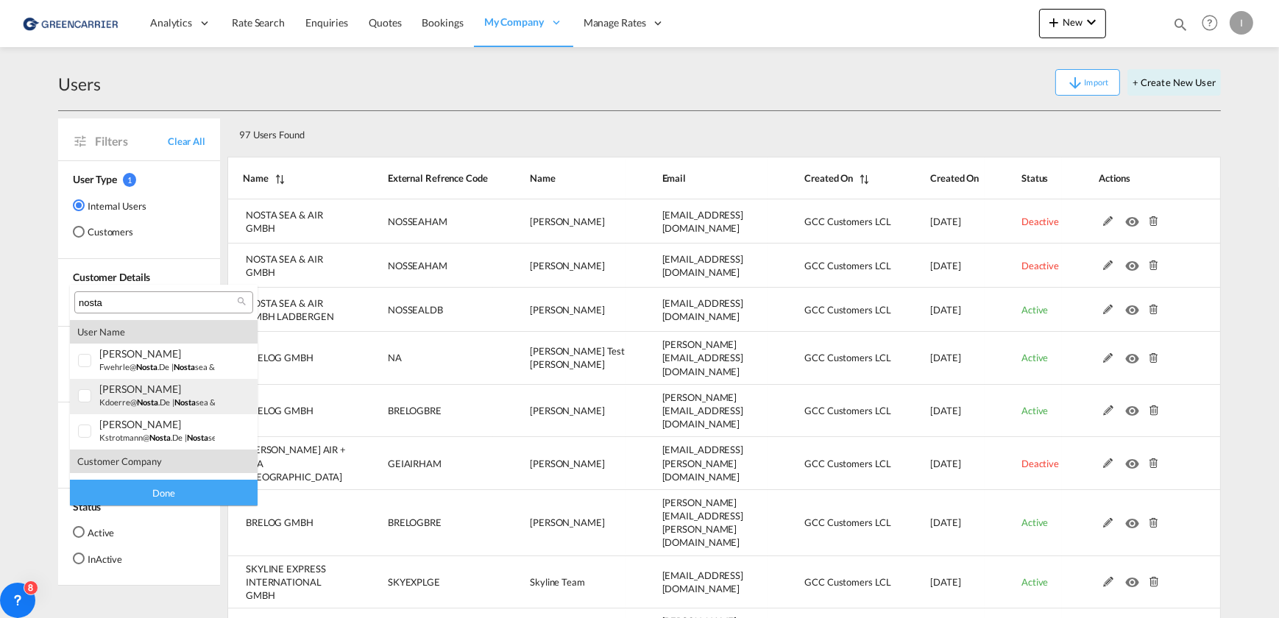
type input "nosta"
click at [83, 394] on div at bounding box center [85, 396] width 15 height 15
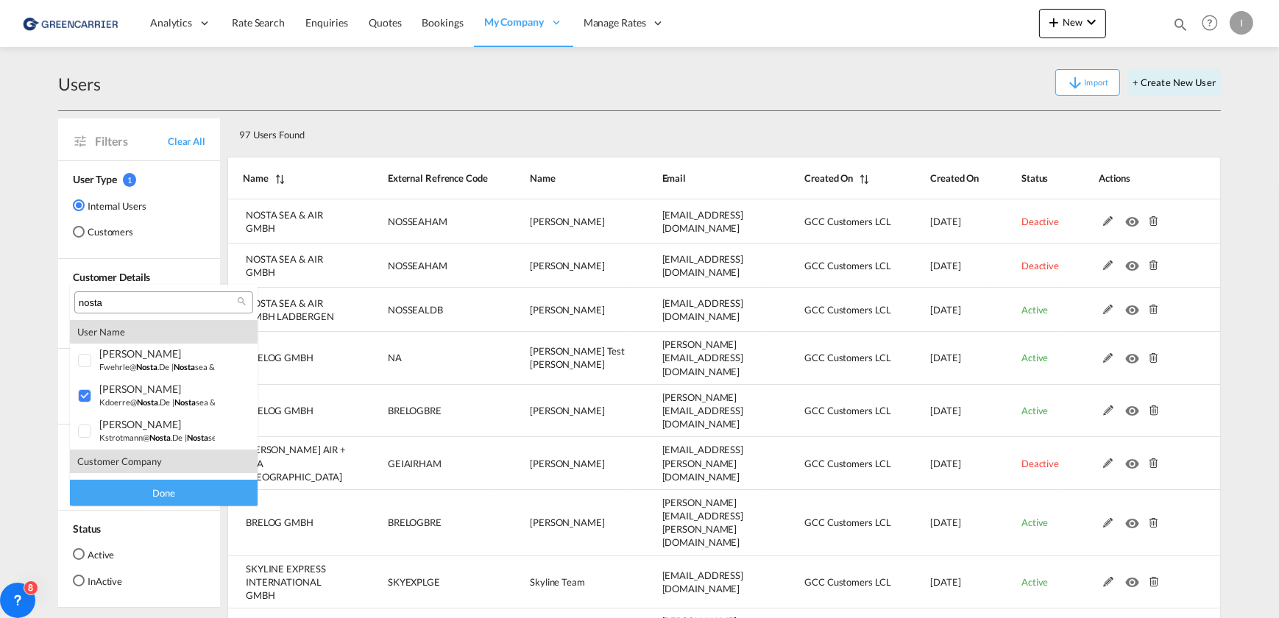
click at [155, 487] on div "Done" at bounding box center [164, 493] width 188 height 26
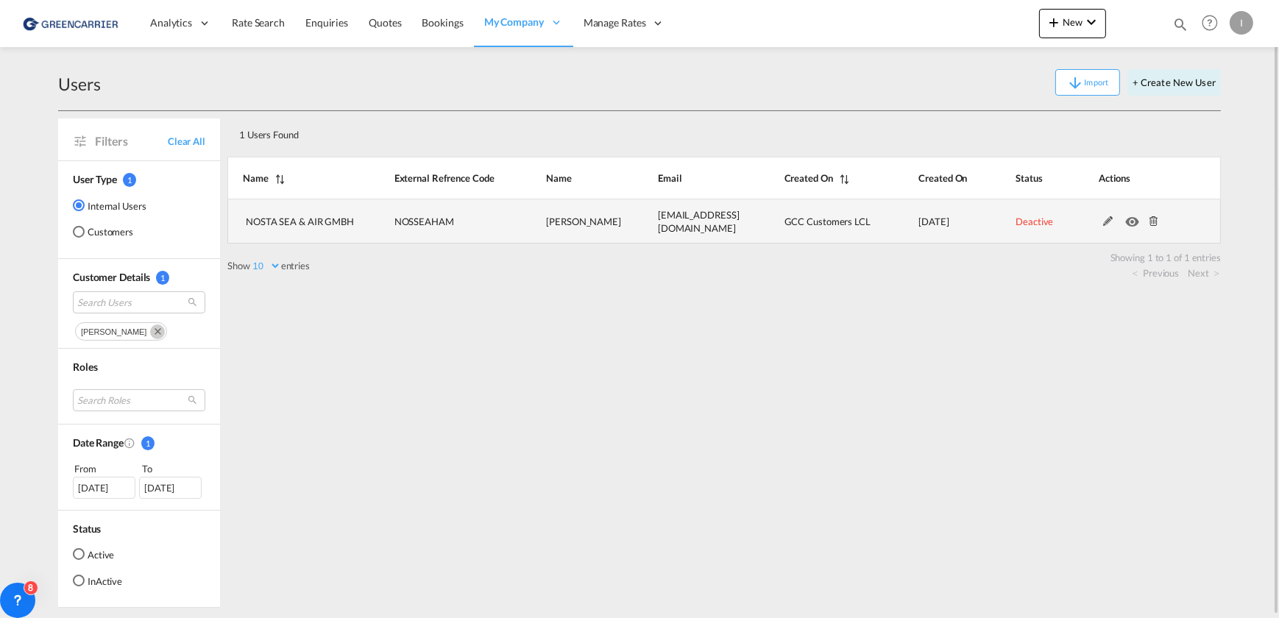
click at [1102, 221] on md-icon at bounding box center [1108, 221] width 19 height 10
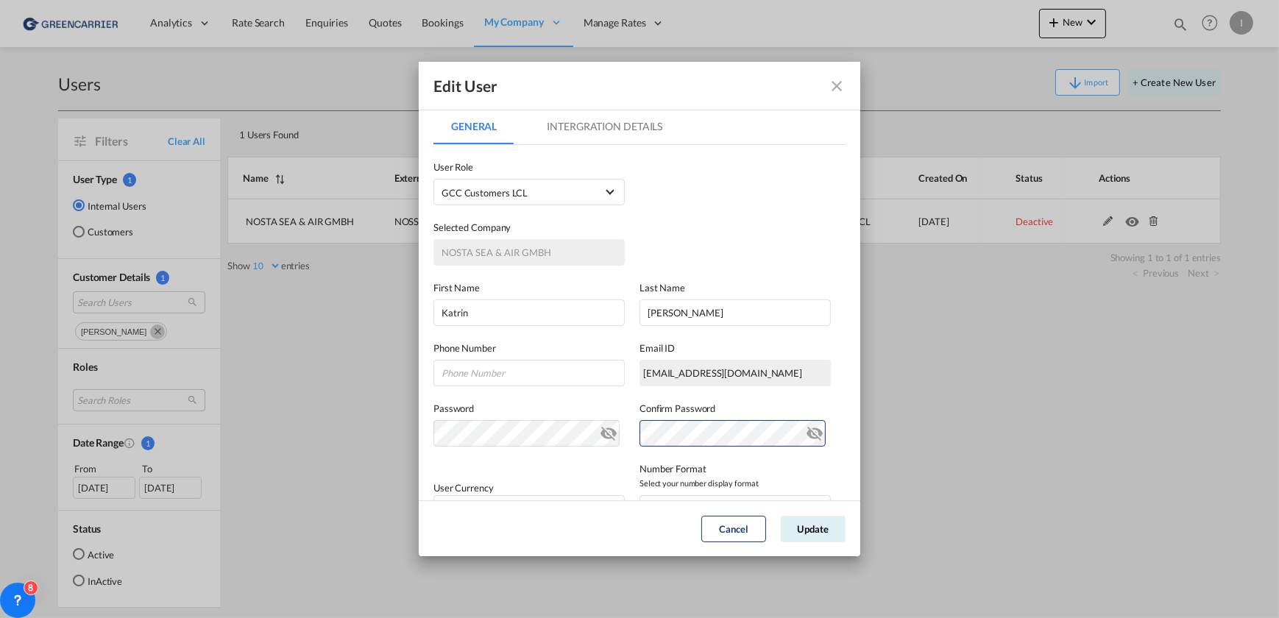
click at [707, 177] on div "User Type Internal Internal Customer User Role GCC Customers LCL USER_DEFINED B…" at bounding box center [639, 175] width 412 height 60
click at [631, 132] on md-tab-item "Intergration Details" at bounding box center [604, 126] width 151 height 35
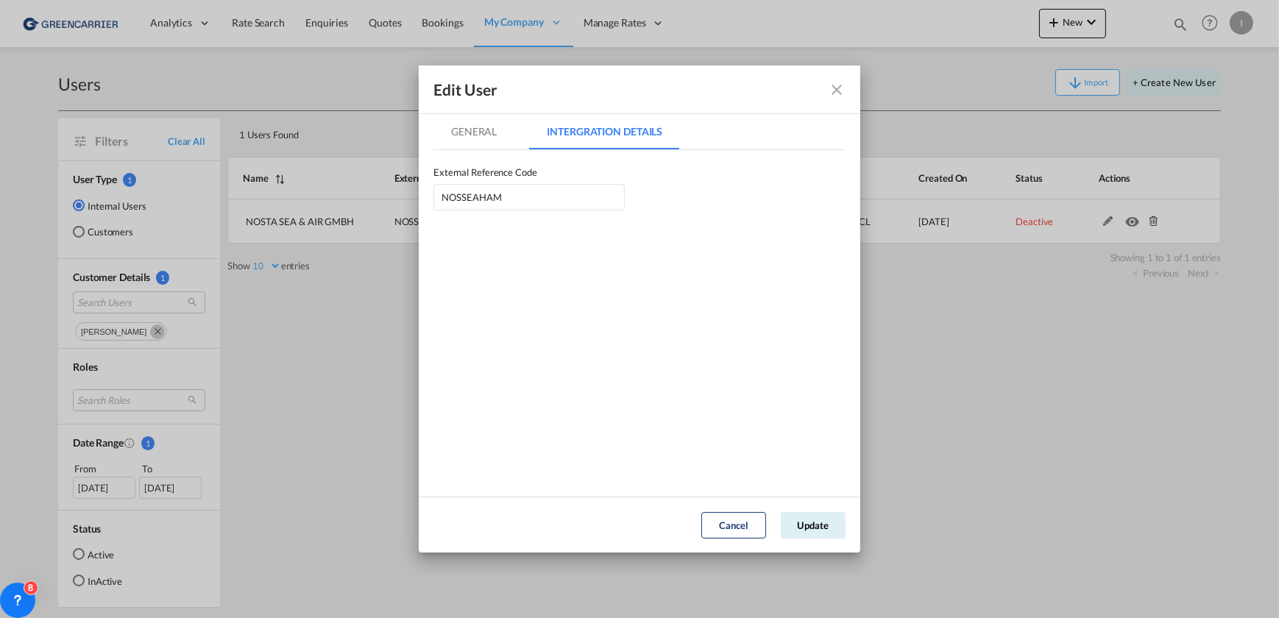
click at [473, 125] on md-tab-item "General" at bounding box center [473, 131] width 81 height 35
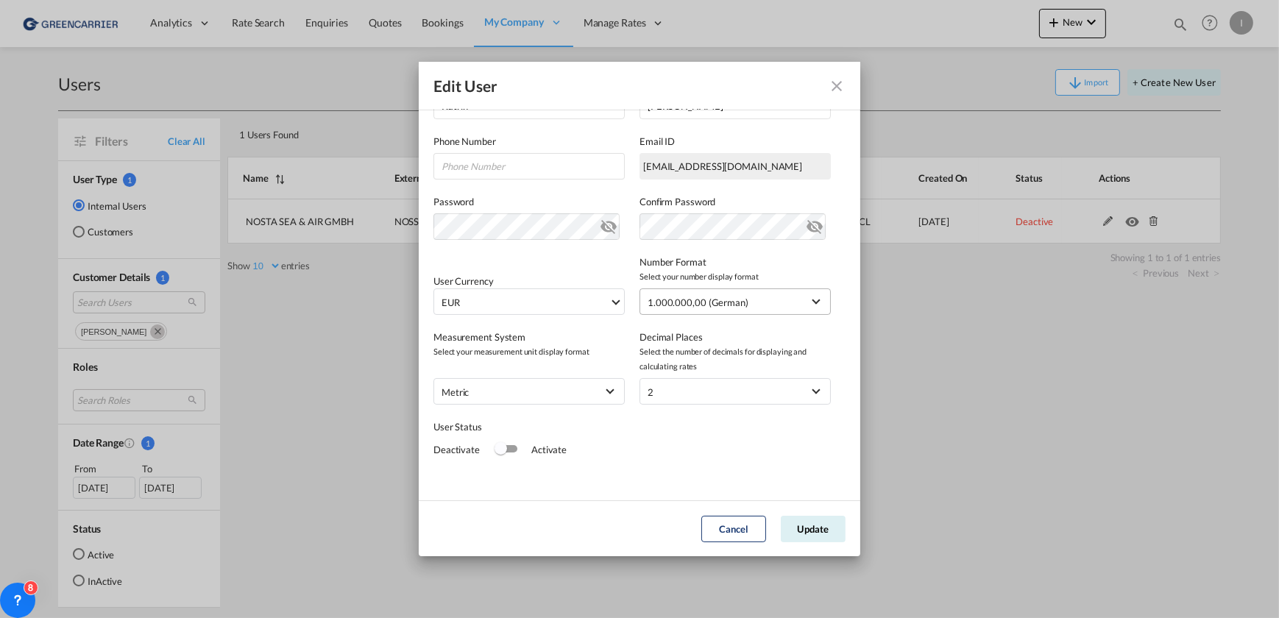
scroll to position [211, 0]
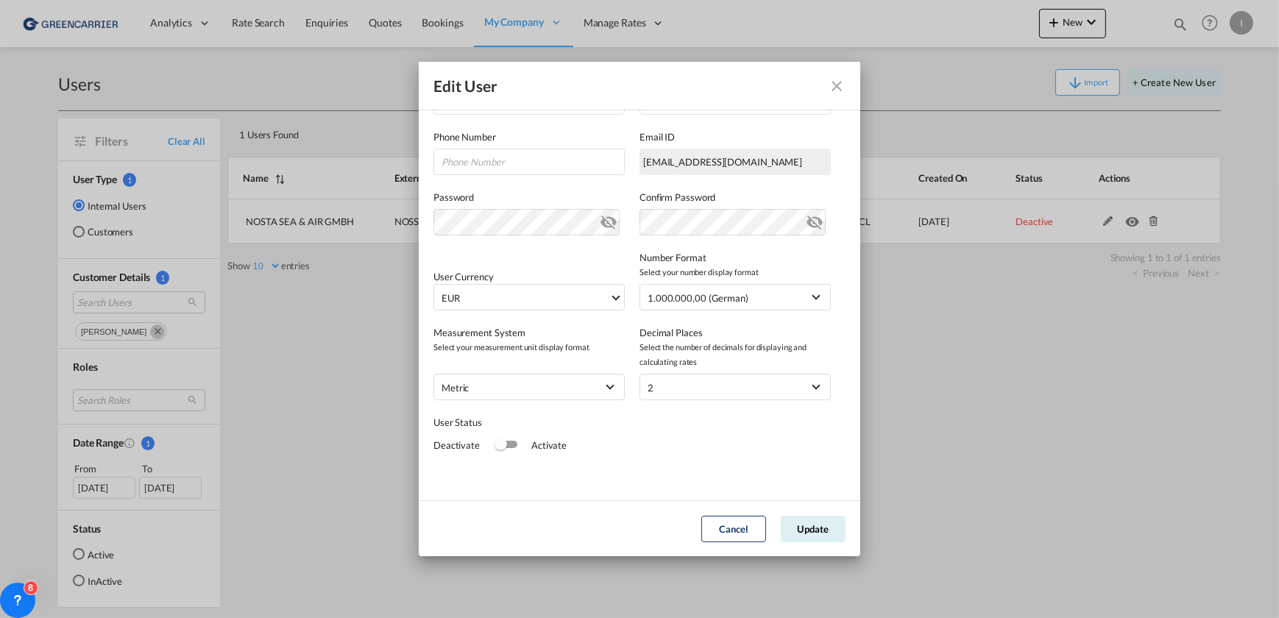
click at [511, 442] on div "Switch 1" at bounding box center [506, 444] width 22 height 7
click at [810, 520] on button "Update" at bounding box center [813, 529] width 65 height 26
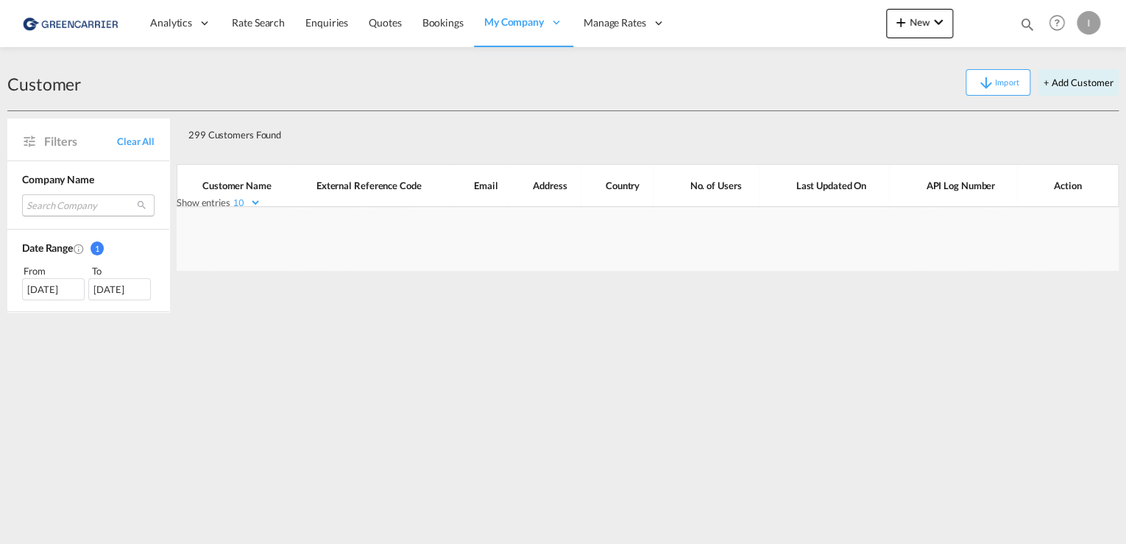
click at [47, 206] on md-select "Search Company nosta sea & air gmbh ladbergen geis air + sea hamburg seko logis…" at bounding box center [88, 205] width 132 height 22
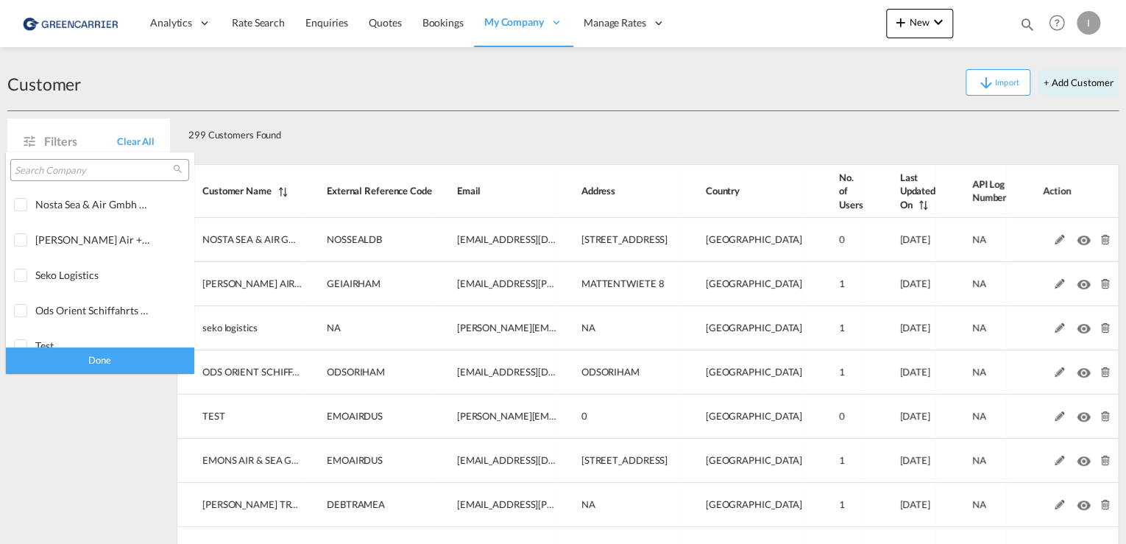
click at [52, 181] on md-select-header at bounding box center [100, 169] width 188 height 35
click at [54, 174] on input "search" at bounding box center [94, 170] width 158 height 13
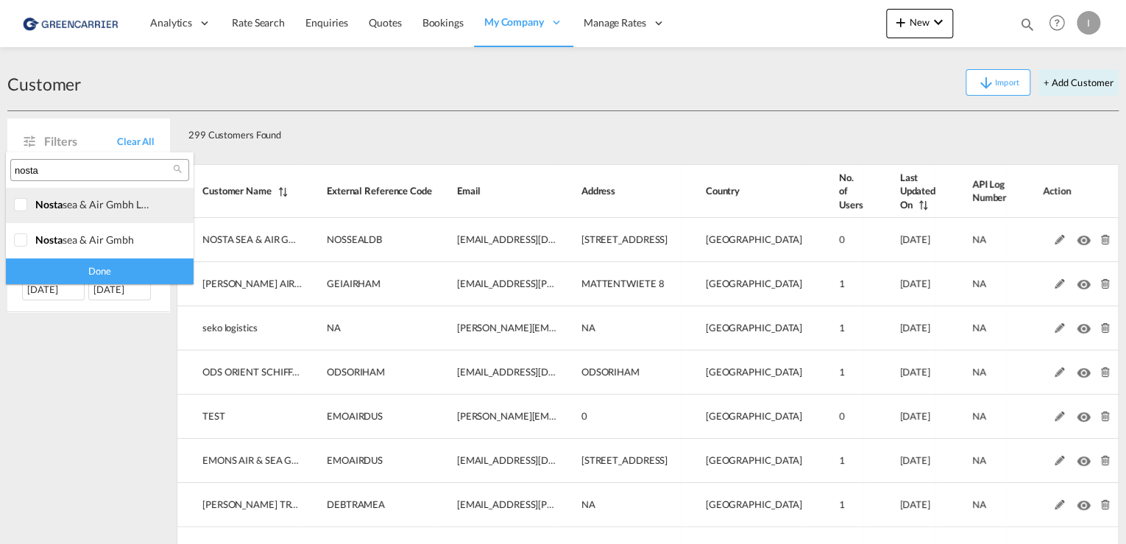
type input "nosta"
drag, startPoint x: 20, startPoint y: 203, endPoint x: 21, endPoint y: 227, distance: 23.6
click at [20, 203] on div at bounding box center [21, 205] width 15 height 15
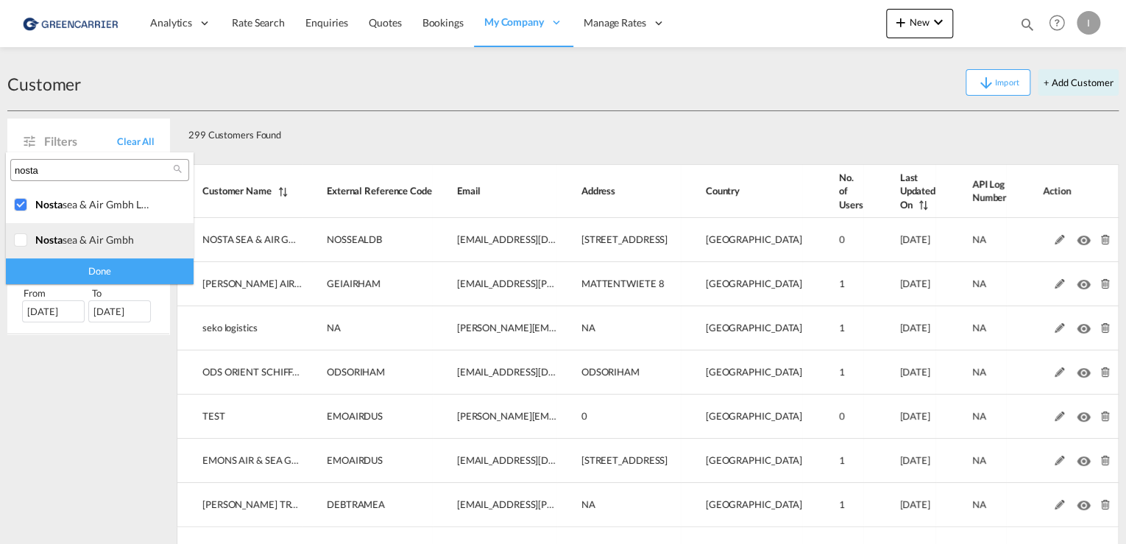
click at [21, 233] on div at bounding box center [21, 240] width 15 height 15
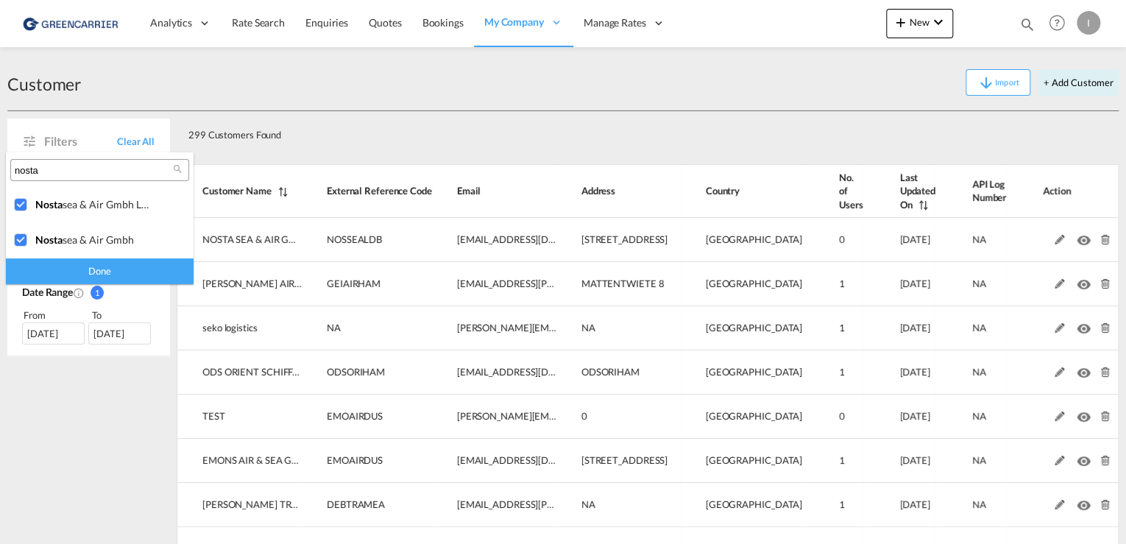
click at [146, 272] on div "Done" at bounding box center [100, 271] width 188 height 26
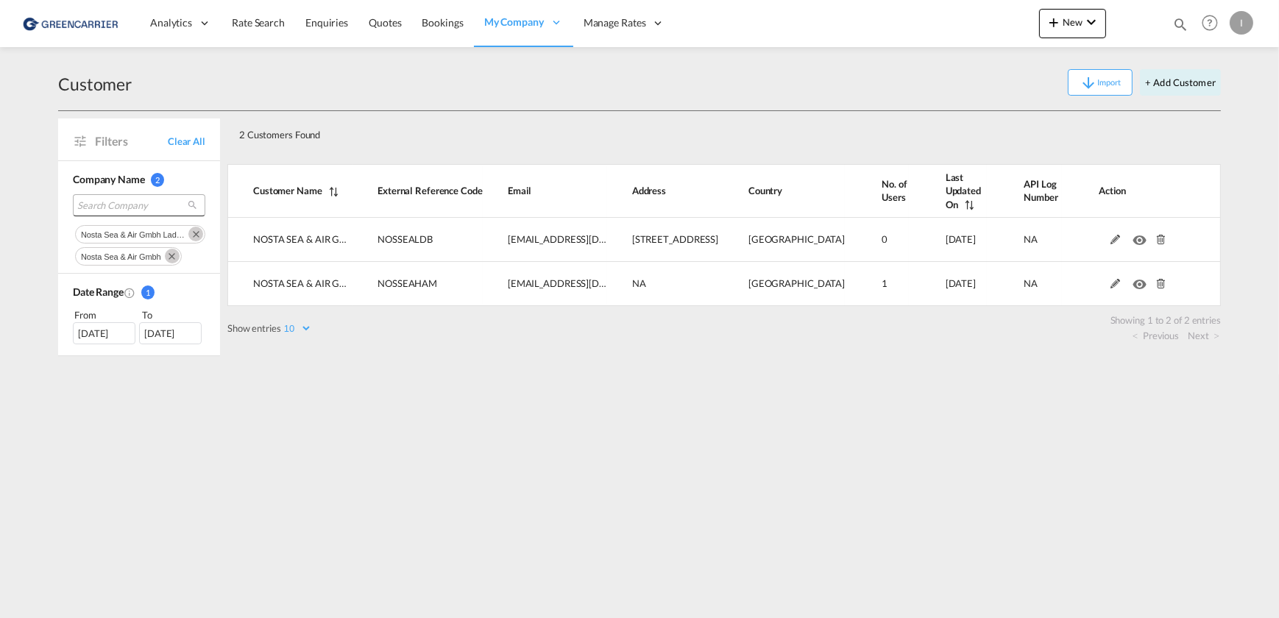
click at [134, 199] on span "Search Company" at bounding box center [127, 205] width 100 height 13
